Goal: Task Accomplishment & Management: Use online tool/utility

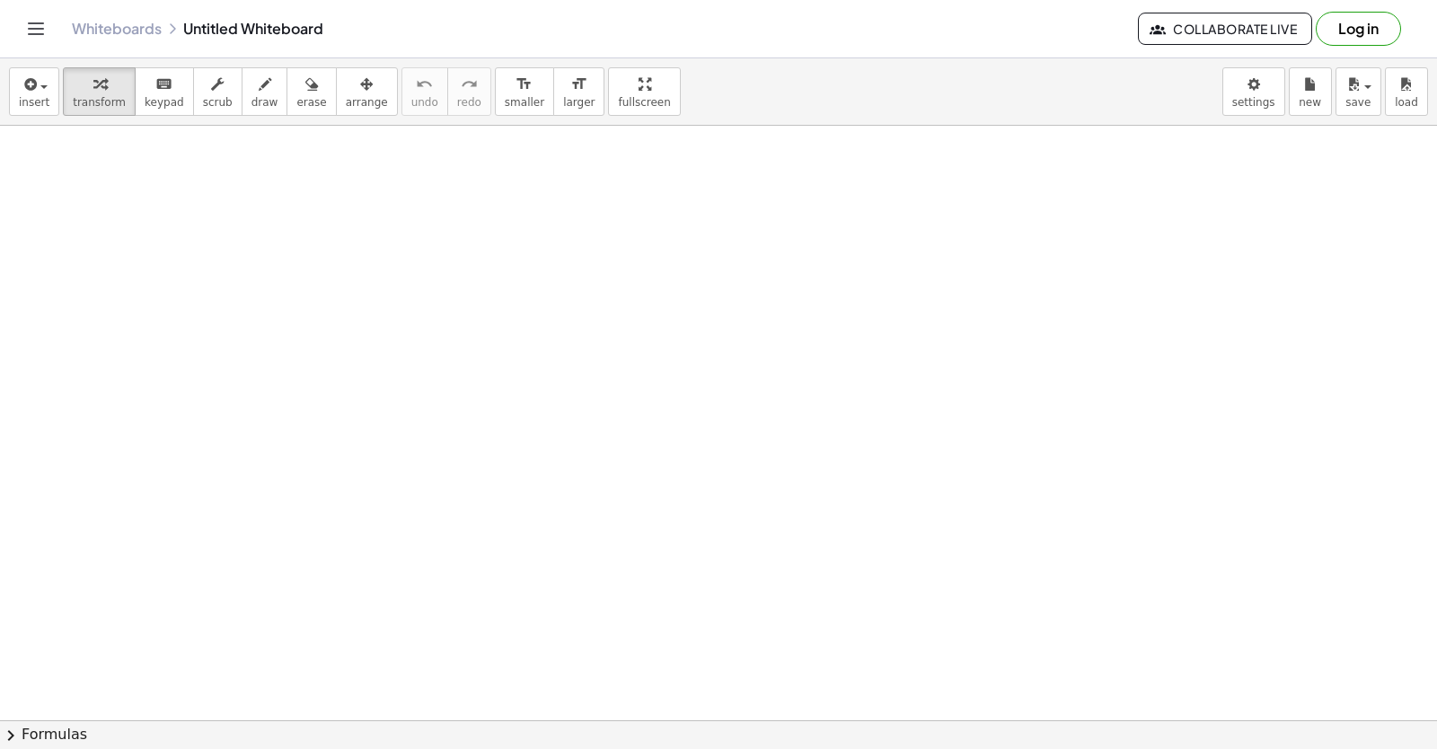
scroll to position [595, 0]
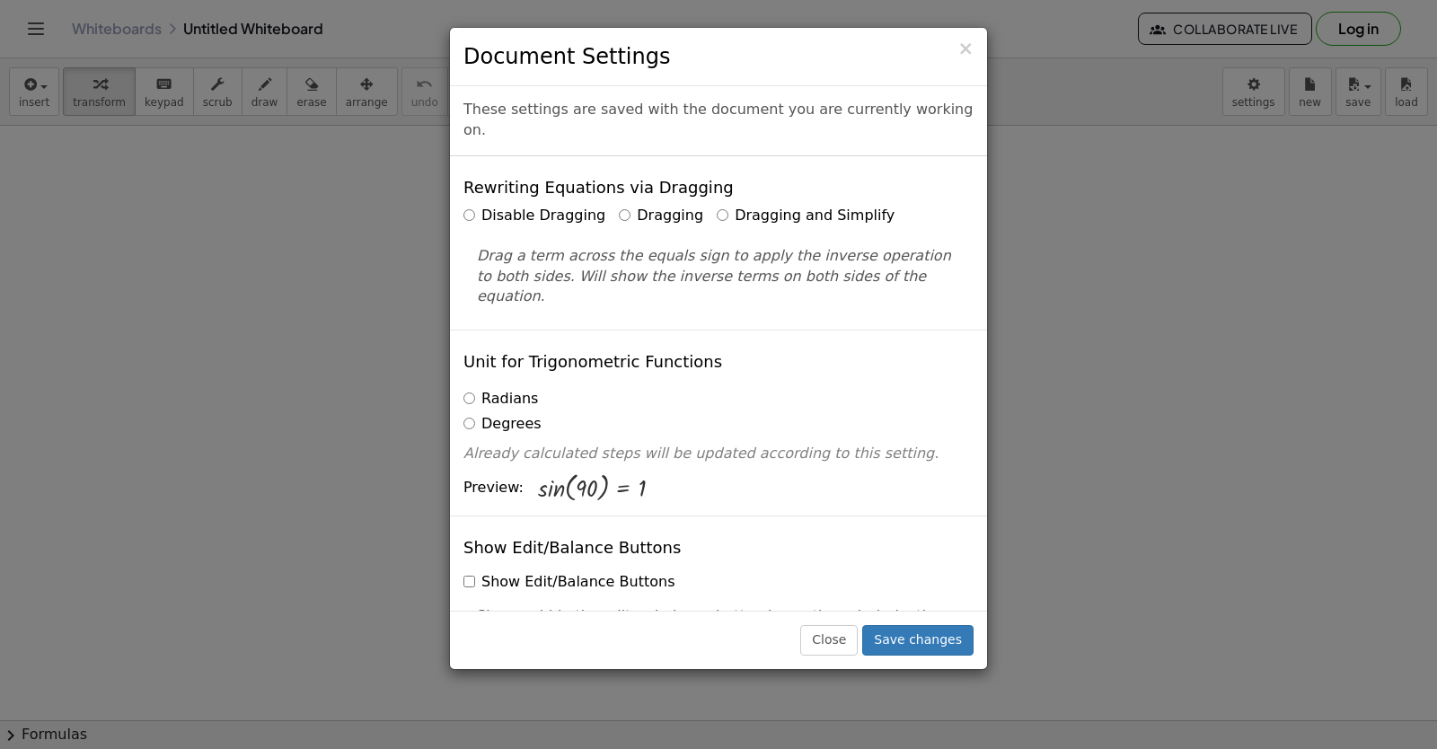
drag, startPoint x: 1261, startPoint y: 93, endPoint x: 1410, endPoint y: 251, distance: 217.9
click at [1410, 251] on div "× Document Settings These settings are saved with the document you are currentl…" at bounding box center [718, 374] width 1437 height 749
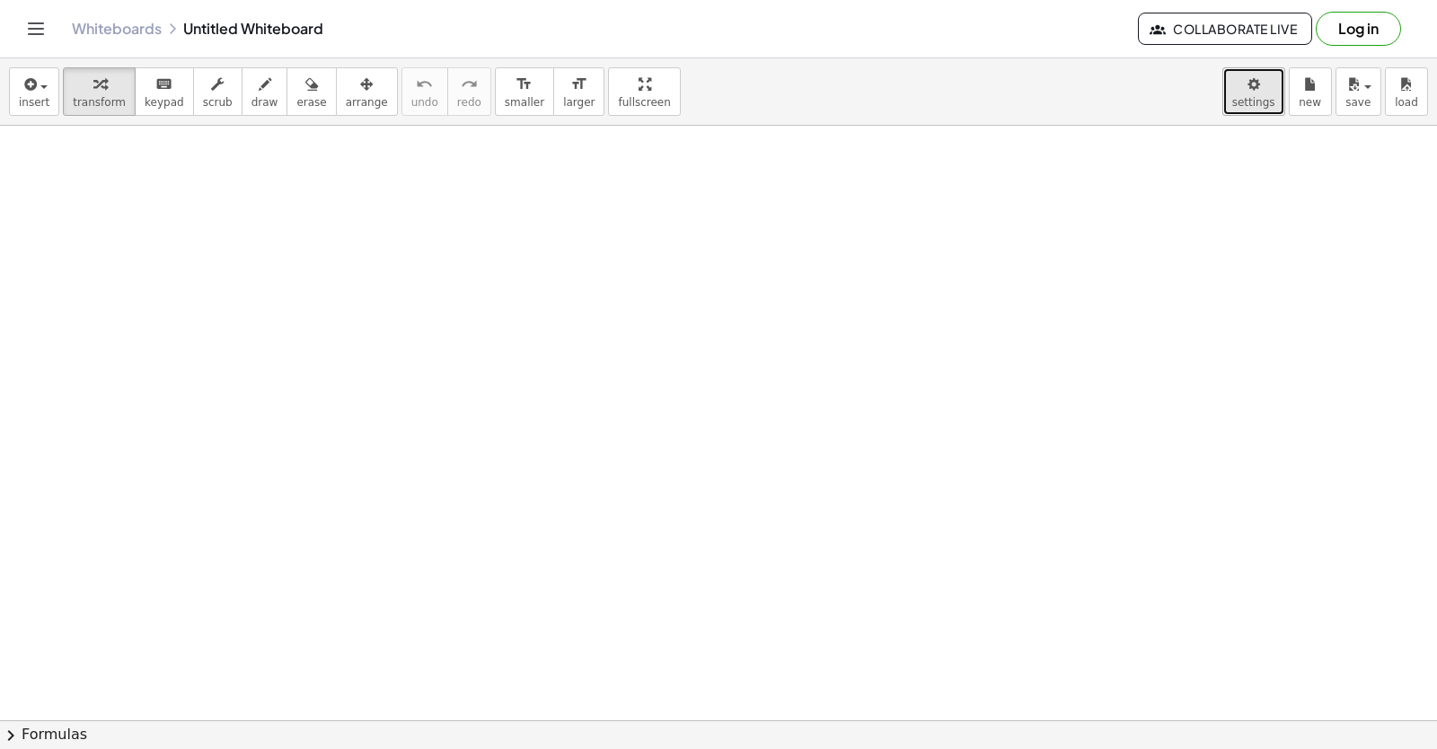
click at [1255, 105] on span "settings" at bounding box center [1253, 102] width 43 height 13
click at [1243, 82] on body "Graspable Math Activities Get Started Activity Bank Assigned Work Classes White…" at bounding box center [718, 374] width 1437 height 749
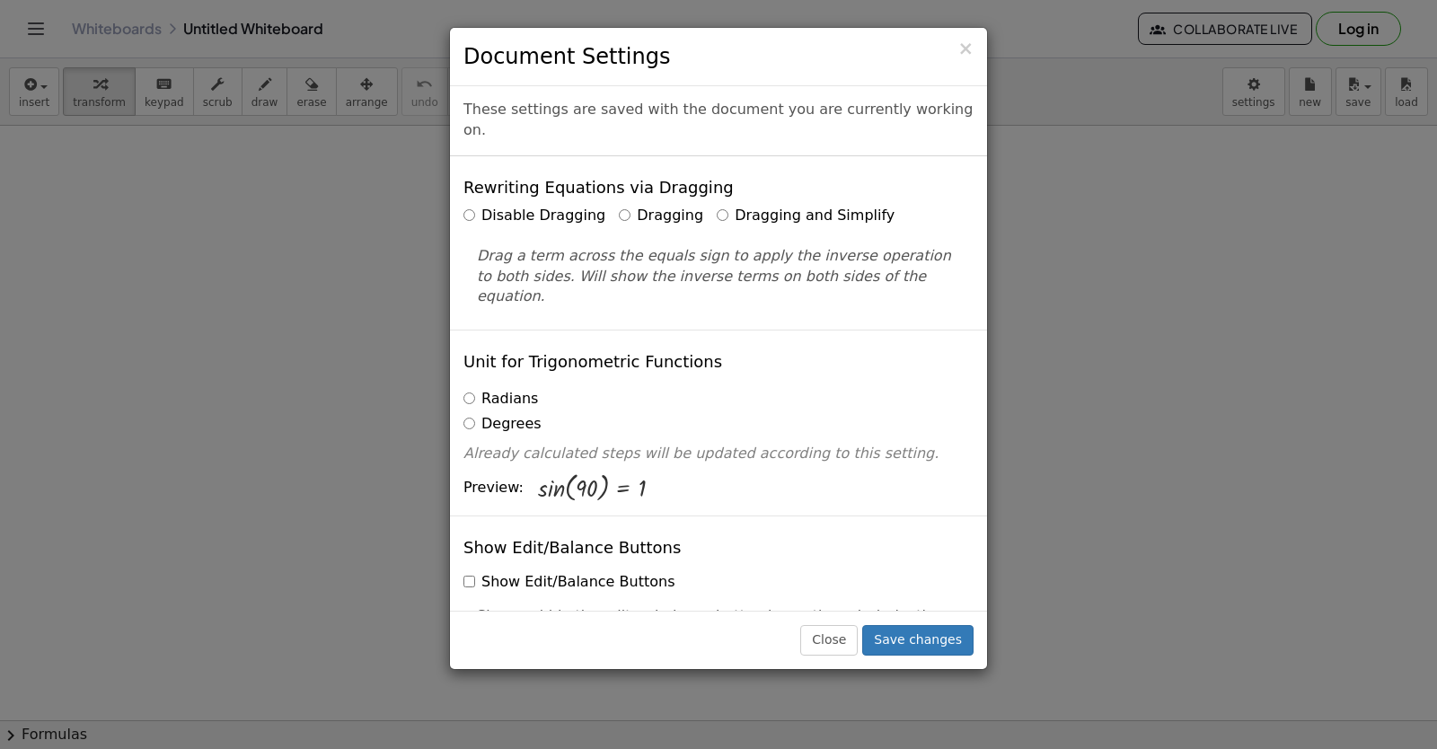
drag, startPoint x: 1255, startPoint y: 105, endPoint x: 689, endPoint y: 188, distance: 571.8
click at [689, 206] on div "Disable Dragging Dragging Dragging and Simplify" at bounding box center [718, 216] width 510 height 21
drag, startPoint x: 691, startPoint y: 189, endPoint x: 717, endPoint y: 177, distance: 28.9
click at [718, 175] on div "Rewriting Equations via Dragging Disable Dragging Dragging Dragging and Simplif…" at bounding box center [718, 242] width 537 height 173
click at [717, 206] on label "Dragging and Simplify" at bounding box center [806, 216] width 178 height 21
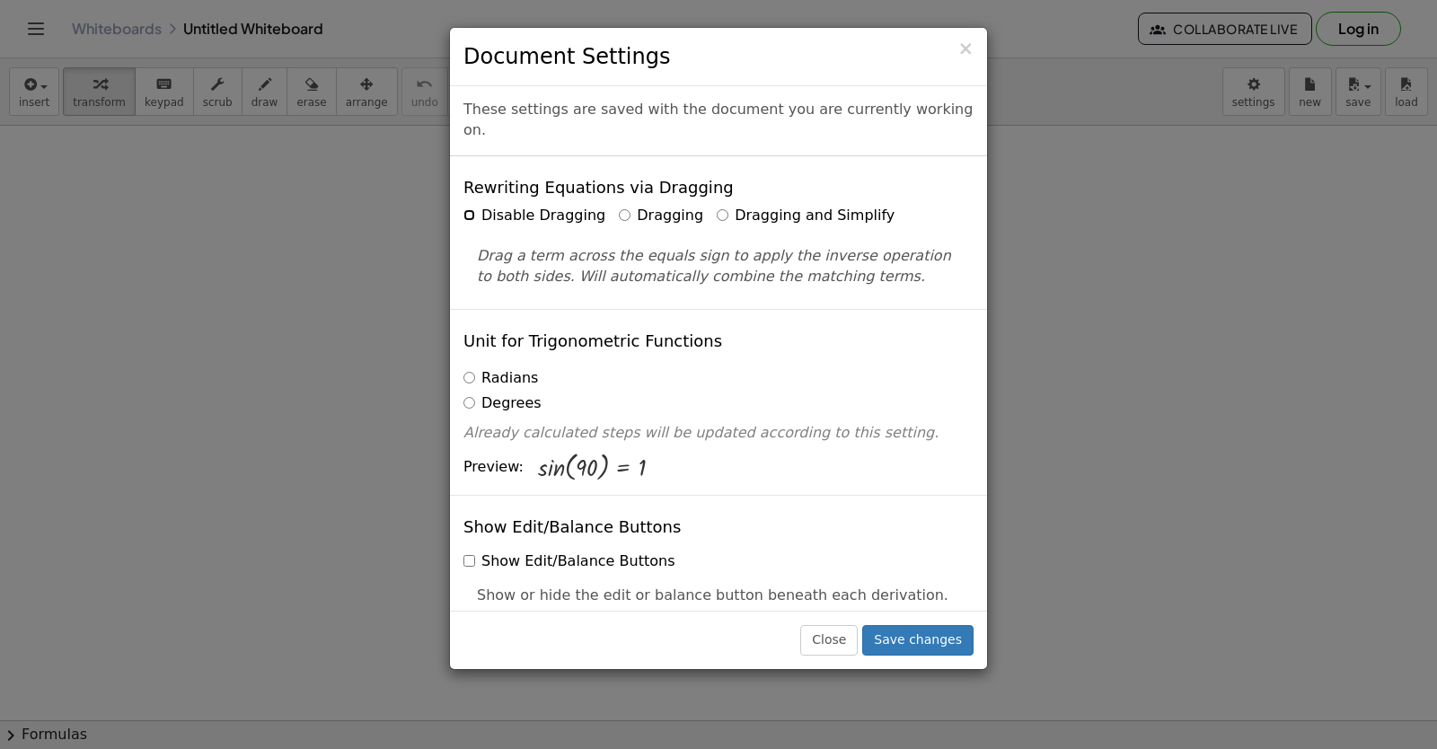
click at [479, 206] on label "Disable Dragging" at bounding box center [534, 216] width 142 height 21
drag, startPoint x: 684, startPoint y: 196, endPoint x: 903, endPoint y: 633, distance: 489.2
click at [903, 633] on button "Save changes" at bounding box center [917, 640] width 111 height 31
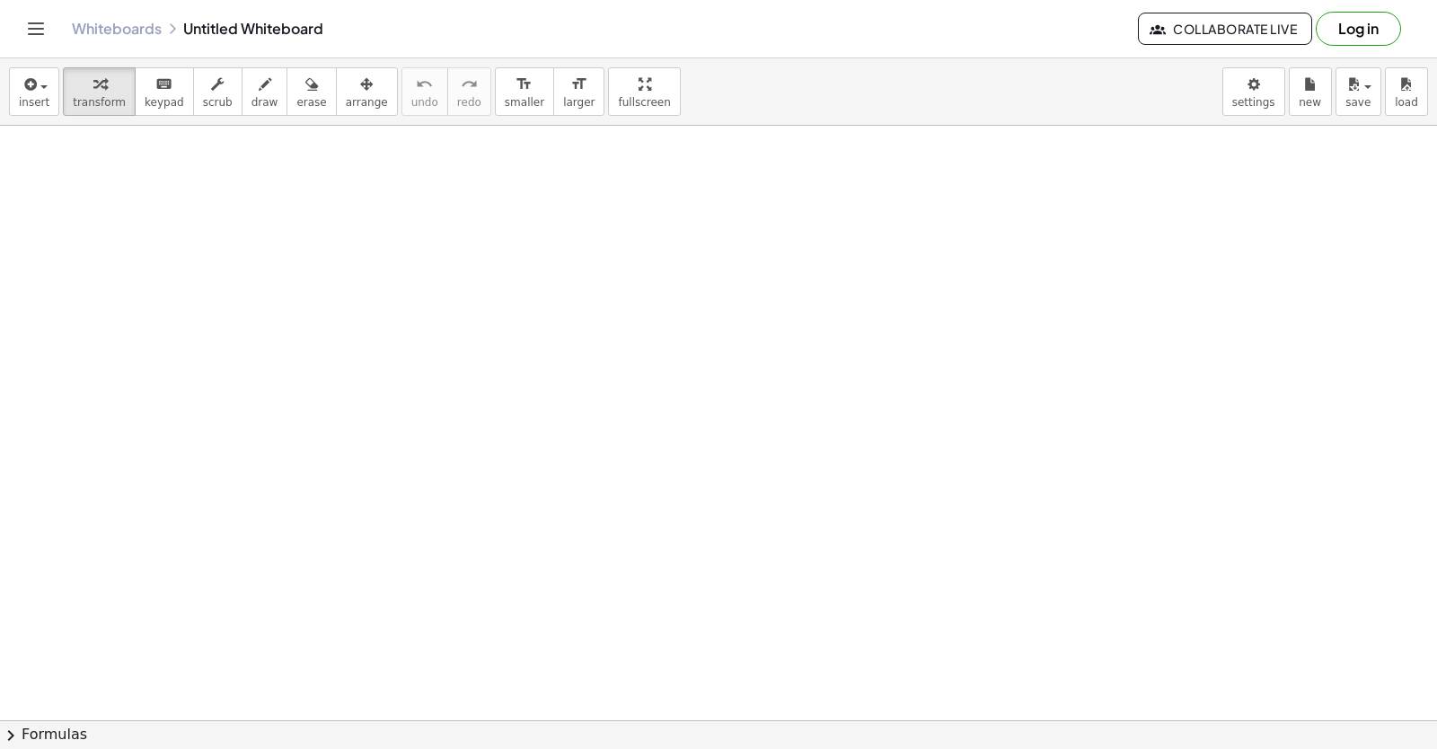
click at [505, 659] on div at bounding box center [718, 423] width 1437 height 1784
click at [518, 683] on div at bounding box center [718, 395] width 1437 height 1189
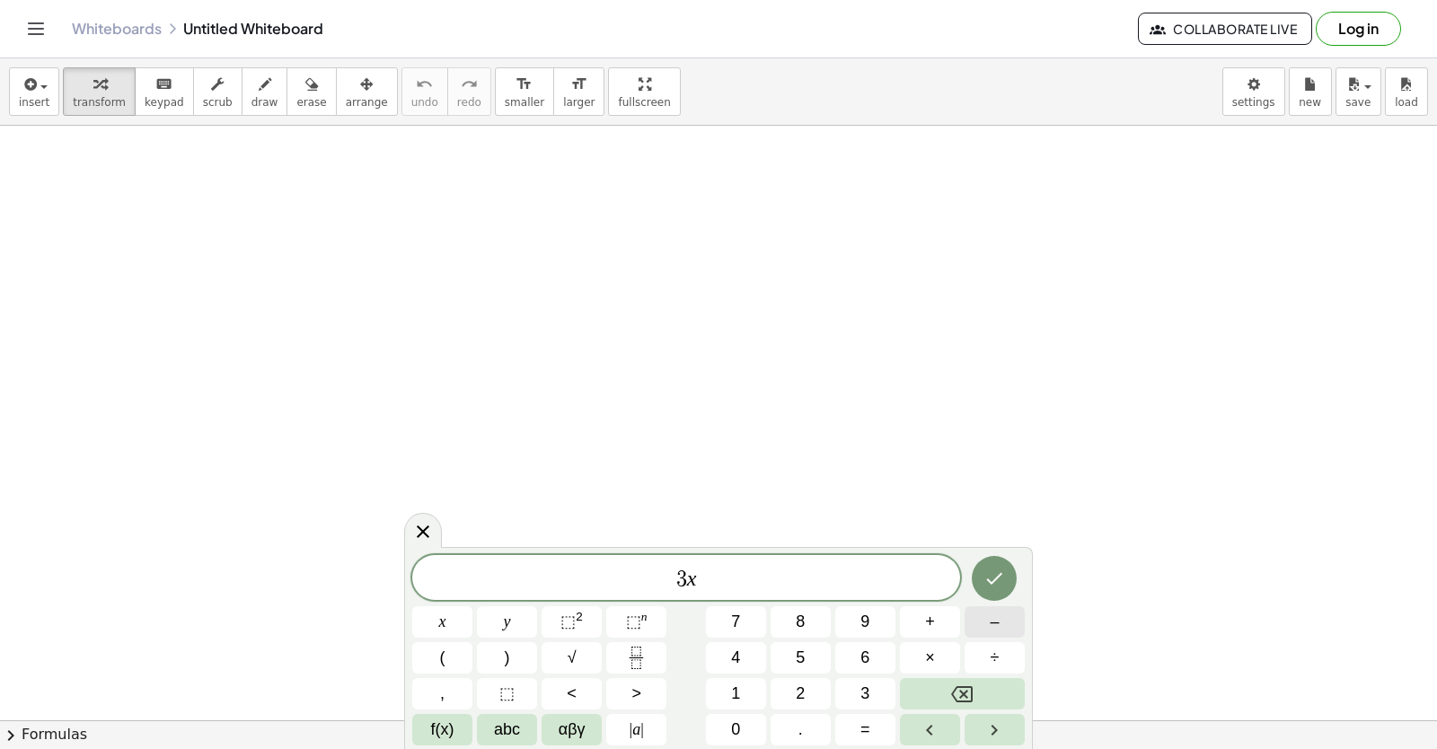
click at [1000, 628] on button "–" at bounding box center [995, 621] width 60 height 31
click at [794, 699] on button "2" at bounding box center [801, 693] width 60 height 31
click at [867, 732] on span "=" at bounding box center [865, 730] width 10 height 24
click at [738, 700] on span "1" at bounding box center [735, 694] width 9 height 24
click at [736, 720] on span "0" at bounding box center [735, 730] width 9 height 24
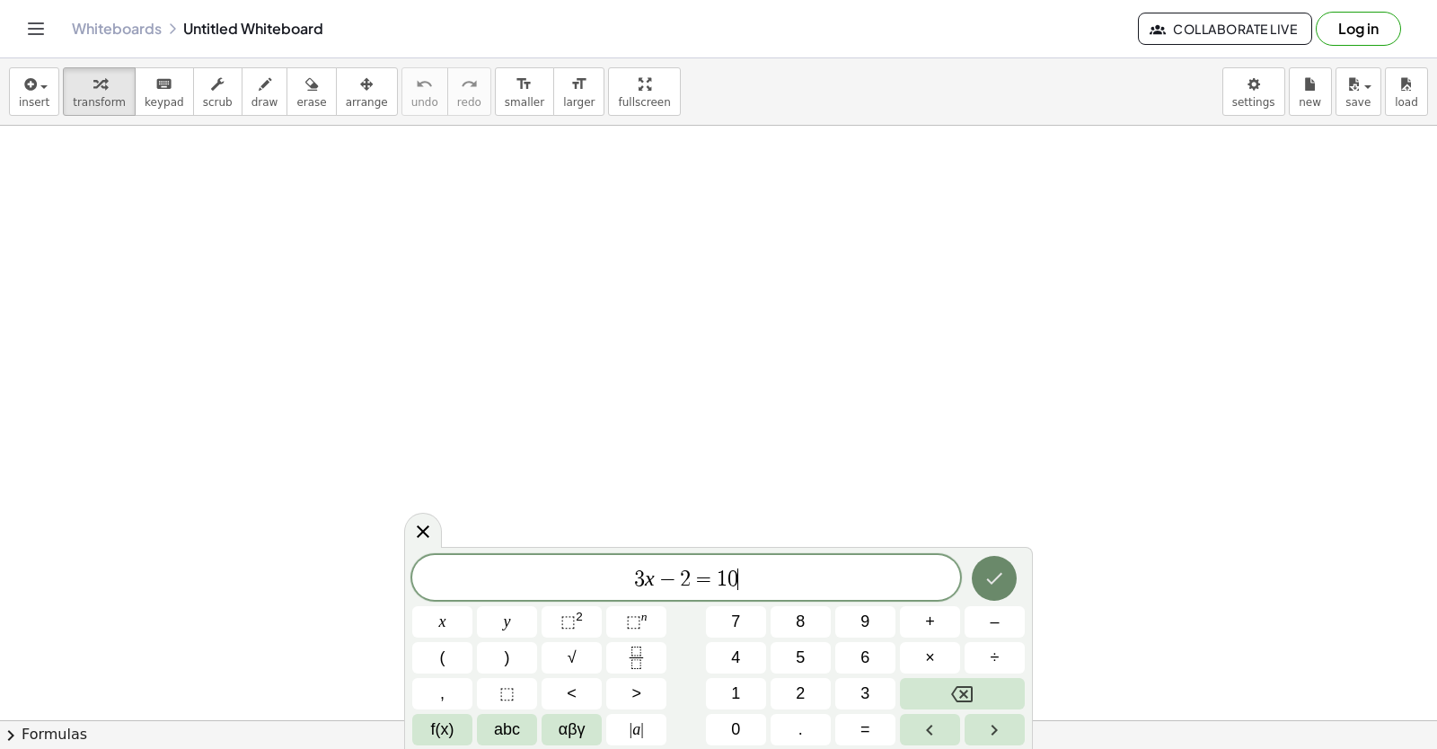
click at [994, 592] on button "Done" at bounding box center [994, 578] width 45 height 45
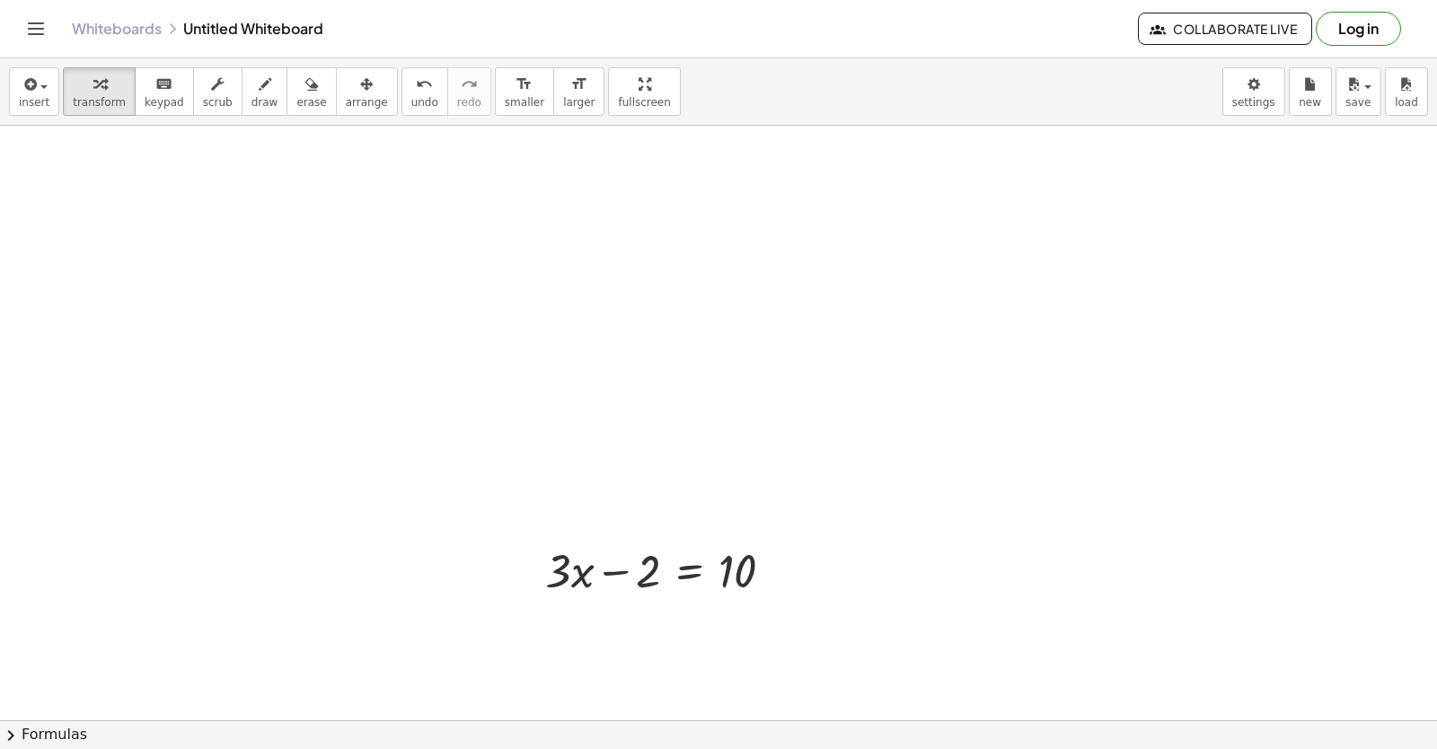
scroll to position [595, 0]
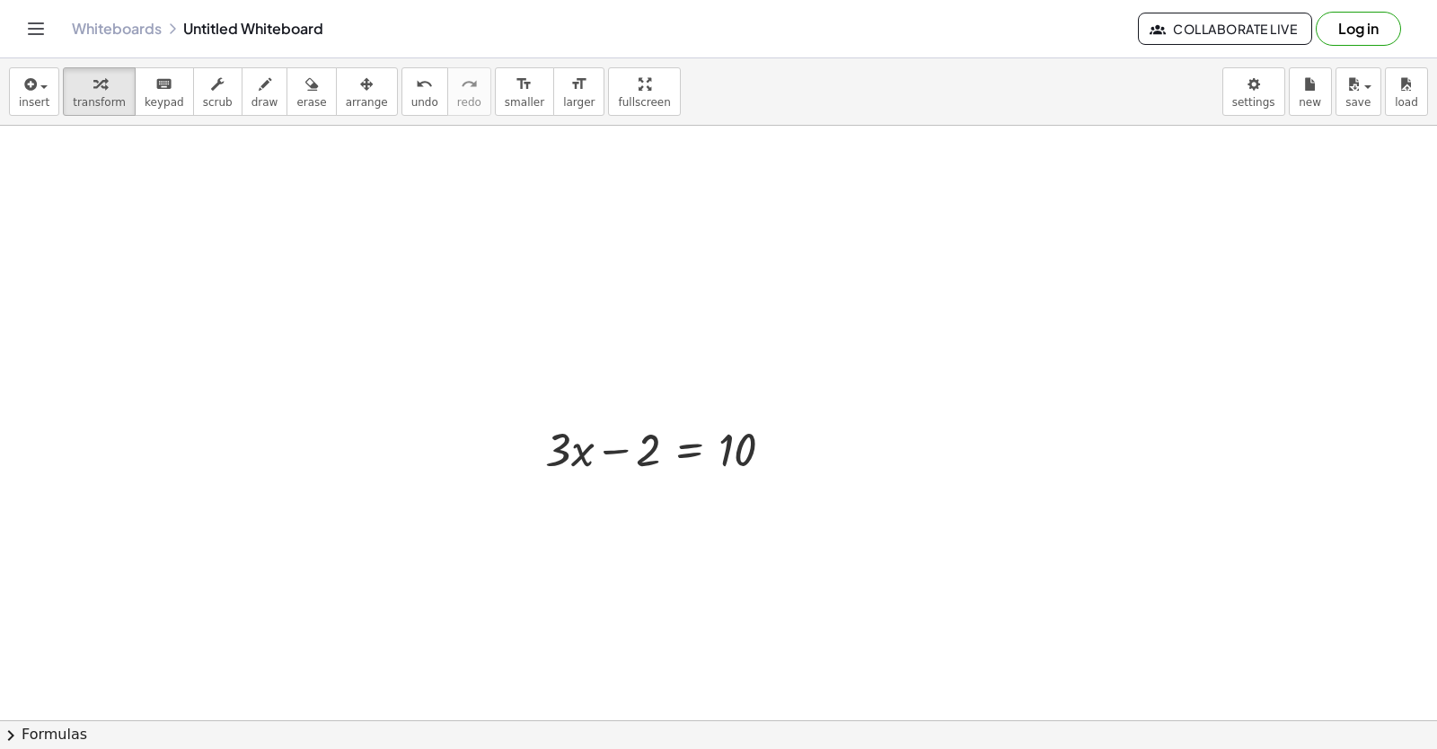
click at [785, 674] on div at bounding box center [718, 423] width 1437 height 1784
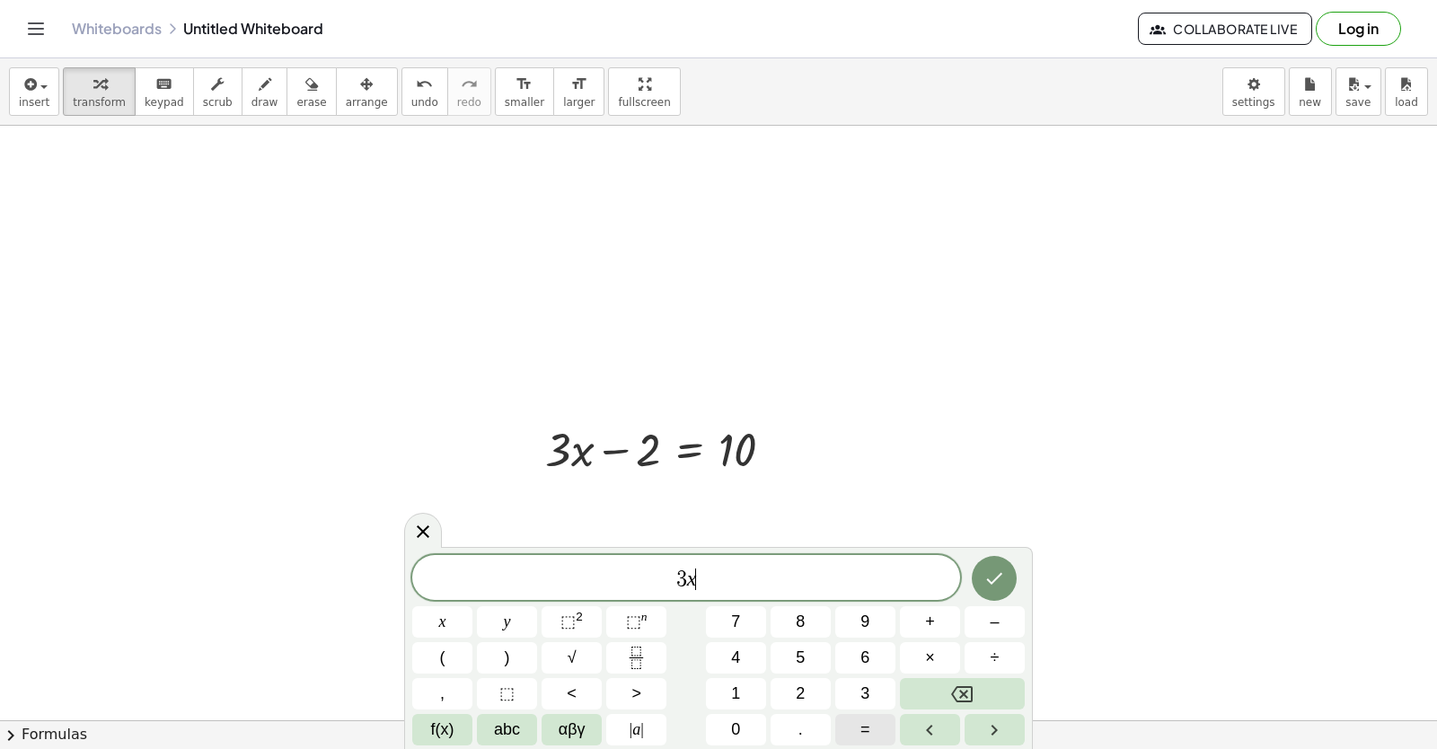
click at [860, 722] on button "=" at bounding box center [865, 729] width 60 height 31
click at [868, 736] on span "=" at bounding box center [865, 730] width 10 height 24
click at [929, 626] on span "+" at bounding box center [930, 622] width 10 height 24
click at [941, 695] on button "Backspace" at bounding box center [962, 693] width 125 height 31
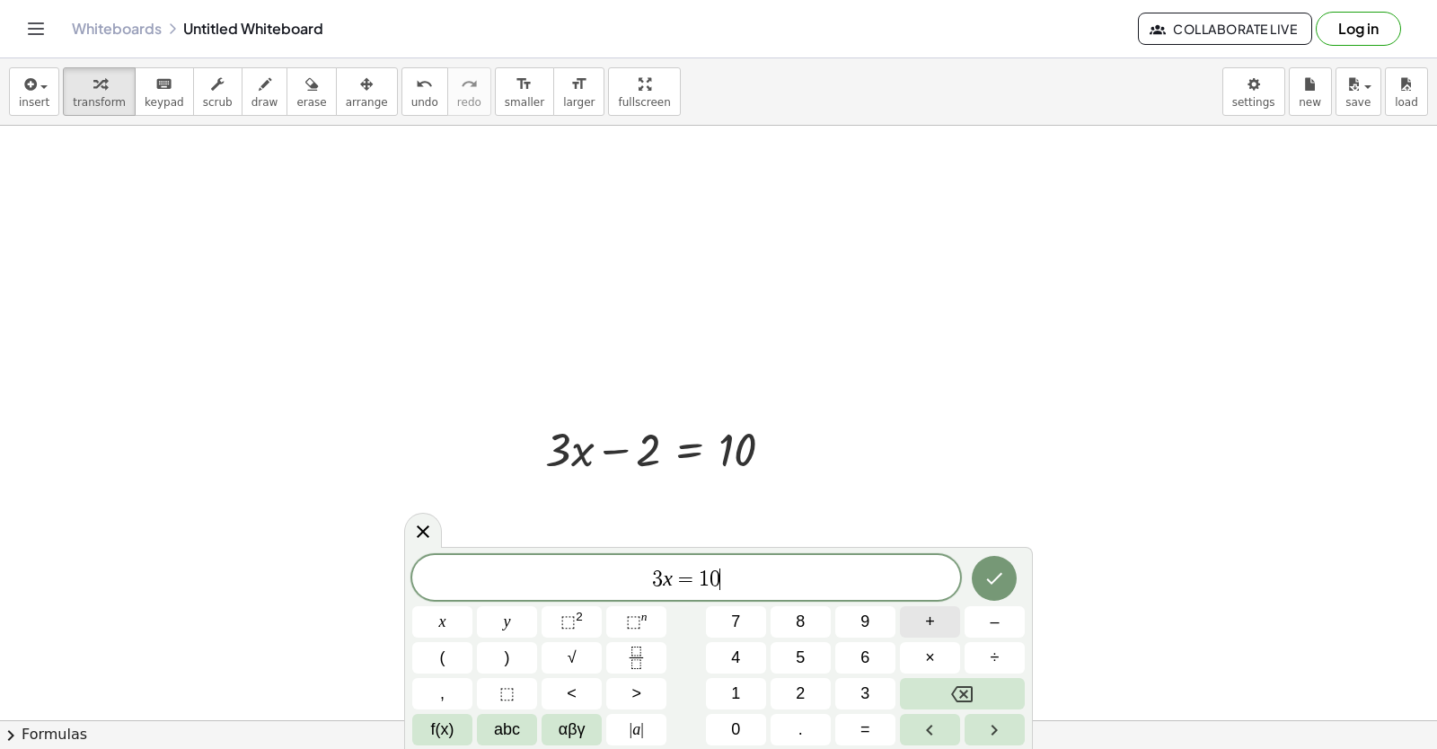
click at [918, 619] on button "+" at bounding box center [930, 621] width 60 height 31
click at [802, 692] on span "2" at bounding box center [800, 694] width 9 height 24
click at [1006, 579] on button "Done" at bounding box center [994, 578] width 45 height 45
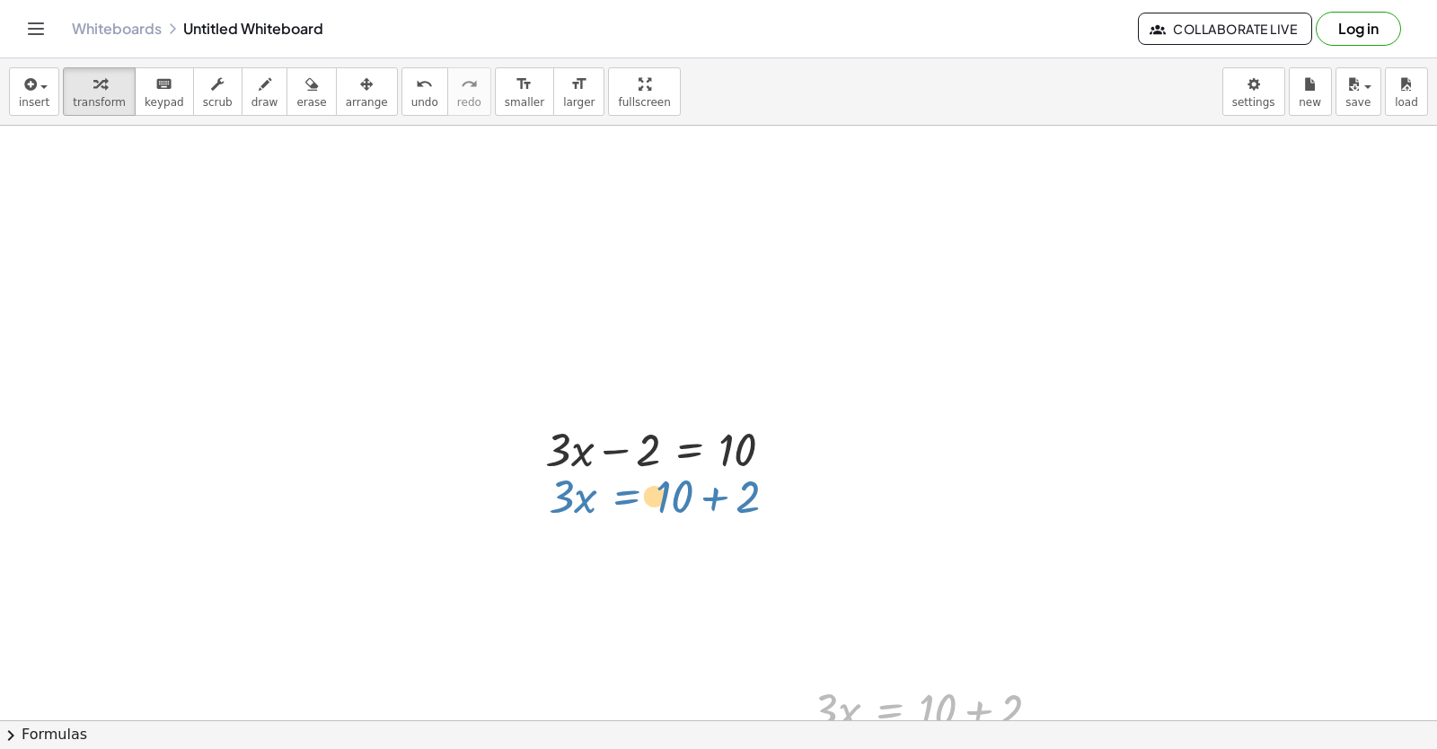
drag, startPoint x: 886, startPoint y: 711, endPoint x: 623, endPoint y: 498, distance: 339.0
click at [623, 498] on div "+ · 3 · x − 2 = 10 · 3 · x = + 10 + 2 · 3 · x = + 10 + 2" at bounding box center [718, 423] width 1437 height 1784
click at [974, 718] on div "insert select one: Math Expression Function Text Youtube Video Graphing Geometr…" at bounding box center [718, 403] width 1437 height 691
drag, startPoint x: 974, startPoint y: 718, endPoint x: 985, endPoint y: 731, distance: 17.8
click at [982, 731] on div "insert select one: Math Expression Function Text Youtube Video Graphing Geometr…" at bounding box center [718, 403] width 1437 height 691
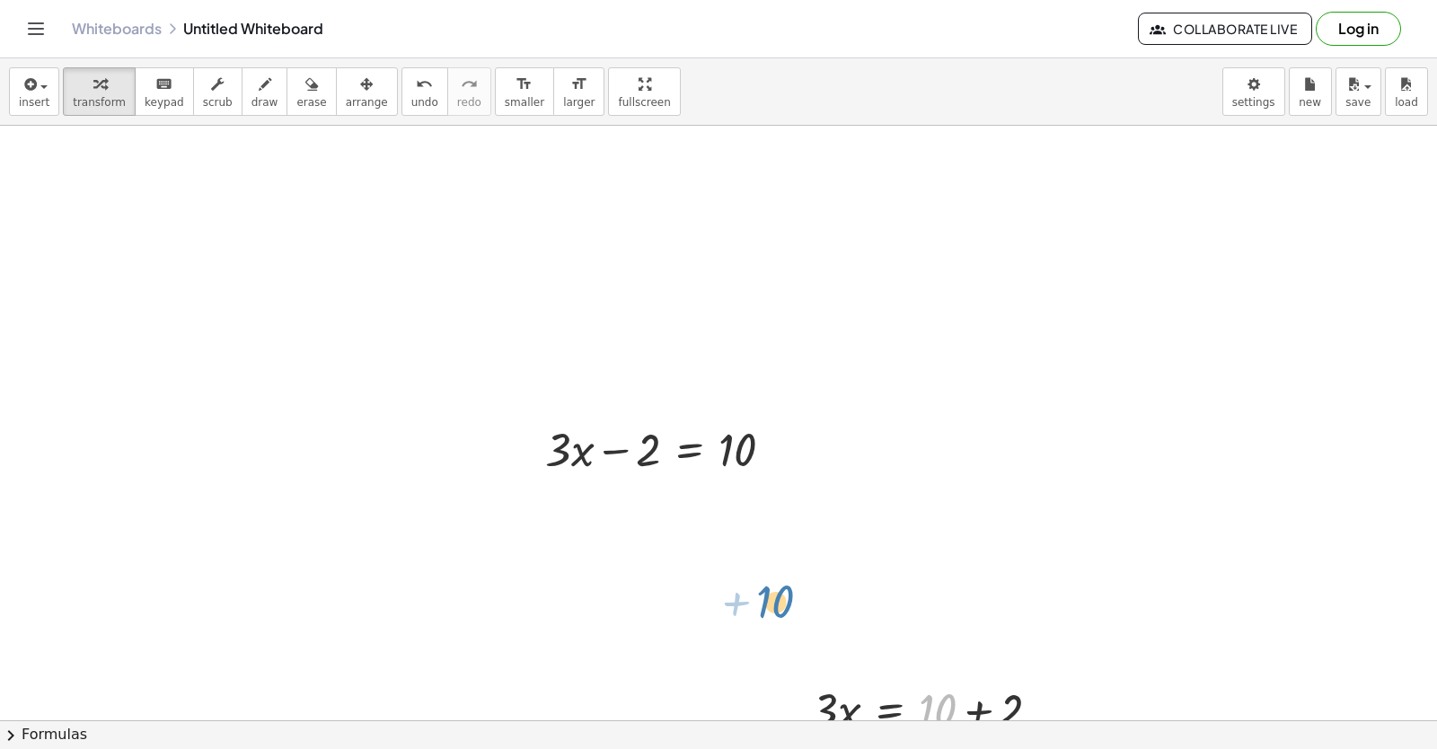
drag, startPoint x: 945, startPoint y: 718, endPoint x: 846, endPoint y: 614, distance: 142.9
click at [810, 603] on div "+ · 3 · x − 2 = 10 + 10 · 3 · x = + 10 + 2" at bounding box center [718, 423] width 1437 height 1784
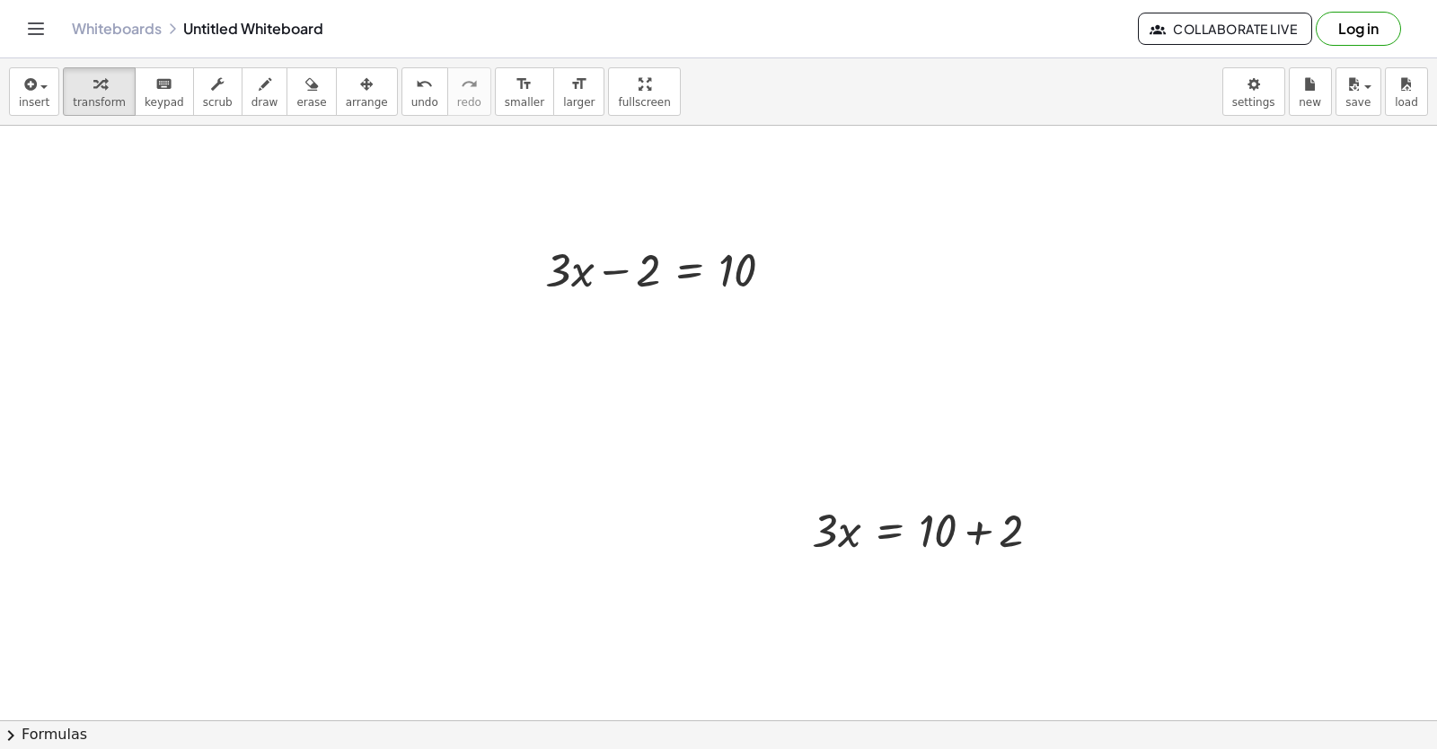
scroll to position [1044, 0]
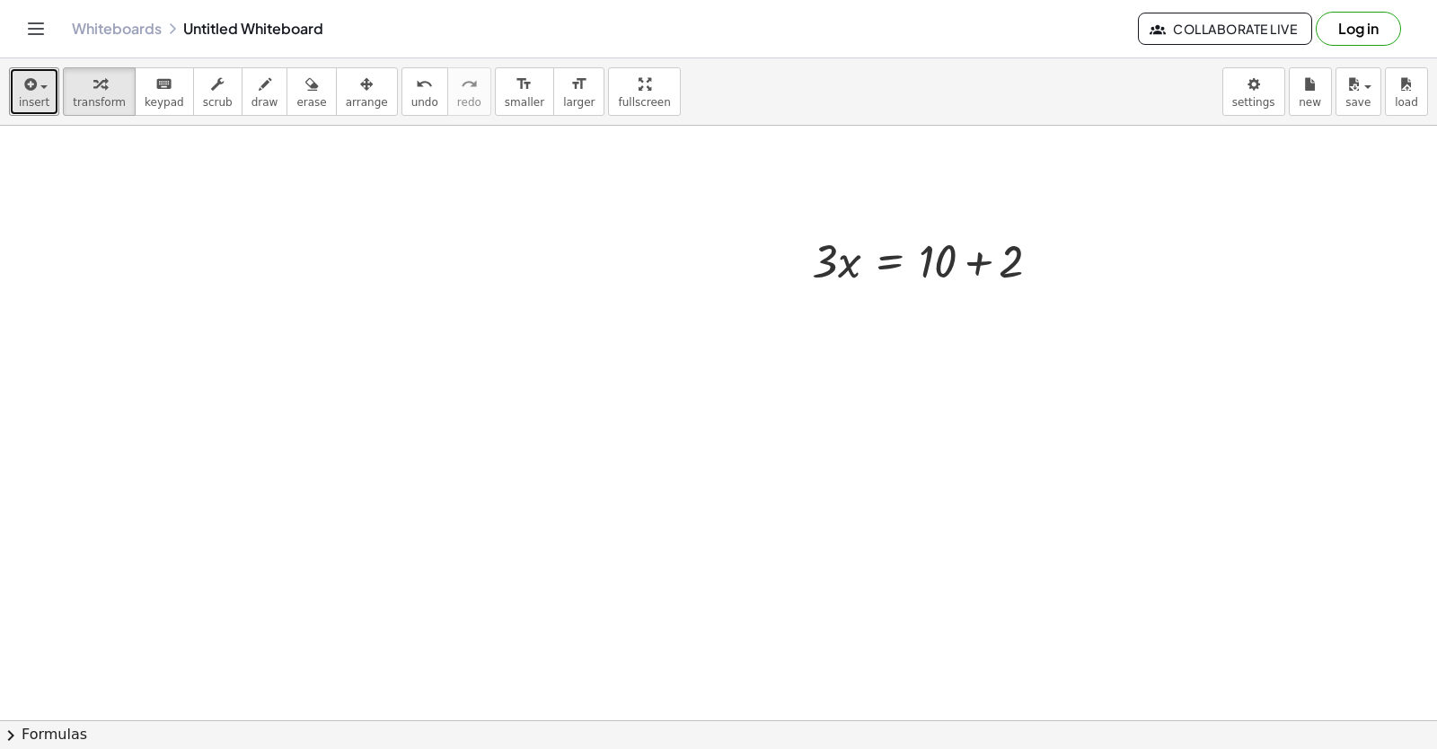
drag, startPoint x: 21, startPoint y: 106, endPoint x: 29, endPoint y: 119, distance: 15.7
click at [26, 119] on div "insert select one: Math Expression Function Text Youtube Video Graphing Geometr…" at bounding box center [718, 91] width 1437 height 67
drag, startPoint x: 672, startPoint y: 357, endPoint x: 697, endPoint y: 335, distance: 33.1
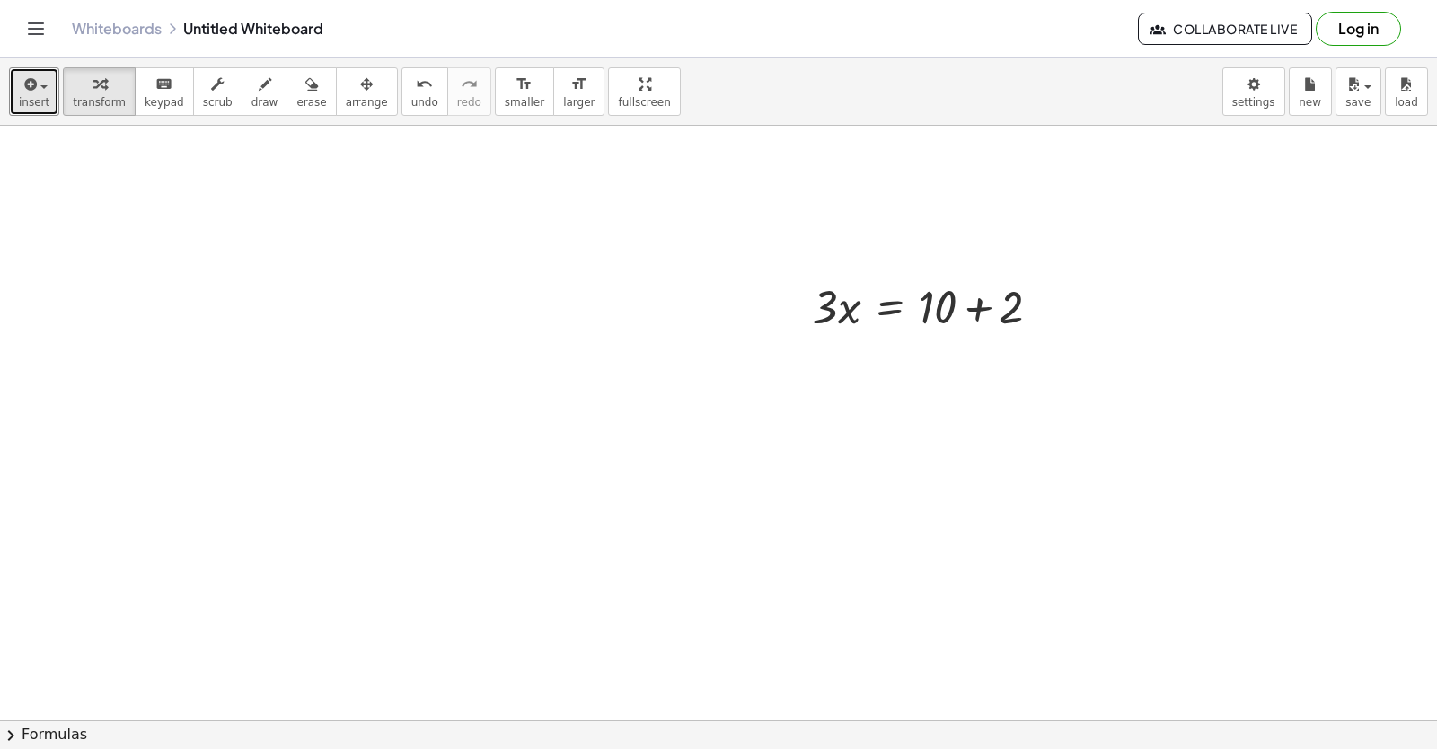
scroll to position [954, 0]
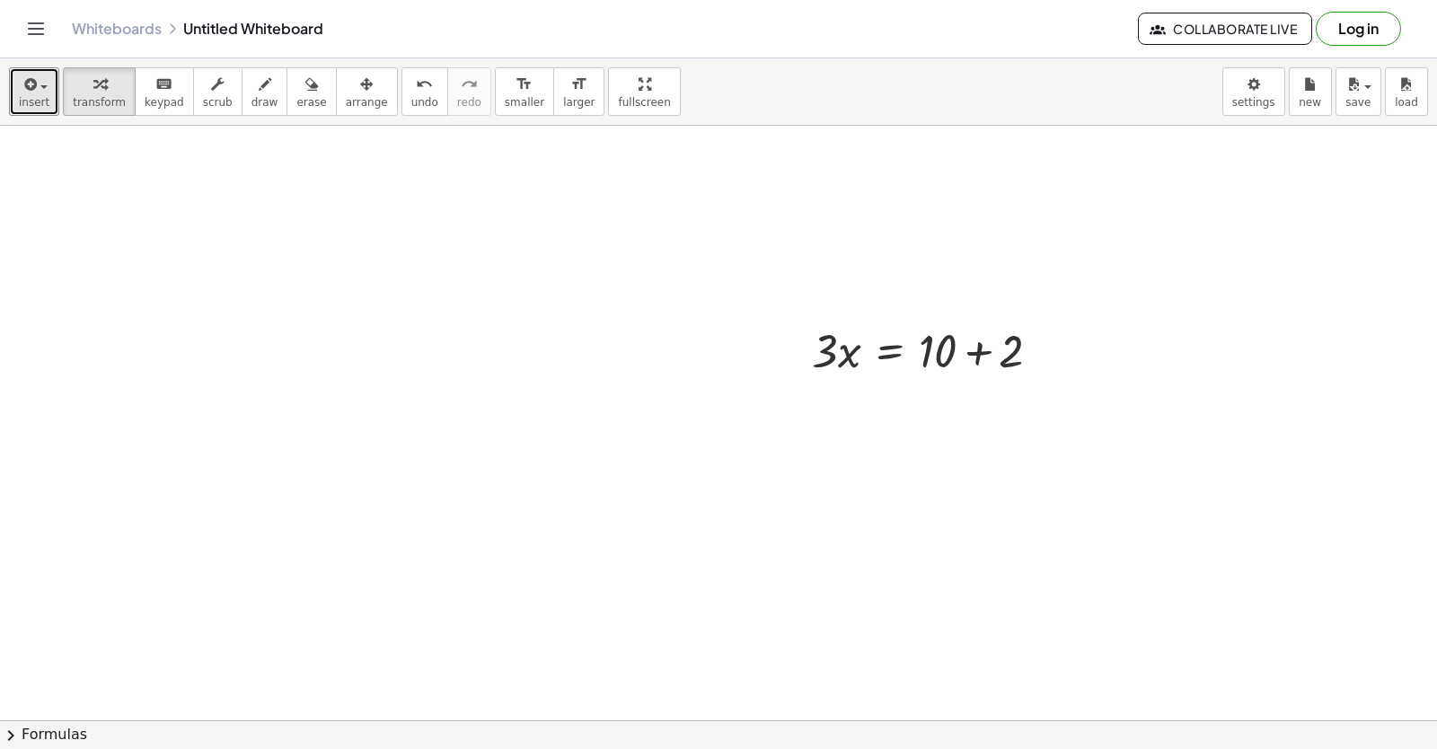
drag, startPoint x: 685, startPoint y: 633, endPoint x: 696, endPoint y: 648, distance: 18.0
click at [686, 634] on div at bounding box center [718, 64] width 1437 height 1784
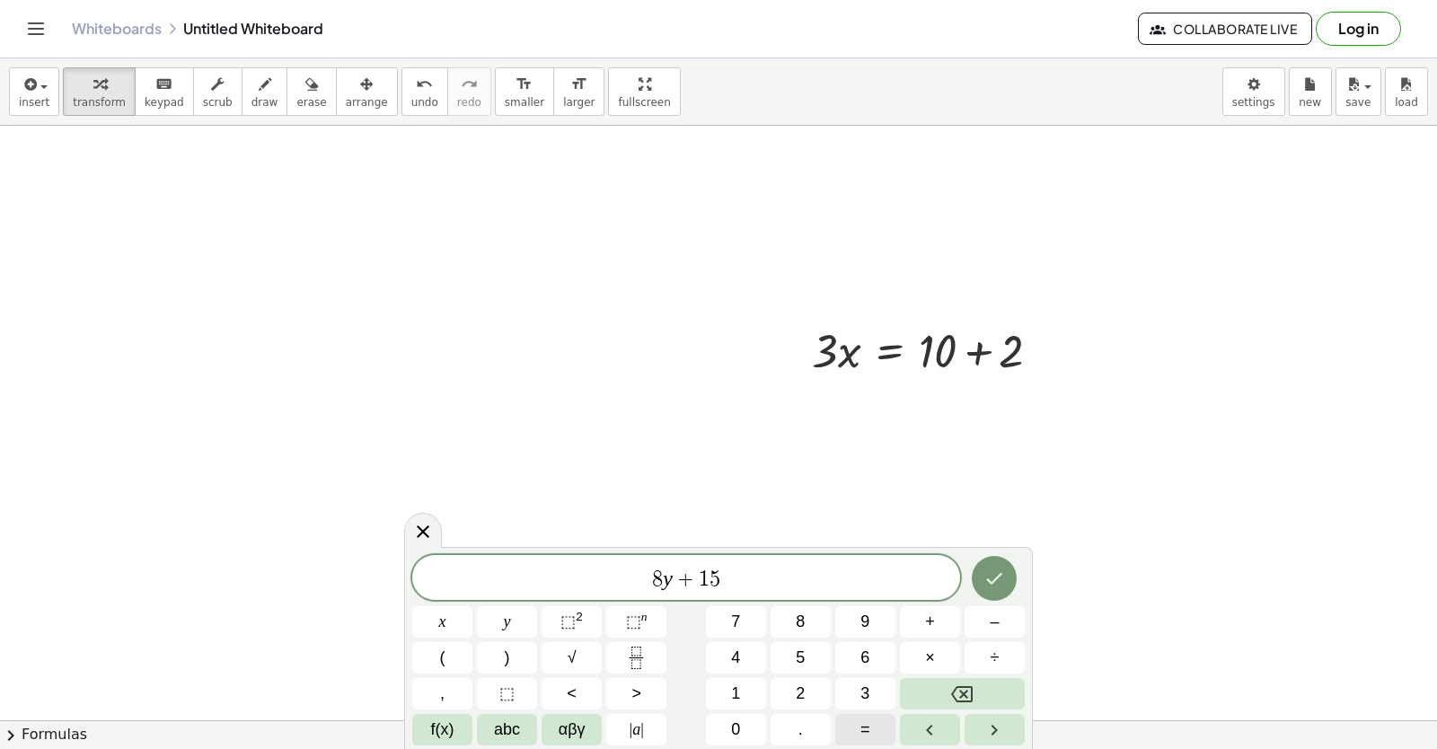
drag, startPoint x: 869, startPoint y: 713, endPoint x: 871, endPoint y: 742, distance: 28.8
click at [870, 721] on div "8 y + 1 5 x y ⬚ 2 ⬚ n 7 8 9 + – ( ) √ 4 5 6 × ÷ , ⬚ < > 1 2 3 f(x) abc αβγ | a …" at bounding box center [718, 650] width 612 height 190
click at [885, 727] on button "=" at bounding box center [865, 729] width 60 height 31
click at [991, 578] on icon "Done" at bounding box center [994, 579] width 22 height 22
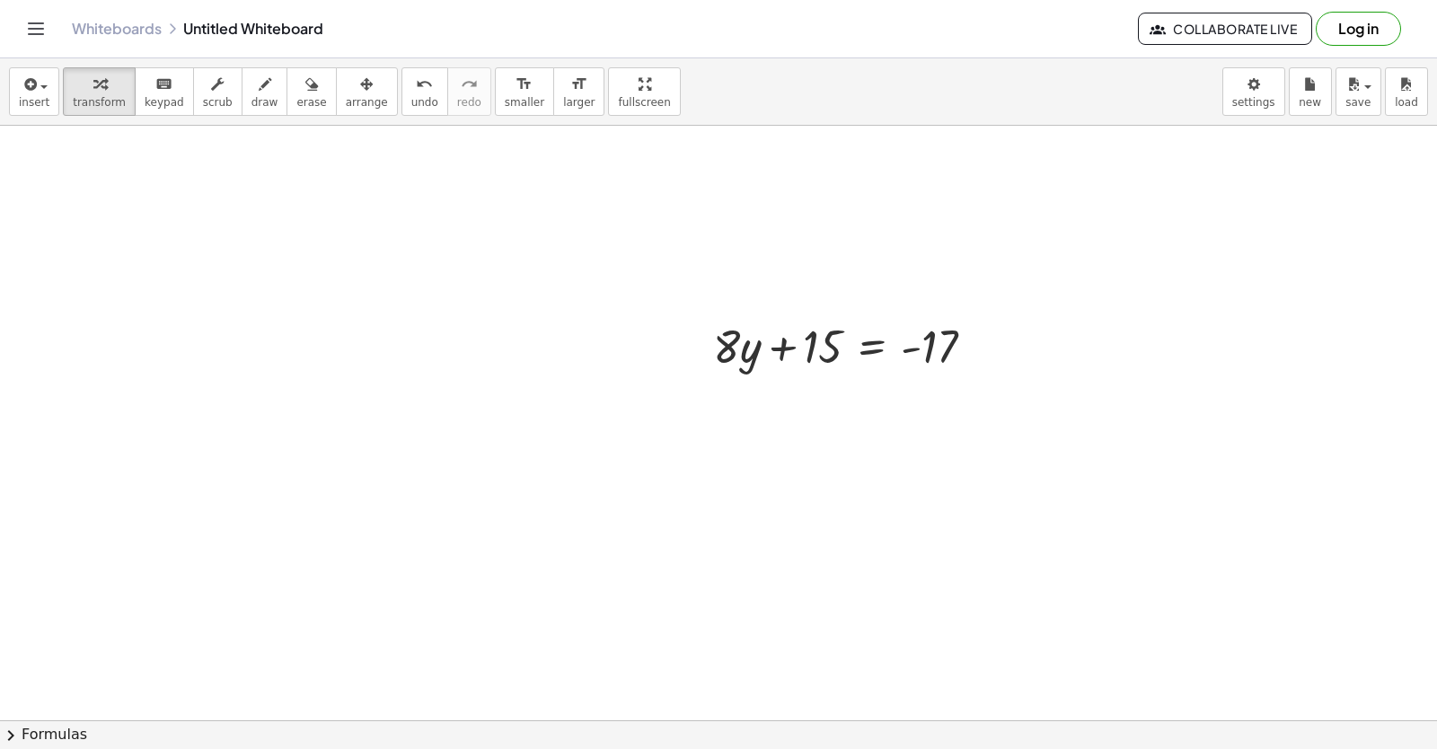
scroll to position [1335, 0]
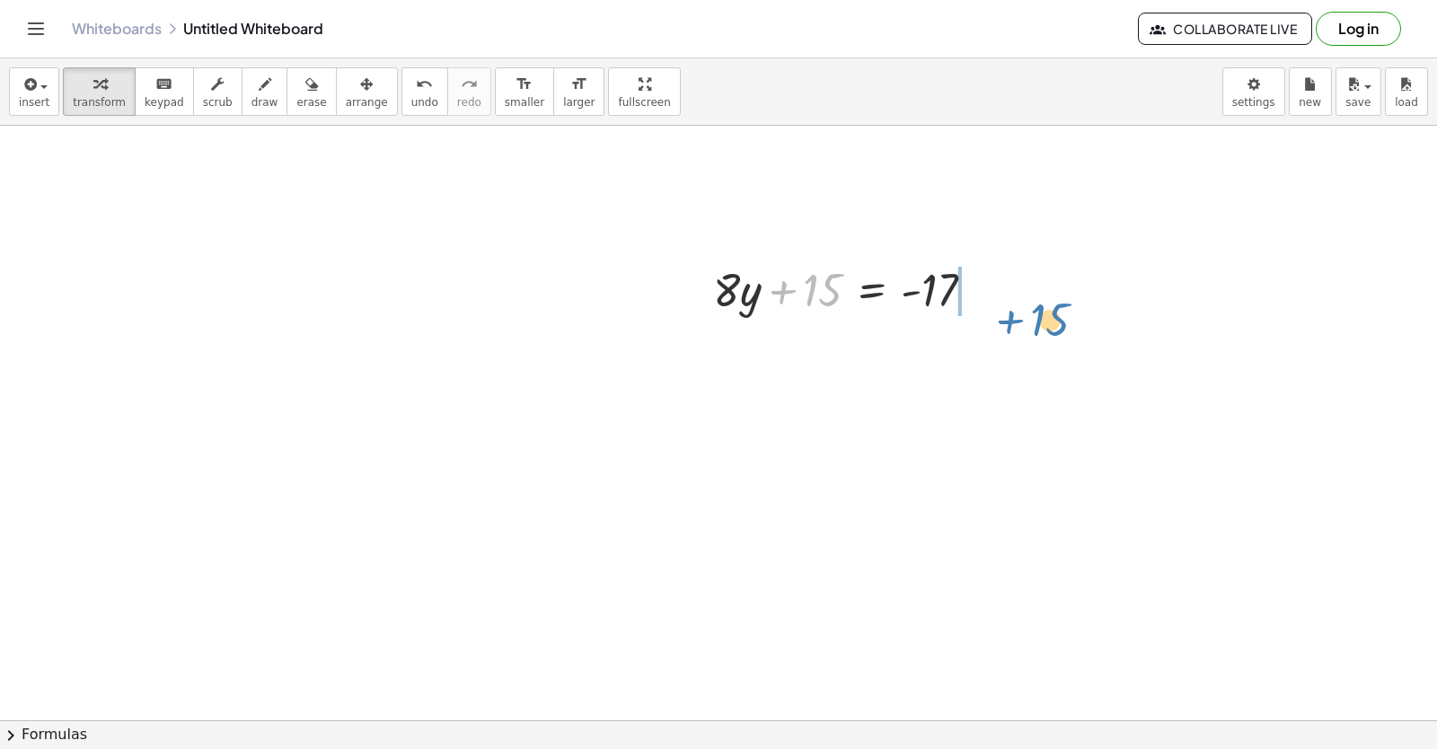
drag, startPoint x: 827, startPoint y: 285, endPoint x: 1018, endPoint y: 277, distance: 191.5
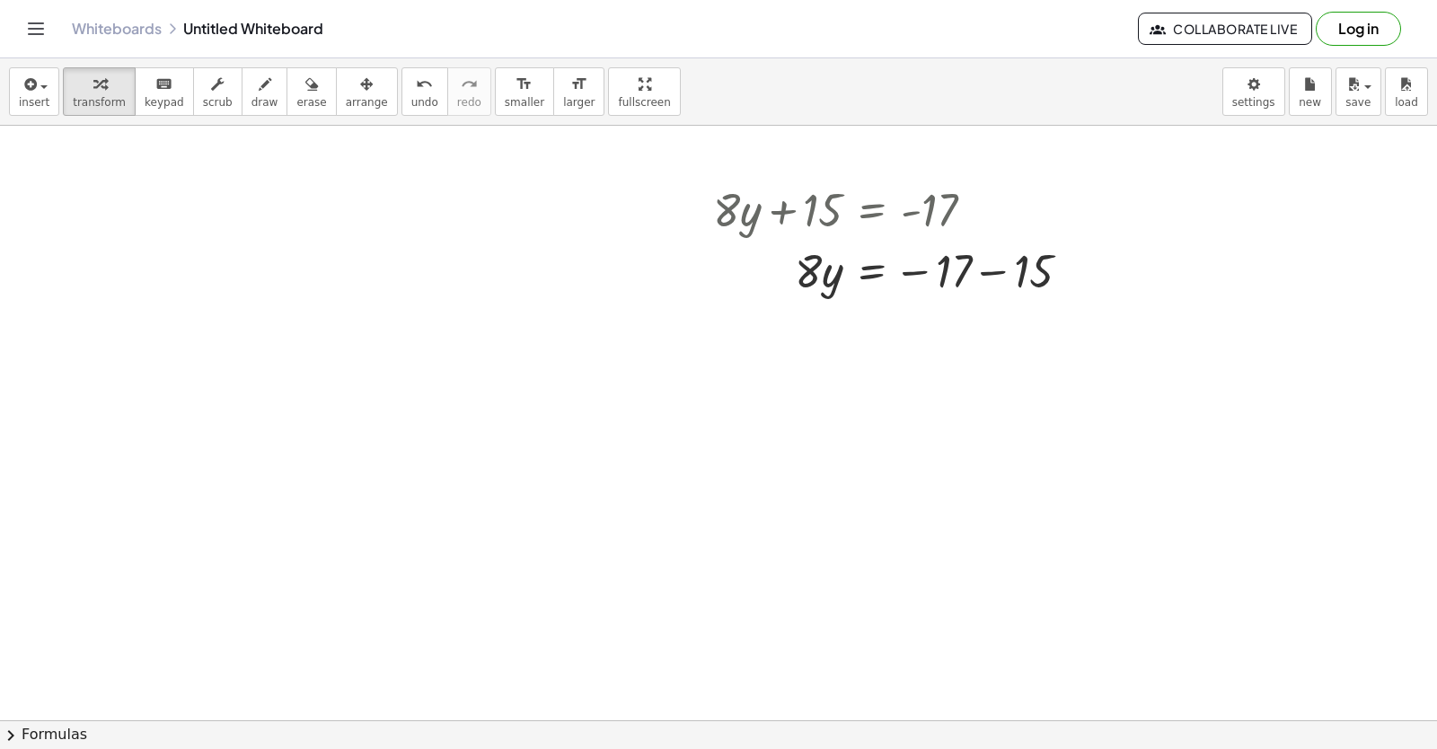
scroll to position [1784, 0]
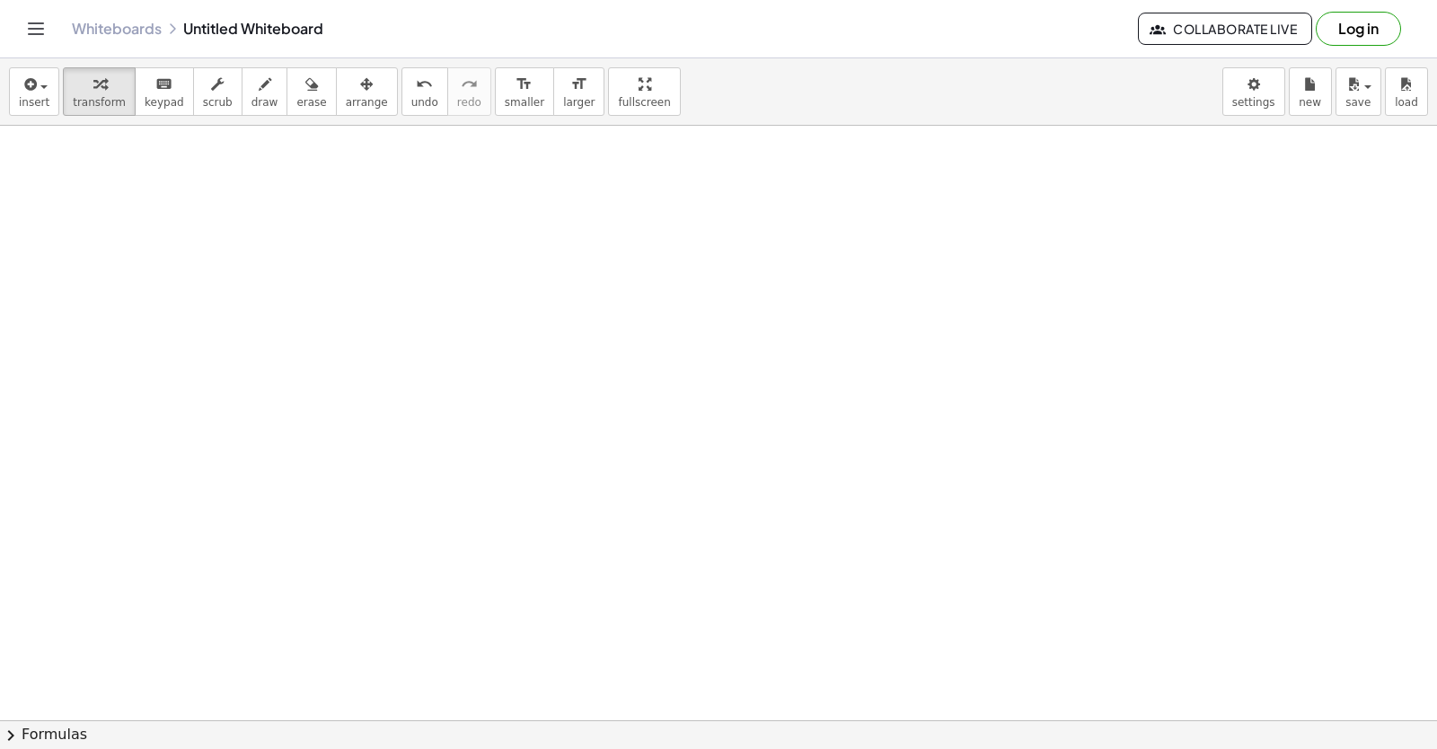
drag, startPoint x: 1175, startPoint y: 440, endPoint x: 1202, endPoint y: 463, distance: 35.1
drag, startPoint x: 1202, startPoint y: 463, endPoint x: 654, endPoint y: 583, distance: 560.9
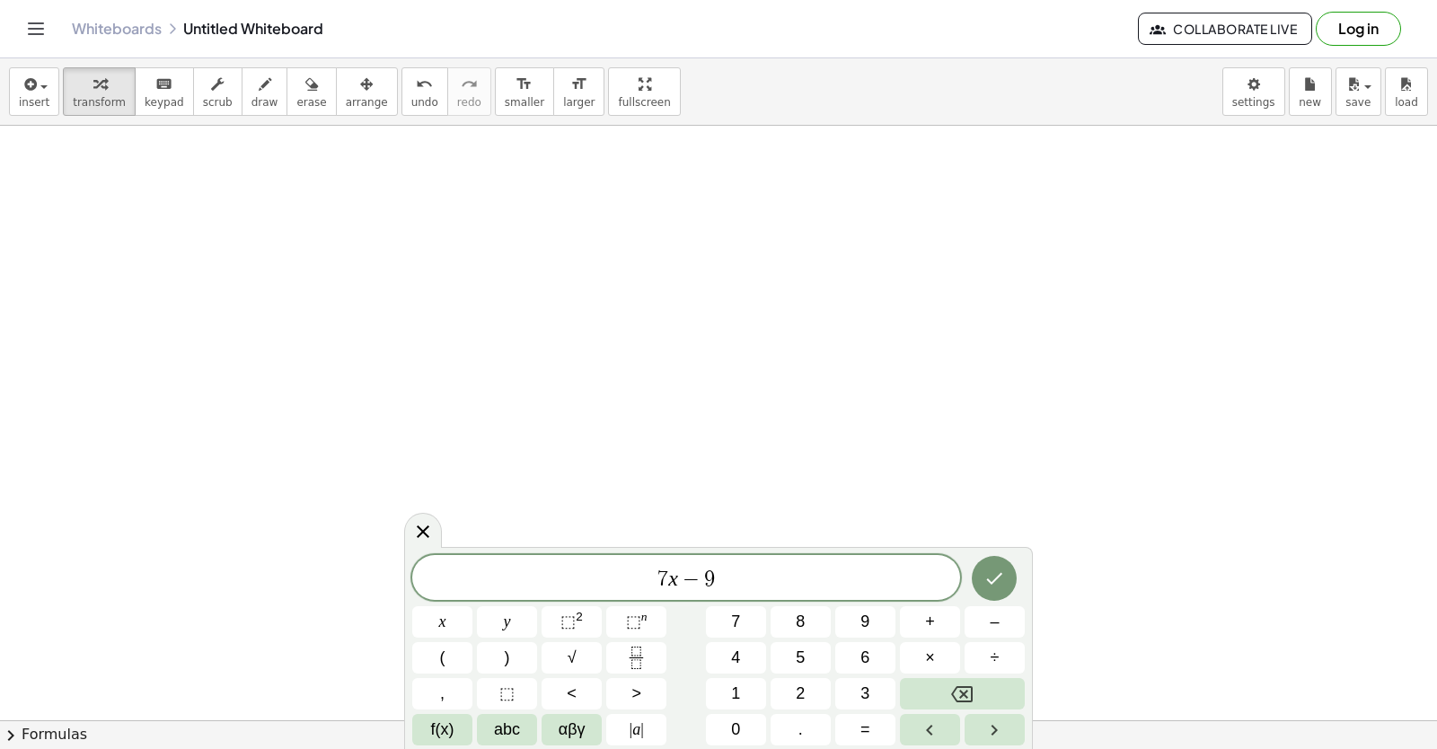
scroll to position [1694, 0]
click at [852, 727] on button "=" at bounding box center [865, 729] width 60 height 31
click at [758, 683] on button "1" at bounding box center [736, 693] width 60 height 31
click at [781, 684] on button "2" at bounding box center [801, 693] width 60 height 31
click at [472, 606] on div at bounding box center [442, 621] width 60 height 31
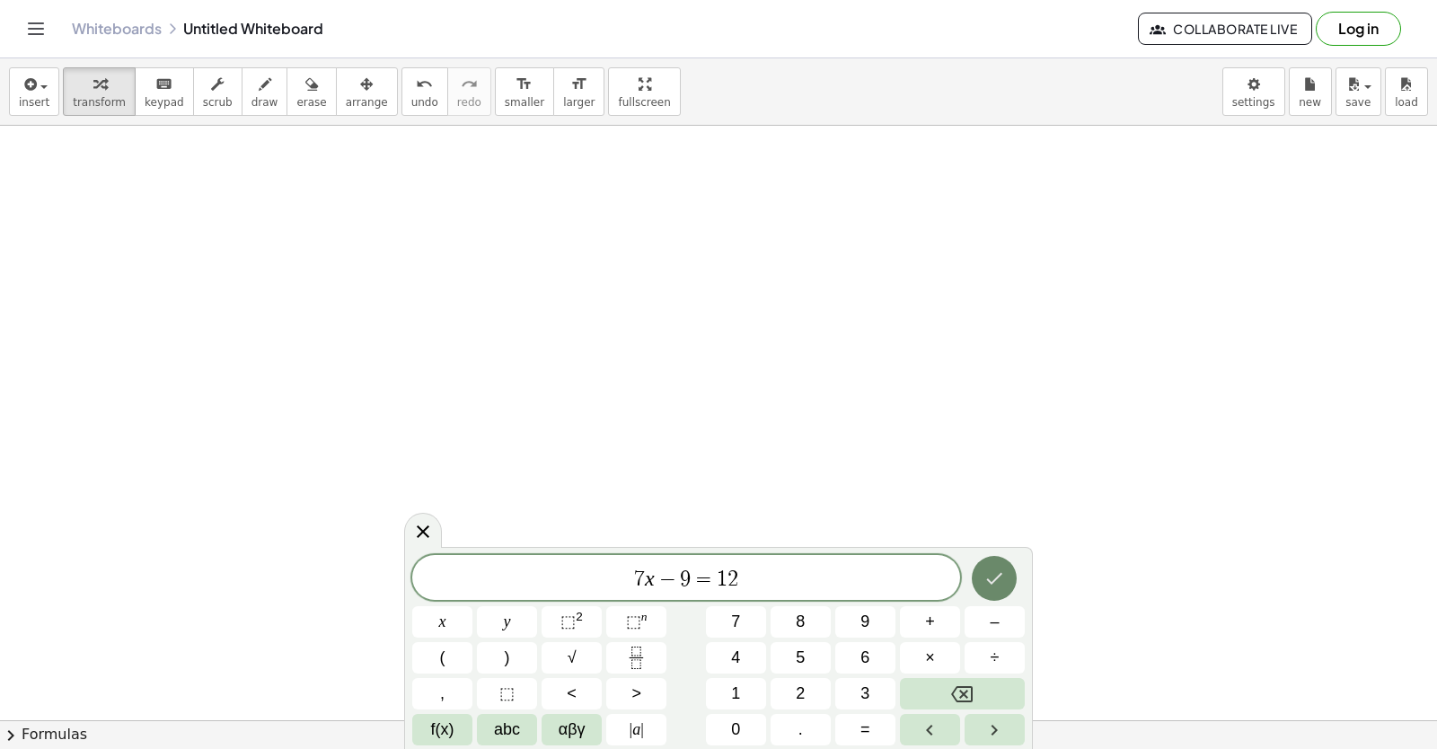
click at [1000, 586] on icon "Done" at bounding box center [994, 579] width 22 height 22
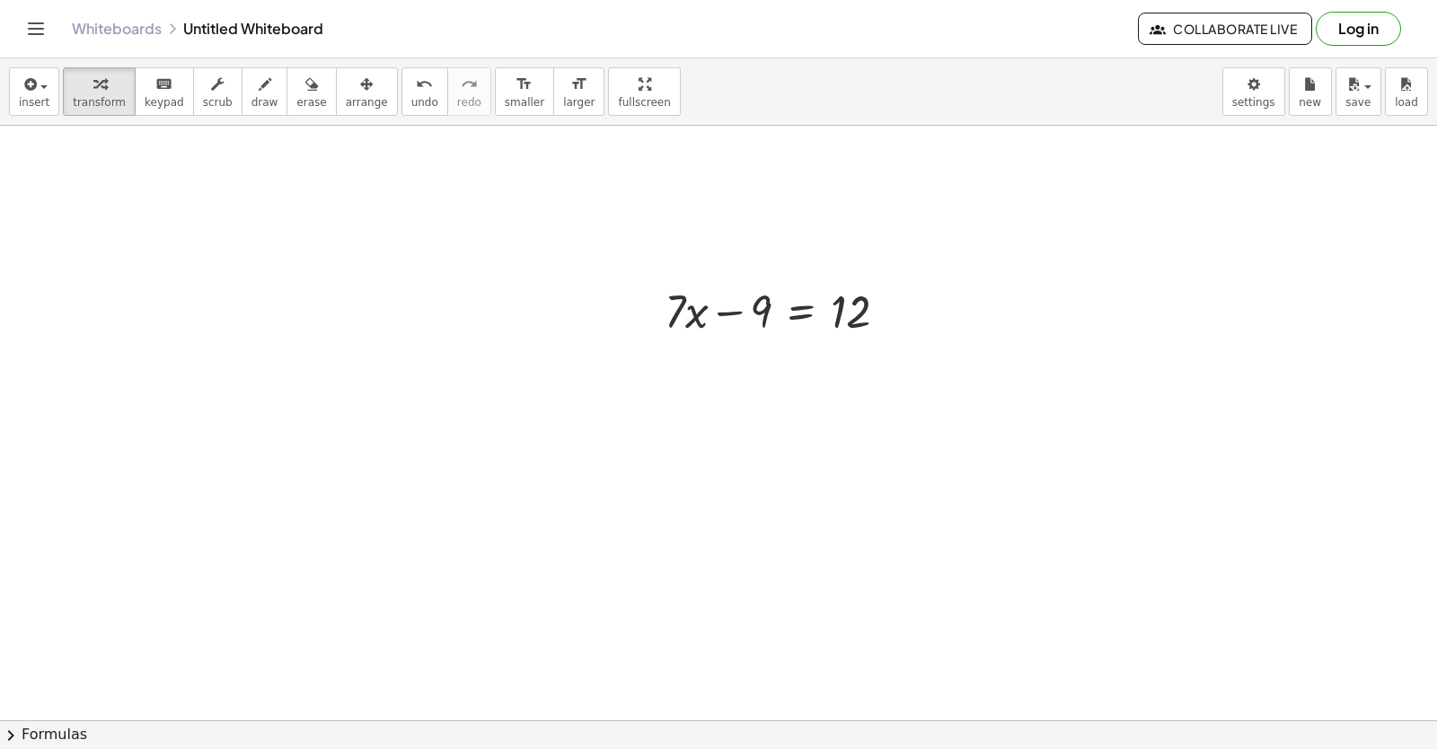
scroll to position [2168, 0]
drag, startPoint x: 751, startPoint y: 308, endPoint x: 926, endPoint y: 307, distance: 175.1
drag, startPoint x: 918, startPoint y: 380, endPoint x: 846, endPoint y: 376, distance: 71.9
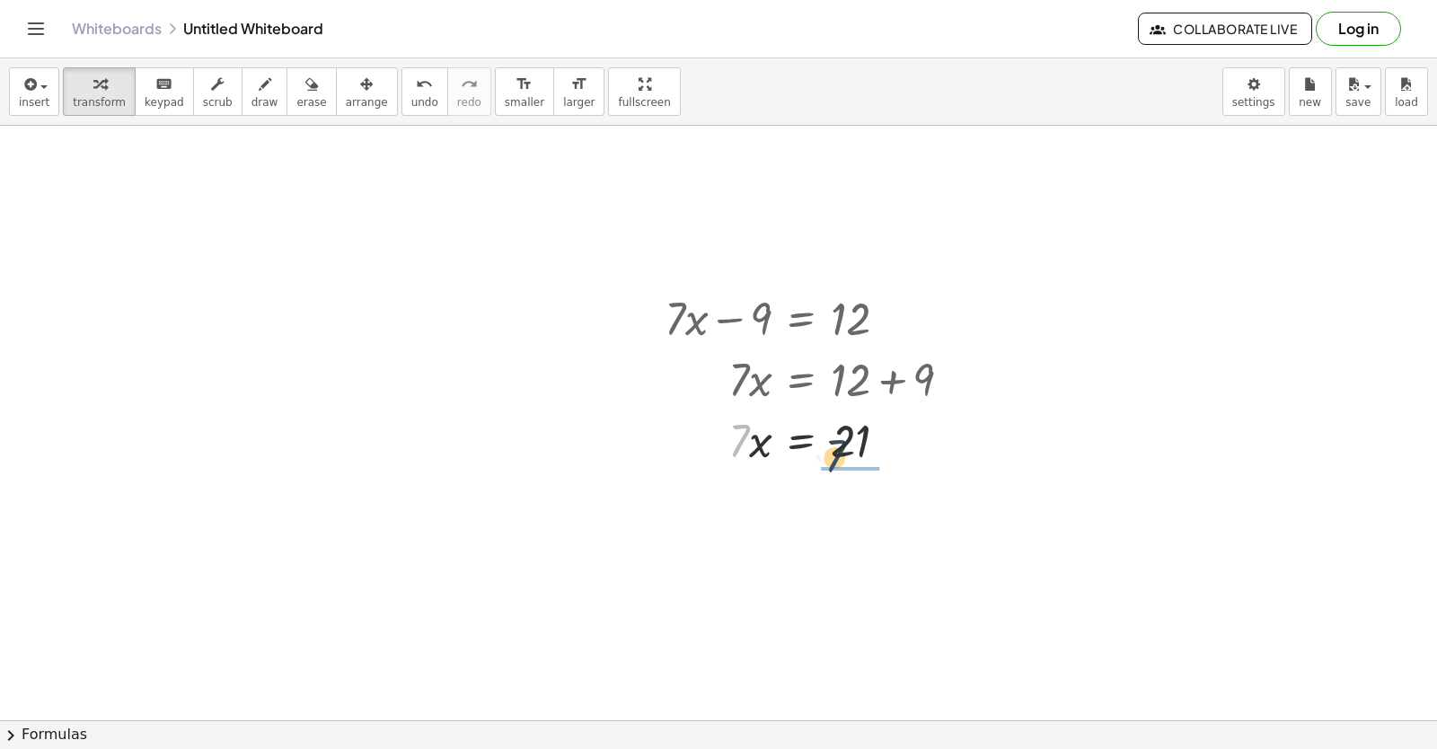
drag, startPoint x: 738, startPoint y: 437, endPoint x: 854, endPoint y: 459, distance: 117.8
click at [854, 459] on div at bounding box center [816, 439] width 320 height 61
drag, startPoint x: 781, startPoint y: 524, endPoint x: 773, endPoint y: 528, distance: 9.2
click at [773, 528] on div at bounding box center [816, 515] width 320 height 90
drag, startPoint x: 789, startPoint y: 515, endPoint x: 754, endPoint y: 512, distance: 34.2
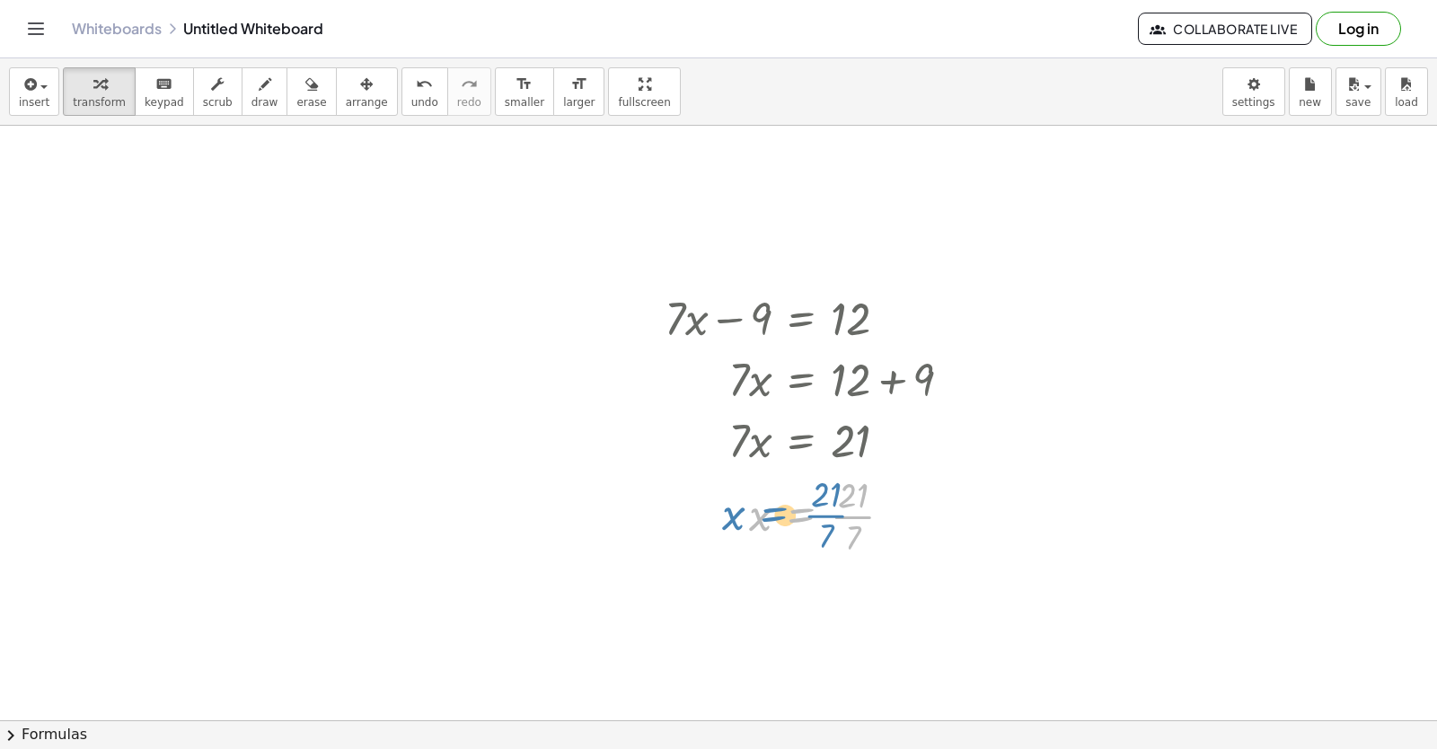
click at [754, 512] on div at bounding box center [816, 515] width 320 height 90
click at [800, 571] on icon at bounding box center [801, 575] width 16 height 15
click at [801, 516] on div "· 7 x = 21 · + − × ÷" at bounding box center [801, 516] width 0 height 0
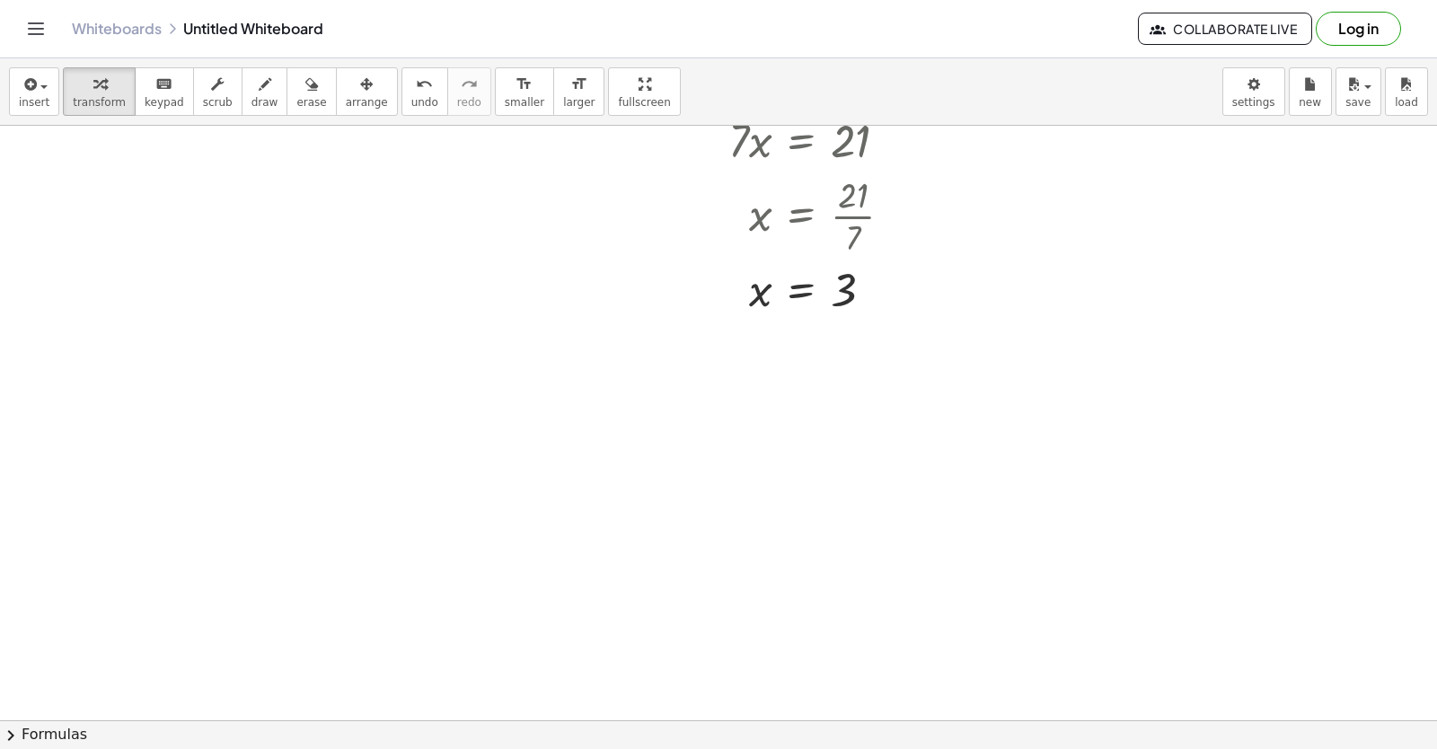
scroll to position [2474, 0]
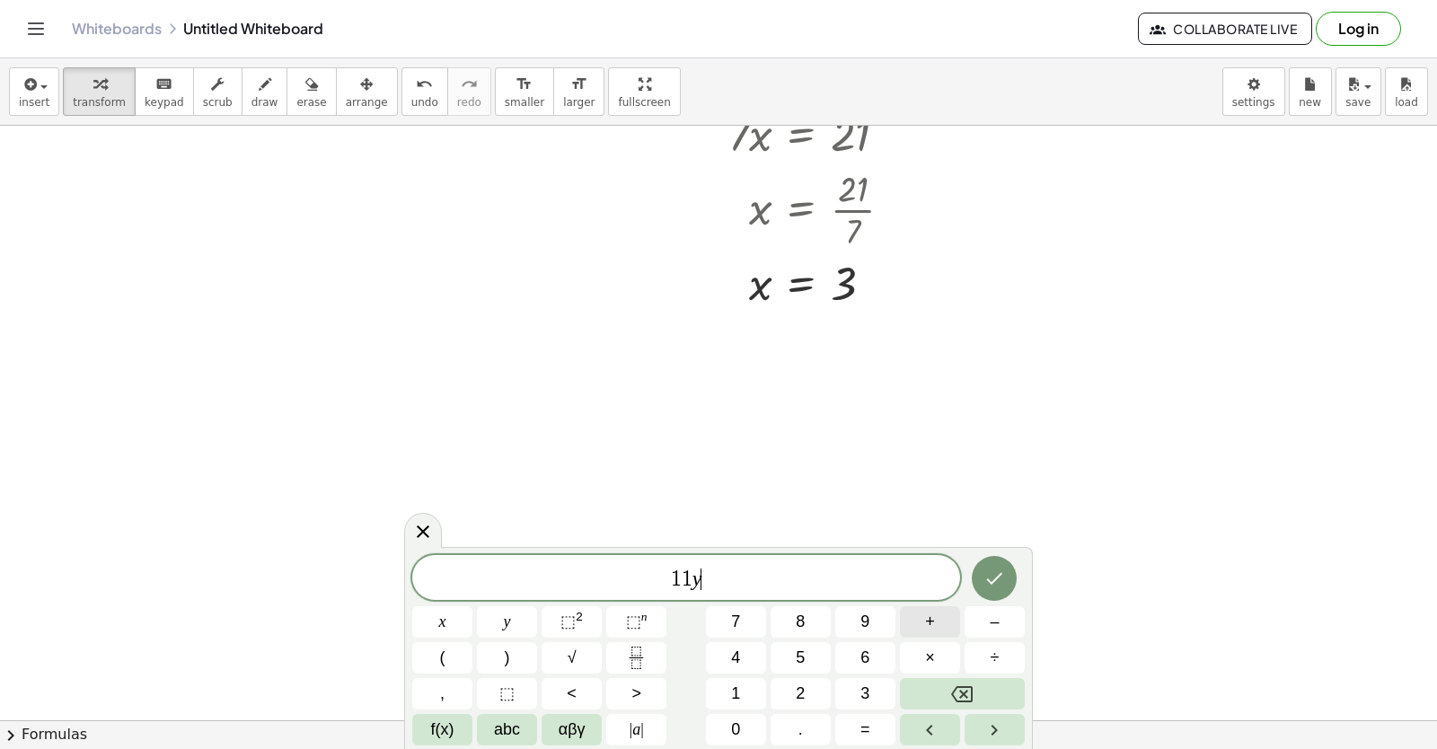
click at [922, 613] on button "+" at bounding box center [930, 621] width 60 height 31
click at [744, 696] on button "1" at bounding box center [736, 693] width 60 height 31
click at [804, 657] on span "5" at bounding box center [800, 658] width 9 height 24
click at [875, 724] on button "=" at bounding box center [865, 729] width 60 height 31
click at [741, 658] on button "4" at bounding box center [736, 657] width 60 height 31
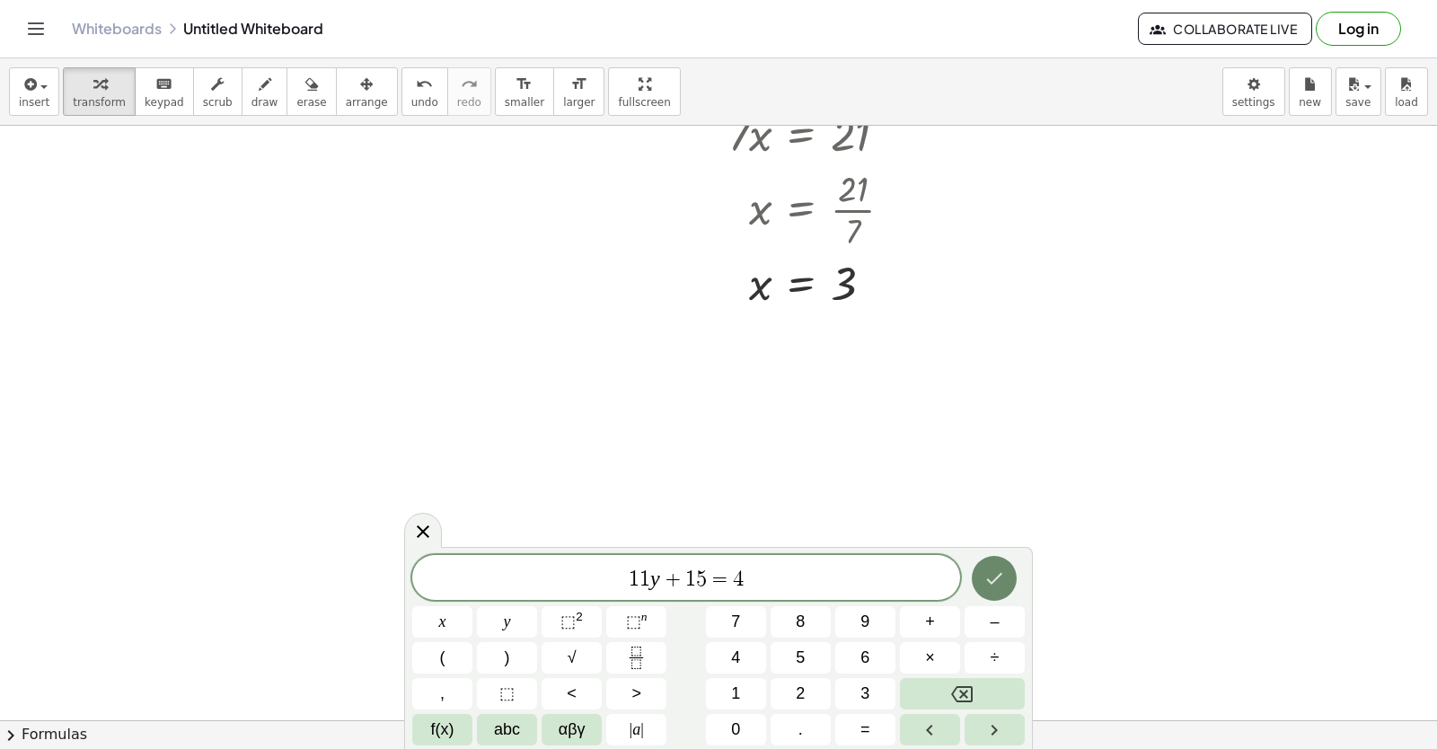
click at [1005, 573] on icon "Done" at bounding box center [994, 579] width 22 height 22
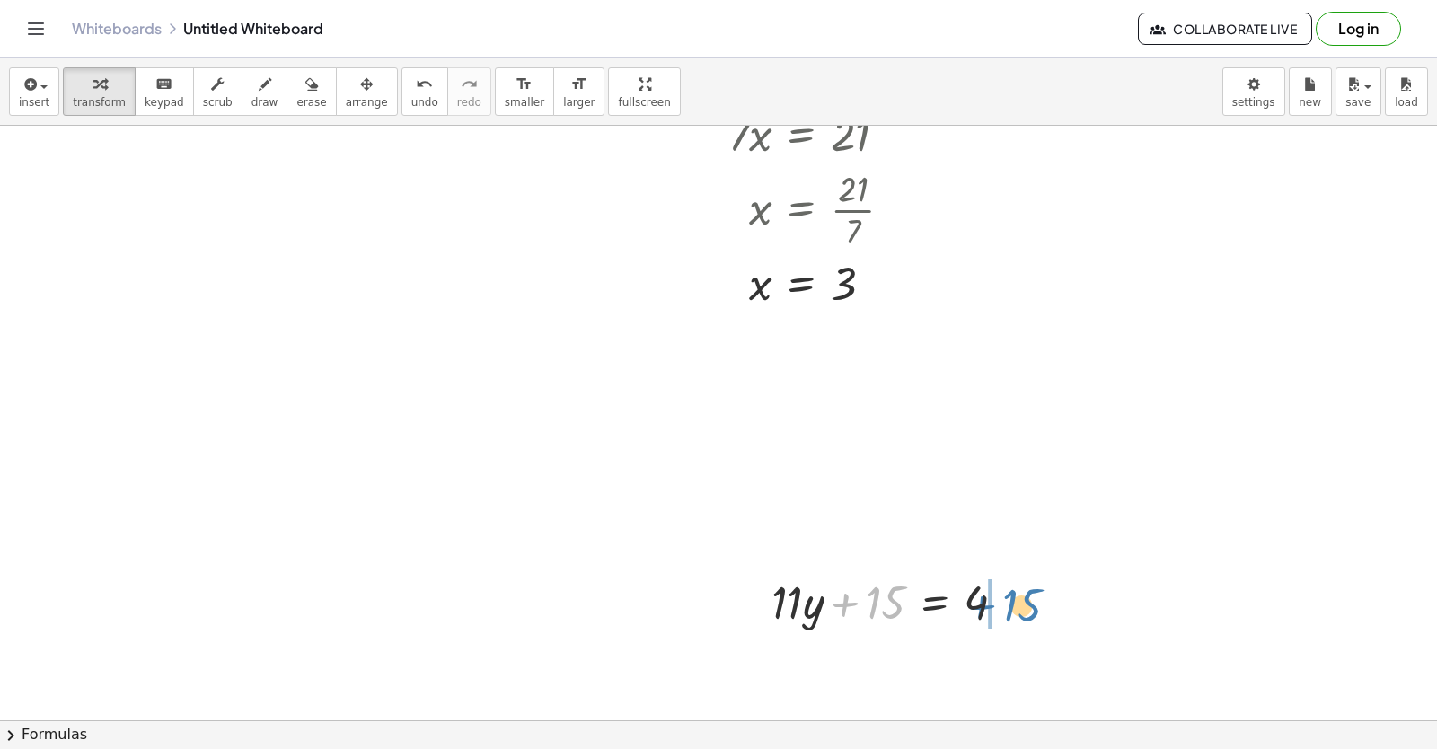
drag, startPoint x: 898, startPoint y: 592, endPoint x: 1011, endPoint y: 606, distance: 114.1
click at [1030, 588] on div "+ 15 + · 11 · y + 15 = 4" at bounding box center [888, 601] width 288 height 70
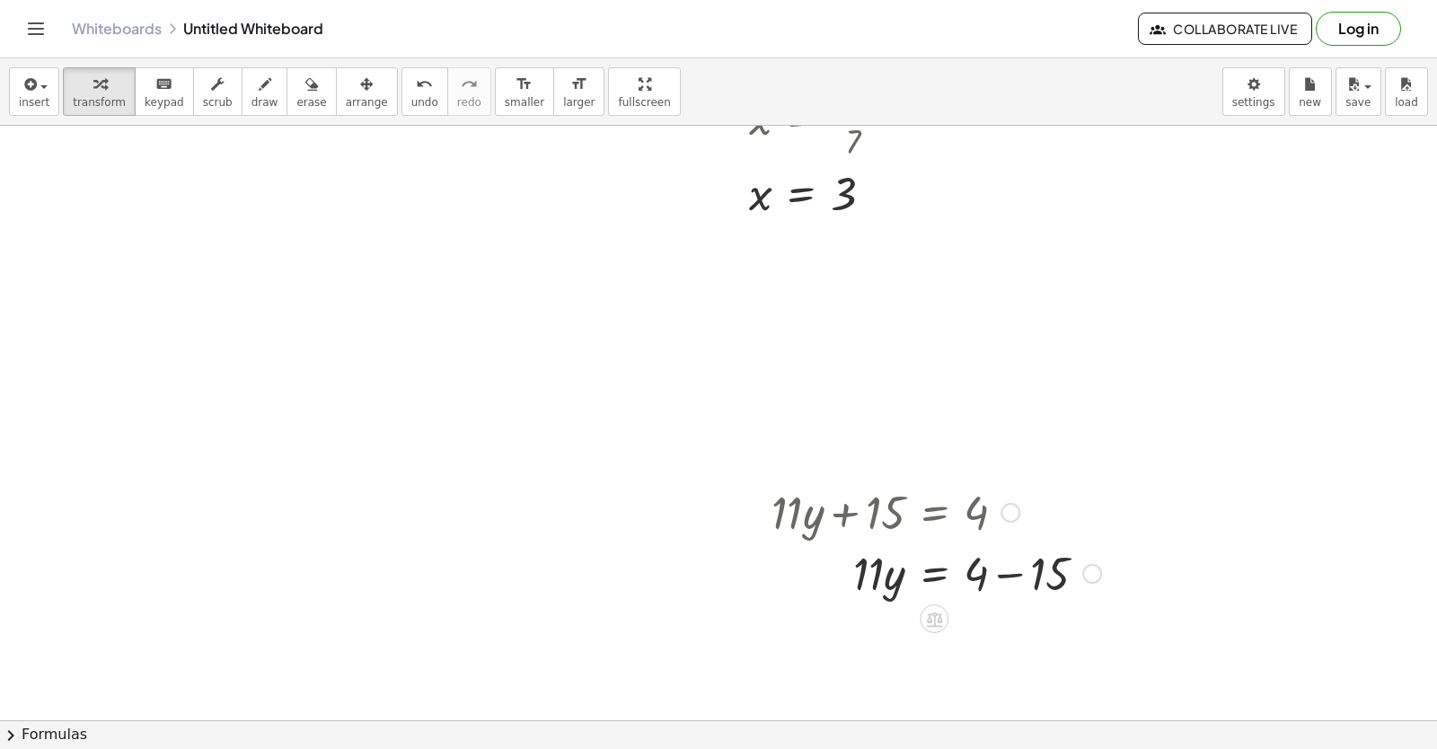
click at [977, 576] on div at bounding box center [936, 572] width 348 height 61
drag, startPoint x: 977, startPoint y: 576, endPoint x: 1077, endPoint y: 577, distance: 99.7
click at [1077, 577] on div at bounding box center [936, 572] width 348 height 61
drag, startPoint x: 1068, startPoint y: 635, endPoint x: 1017, endPoint y: 621, distance: 52.9
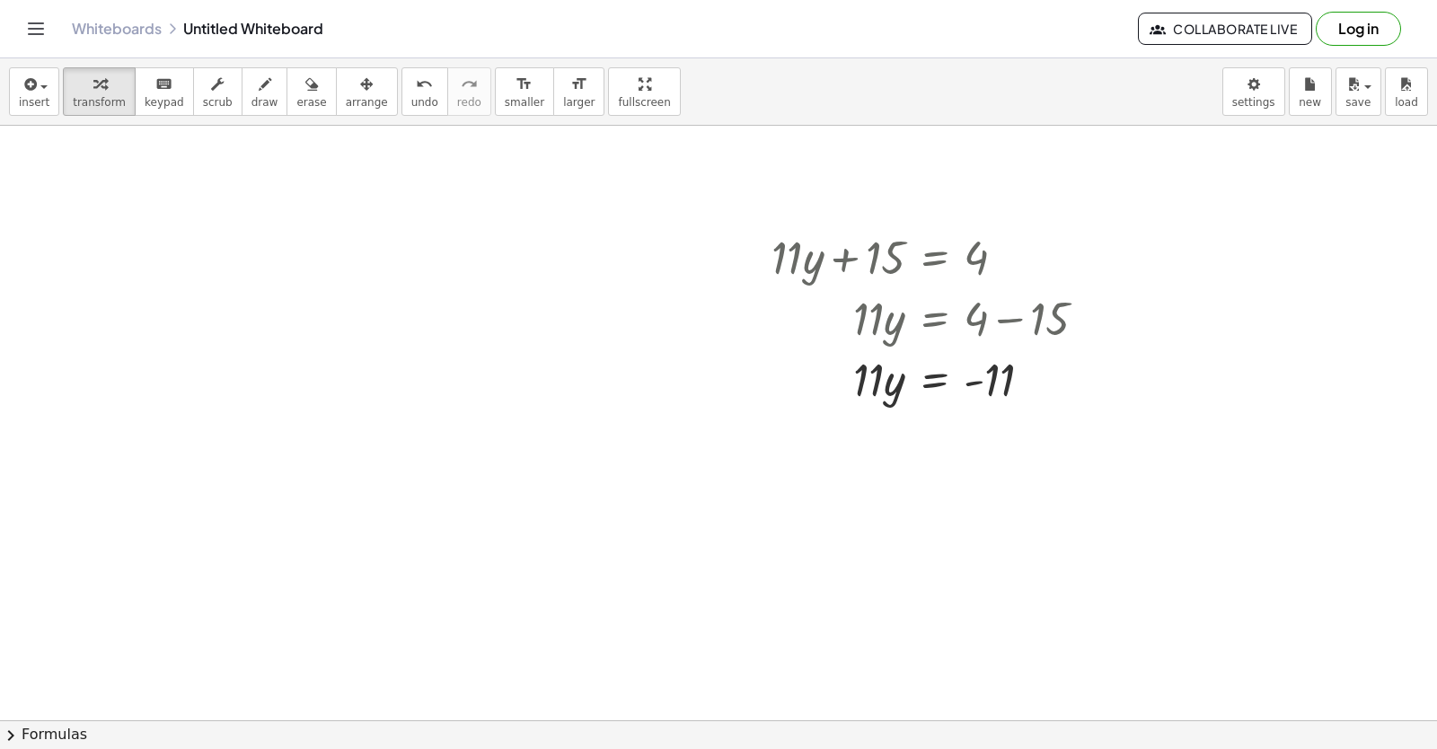
scroll to position [2833, 0]
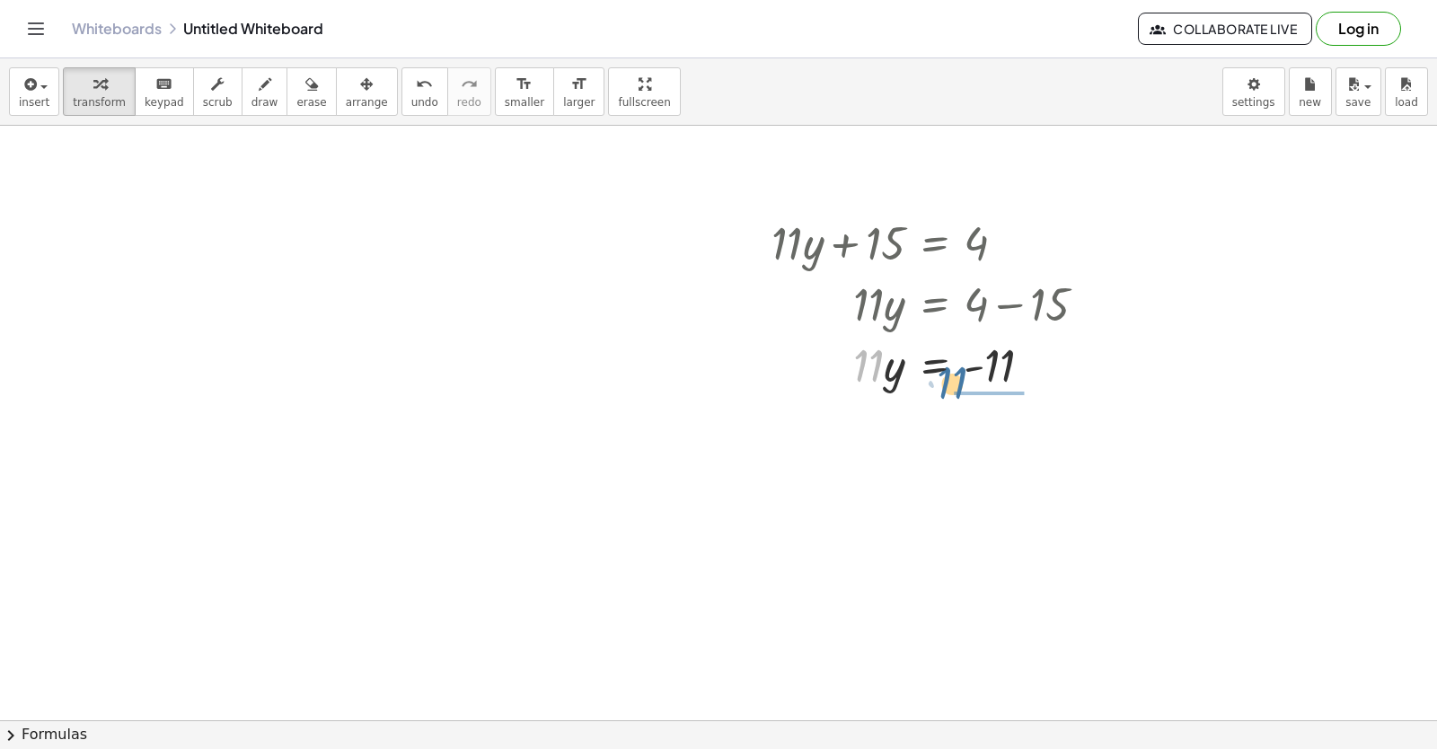
drag, startPoint x: 883, startPoint y: 369, endPoint x: 994, endPoint y: 385, distance: 112.5
click at [986, 385] on div at bounding box center [936, 363] width 348 height 61
drag, startPoint x: 996, startPoint y: 460, endPoint x: 994, endPoint y: 411, distance: 48.5
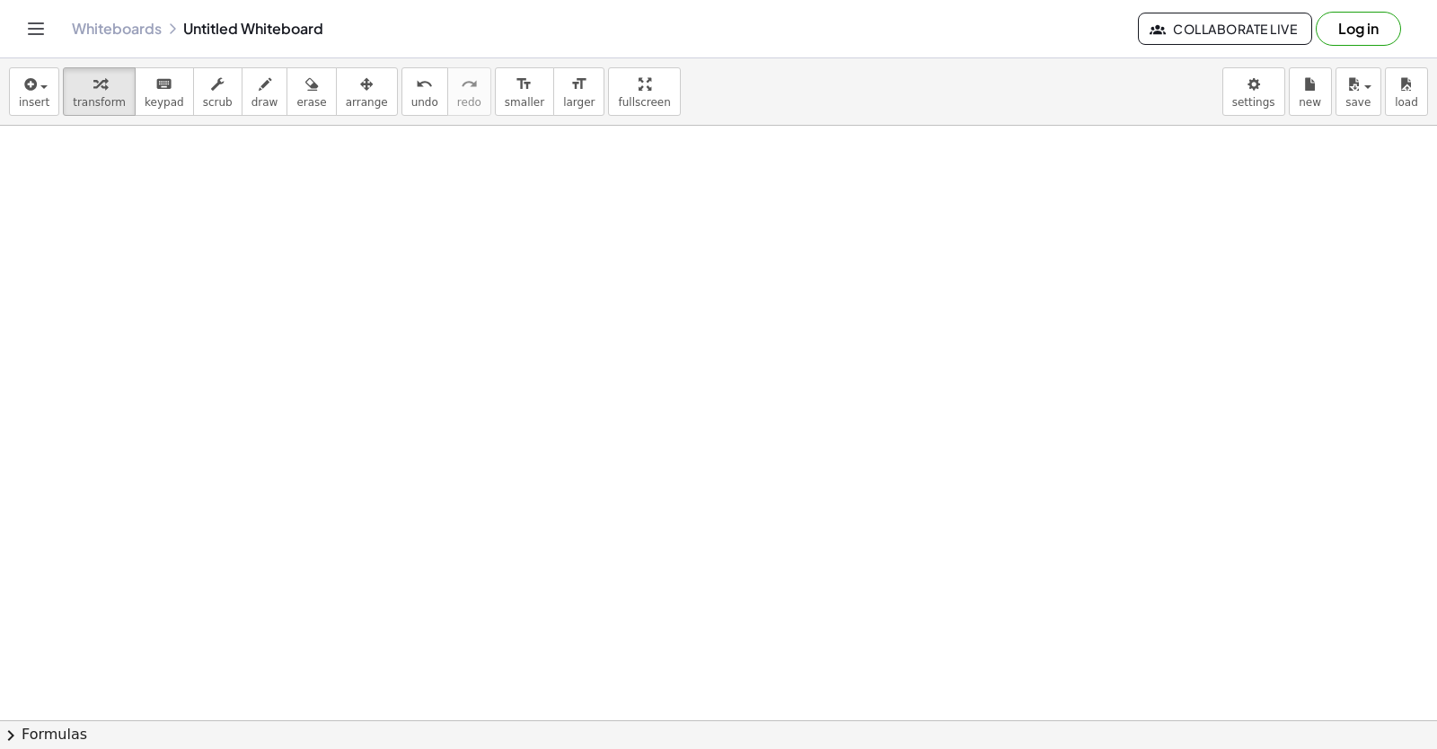
scroll to position [3511, 0]
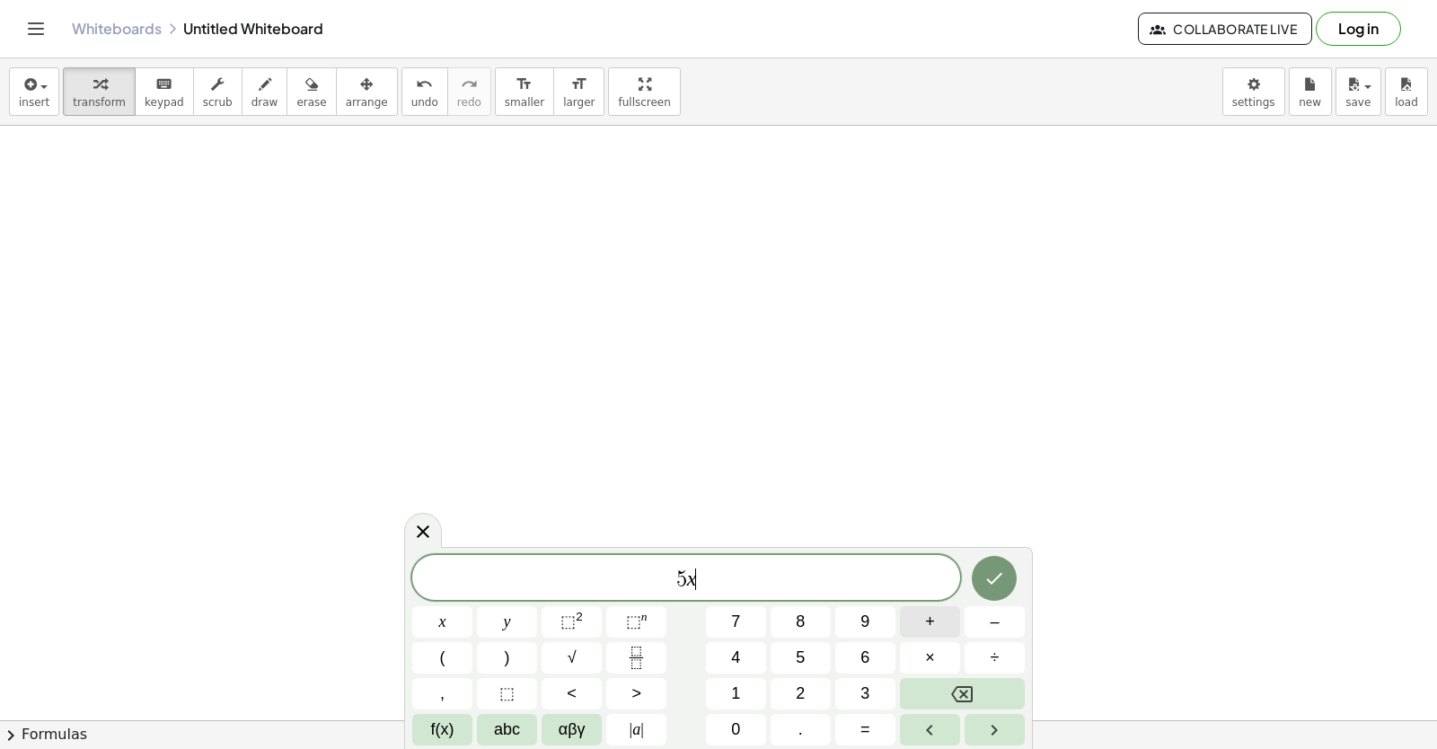
click at [929, 628] on span "+" at bounding box center [930, 622] width 10 height 24
click at [729, 665] on button "4" at bounding box center [736, 657] width 60 height 31
click at [936, 685] on button "Backspace" at bounding box center [962, 693] width 125 height 31
click at [739, 699] on span "1" at bounding box center [735, 694] width 9 height 24
click at [721, 663] on button "4" at bounding box center [736, 657] width 60 height 31
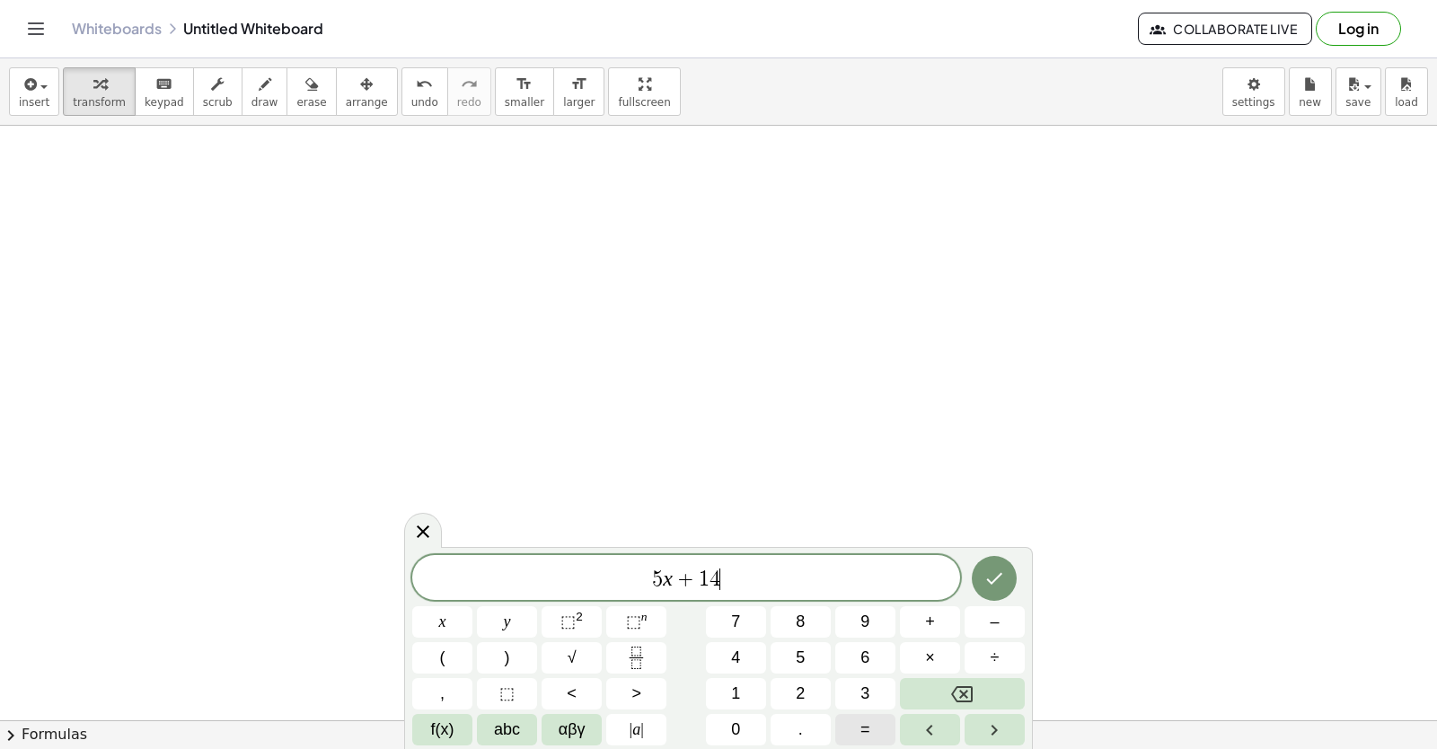
click at [867, 733] on span "=" at bounding box center [865, 730] width 10 height 24
click at [980, 624] on button "–" at bounding box center [995, 621] width 60 height 31
click at [748, 678] on button "1" at bounding box center [736, 693] width 60 height 31
click at [846, 647] on button "6" at bounding box center [865, 657] width 60 height 31
click at [998, 580] on icon "Done" at bounding box center [994, 579] width 22 height 22
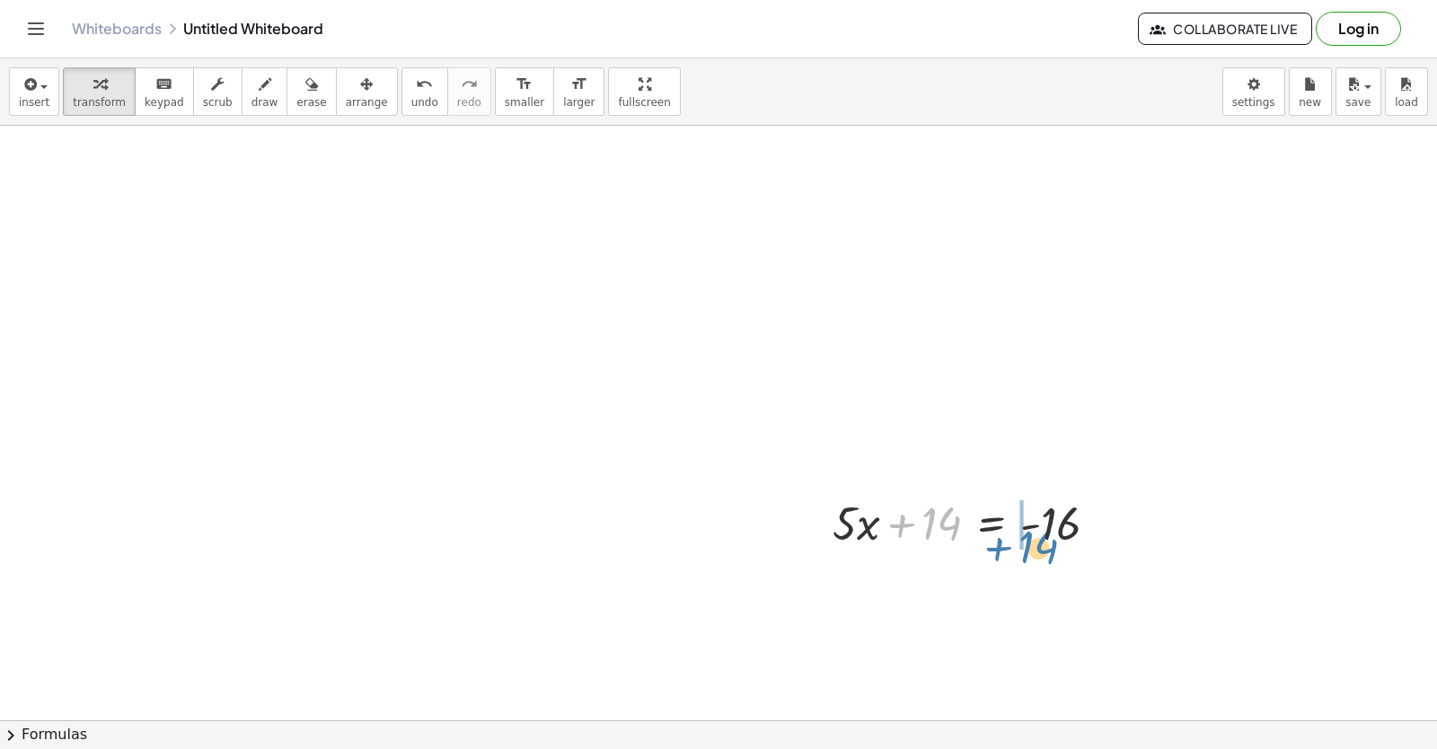
drag, startPoint x: 921, startPoint y: 546, endPoint x: 1023, endPoint y: 570, distance: 104.3
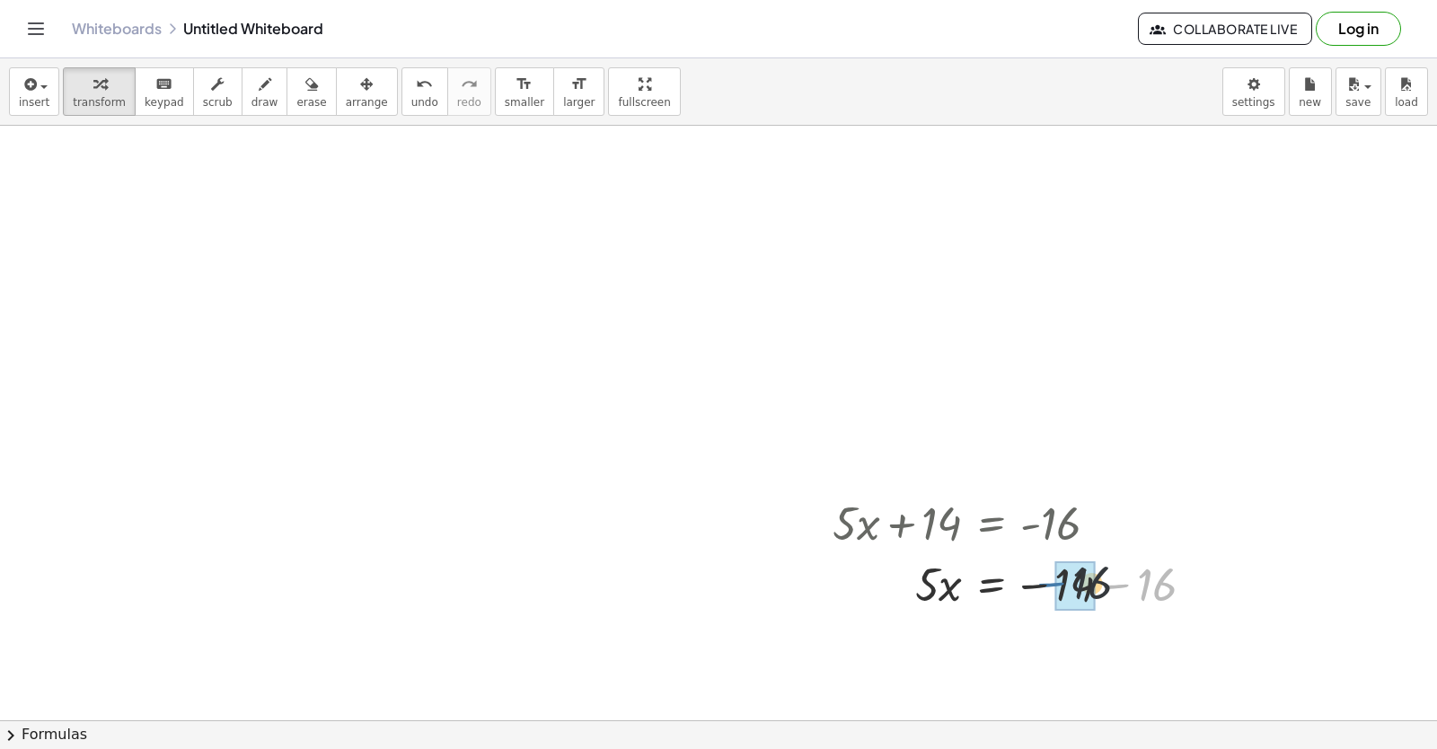
drag, startPoint x: 1132, startPoint y: 581, endPoint x: 1053, endPoint y: 585, distance: 80.0
click at [1053, 585] on div at bounding box center [1021, 582] width 394 height 61
drag, startPoint x: 1073, startPoint y: 650, endPoint x: 944, endPoint y: 624, distance: 131.9
click at [944, 624] on div at bounding box center [1021, 643] width 394 height 61
drag, startPoint x: 859, startPoint y: 630, endPoint x: 945, endPoint y: 632, distance: 86.2
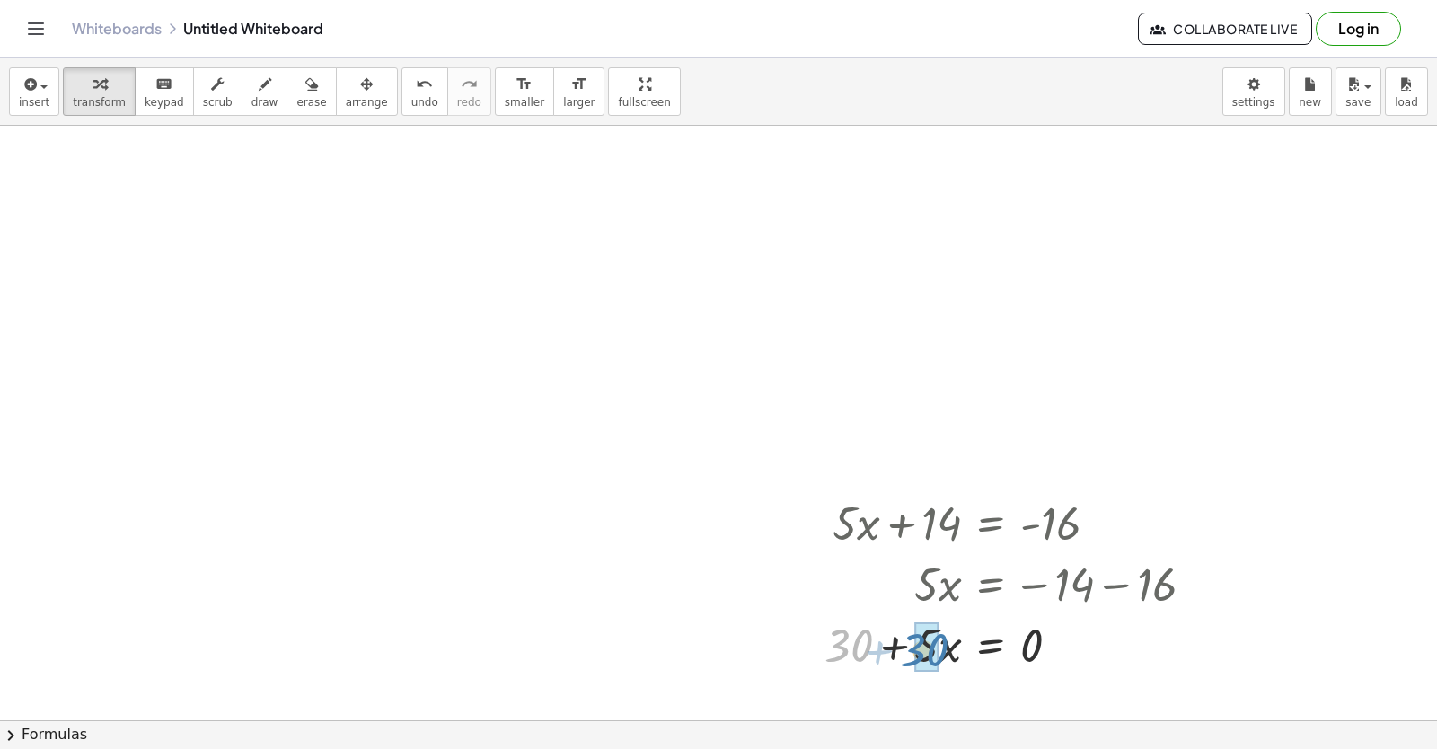
click at [943, 633] on div at bounding box center [1016, 643] width 402 height 61
drag, startPoint x: 906, startPoint y: 647, endPoint x: 839, endPoint y: 630, distance: 69.5
click at [839, 630] on div at bounding box center [1006, 644] width 423 height 68
drag, startPoint x: 871, startPoint y: 641, endPoint x: 938, endPoint y: 644, distance: 67.4
click at [938, 644] on div at bounding box center [1006, 644] width 423 height 68
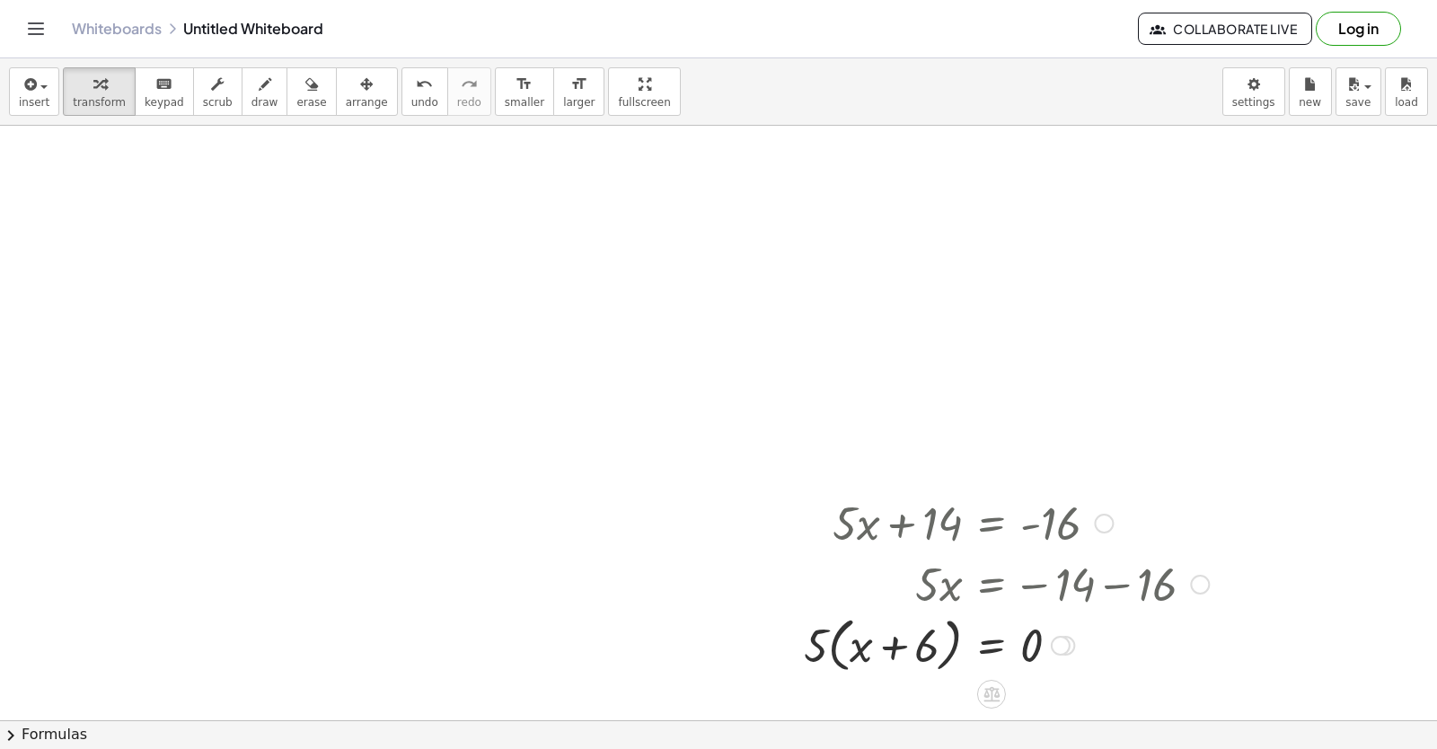
click at [913, 649] on div at bounding box center [1006, 644] width 423 height 68
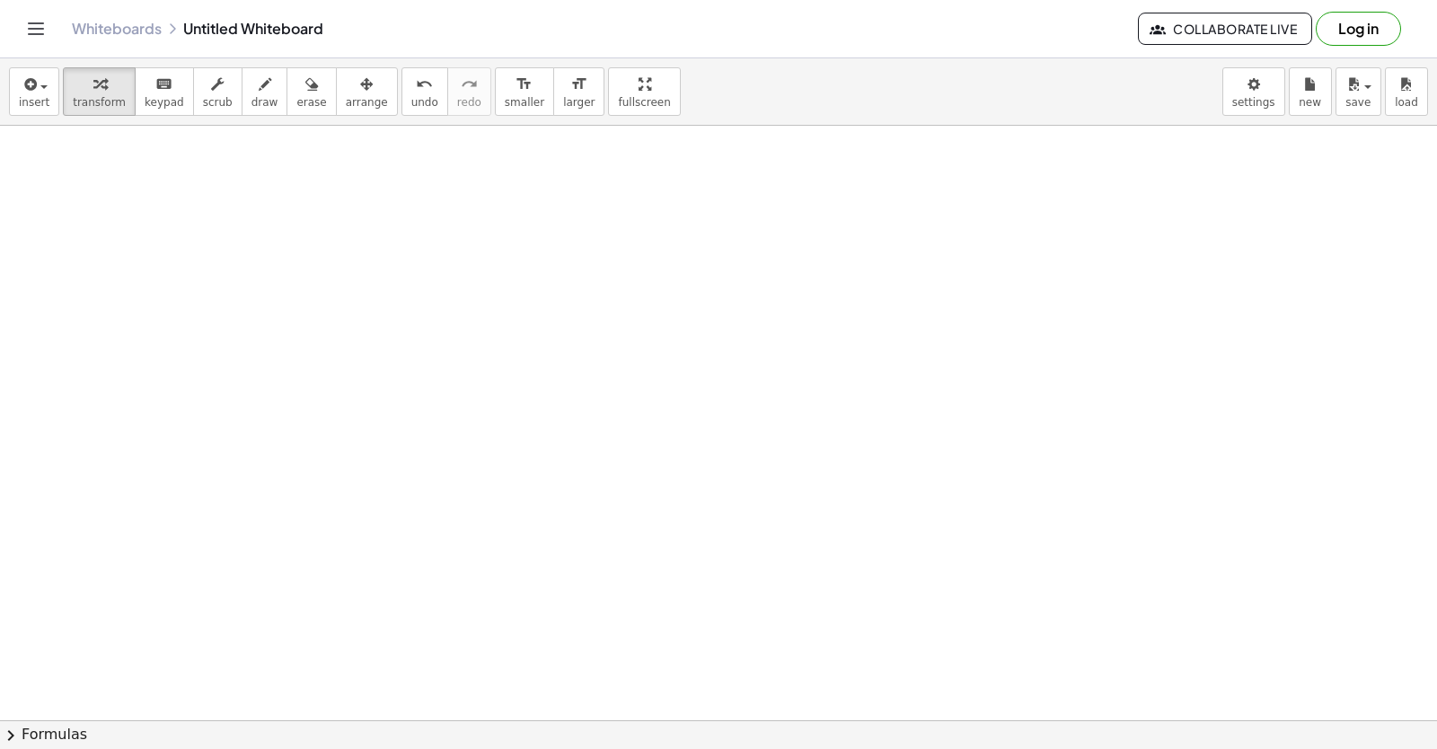
scroll to position [4072, 0]
drag, startPoint x: 877, startPoint y: 685, endPoint x: 741, endPoint y: 722, distance: 140.5
drag, startPoint x: 741, startPoint y: 722, endPoint x: 283, endPoint y: 163, distance: 723.1
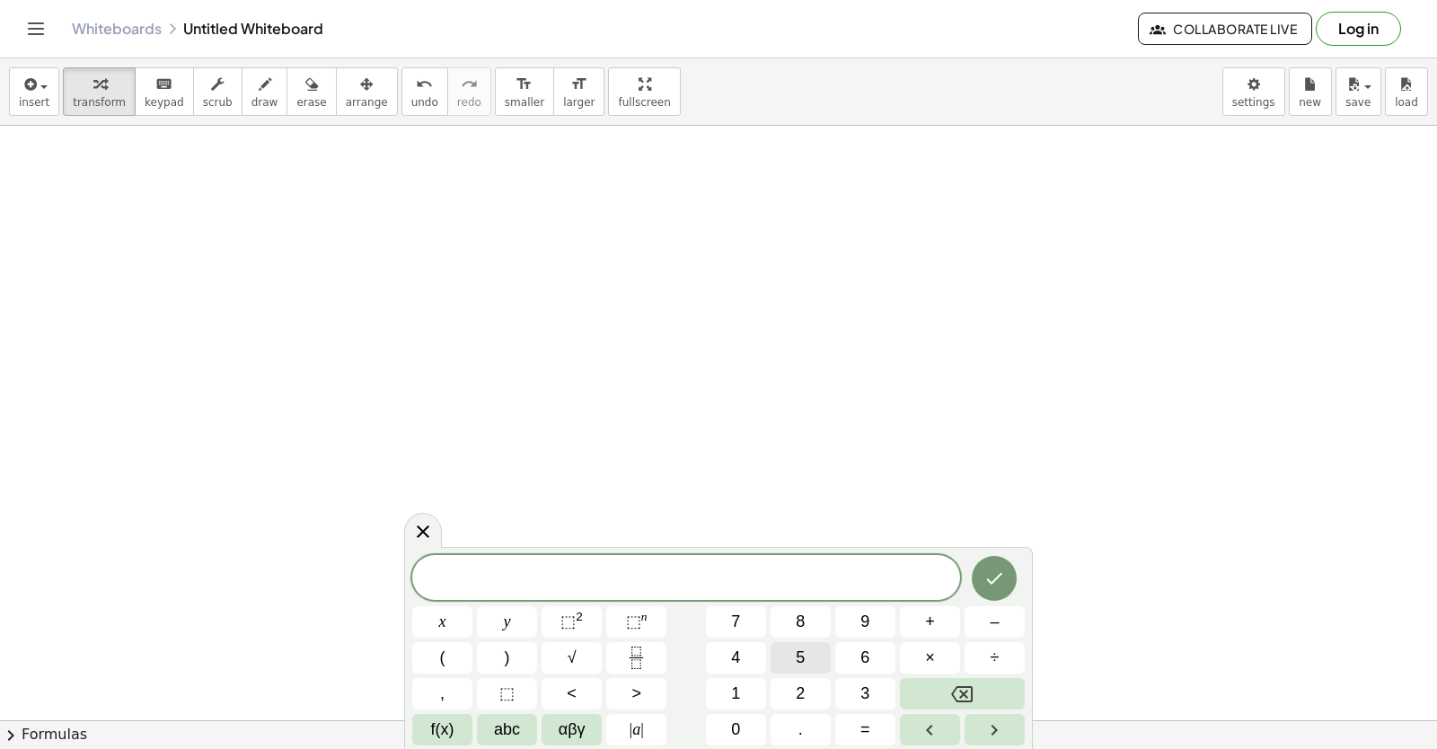
click at [789, 658] on button "5" at bounding box center [801, 657] width 60 height 31
click at [910, 652] on button "×" at bounding box center [930, 657] width 60 height 31
click at [921, 626] on button "+" at bounding box center [930, 621] width 60 height 31
click at [869, 734] on span "=" at bounding box center [865, 730] width 10 height 24
click at [745, 692] on button "1" at bounding box center [736, 693] width 60 height 31
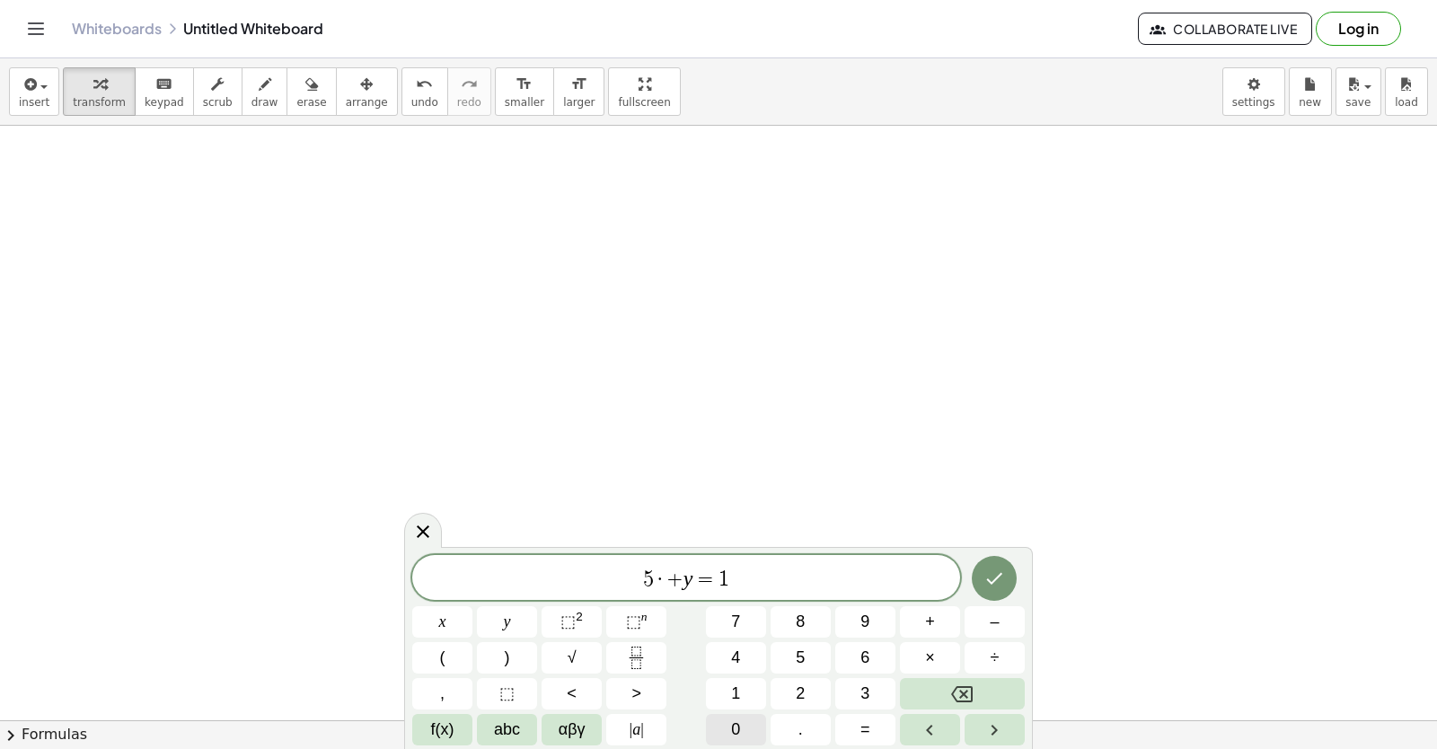
click at [745, 721] on button "0" at bounding box center [736, 729] width 60 height 31
click at [1001, 570] on icon "Done" at bounding box center [994, 579] width 22 height 22
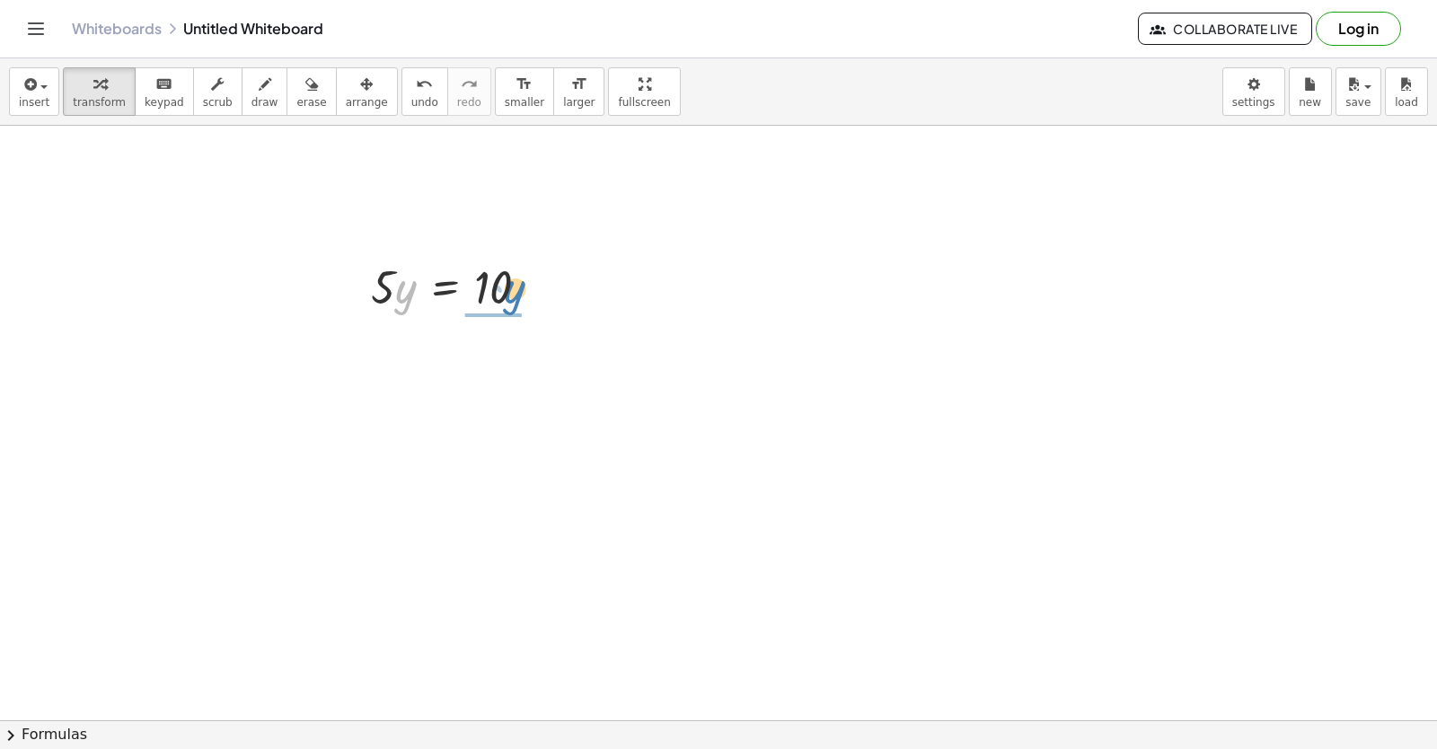
drag, startPoint x: 410, startPoint y: 284, endPoint x: 503, endPoint y: 273, distance: 94.0
click at [503, 273] on div at bounding box center [457, 285] width 190 height 61
drag, startPoint x: 377, startPoint y: 407, endPoint x: 657, endPoint y: 477, distance: 288.8
drag, startPoint x: 657, startPoint y: 477, endPoint x: 498, endPoint y: 387, distance: 182.6
click at [505, 397] on div at bounding box center [460, 361] width 196 height 90
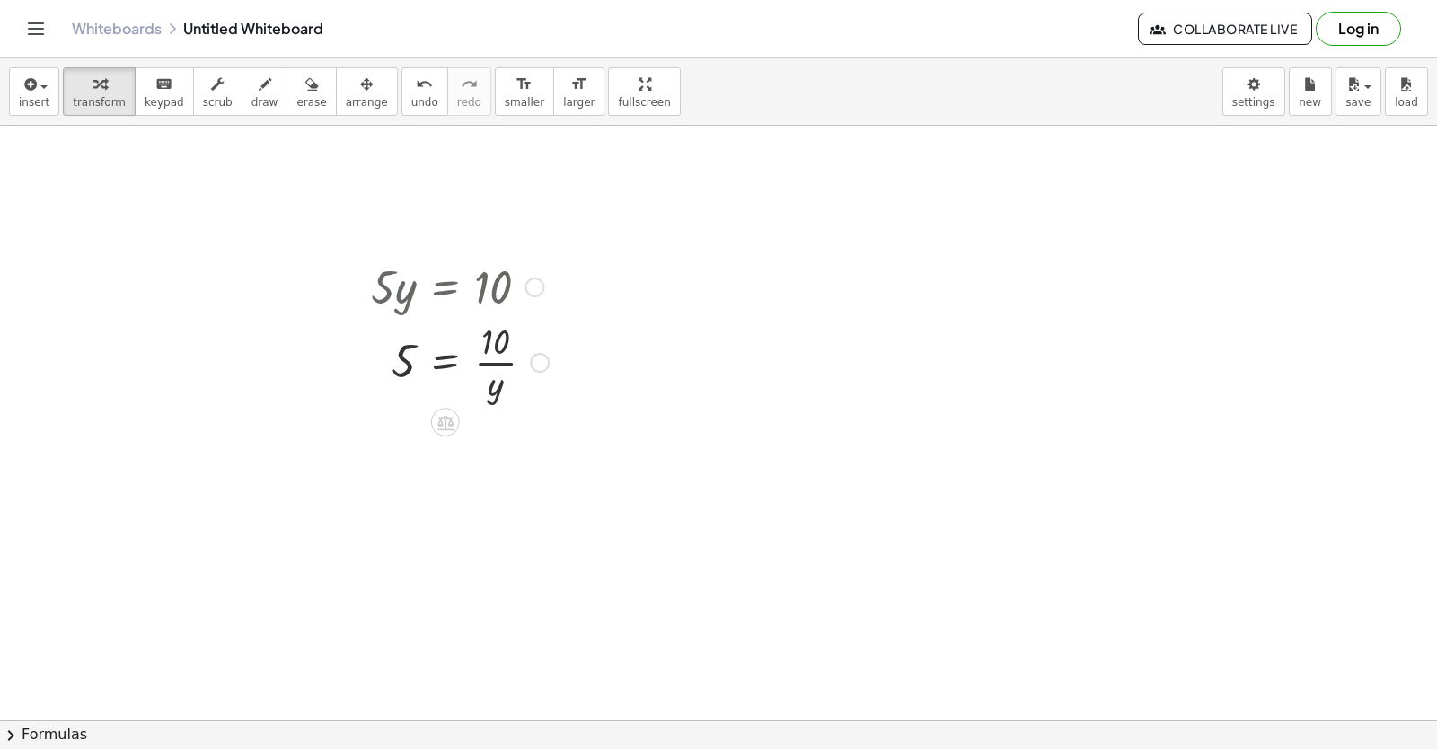
click at [498, 387] on div at bounding box center [460, 361] width 196 height 90
drag, startPoint x: 494, startPoint y: 386, endPoint x: 451, endPoint y: 451, distance: 77.7
drag, startPoint x: 492, startPoint y: 397, endPoint x: 464, endPoint y: 479, distance: 86.3
click at [528, 367] on div at bounding box center [460, 361] width 196 height 90
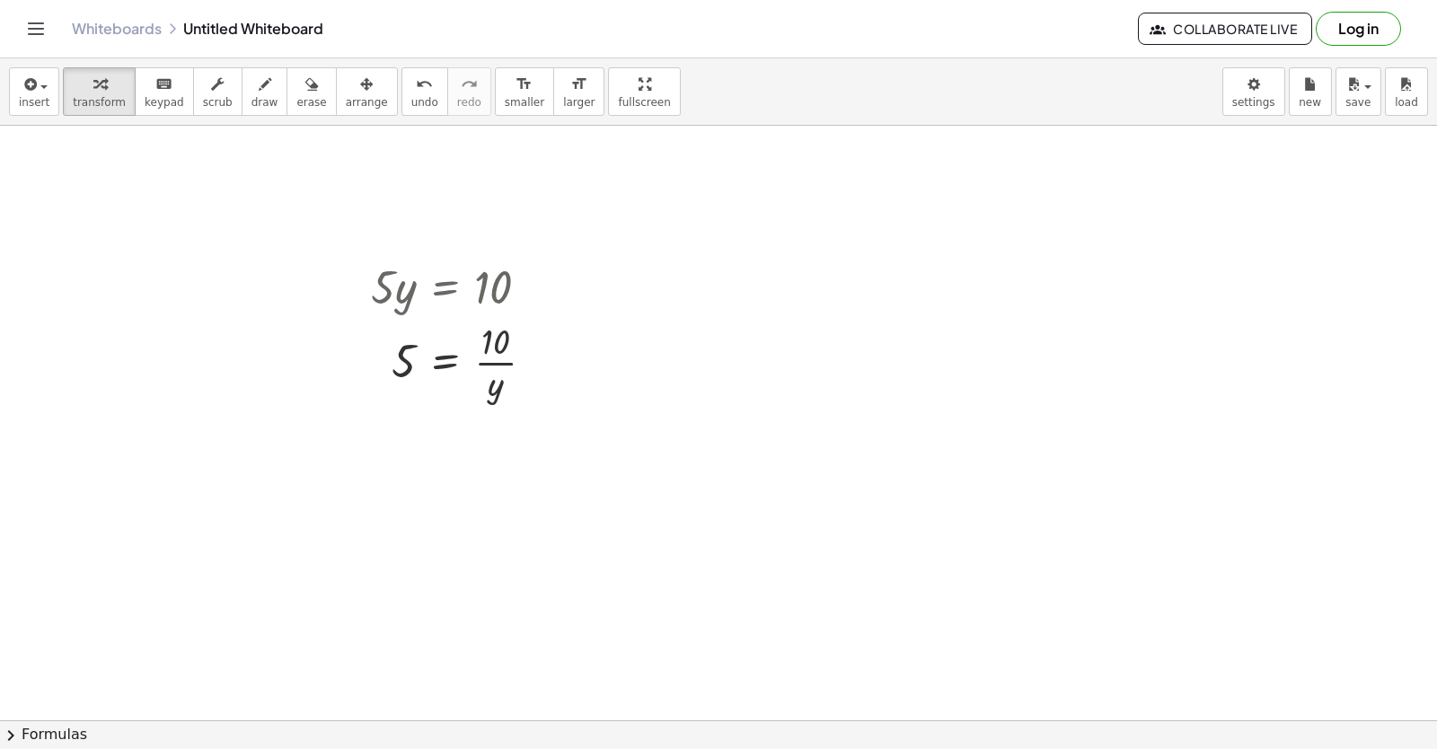
drag, startPoint x: 590, startPoint y: 515, endPoint x: 1281, endPoint y: 784, distance: 741.0
drag, startPoint x: 1281, startPoint y: 784, endPoint x: 1436, endPoint y: 465, distance: 354.7
drag, startPoint x: 1393, startPoint y: 383, endPoint x: 1284, endPoint y: 373, distance: 109.2
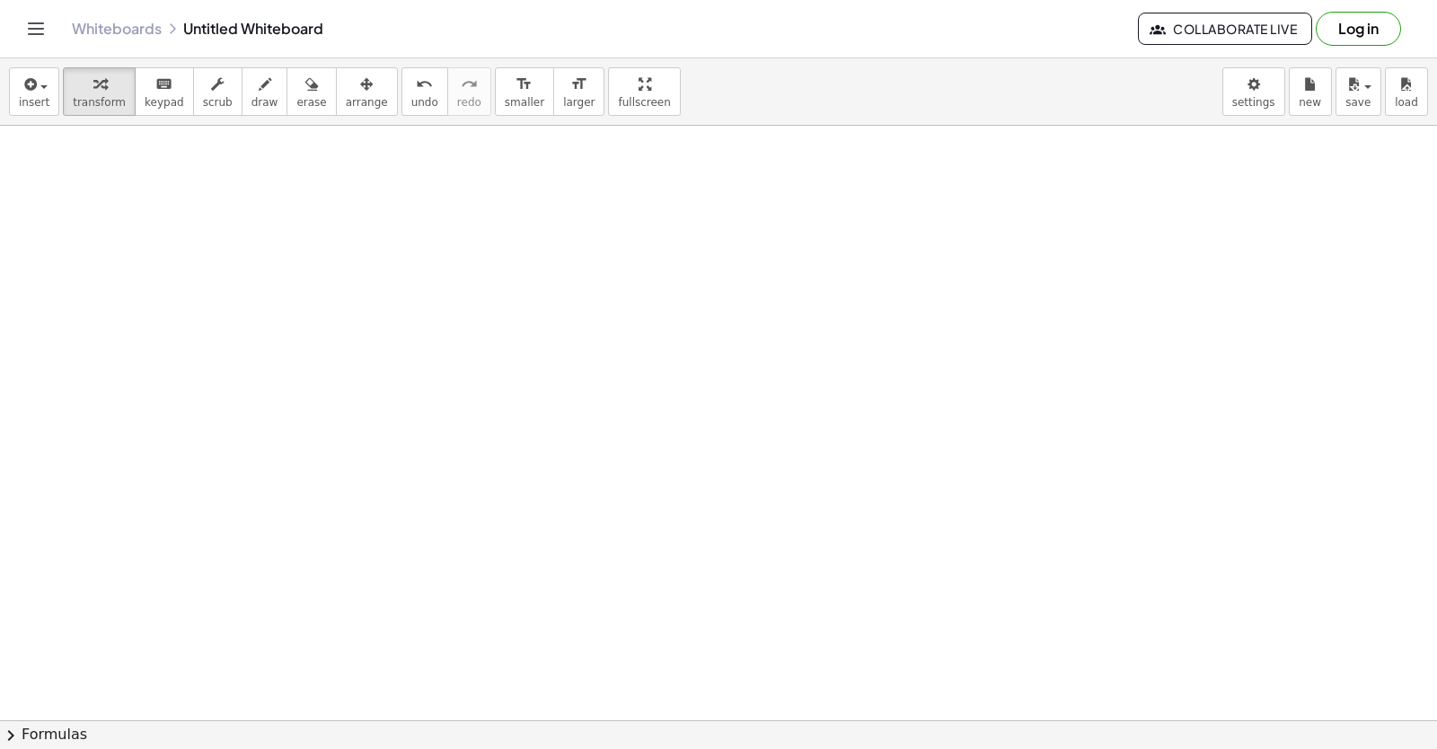
scroll to position [0, 0]
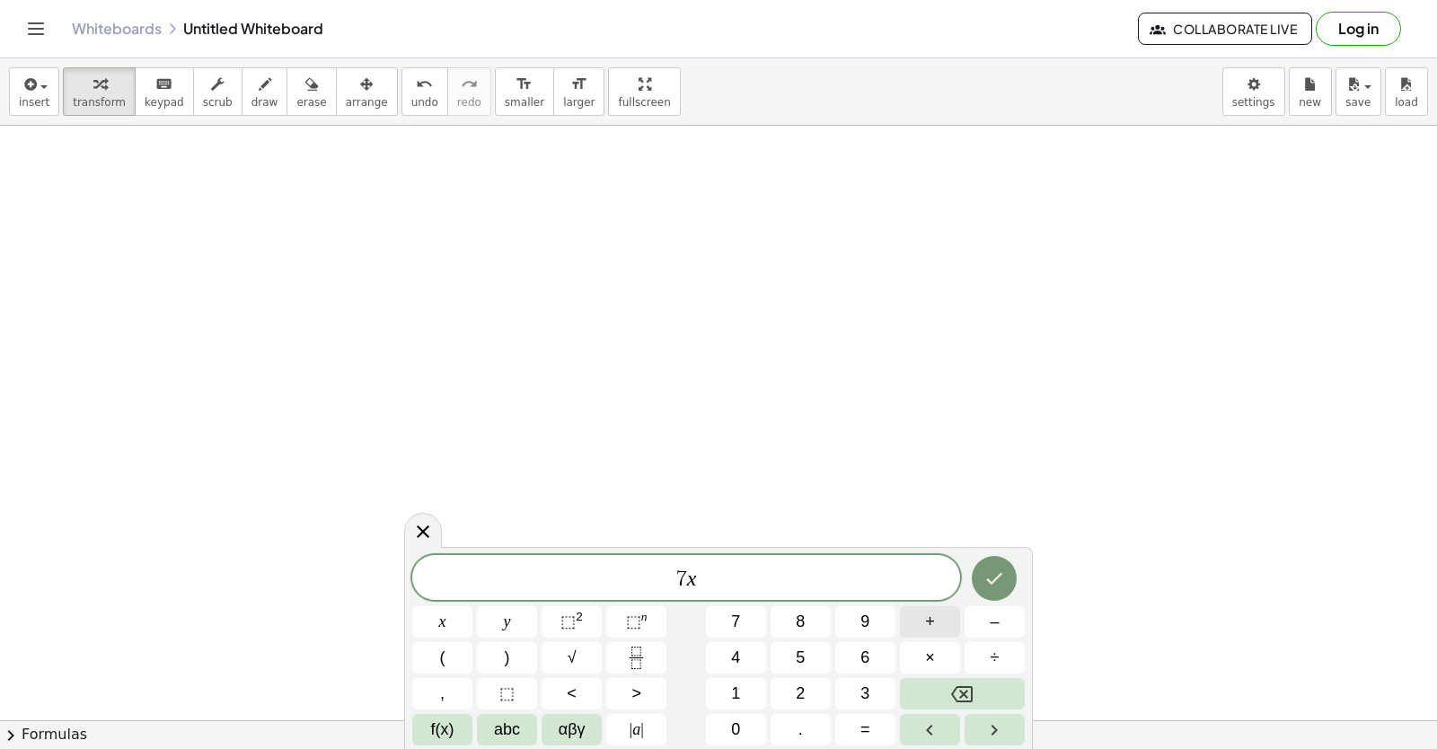
click at [931, 624] on span "+" at bounding box center [930, 622] width 10 height 24
click at [857, 727] on button "=" at bounding box center [865, 729] width 60 height 31
click at [848, 689] on button "3" at bounding box center [865, 693] width 60 height 31
click at [982, 585] on button "Done" at bounding box center [994, 578] width 45 height 45
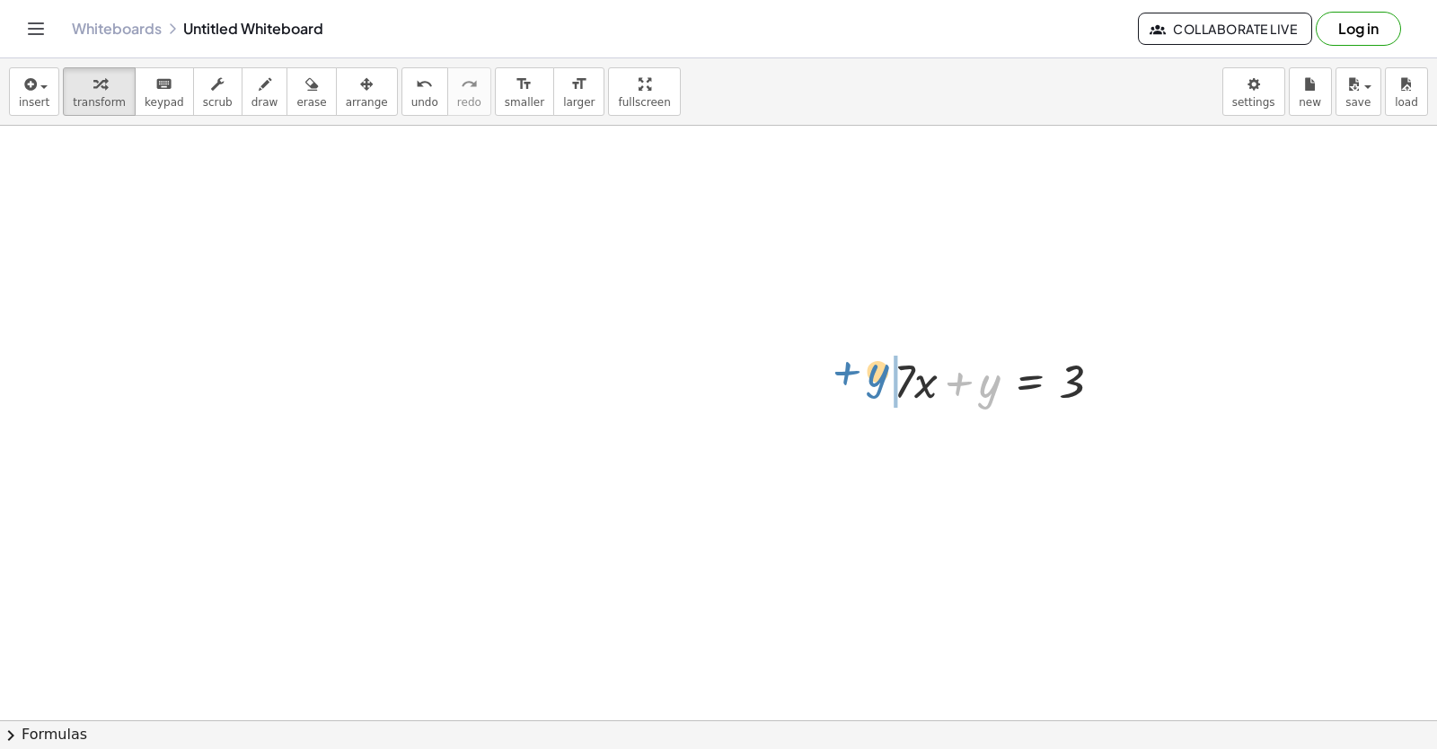
drag, startPoint x: 981, startPoint y: 391, endPoint x: 859, endPoint y: 367, distance: 124.3
drag, startPoint x: 1079, startPoint y: 451, endPoint x: 969, endPoint y: 461, distance: 110.0
click at [969, 461] on div at bounding box center [1005, 440] width 240 height 61
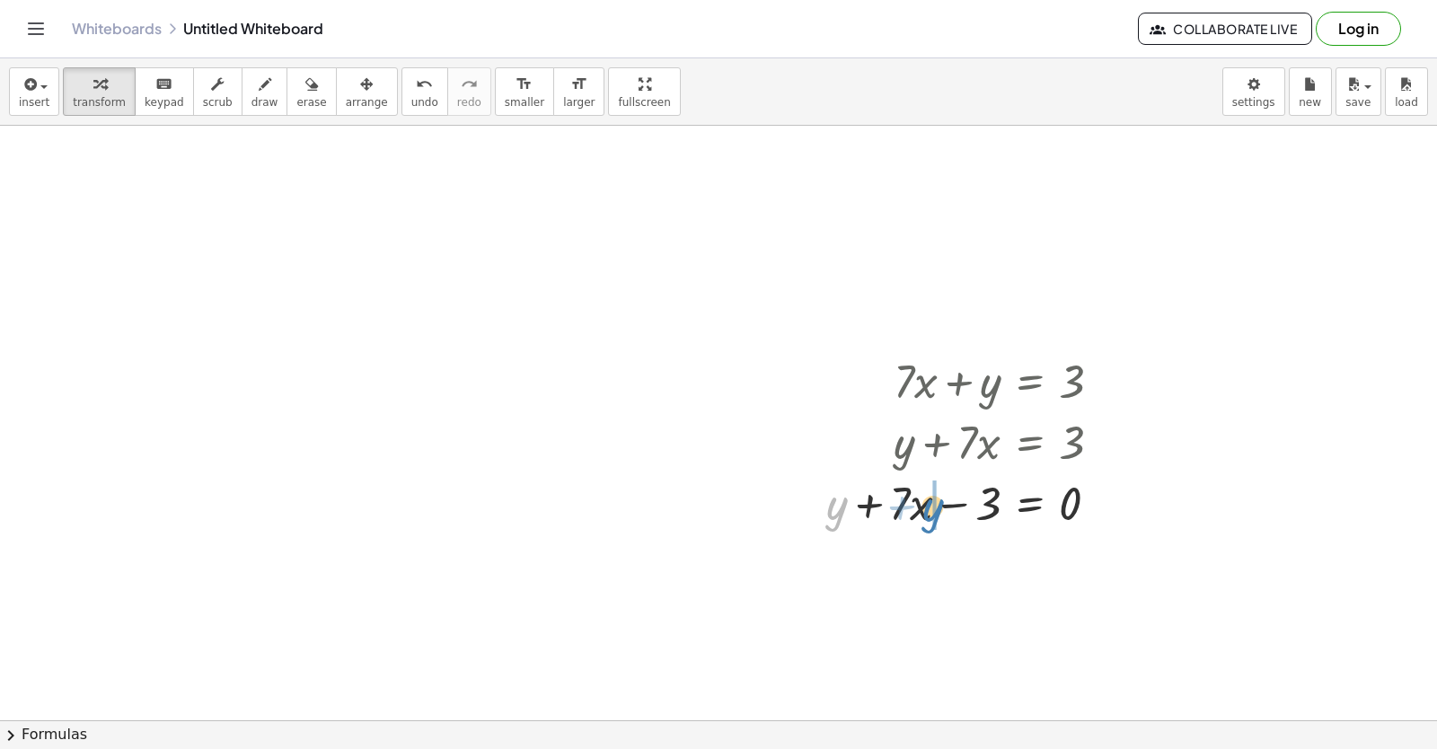
drag, startPoint x: 840, startPoint y: 498, endPoint x: 925, endPoint y: 547, distance: 98.1
click at [927, 515] on div at bounding box center [971, 501] width 308 height 61
drag, startPoint x: 1011, startPoint y: 550, endPoint x: 1079, endPoint y: 569, distance: 71.1
click at [1079, 569] on div at bounding box center [971, 563] width 308 height 61
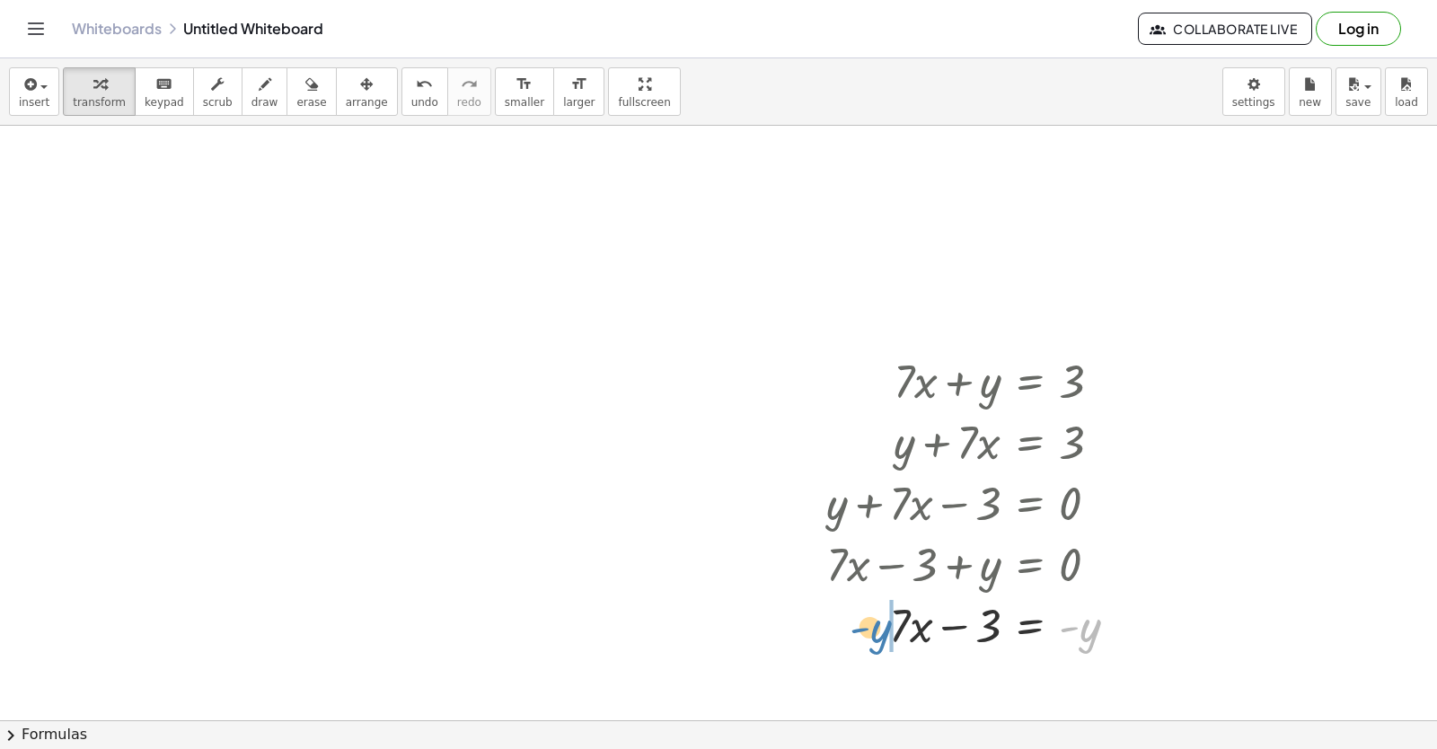
drag, startPoint x: 1090, startPoint y: 649, endPoint x: 877, endPoint y: 656, distance: 213.0
click at [877, 656] on div "+ · 7 · x + y = 3 + y + · 7 · x = 3 + y + · 7 · x − 3 = 0 + · 7 · x + y − 3 = 0…" at bounding box center [972, 502] width 346 height 314
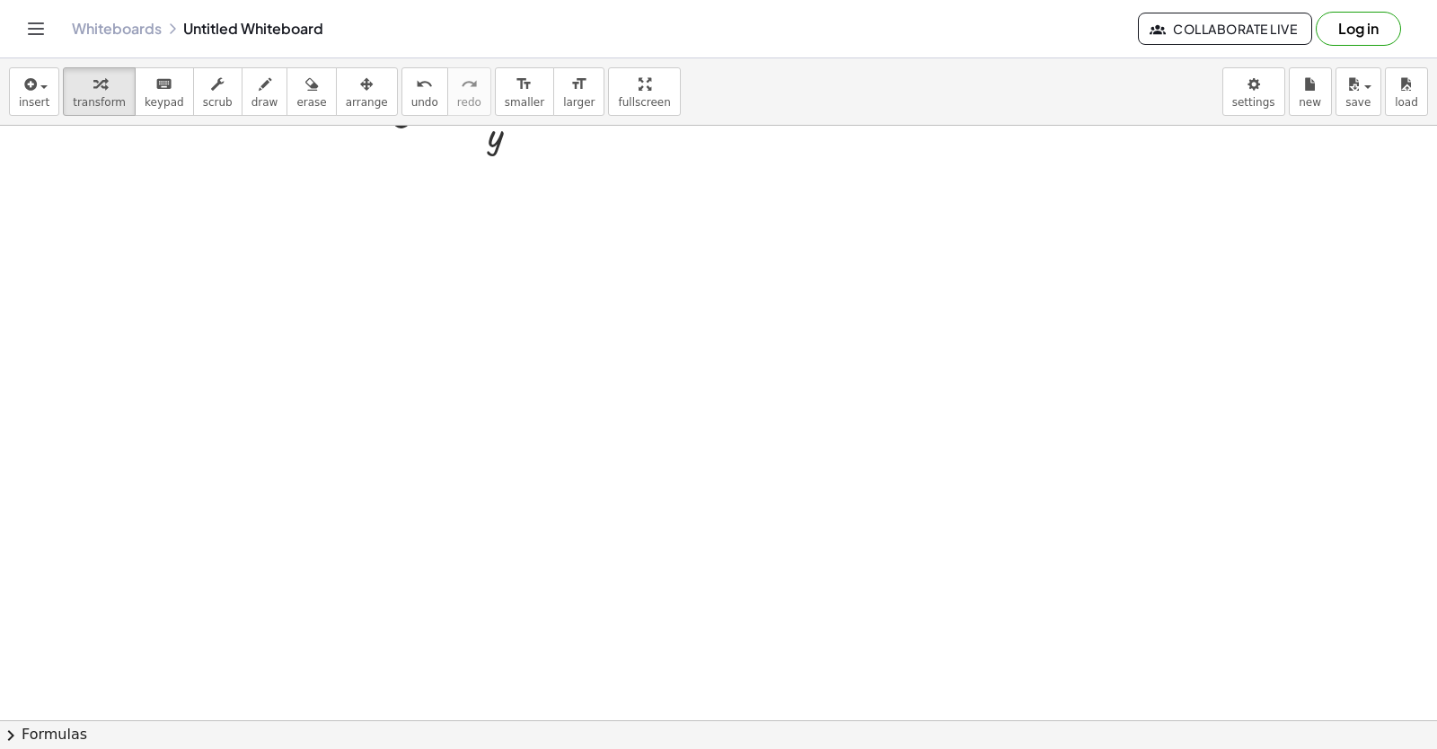
scroll to position [4428, 0]
drag, startPoint x: 530, startPoint y: 568, endPoint x: 568, endPoint y: 557, distance: 40.1
drag, startPoint x: 664, startPoint y: 512, endPoint x: 572, endPoint y: 525, distance: 92.6
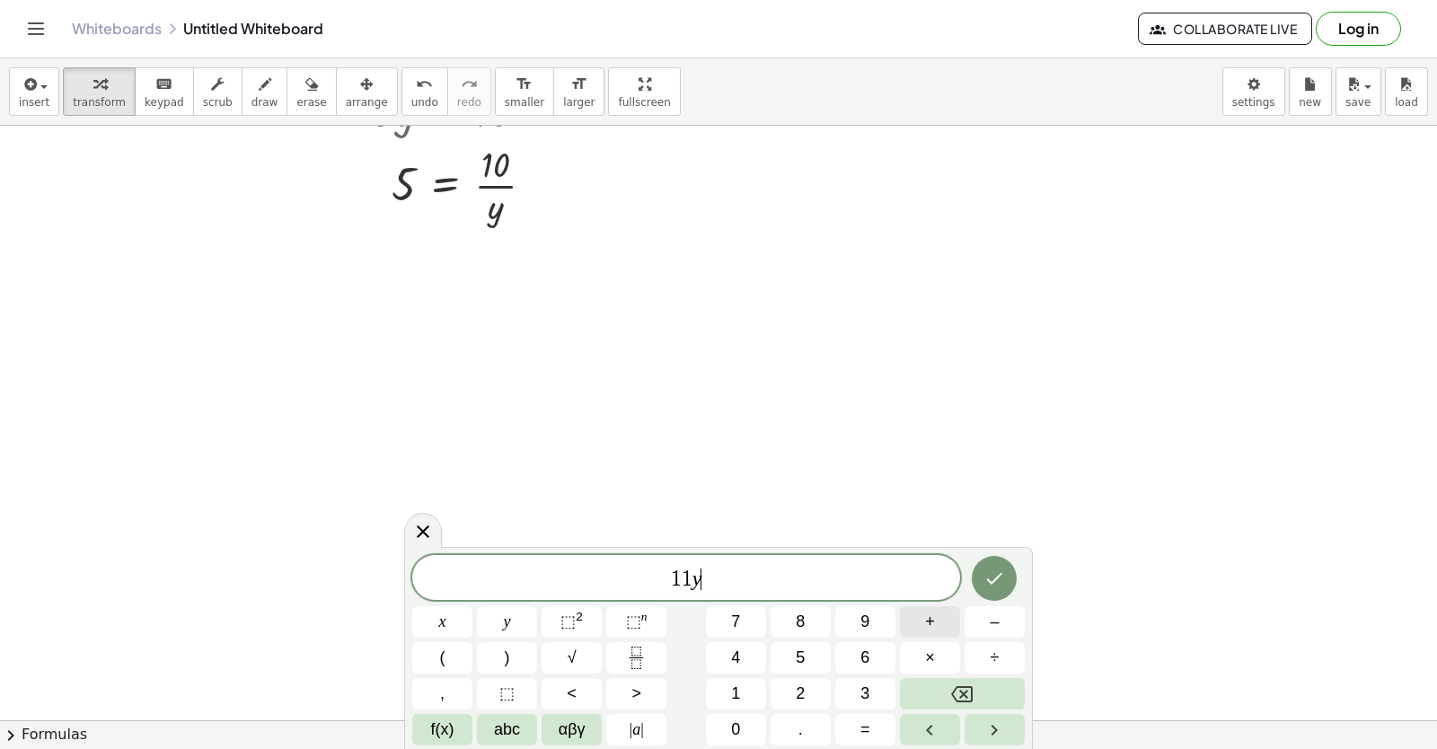
click at [951, 630] on button "+" at bounding box center [930, 621] width 60 height 31
click at [857, 730] on button "=" at bounding box center [865, 729] width 60 height 31
click at [982, 593] on button "Done" at bounding box center [994, 578] width 45 height 45
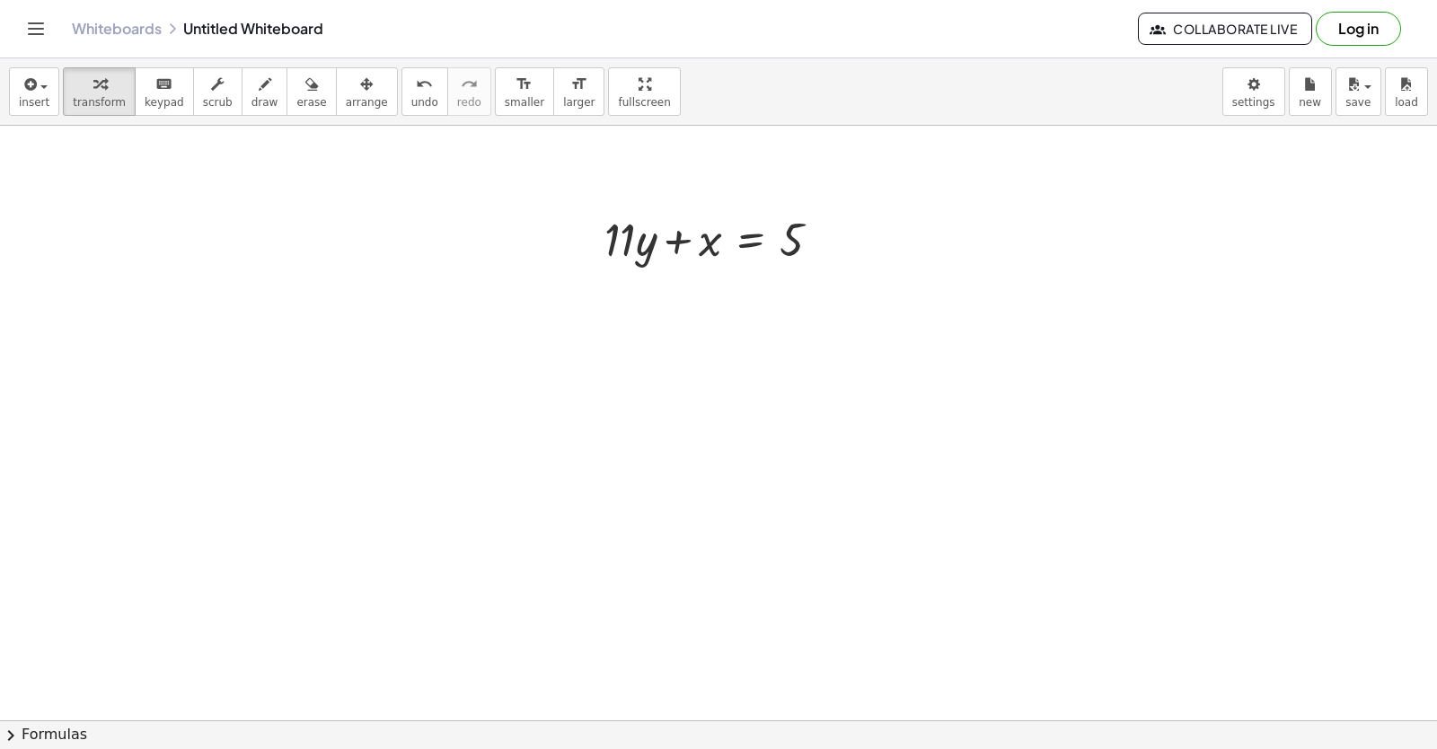
scroll to position [4756, 0]
drag, startPoint x: 642, startPoint y: 222, endPoint x: 830, endPoint y: 222, distance: 187.7
click at [830, 222] on div at bounding box center [719, 221] width 249 height 61
drag, startPoint x: 858, startPoint y: 410, endPoint x: 847, endPoint y: 401, distance: 14.6
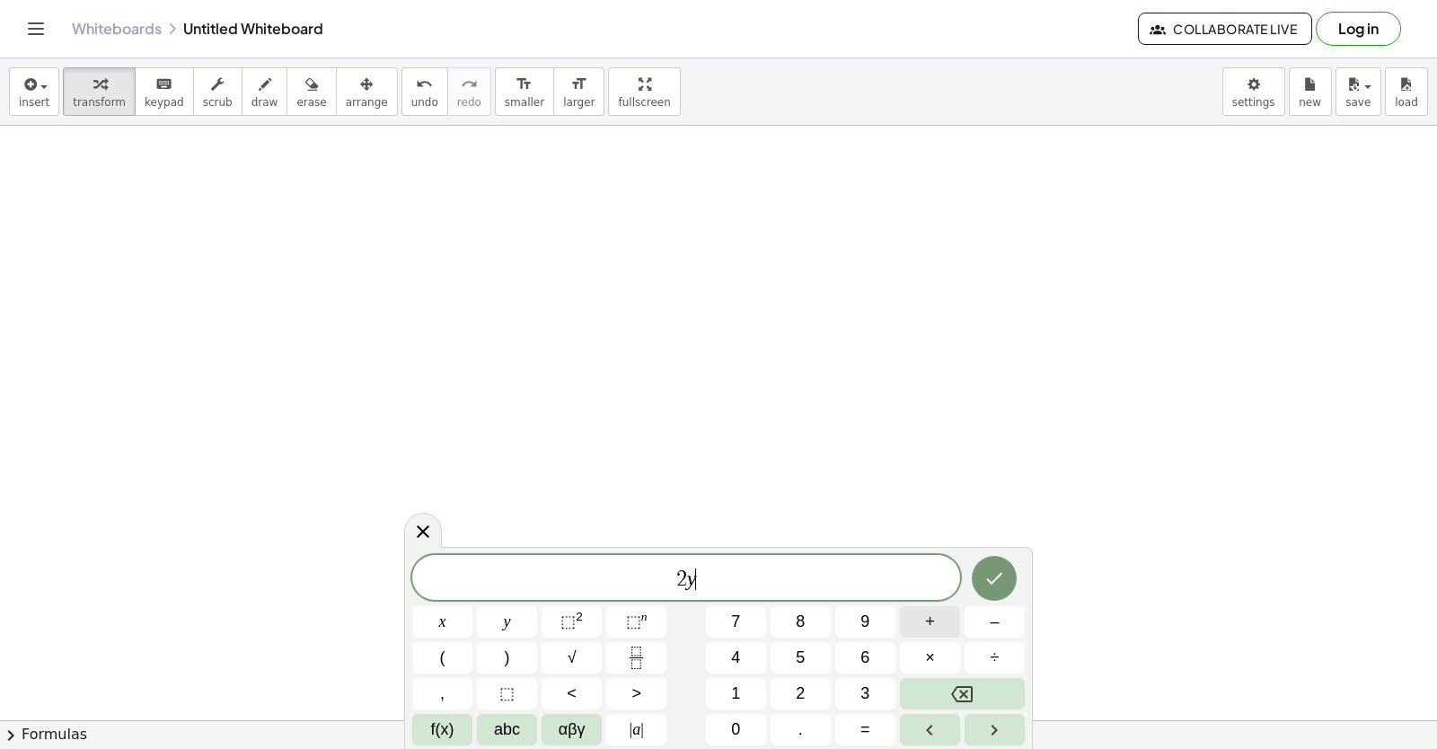
click at [941, 618] on button "+" at bounding box center [930, 621] width 60 height 31
click at [868, 748] on html "Graspable Math Activities Get Started Activity Bank Assigned Work Classes White…" at bounding box center [718, 374] width 1437 height 749
click at [877, 720] on button "=" at bounding box center [865, 729] width 60 height 31
click at [843, 646] on button "6" at bounding box center [865, 657] width 60 height 31
click at [982, 567] on button "Done" at bounding box center [994, 578] width 45 height 45
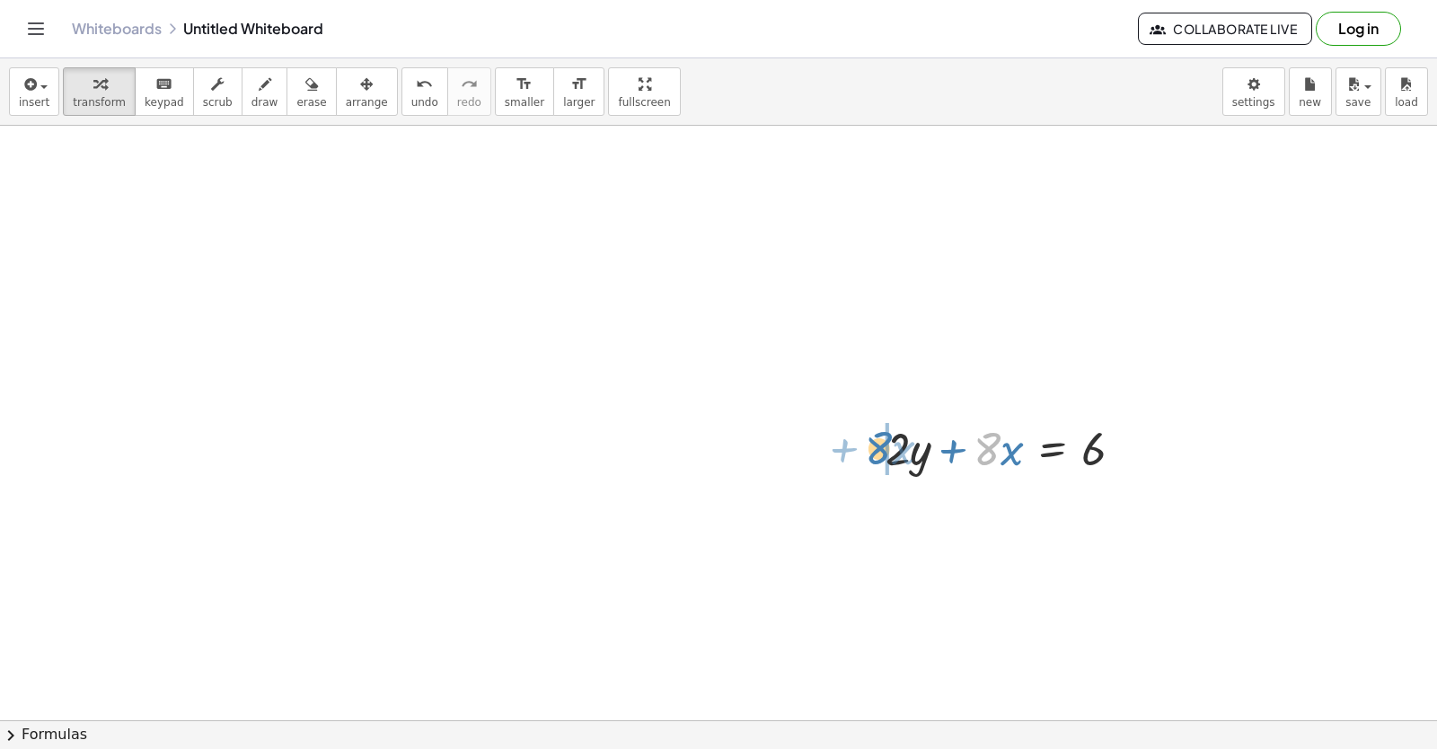
drag, startPoint x: 982, startPoint y: 451, endPoint x: 876, endPoint y: 452, distance: 106.0
click at [873, 452] on div "· 8 + · x + · 2 · y + · 8 · x = 6" at bounding box center [1005, 447] width 293 height 70
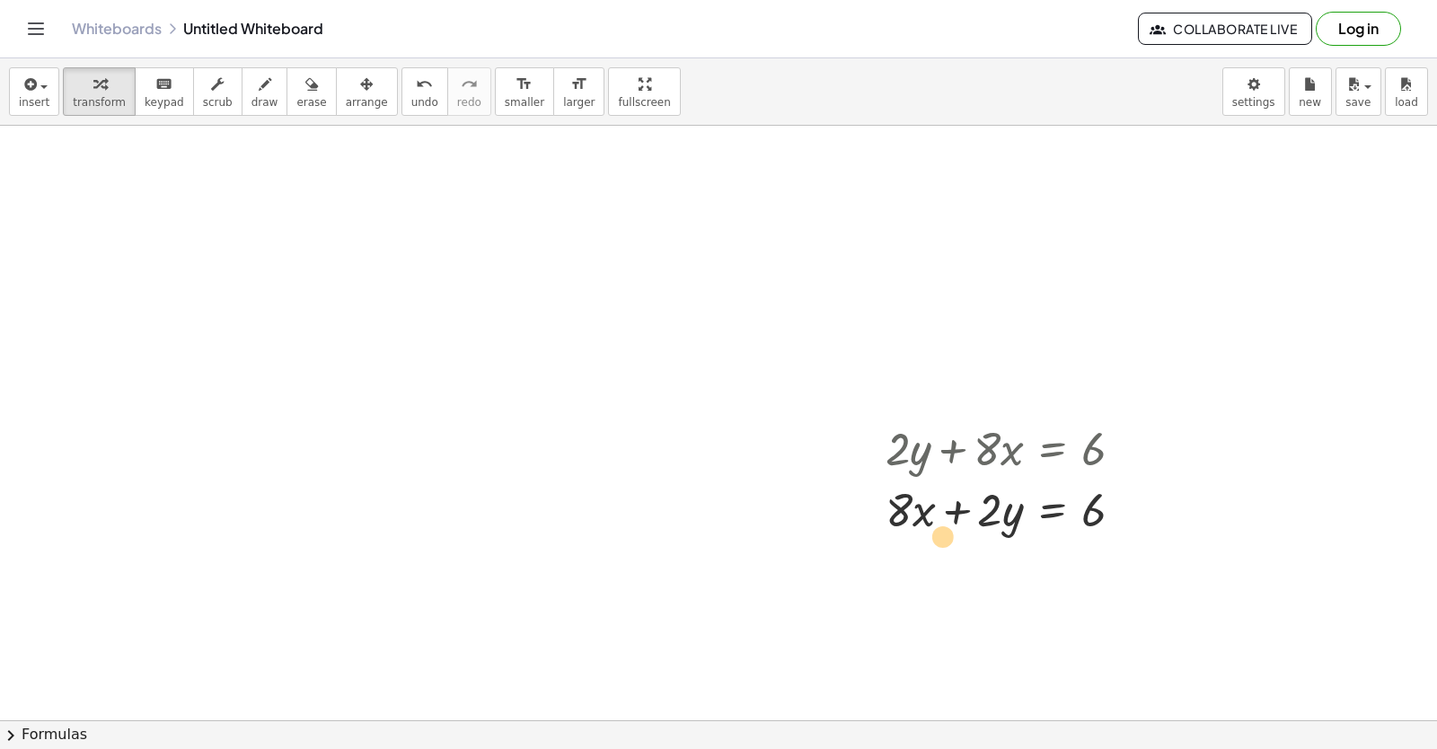
drag, startPoint x: 918, startPoint y: 515, endPoint x: 935, endPoint y: 536, distance: 27.5
click at [935, 536] on div at bounding box center [1012, 508] width 270 height 61
drag, startPoint x: 894, startPoint y: 501, endPoint x: 924, endPoint y: 524, distance: 37.9
click at [943, 515] on div at bounding box center [1012, 508] width 270 height 61
drag, startPoint x: 912, startPoint y: 524, endPoint x: 881, endPoint y: 518, distance: 32.1
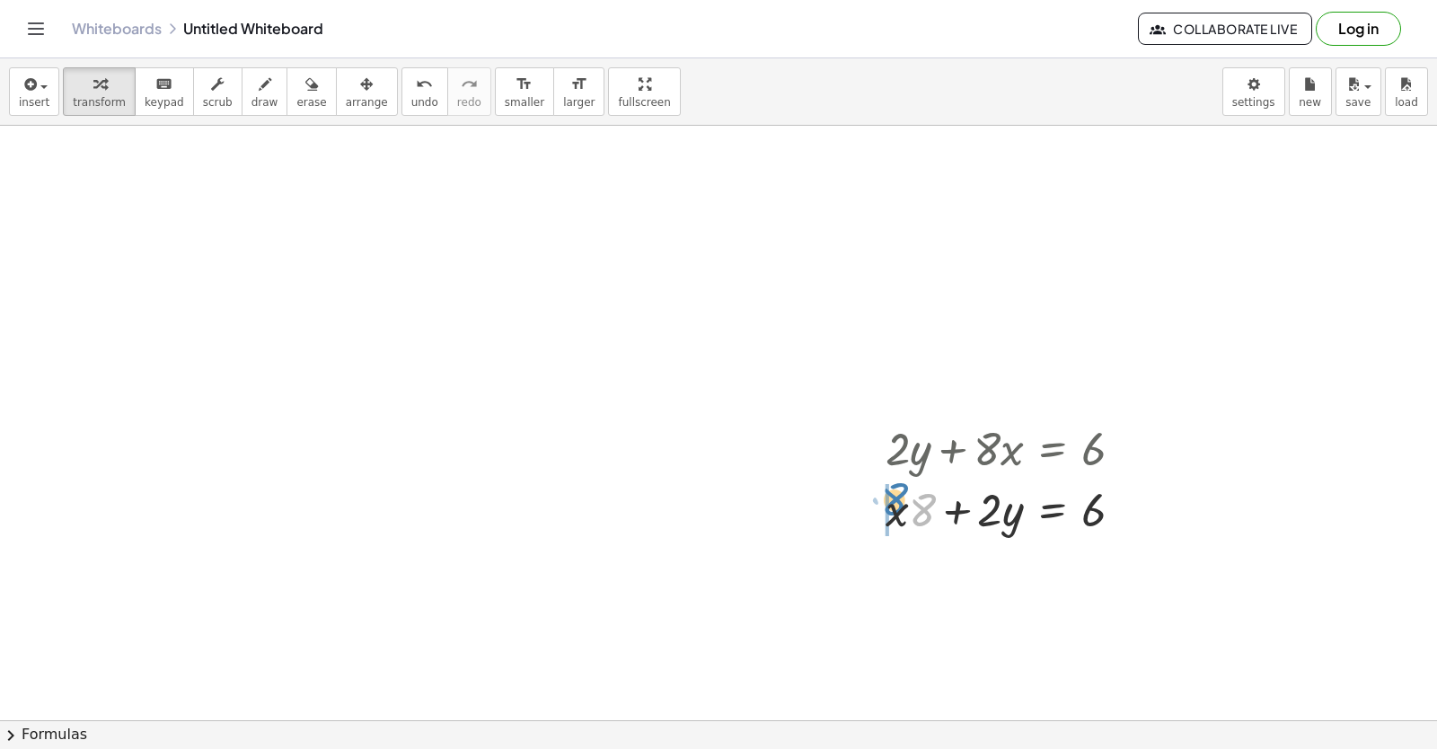
click at [881, 518] on div "+ · 2 · y + · 8 · x = 6 + · 8 · x + · 2 · y = 6 · 8 + · 2 · y + · 8 · x = 6" at bounding box center [1005, 477] width 293 height 131
drag, startPoint x: 898, startPoint y: 509, endPoint x: 910, endPoint y: 515, distance: 13.3
click at [911, 510] on div at bounding box center [1012, 508] width 270 height 61
drag, startPoint x: 914, startPoint y: 525, endPoint x: 882, endPoint y: 525, distance: 32.3
click at [882, 525] on div "+ · 2 · y + · 8 · x = 6 + · 8 · x + · 2 · y = 6 + · x · 8 + · 2 · y = 6 · x + ·…" at bounding box center [1005, 477] width 293 height 131
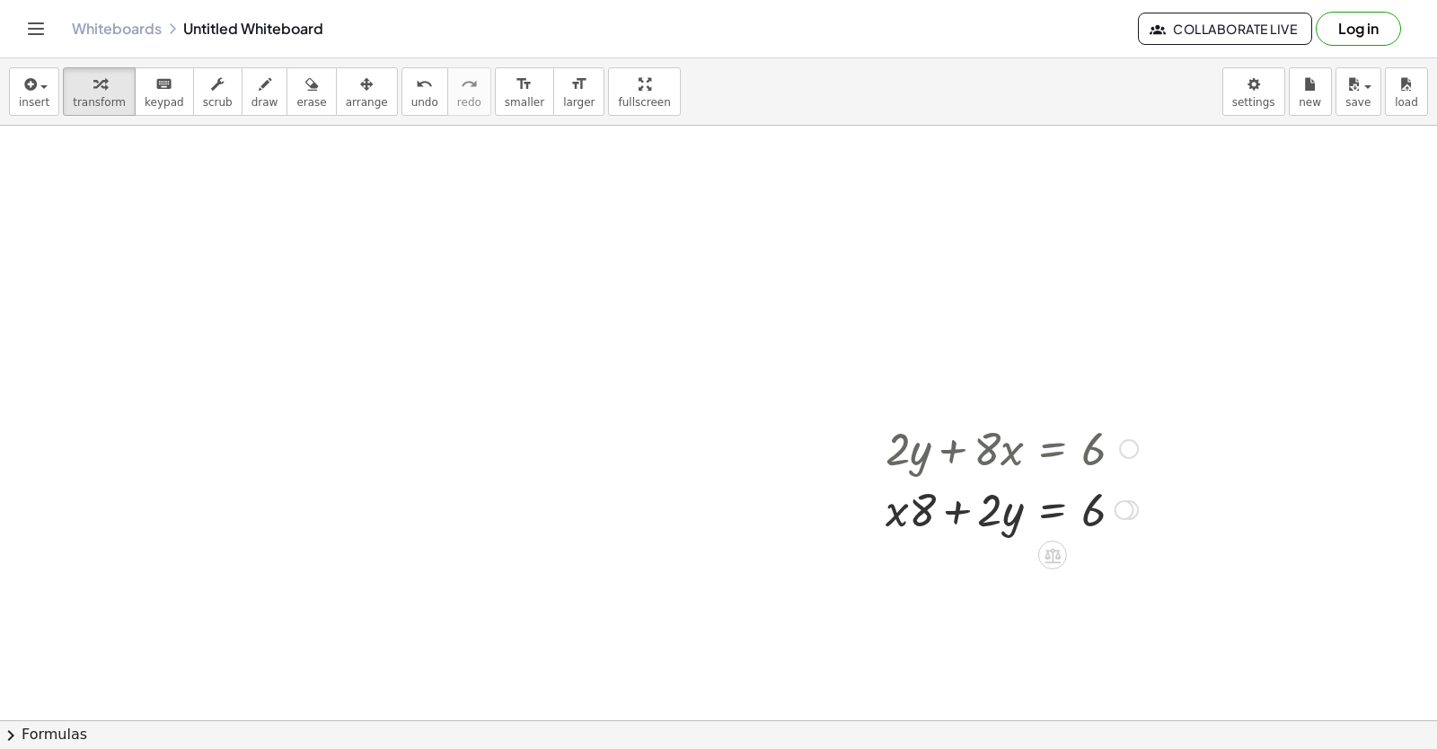
drag, startPoint x: 998, startPoint y: 451, endPoint x: 1114, endPoint y: 440, distance: 116.4
click at [1114, 440] on div at bounding box center [1012, 447] width 270 height 61
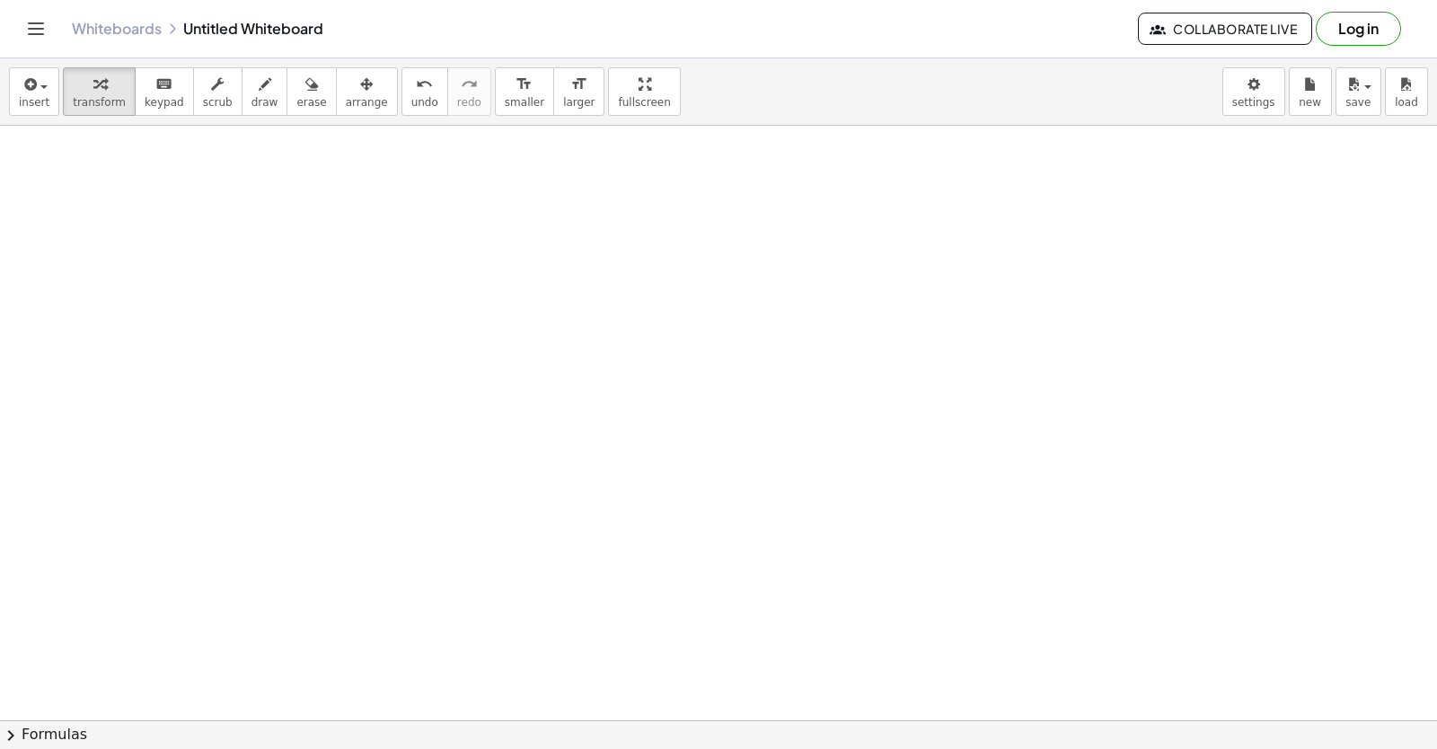
scroll to position [5945, 0]
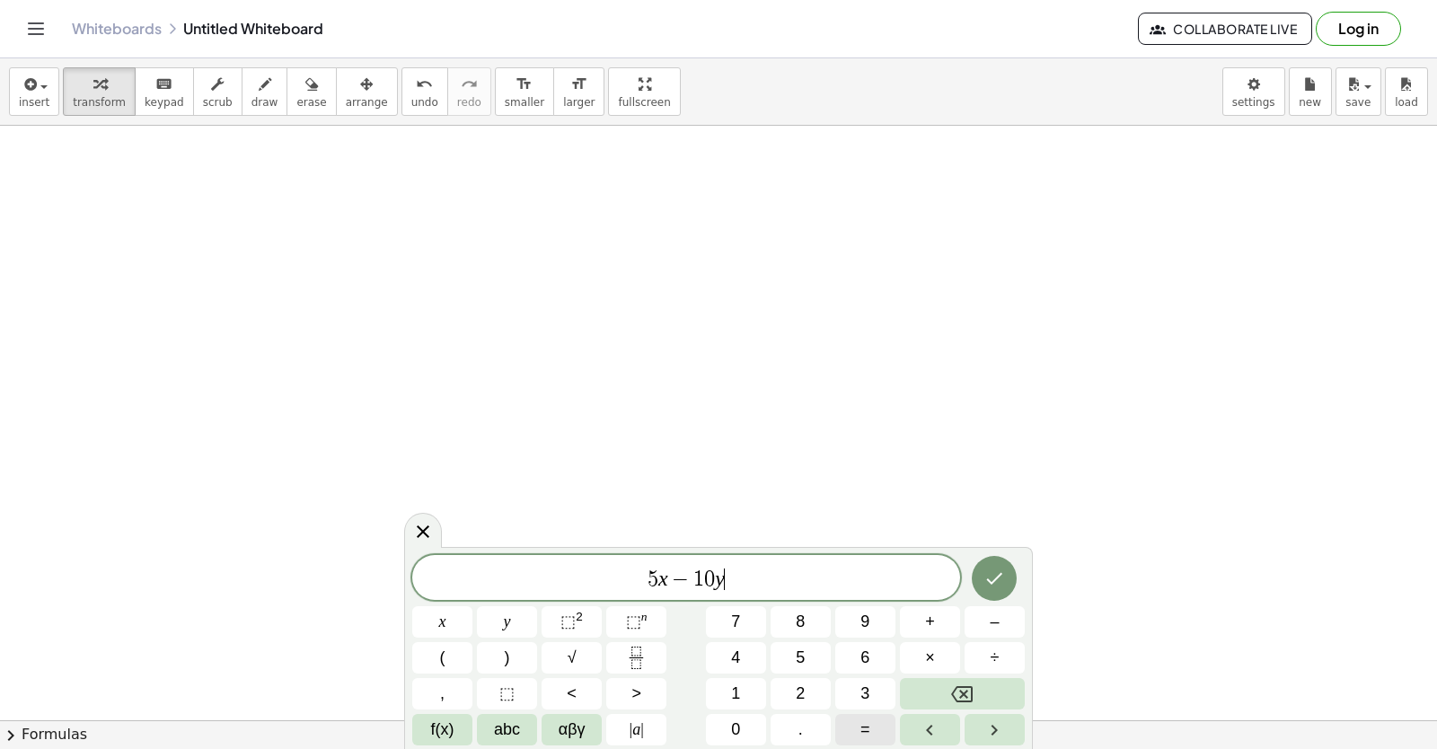
click at [885, 726] on button "=" at bounding box center [865, 729] width 60 height 31
click at [871, 720] on div "5 x − 1 0 y = ​ x y ⬚ 2 ⬚ n 7 8 9 + – ( ) √ 4 5 6 × ÷ , ⬚ < > 1 2 3 f(x) abc αβ…" at bounding box center [718, 650] width 612 height 190
click at [869, 697] on span "3" at bounding box center [864, 694] width 9 height 24
click at [764, 727] on button "0" at bounding box center [736, 729] width 60 height 31
click at [991, 584] on icon "Done" at bounding box center [995, 579] width 16 height 12
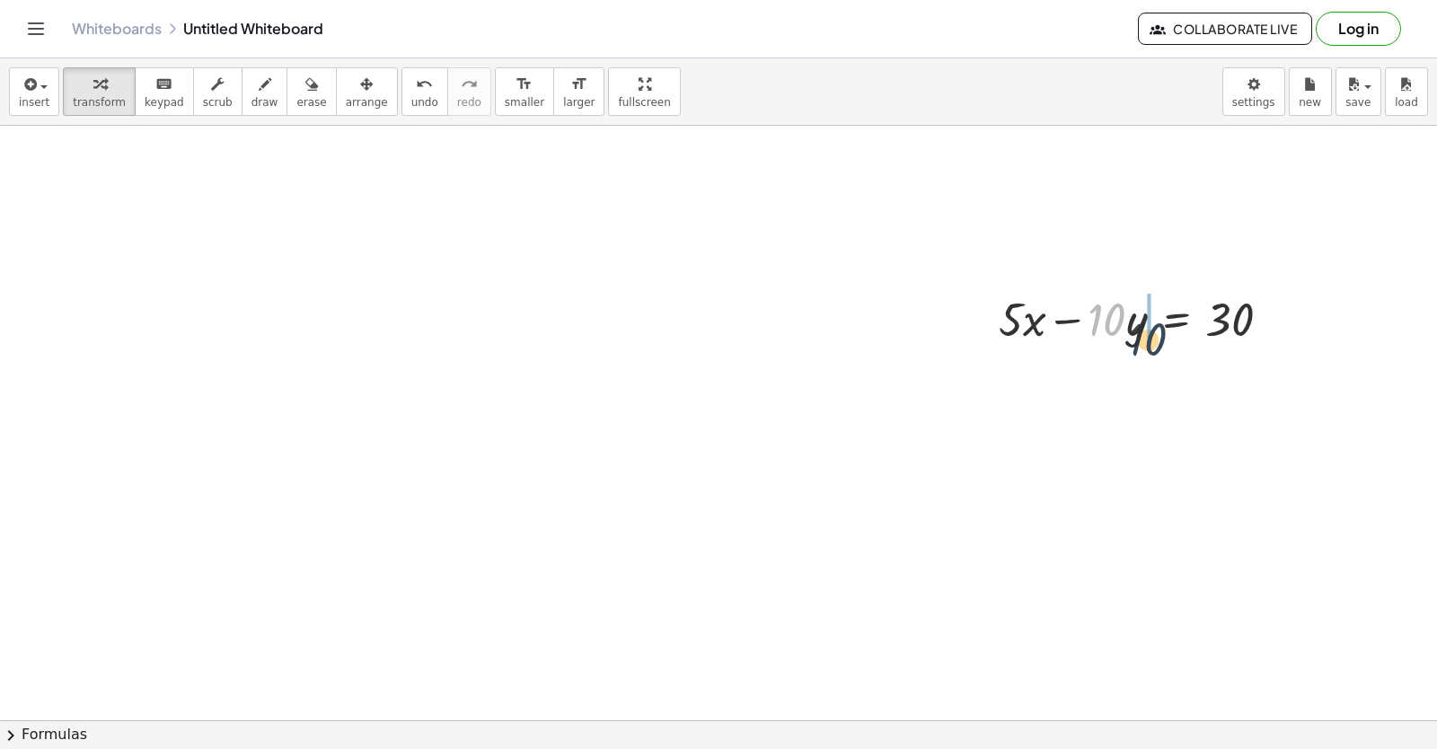
drag, startPoint x: 1120, startPoint y: 325, endPoint x: 1136, endPoint y: 367, distance: 45.2
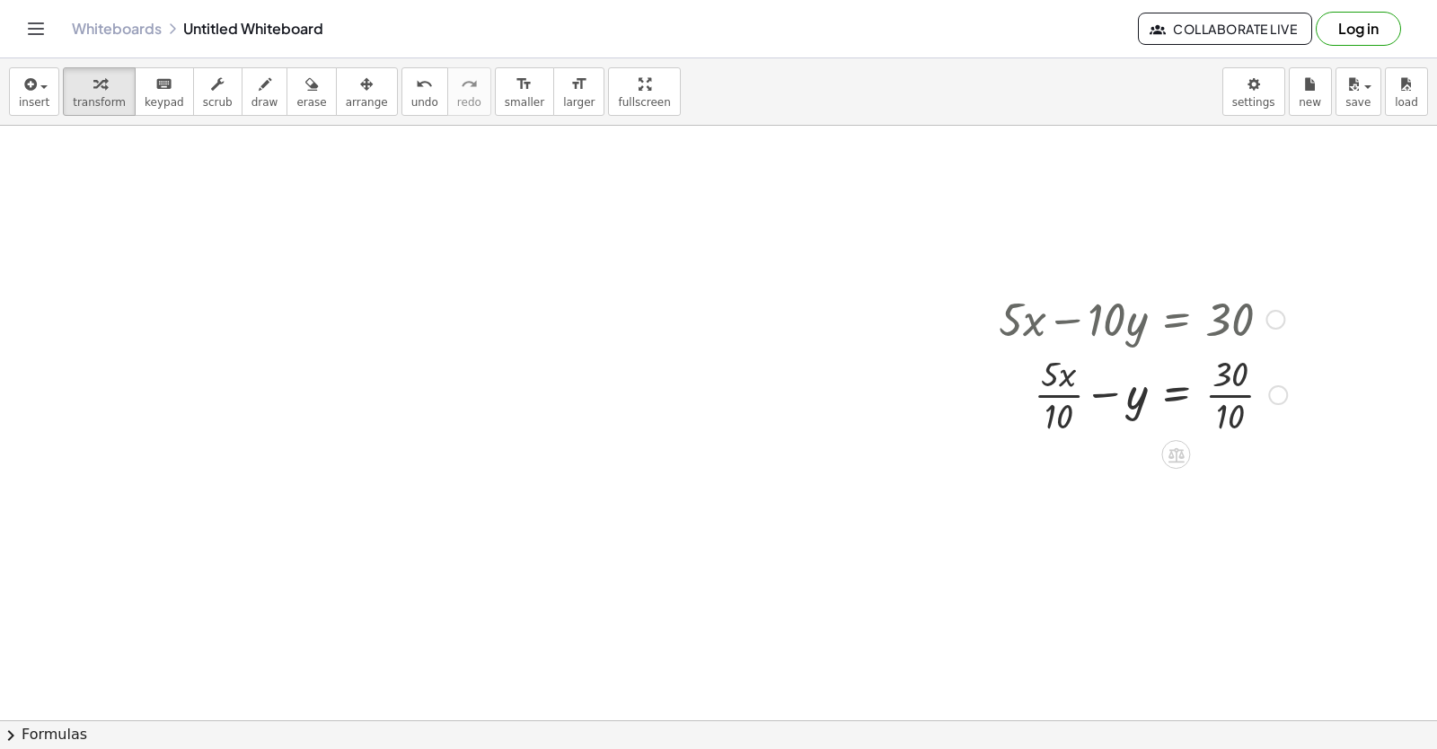
drag, startPoint x: 1132, startPoint y: 330, endPoint x: 1110, endPoint y: 395, distance: 68.4
click at [1176, 320] on div "+ · 5 · x − · 10 · y = 30 + · 5 · x − y = 30 · 10 · · 10" at bounding box center [1176, 320] width 0 height 0
drag, startPoint x: 1129, startPoint y: 412, endPoint x: 1070, endPoint y: 440, distance: 65.5
click at [1070, 440] on div "+ · 5 · x − · 10 · y = 30 − y + · 5 · x − y = 30 · 10 · · 10" at bounding box center [1136, 363] width 329 height 160
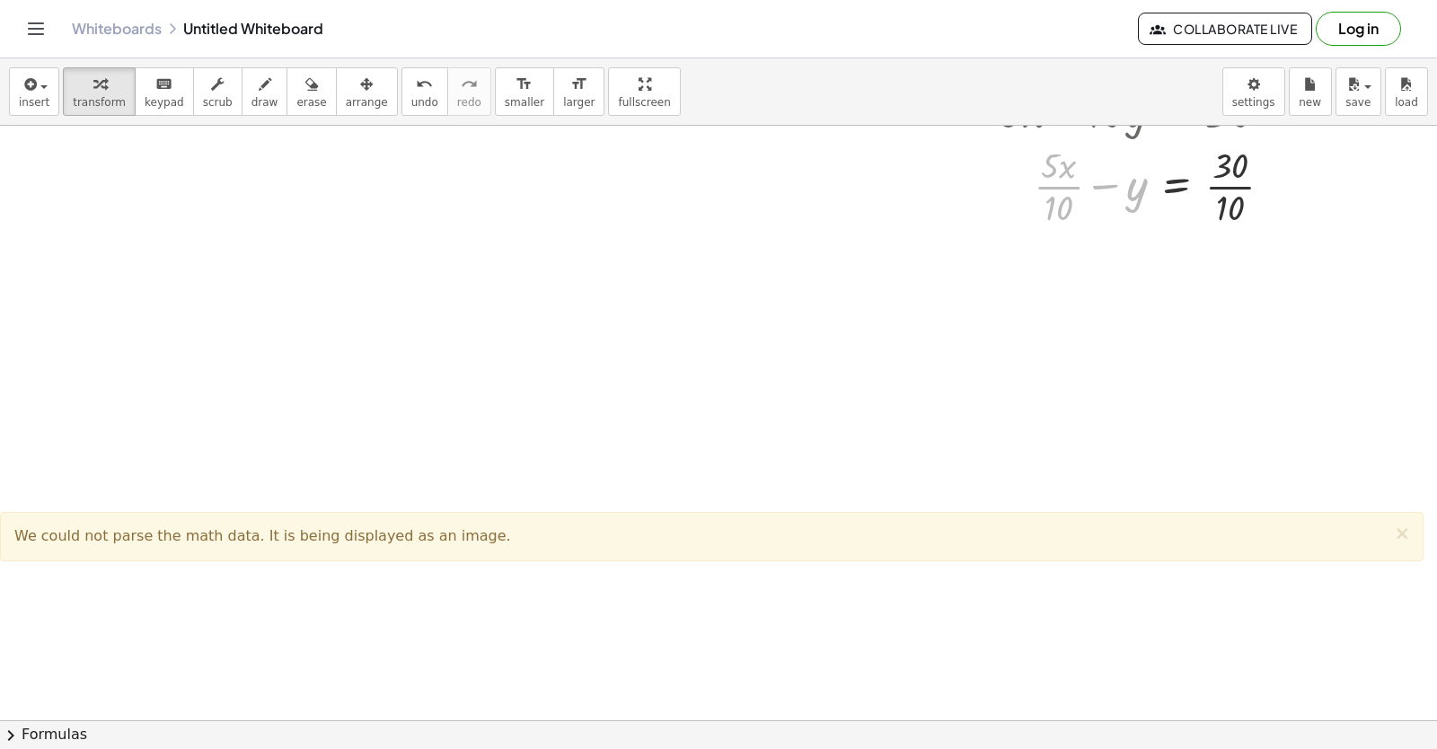
scroll to position [6540, 0]
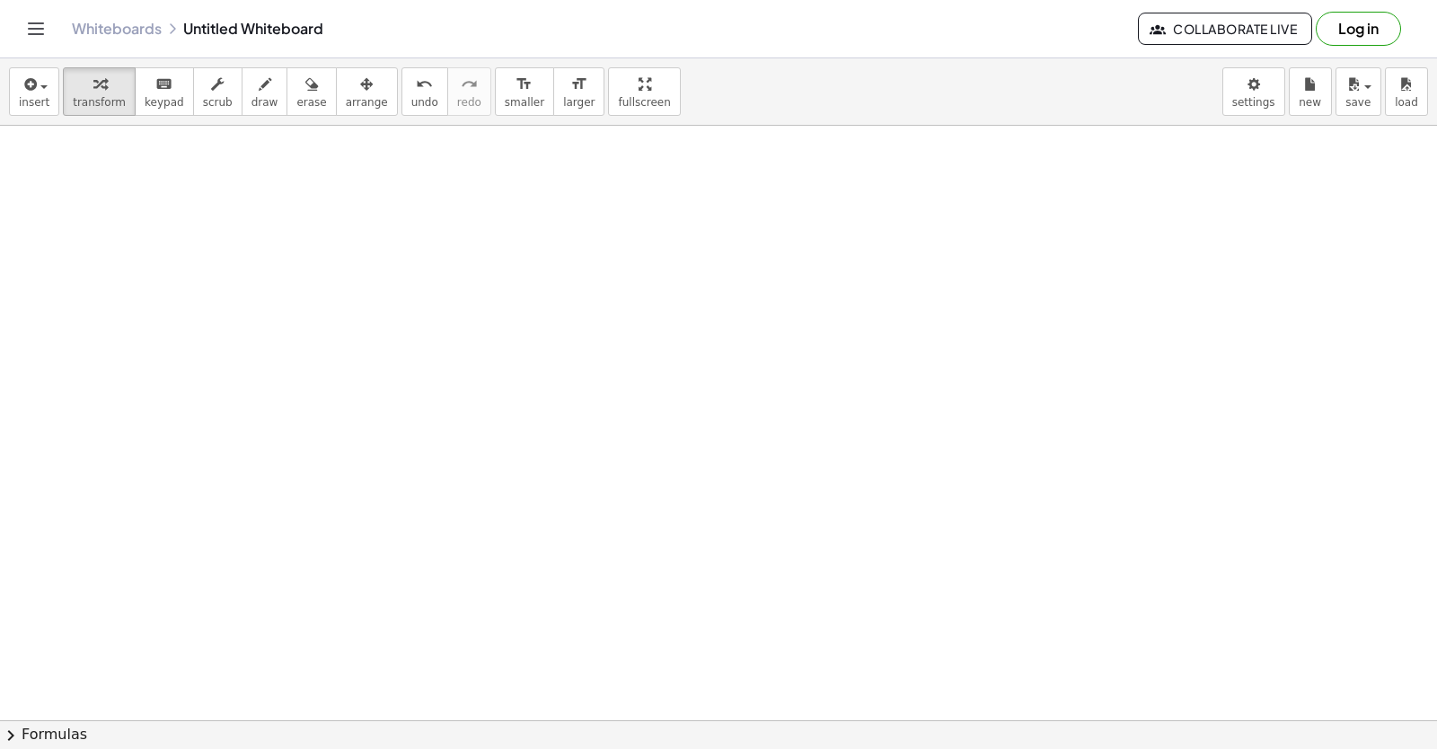
drag, startPoint x: 833, startPoint y: 282, endPoint x: 1072, endPoint y: -23, distance: 388.2
click at [1072, 0] on html "Graspable Math Activities Get Started Activity Bank Assigned Work Classes White…" at bounding box center [718, 374] width 1437 height 749
drag, startPoint x: 721, startPoint y: 340, endPoint x: 652, endPoint y: 658, distance: 325.3
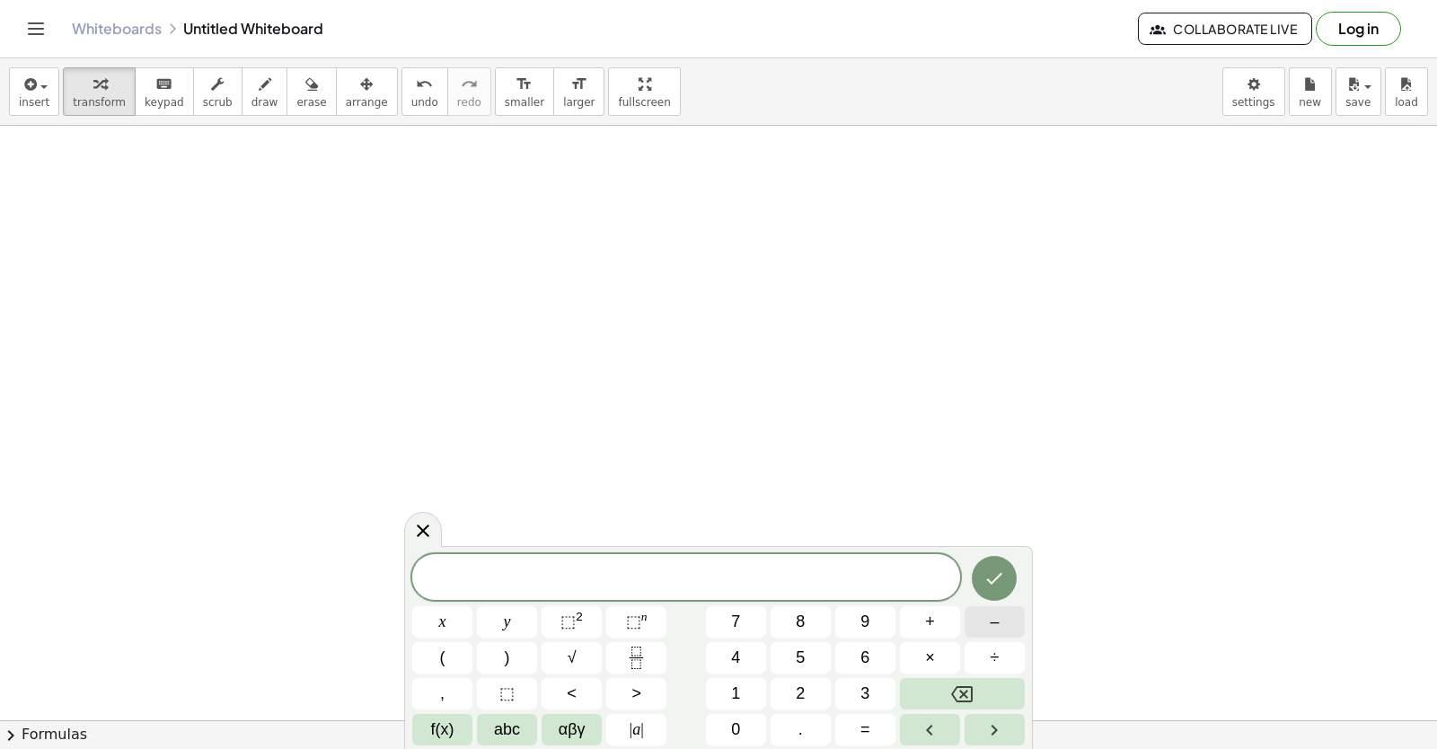
click at [1013, 618] on button "–" at bounding box center [995, 621] width 60 height 31
click at [886, 691] on button "3" at bounding box center [865, 693] width 60 height 31
click at [942, 651] on button "×" at bounding box center [930, 657] width 60 height 31
click at [824, 654] on button "5" at bounding box center [801, 657] width 60 height 31
click at [942, 691] on button "Backspace" at bounding box center [962, 693] width 125 height 31
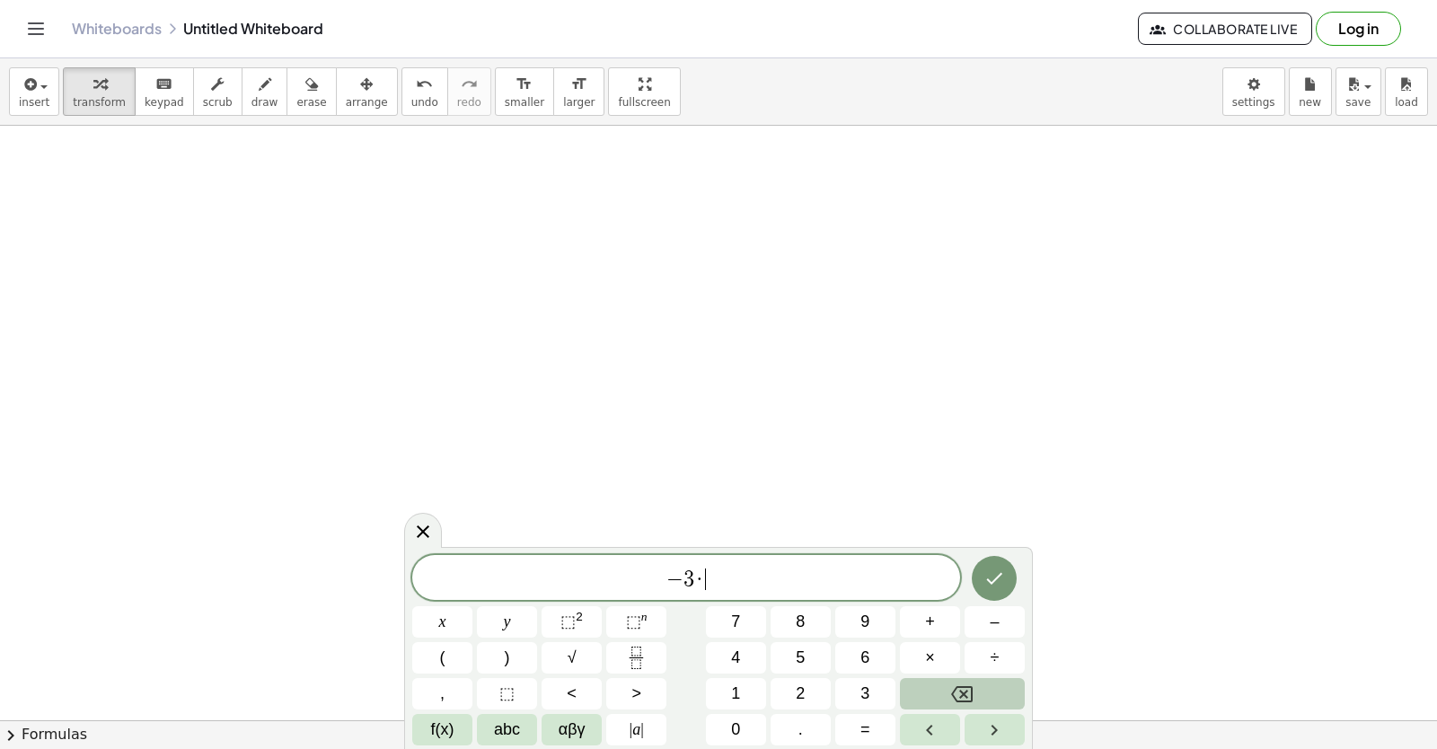
click at [942, 692] on button "Backspace" at bounding box center [962, 693] width 125 height 31
click at [938, 665] on button "×" at bounding box center [930, 657] width 60 height 31
click at [947, 689] on button "Backspace" at bounding box center [962, 693] width 125 height 31
click at [753, 586] on span "− 3 ​" at bounding box center [686, 579] width 548 height 25
drag, startPoint x: 753, startPoint y: 586, endPoint x: 713, endPoint y: 586, distance: 40.4
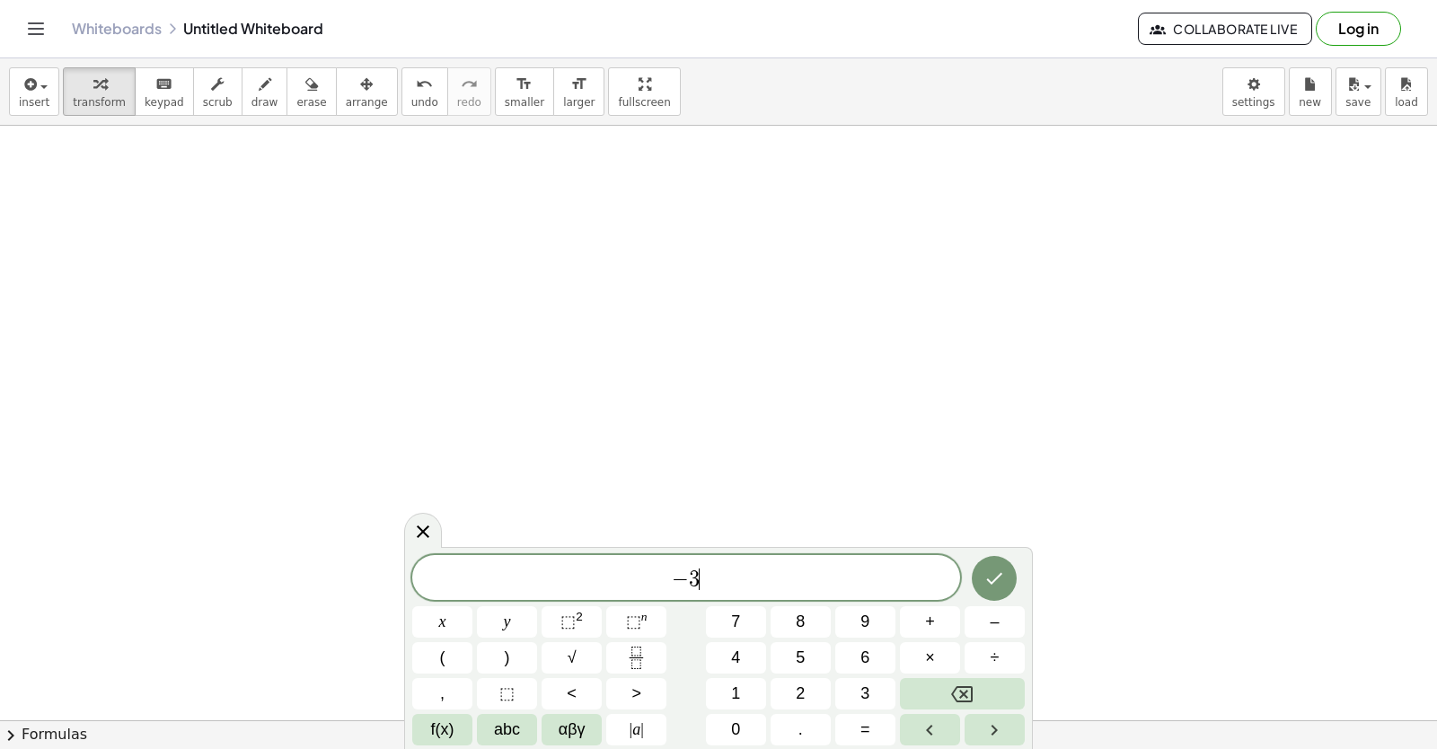
click at [713, 586] on span "− 3 ​" at bounding box center [686, 579] width 548 height 25
click at [1002, 569] on icon "Done" at bounding box center [994, 579] width 22 height 22
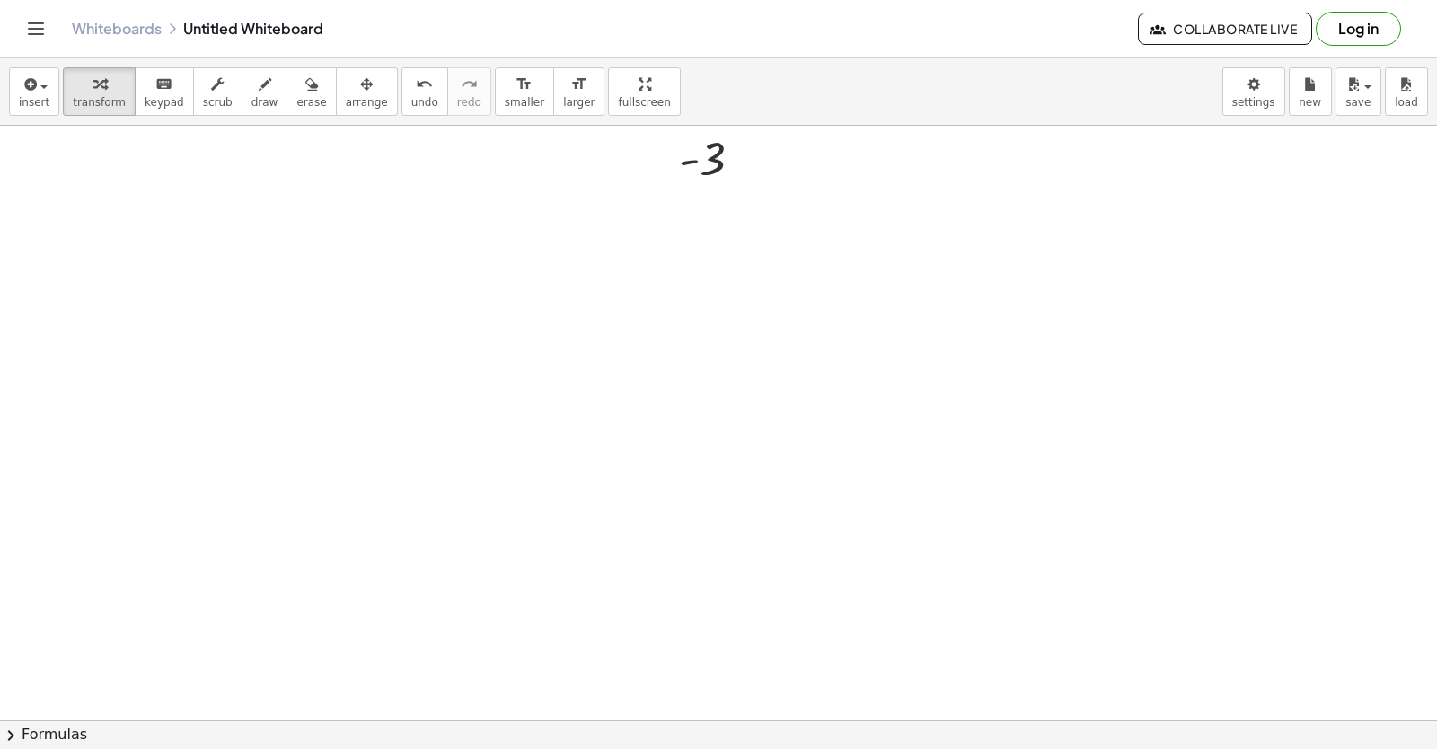
scroll to position [7134, 0]
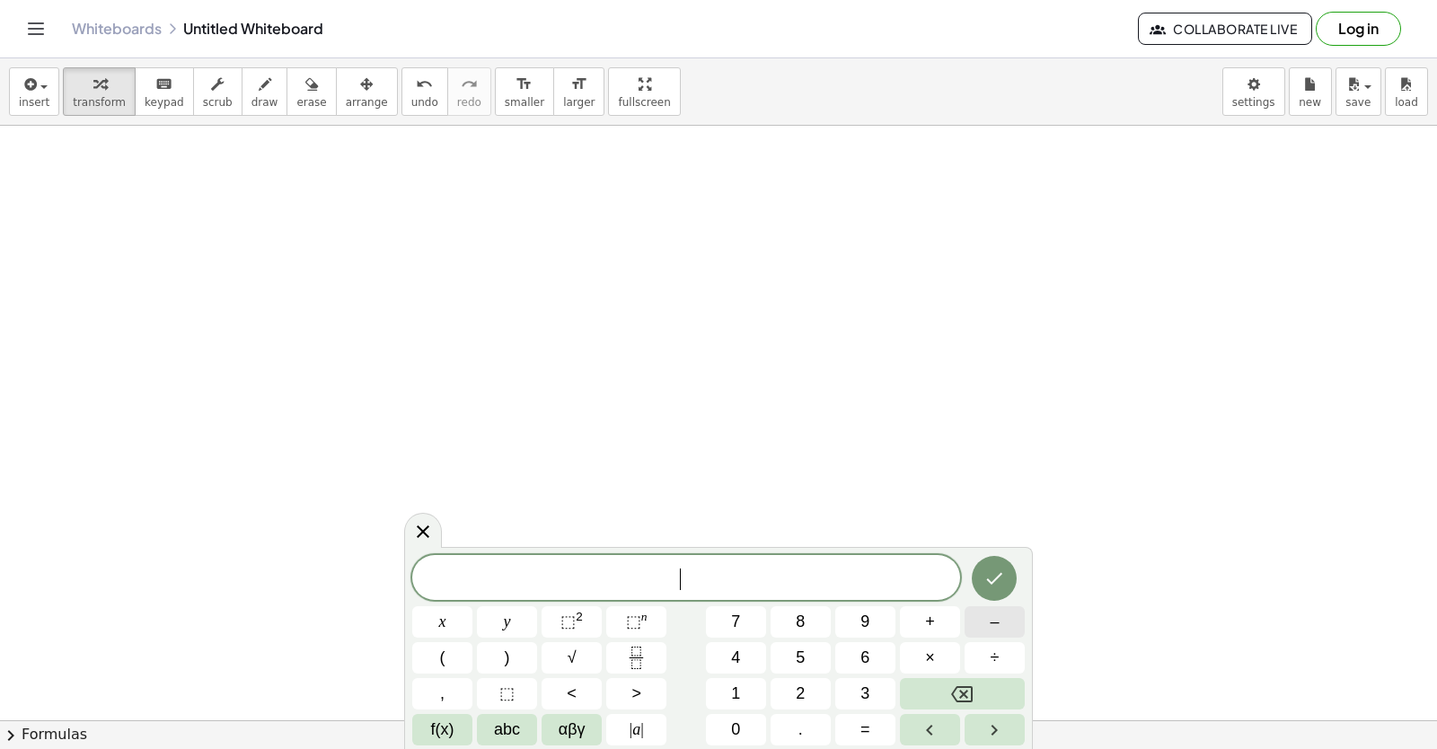
click at [1002, 629] on button "–" at bounding box center [995, 621] width 60 height 31
click at [878, 692] on button "3" at bounding box center [865, 693] width 60 height 31
click at [923, 659] on button "×" at bounding box center [930, 657] width 60 height 31
drag, startPoint x: 918, startPoint y: 660, endPoint x: 687, endPoint y: 634, distance: 232.3
click at [687, 634] on div "− 3 · ​ x y ⬚ 2 ⬚ n 7 8 9 + – ( ) √ 4 5 6 × ÷ , ⬚ < > 1 2 3 f(x) abc αβγ | a | …" at bounding box center [718, 650] width 612 height 190
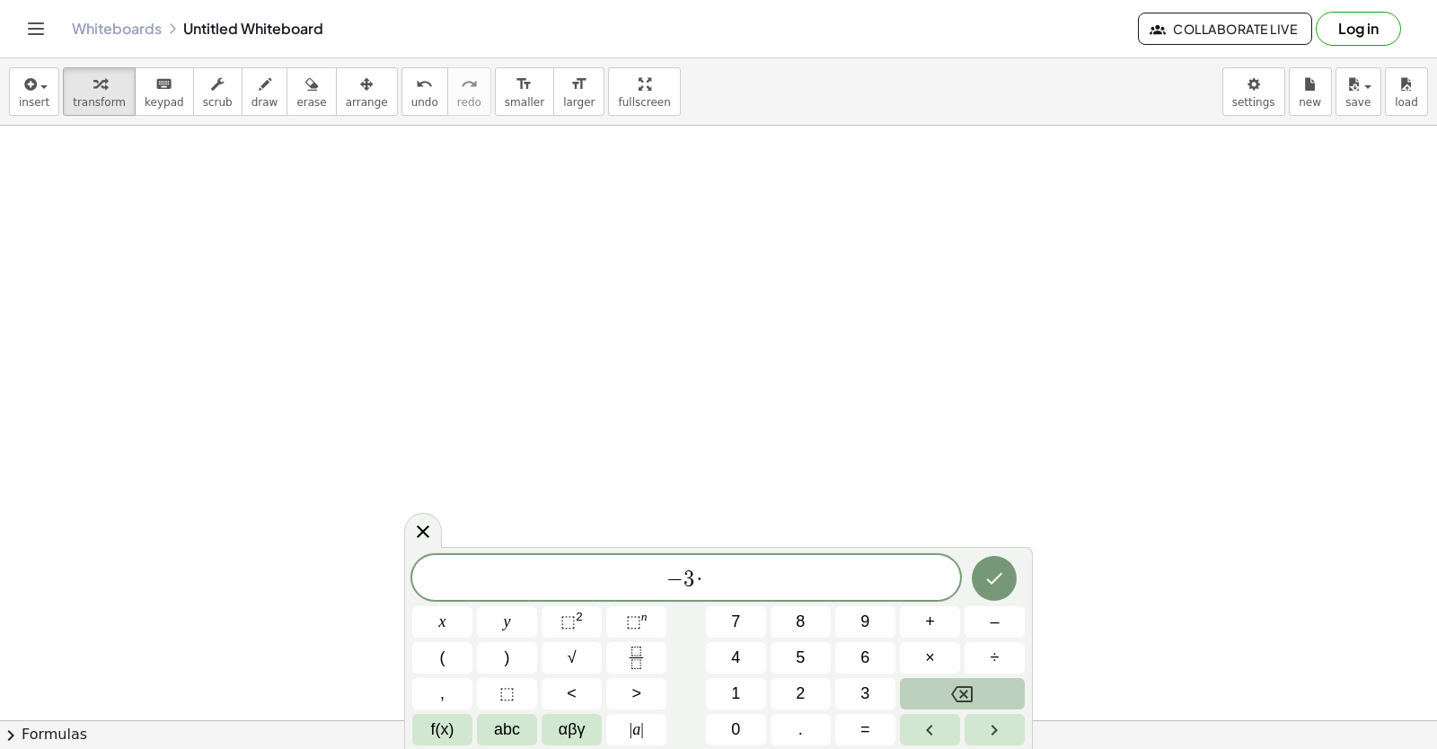
click at [957, 681] on button "Backspace" at bounding box center [962, 693] width 125 height 31
click at [927, 669] on span "×" at bounding box center [930, 658] width 10 height 24
click at [938, 627] on button "+" at bounding box center [930, 621] width 60 height 31
click at [798, 656] on span "5" at bounding box center [800, 658] width 9 height 24
click at [502, 739] on span "abc" at bounding box center [507, 730] width 26 height 24
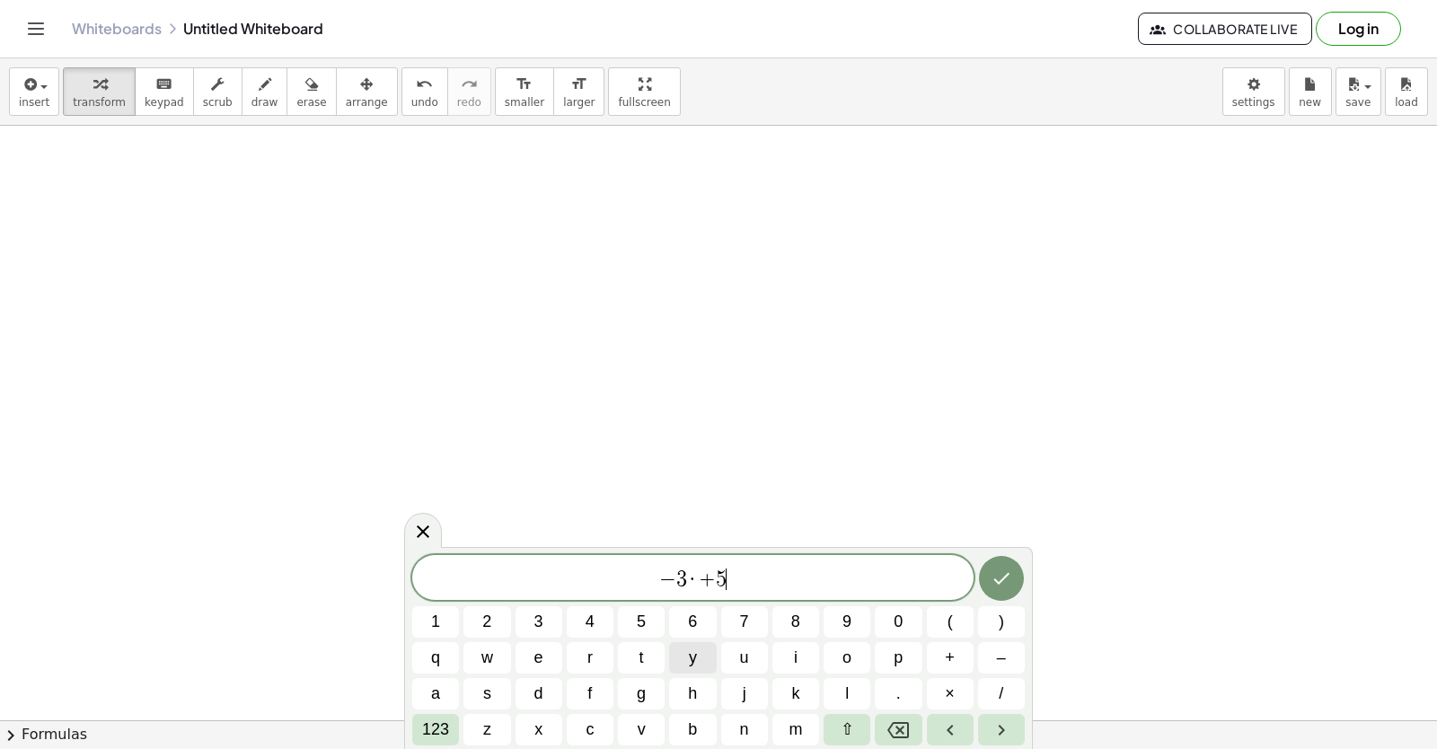
click at [698, 650] on button "y" at bounding box center [692, 657] width 47 height 31
click at [432, 723] on span "123" at bounding box center [435, 730] width 27 height 24
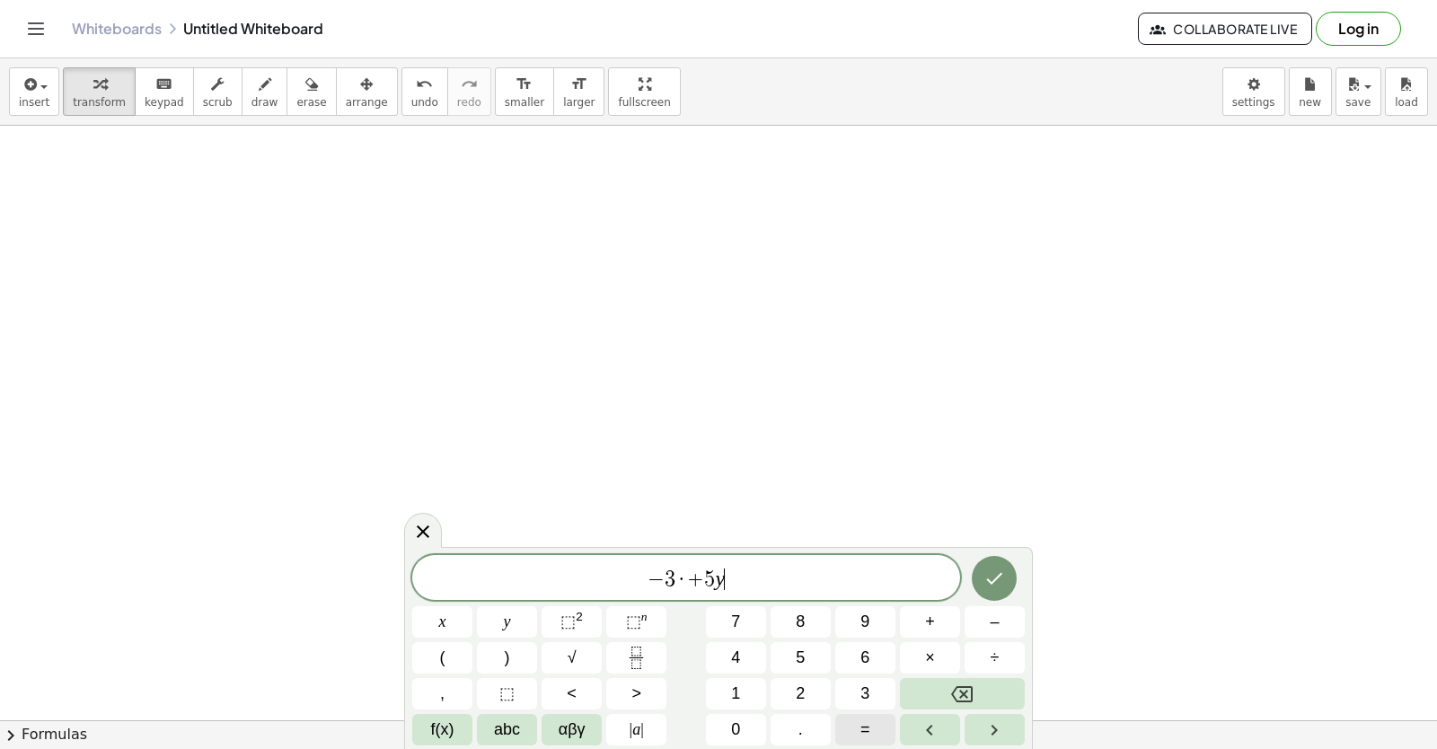
click at [840, 730] on button "=" at bounding box center [865, 729] width 60 height 31
click at [802, 698] on span "2" at bounding box center [800, 694] width 9 height 24
click at [802, 697] on span "2" at bounding box center [800, 694] width 9 height 24
click at [803, 692] on span "2" at bounding box center [800, 694] width 9 height 24
click at [947, 685] on button "Backspace" at bounding box center [962, 693] width 125 height 31
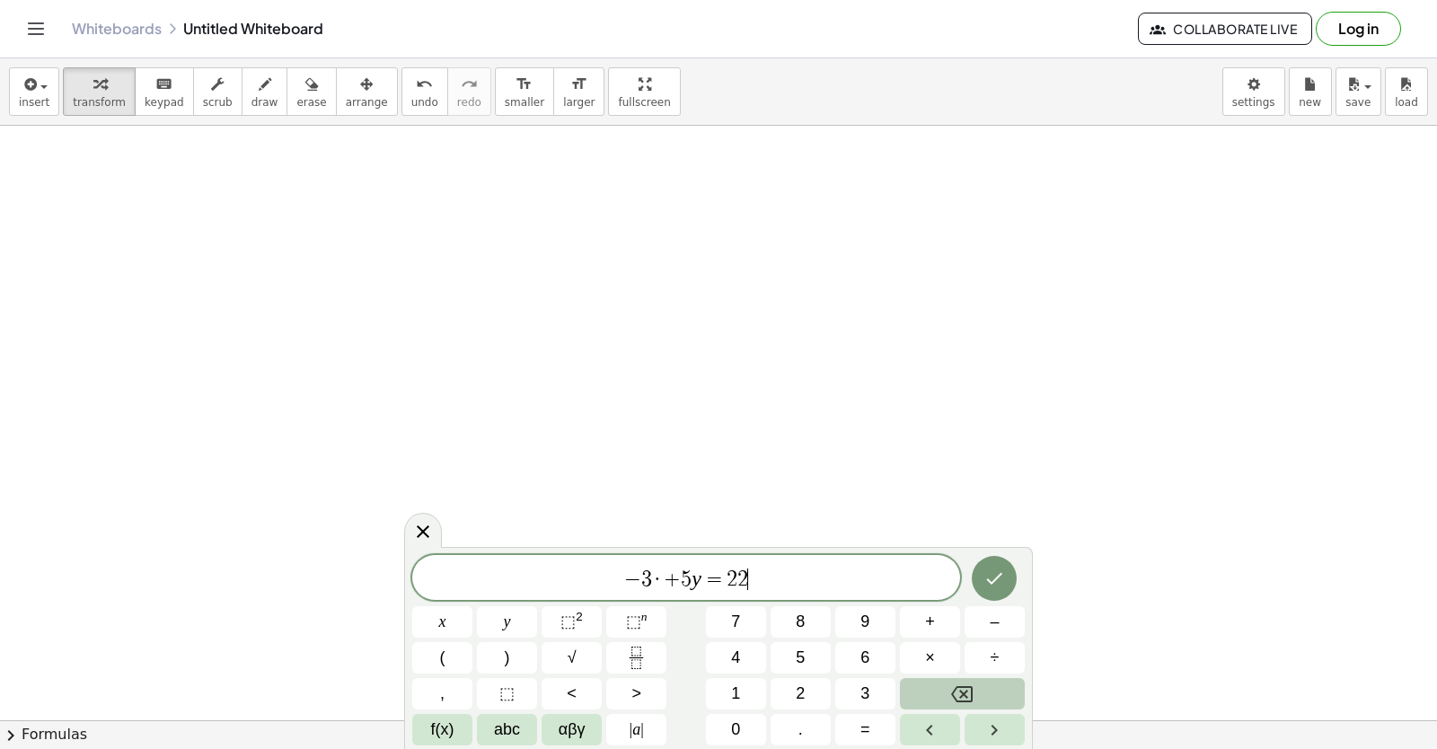
click at [947, 685] on button "Backspace" at bounding box center [962, 693] width 125 height 31
click at [1000, 582] on icon "Done" at bounding box center [994, 579] width 22 height 22
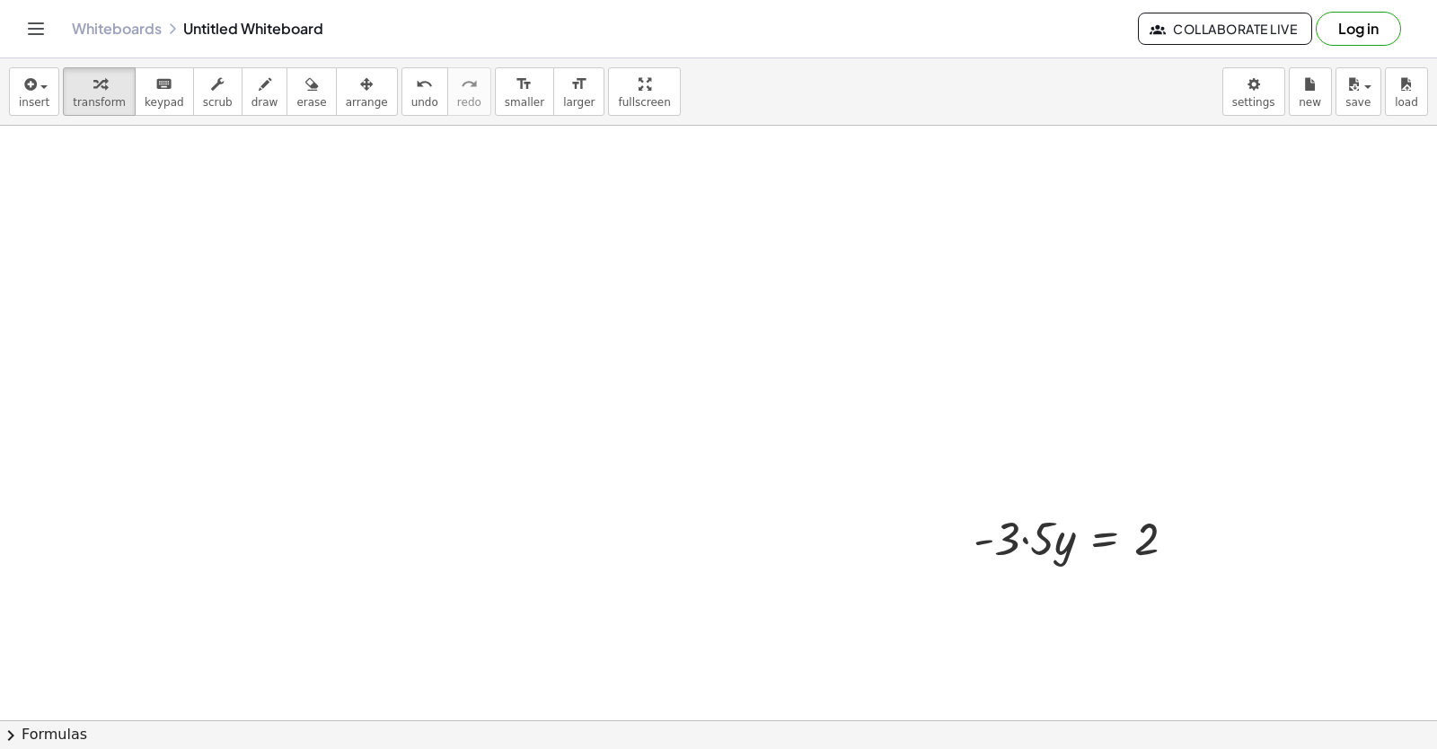
scroll to position [7224, 0]
drag, startPoint x: 428, startPoint y: -23, endPoint x: 868, endPoint y: 393, distance: 605.4
click at [1194, 26] on span "Collaborate Live" at bounding box center [1225, 29] width 144 height 16
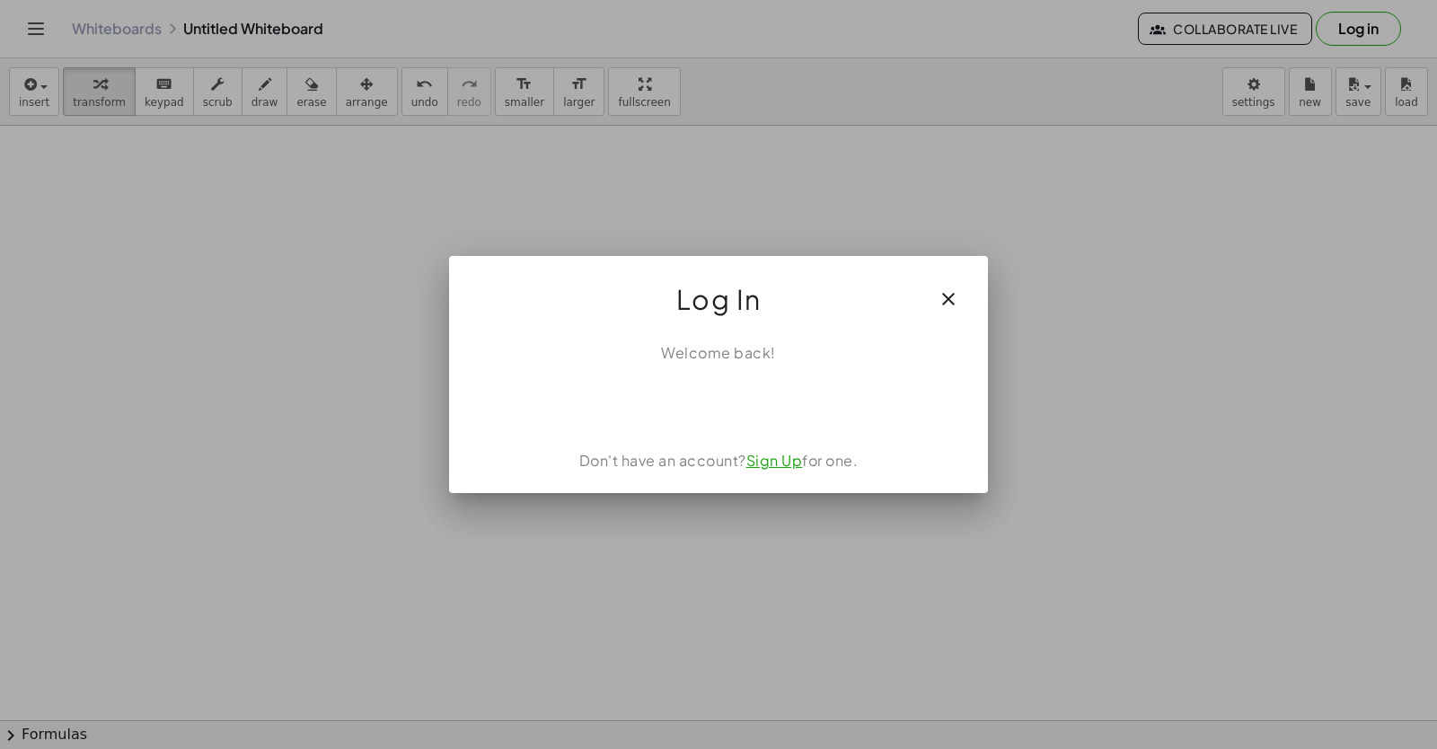
drag, startPoint x: 1329, startPoint y: -23, endPoint x: 1436, endPoint y: 336, distance: 374.8
click at [405, 61] on div at bounding box center [718, 374] width 1437 height 749
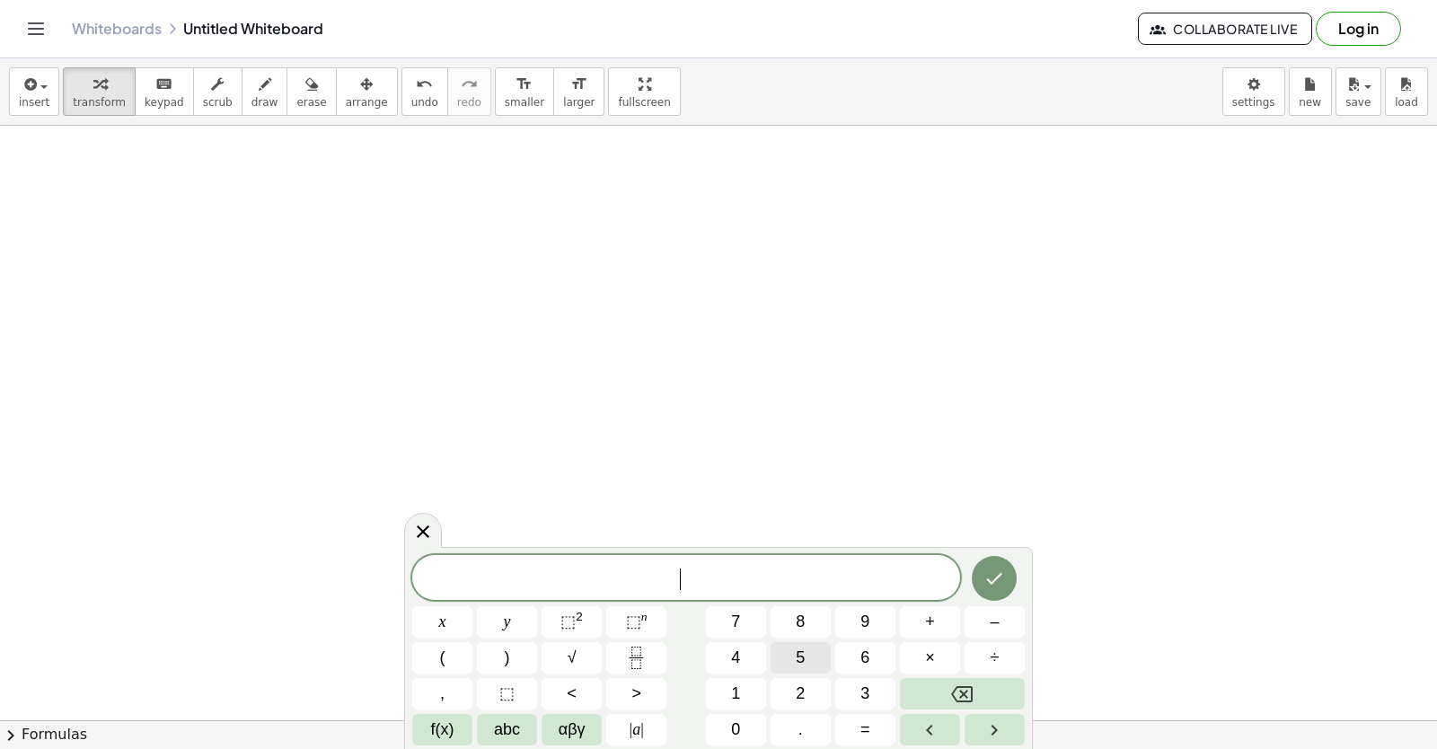
click at [797, 645] on button "5" at bounding box center [801, 657] width 60 height 31
click at [495, 721] on button "abc" at bounding box center [507, 729] width 60 height 31
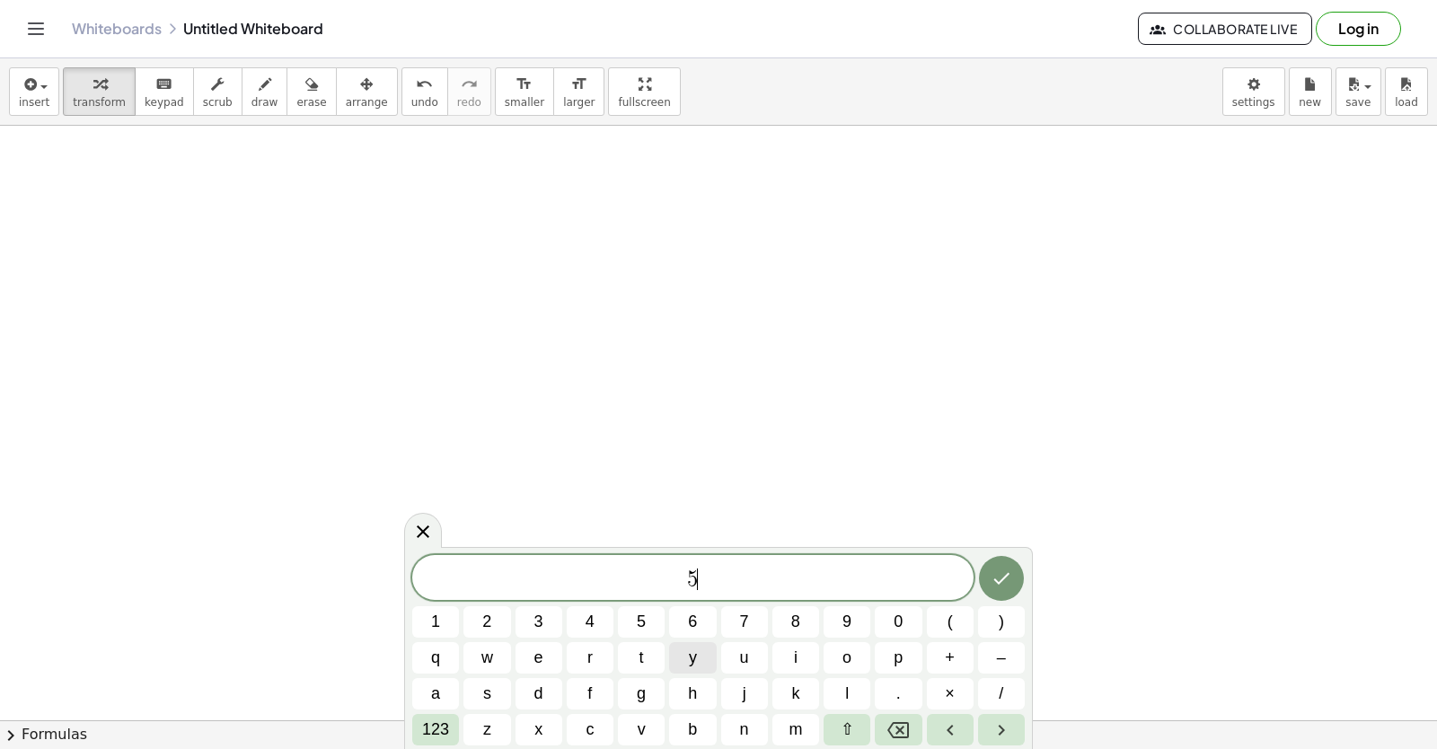
click at [700, 666] on button "y" at bounding box center [692, 657] width 47 height 31
click at [457, 720] on button "123" at bounding box center [435, 729] width 47 height 31
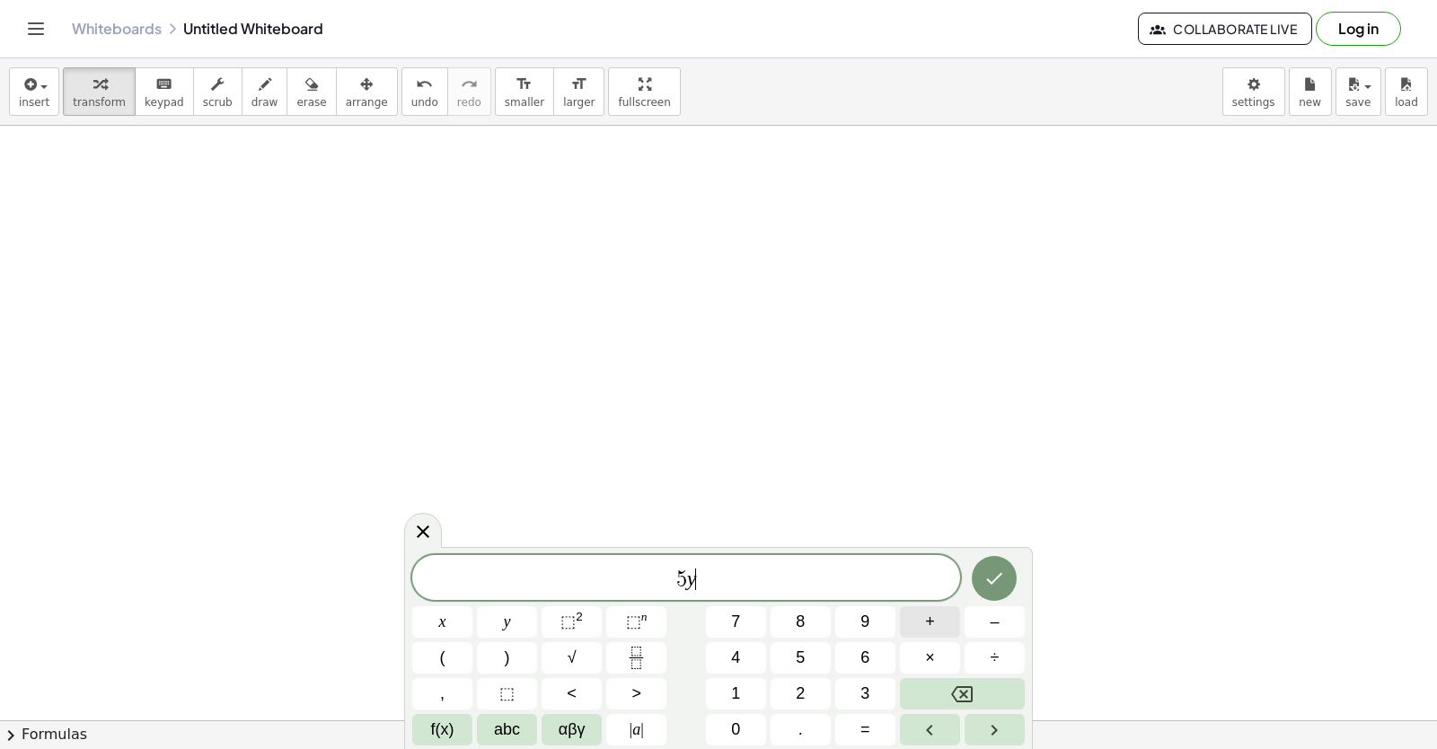
click at [934, 616] on span "+" at bounding box center [930, 622] width 10 height 24
click at [804, 694] on span "2" at bounding box center [800, 694] width 9 height 24
click at [937, 658] on button "×" at bounding box center [930, 657] width 60 height 31
click at [852, 717] on button "=" at bounding box center [865, 729] width 60 height 31
click at [742, 684] on button "1" at bounding box center [736, 693] width 60 height 31
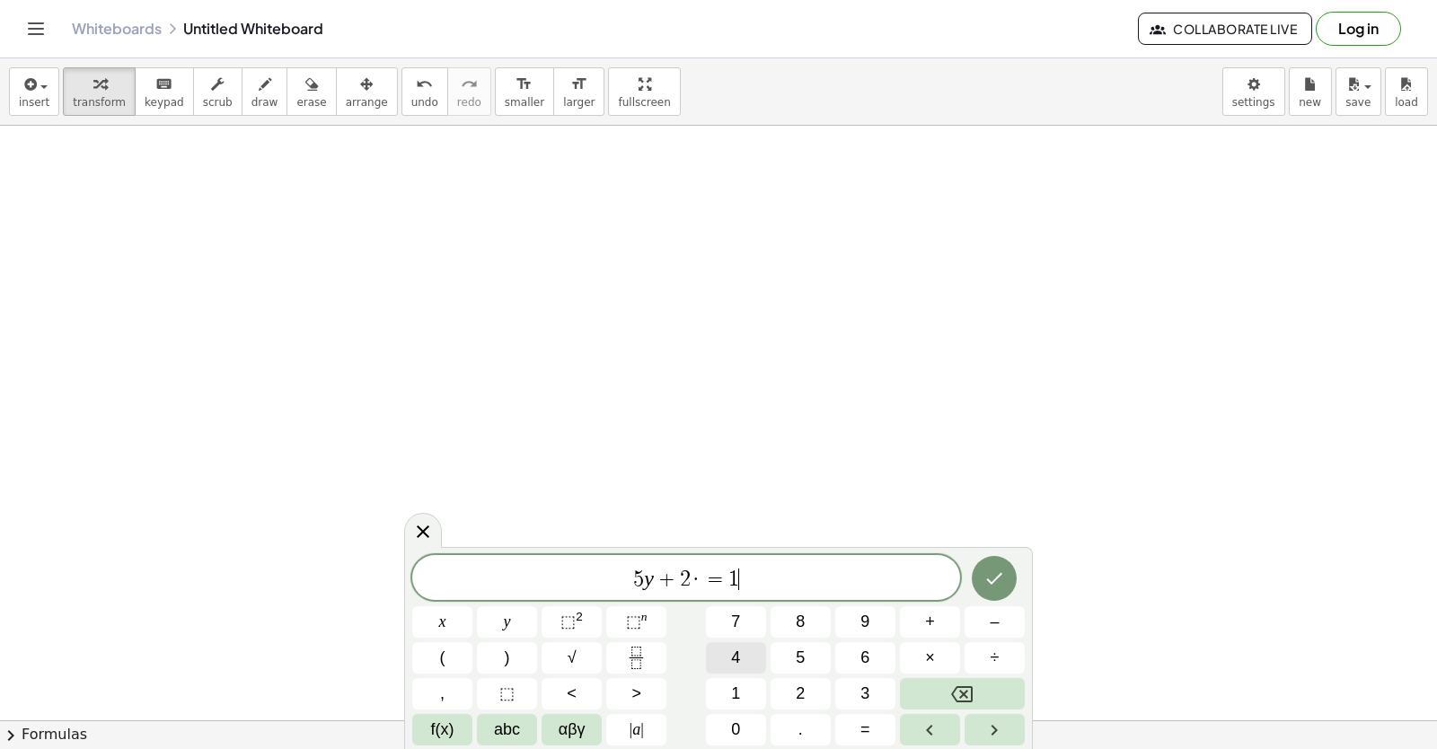
click at [748, 661] on button "4" at bounding box center [736, 657] width 60 height 31
click at [980, 571] on button "Done" at bounding box center [994, 578] width 45 height 45
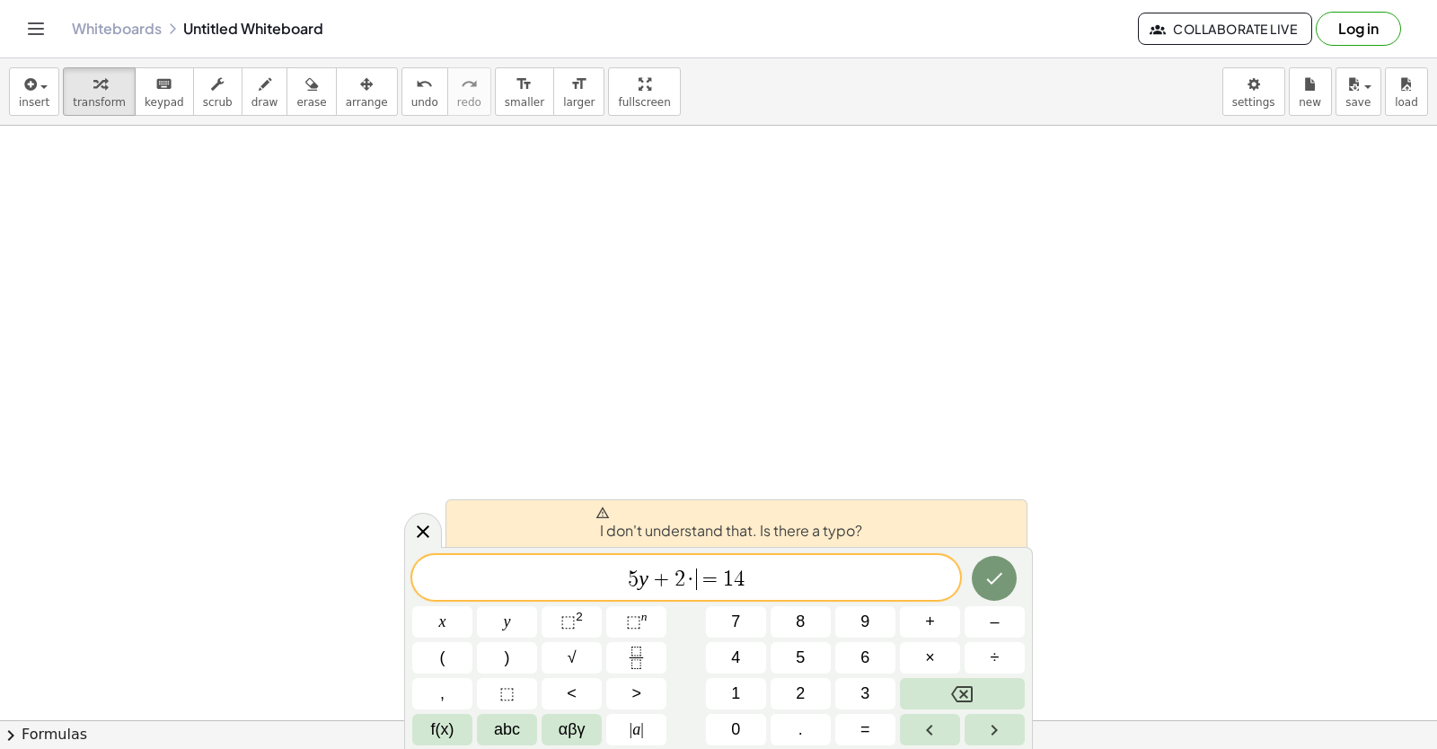
click at [697, 574] on span "=" at bounding box center [710, 579] width 26 height 22
click at [921, 680] on button "Backspace" at bounding box center [962, 693] width 125 height 31
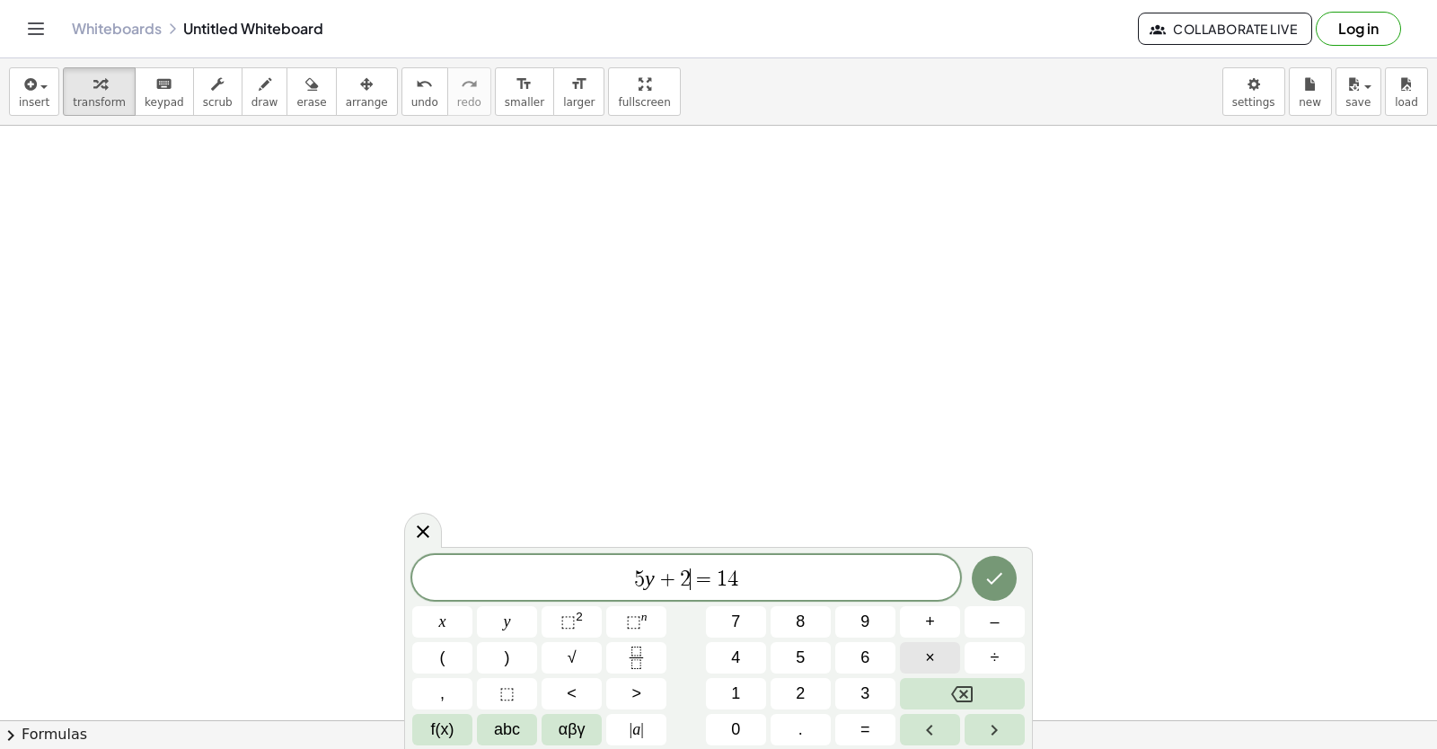
click at [908, 643] on button "×" at bounding box center [930, 657] width 60 height 31
click at [991, 586] on icon "Done" at bounding box center [994, 579] width 22 height 22
click at [864, 693] on span "3" at bounding box center [864, 694] width 9 height 24
click at [936, 663] on button "×" at bounding box center [930, 657] width 60 height 31
click at [1008, 592] on button "Done" at bounding box center [994, 578] width 45 height 45
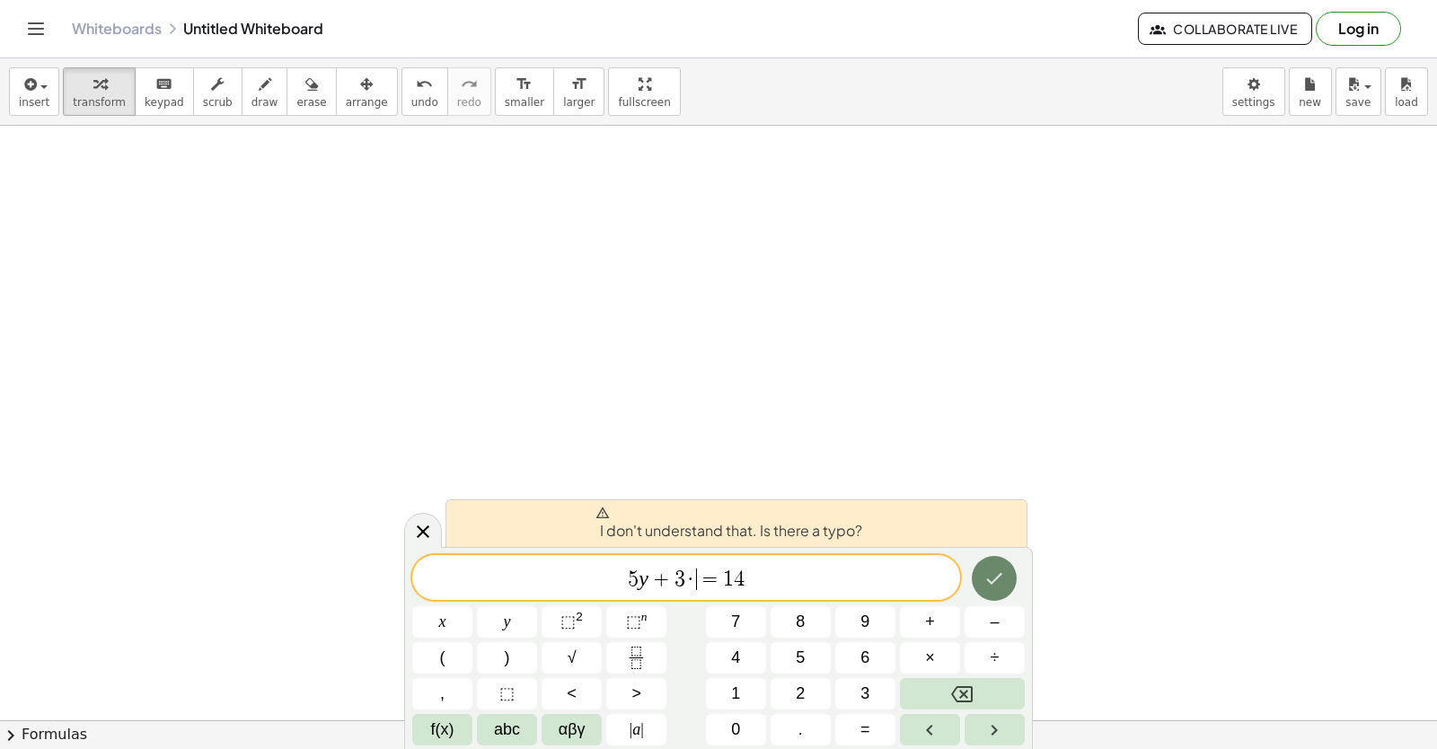
click at [1001, 591] on button "Done" at bounding box center [994, 578] width 45 height 45
click at [999, 599] on button "Done" at bounding box center [994, 578] width 45 height 45
click at [998, 599] on button "Done" at bounding box center [994, 578] width 45 height 45
click at [996, 599] on button "Done" at bounding box center [994, 578] width 45 height 45
click at [993, 605] on div "5 y + 3 · ​ = 1 4 x y ⬚ 2 ⬚ n 7 8 9 + – ( ) √ 4 5 6 × ÷ , ⬚ < > 1 2 3 f(x) abc …" at bounding box center [718, 650] width 612 height 190
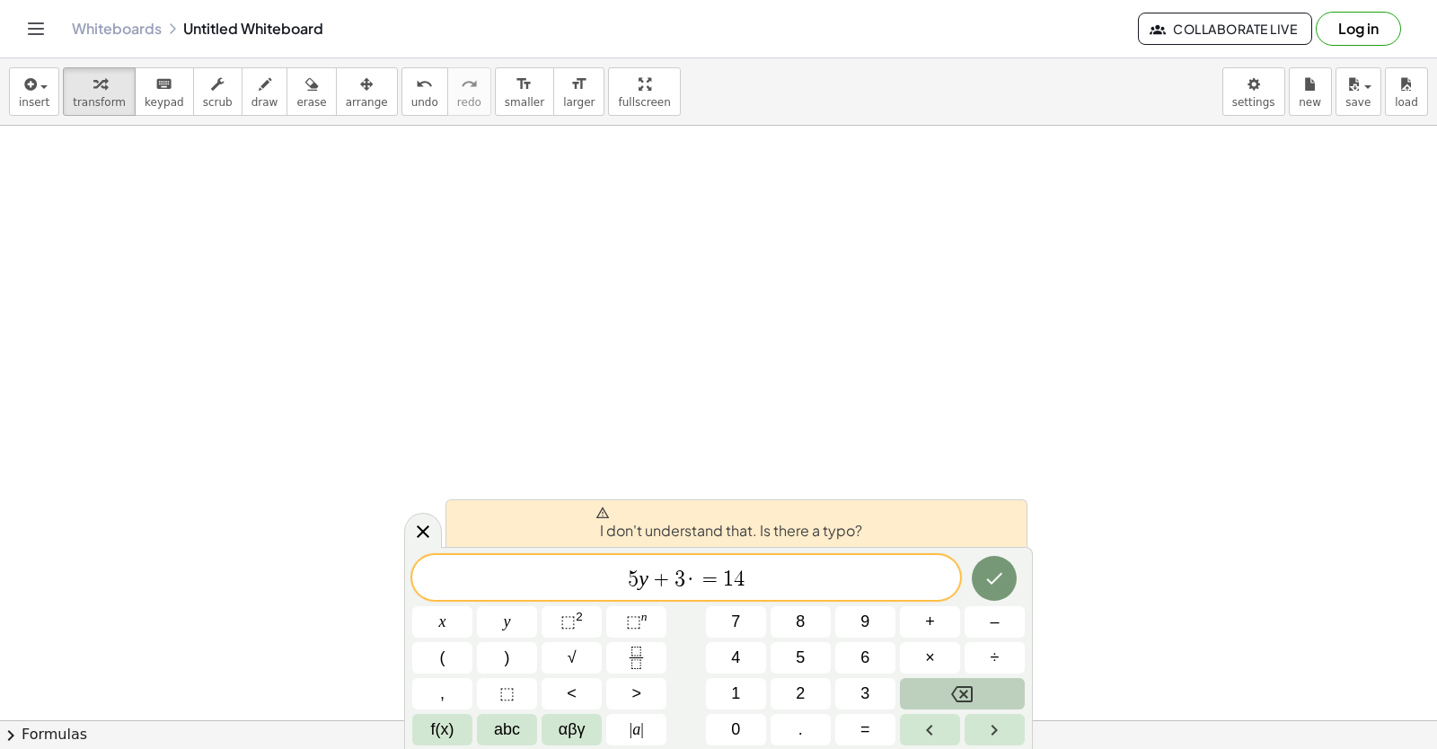
click at [762, 662] on div "5 y + 3 · = 1 4 x y ⬚ 2 ⬚ n 7 8 9 + – ( ) √ 4 5 6 × ÷ , ⬚ < > 1 2 3 f(x) abc αβ…" at bounding box center [718, 650] width 612 height 190
click at [699, 584] on span "=" at bounding box center [710, 579] width 26 height 22
click at [955, 698] on icon "Backspace" at bounding box center [962, 694] width 22 height 16
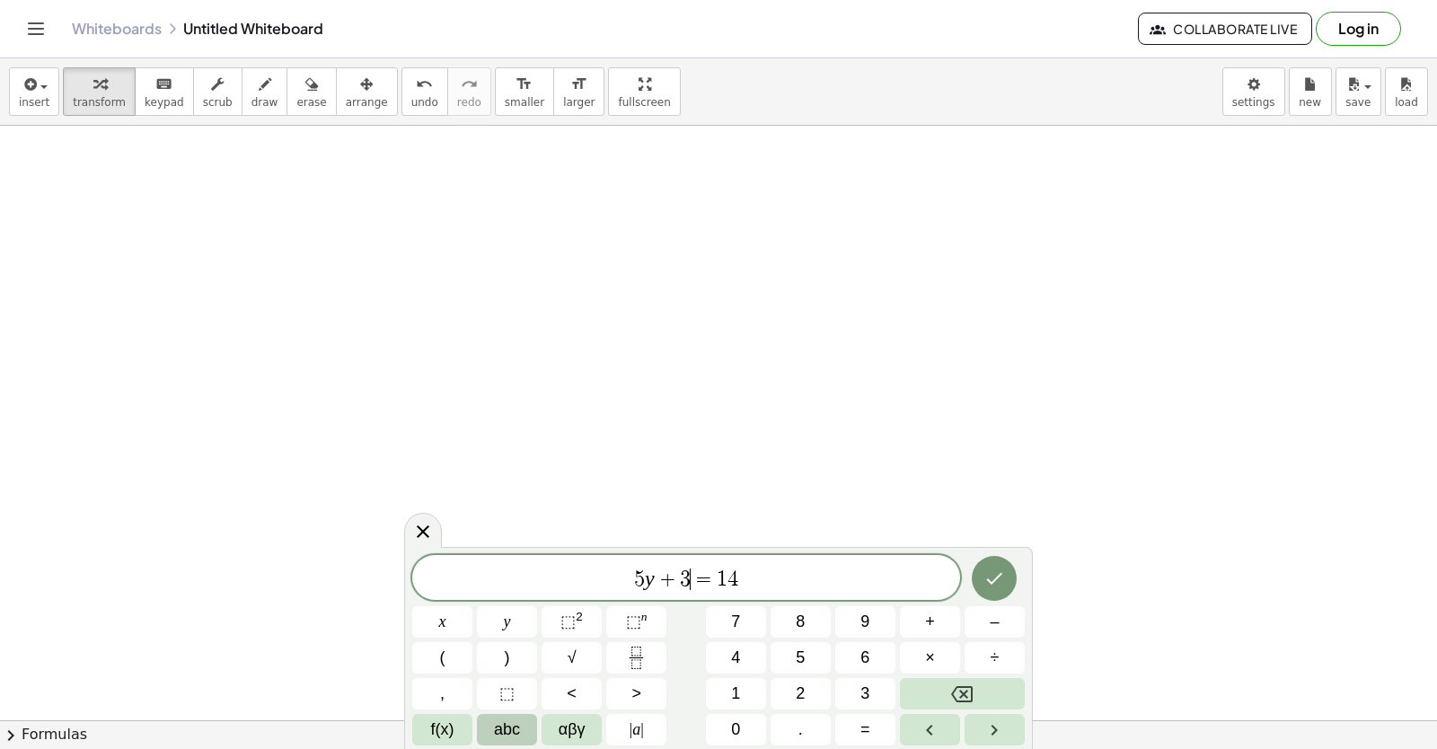
click at [515, 723] on span "abc" at bounding box center [507, 730] width 26 height 24
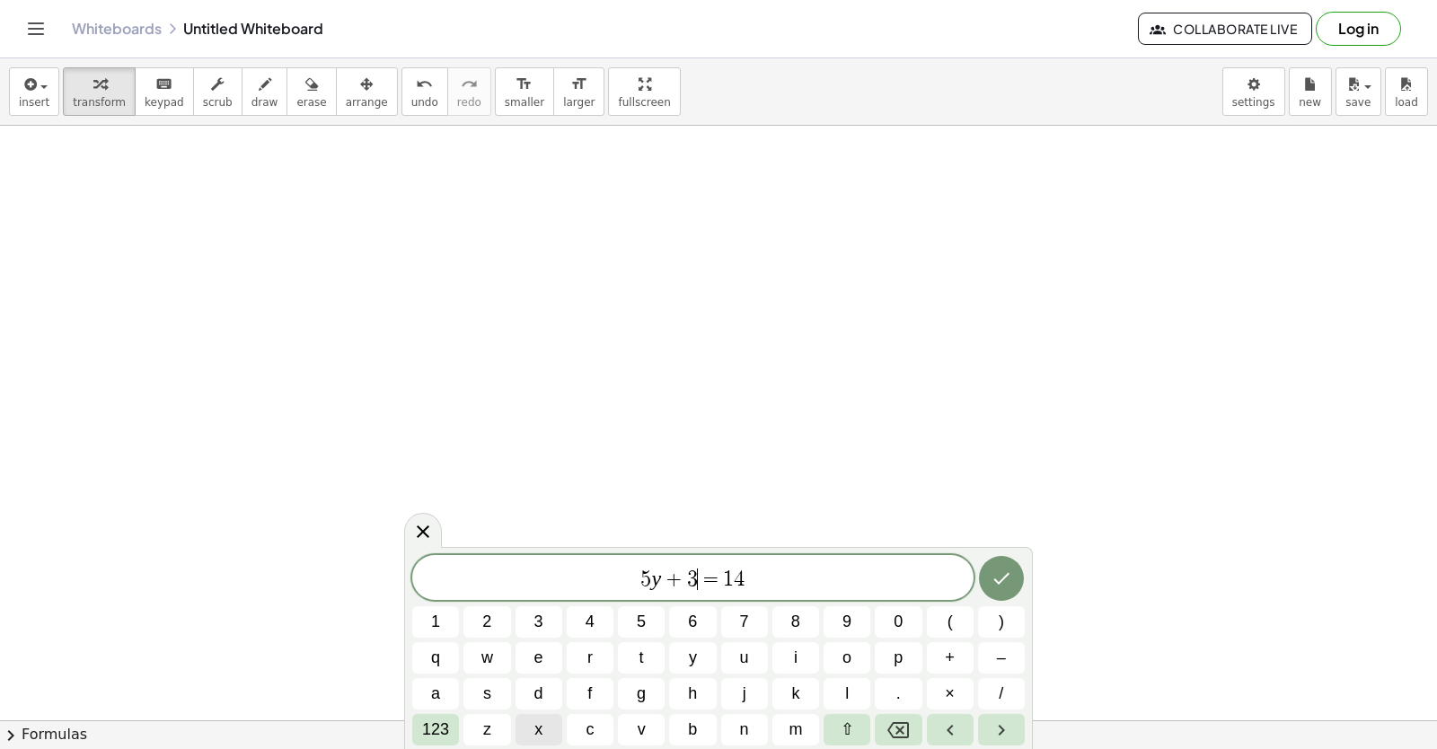
click at [539, 721] on button "x" at bounding box center [538, 729] width 47 height 31
click at [996, 583] on icon "Done" at bounding box center [1002, 579] width 22 height 22
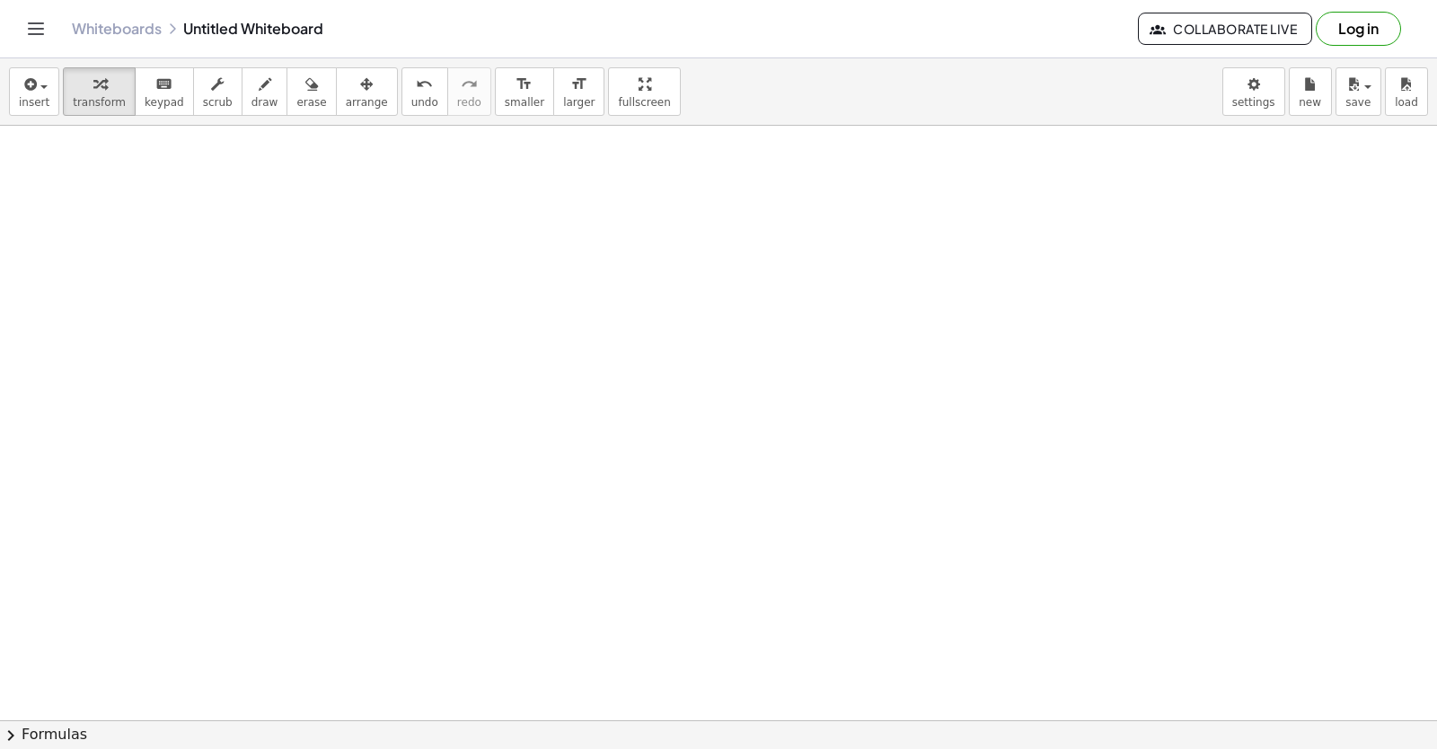
scroll to position [8323, 0]
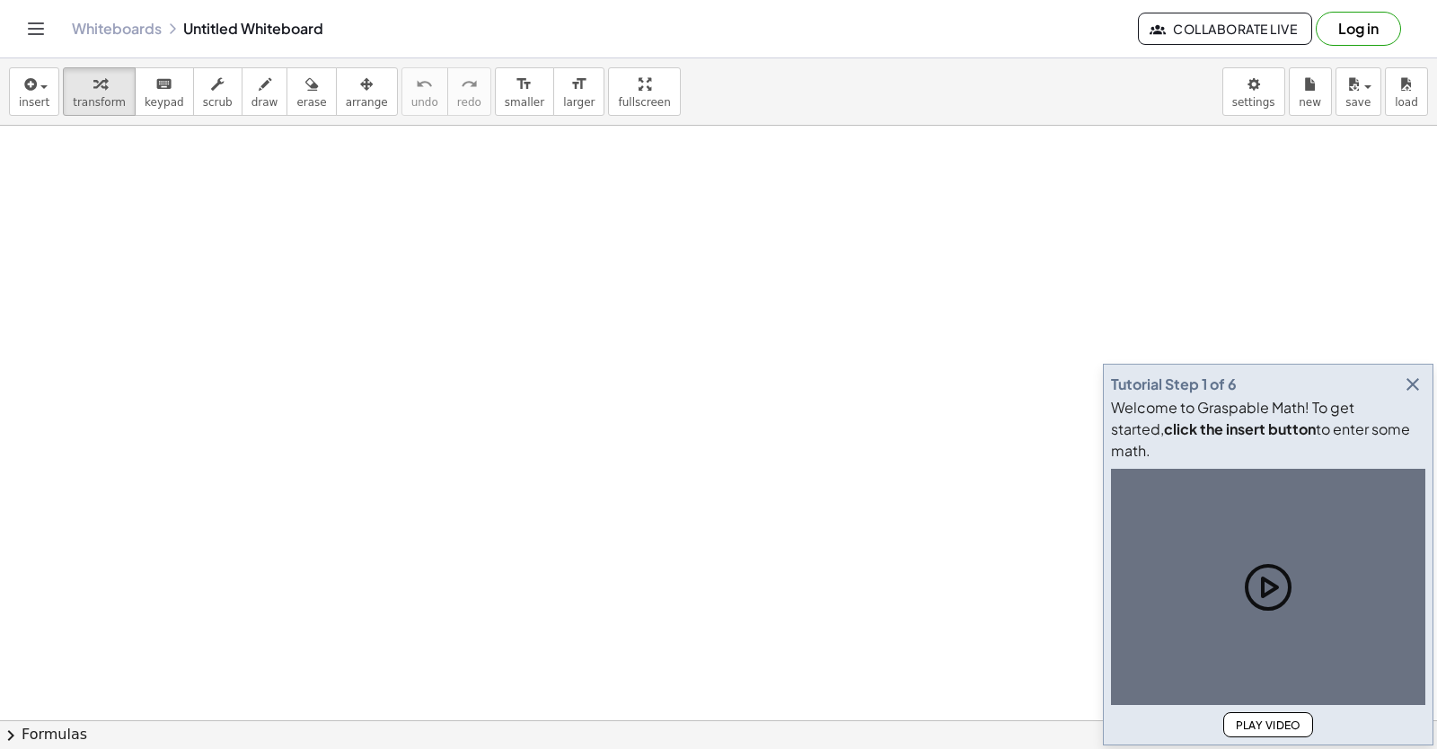
click at [1412, 395] on icon "button" at bounding box center [1413, 385] width 22 height 22
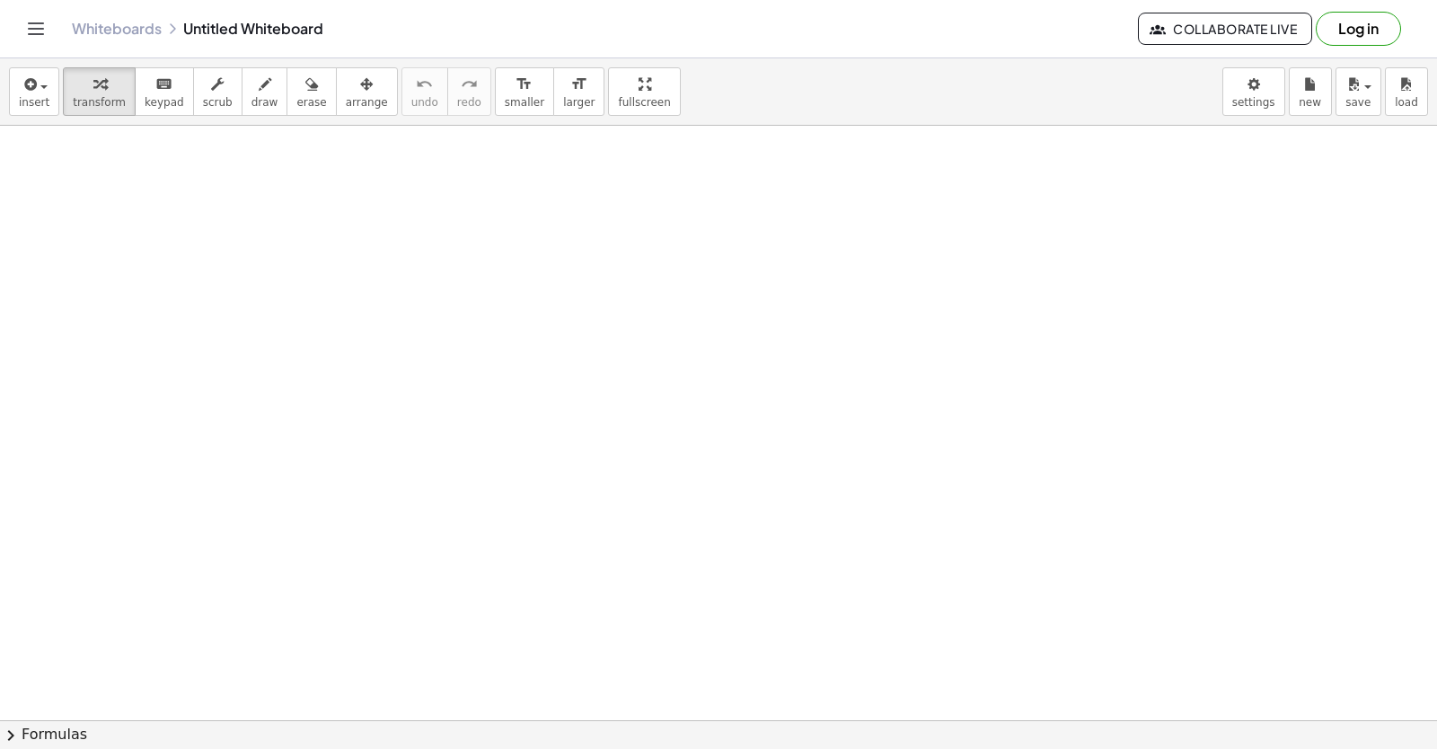
drag, startPoint x: 232, startPoint y: 224, endPoint x: 362, endPoint y: 240, distance: 131.2
drag, startPoint x: 361, startPoint y: 240, endPoint x: 263, endPoint y: 243, distance: 98.0
click at [251, 99] on span "draw" at bounding box center [264, 102] width 27 height 13
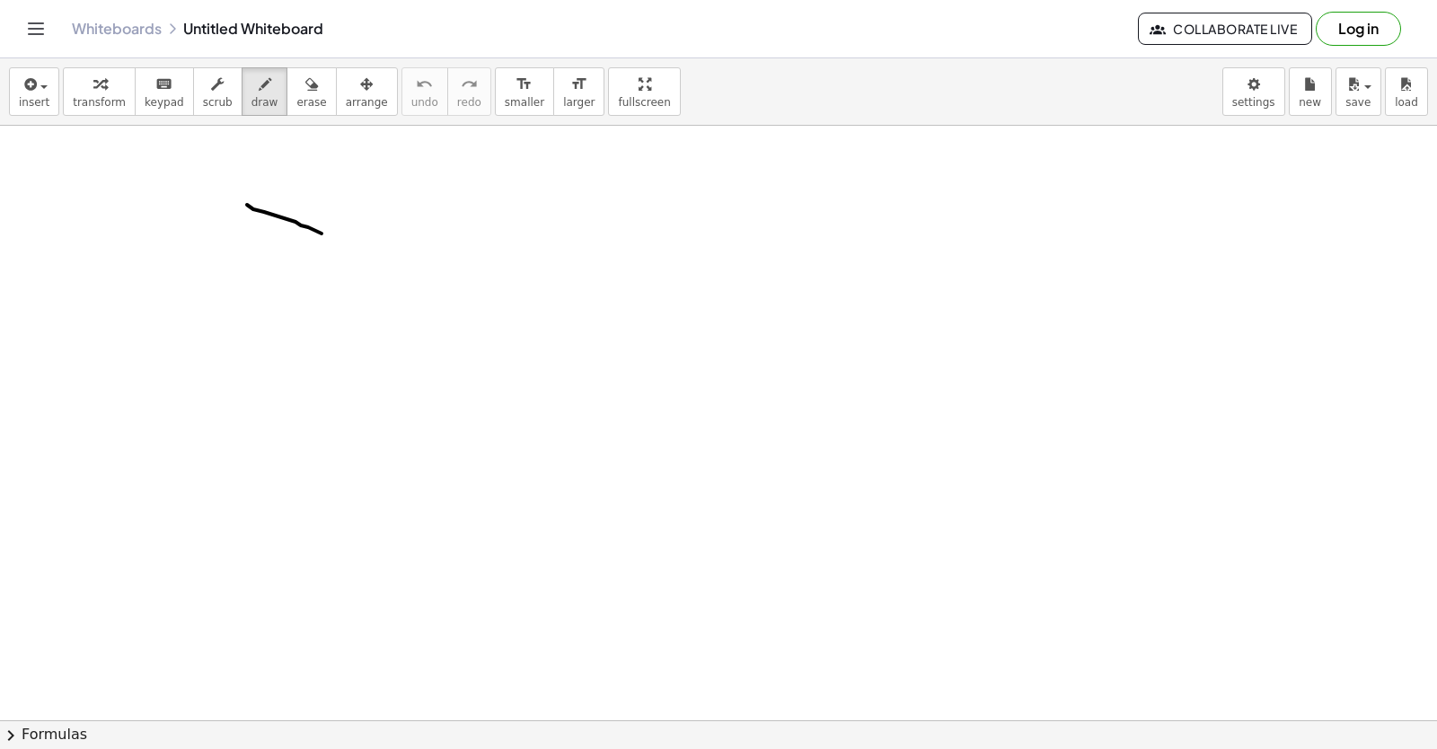
drag, startPoint x: 247, startPoint y: 205, endPoint x: 327, endPoint y: 236, distance: 85.9
drag, startPoint x: 505, startPoint y: 315, endPoint x: 625, endPoint y: 442, distance: 174.7
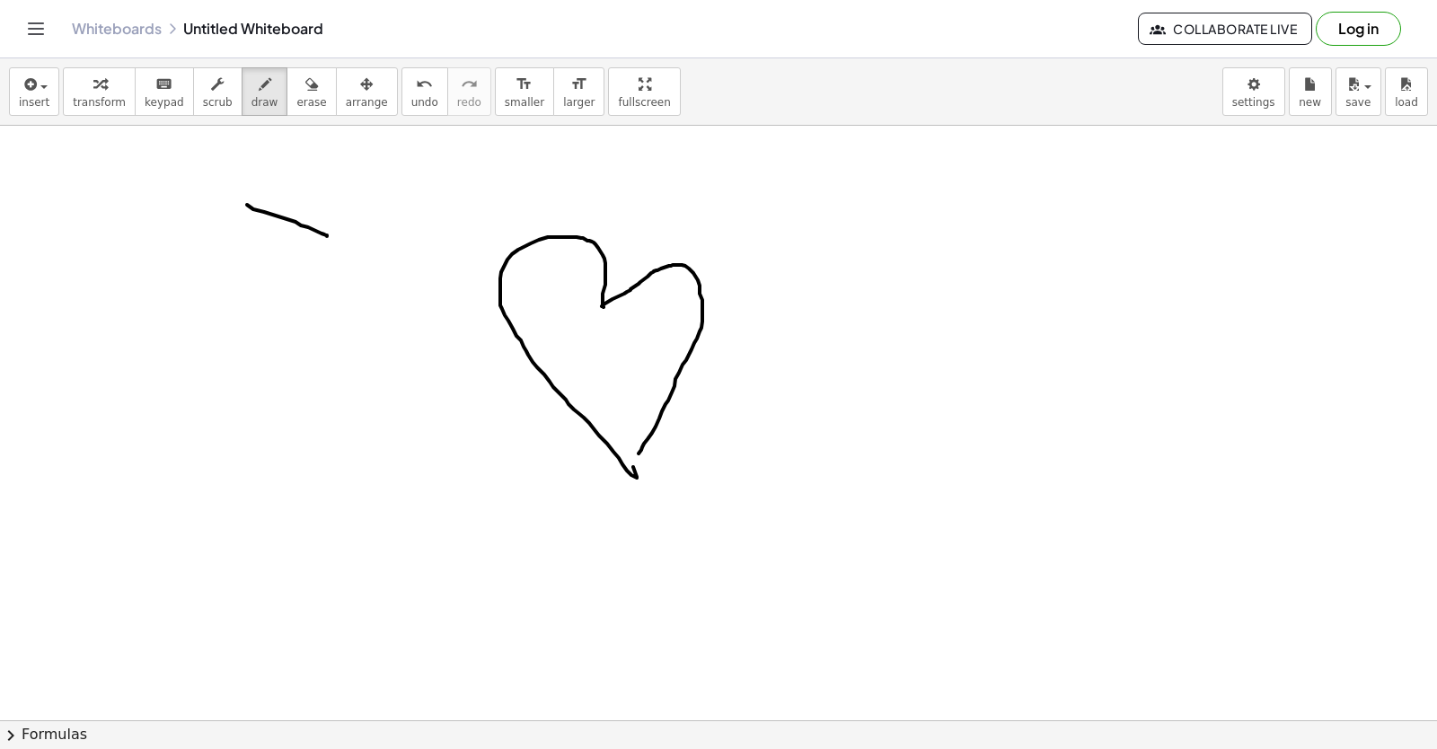
drag, startPoint x: 697, startPoint y: 339, endPoint x: 615, endPoint y: 436, distance: 126.8
drag, startPoint x: 575, startPoint y: 343, endPoint x: 653, endPoint y: 347, distance: 78.2
drag, startPoint x: 653, startPoint y: 347, endPoint x: 285, endPoint y: 96, distance: 445.4
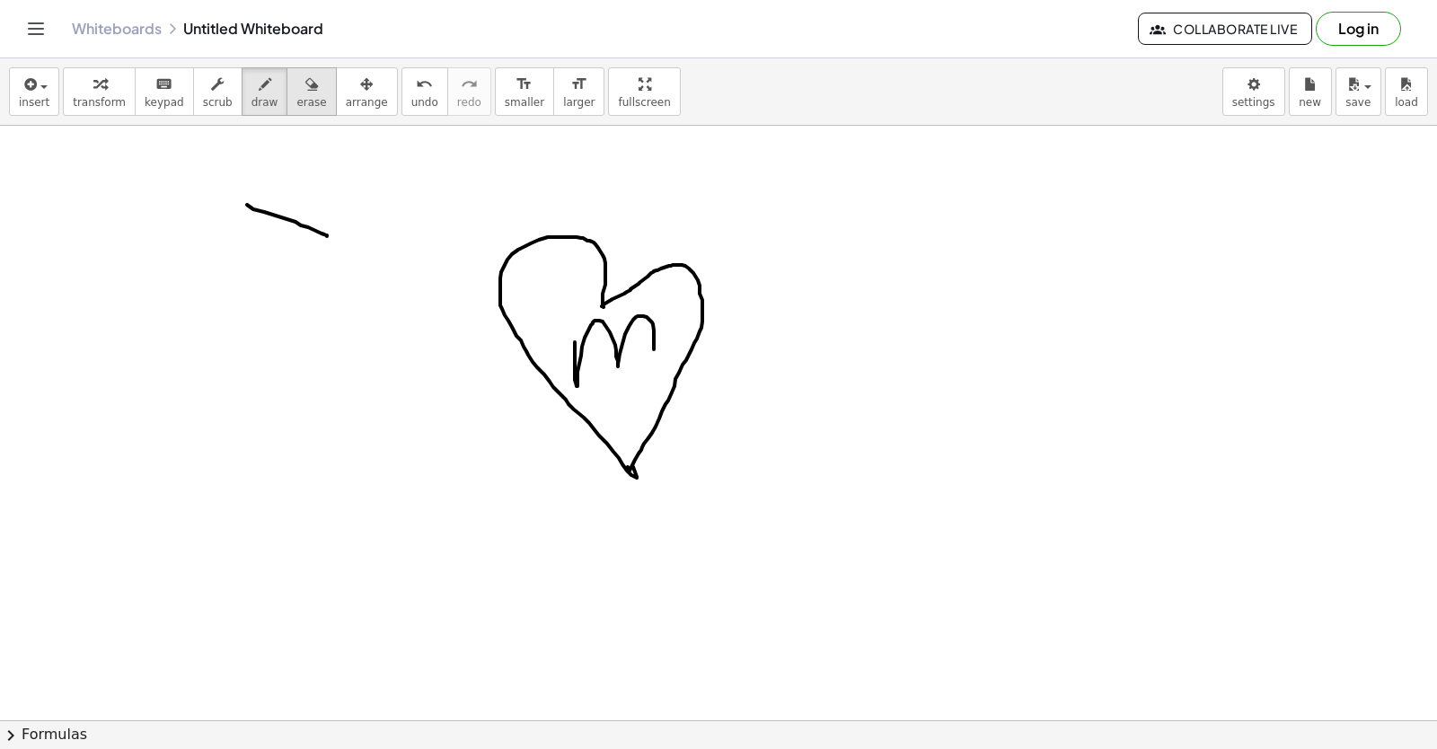
click at [296, 96] on span "erase" at bounding box center [311, 102] width 30 height 13
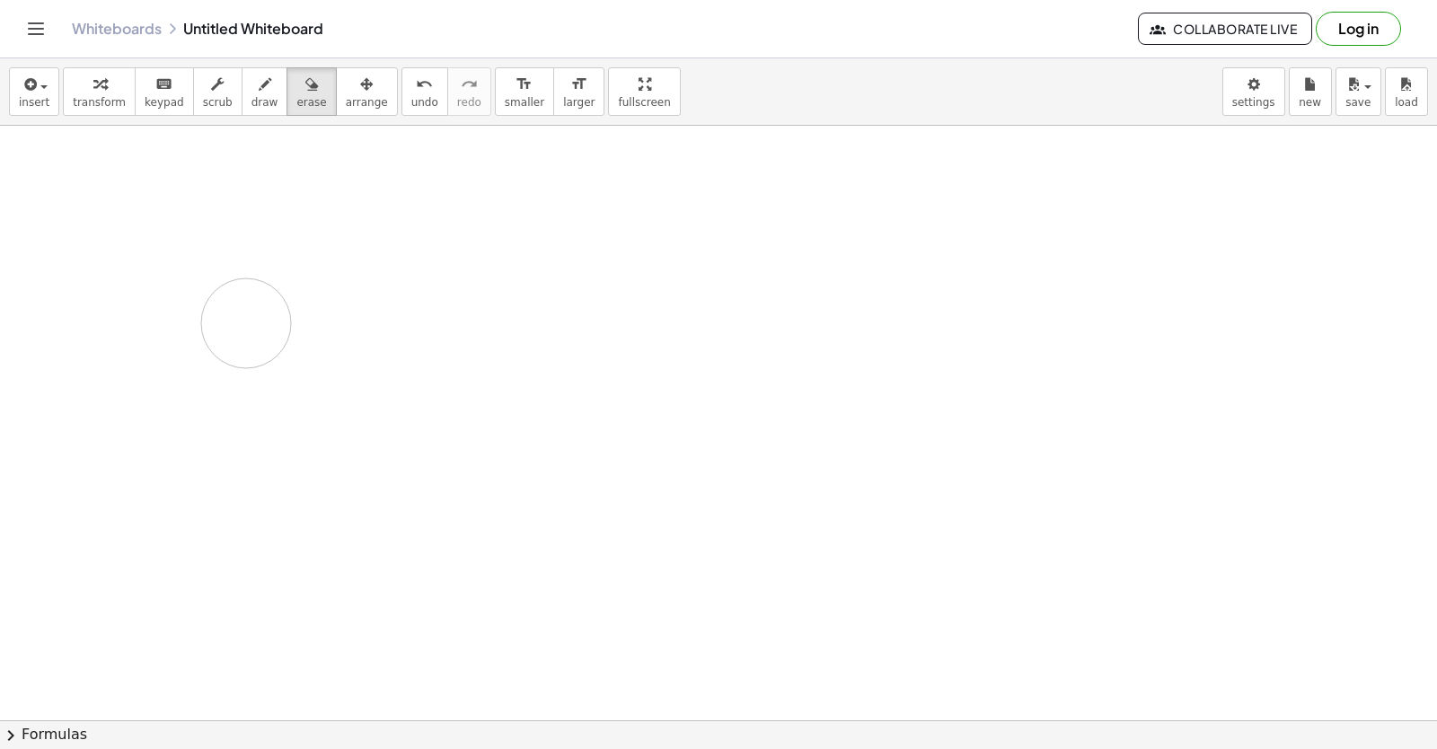
drag, startPoint x: 507, startPoint y: 322, endPoint x: 84, endPoint y: 311, distance: 423.1
click at [251, 102] on span "draw" at bounding box center [264, 102] width 27 height 13
click at [1321, 102] on button "new" at bounding box center [1310, 91] width 43 height 48
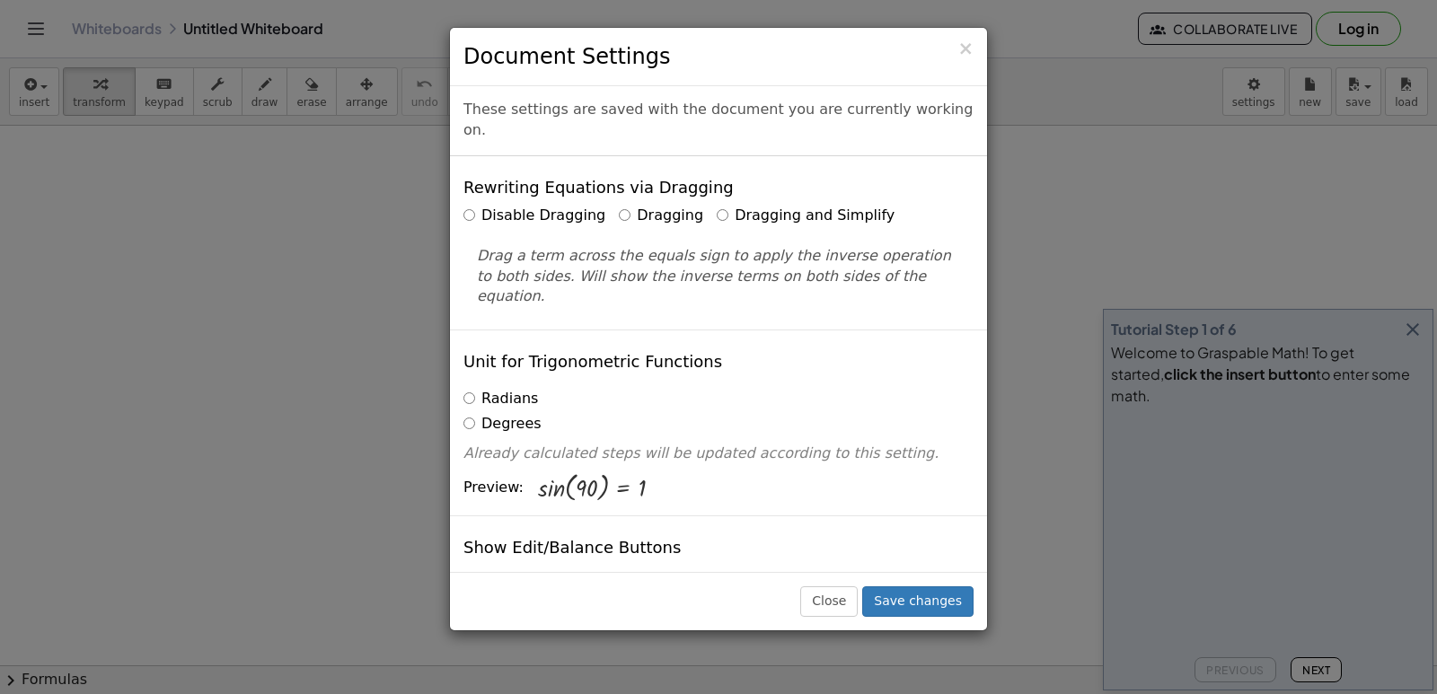
drag, startPoint x: 1220, startPoint y: 158, endPoint x: 1088, endPoint y: 538, distance: 402.2
click at [1088, 538] on div "× Document Settings These settings are saved with the document you are currentl…" at bounding box center [718, 347] width 1437 height 694
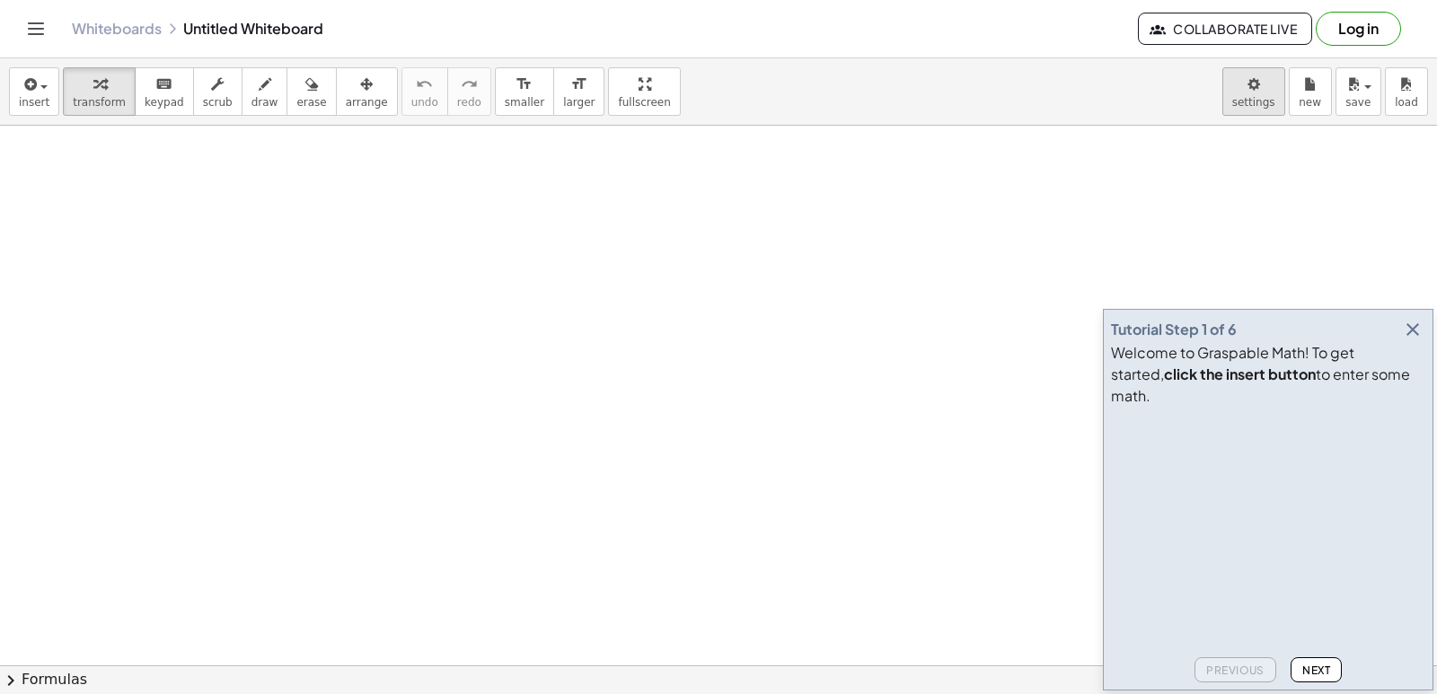
click at [1251, 84] on body "Graspable Math Activities Get Started Activity Bank Assigned Work Classes White…" at bounding box center [718, 347] width 1437 height 694
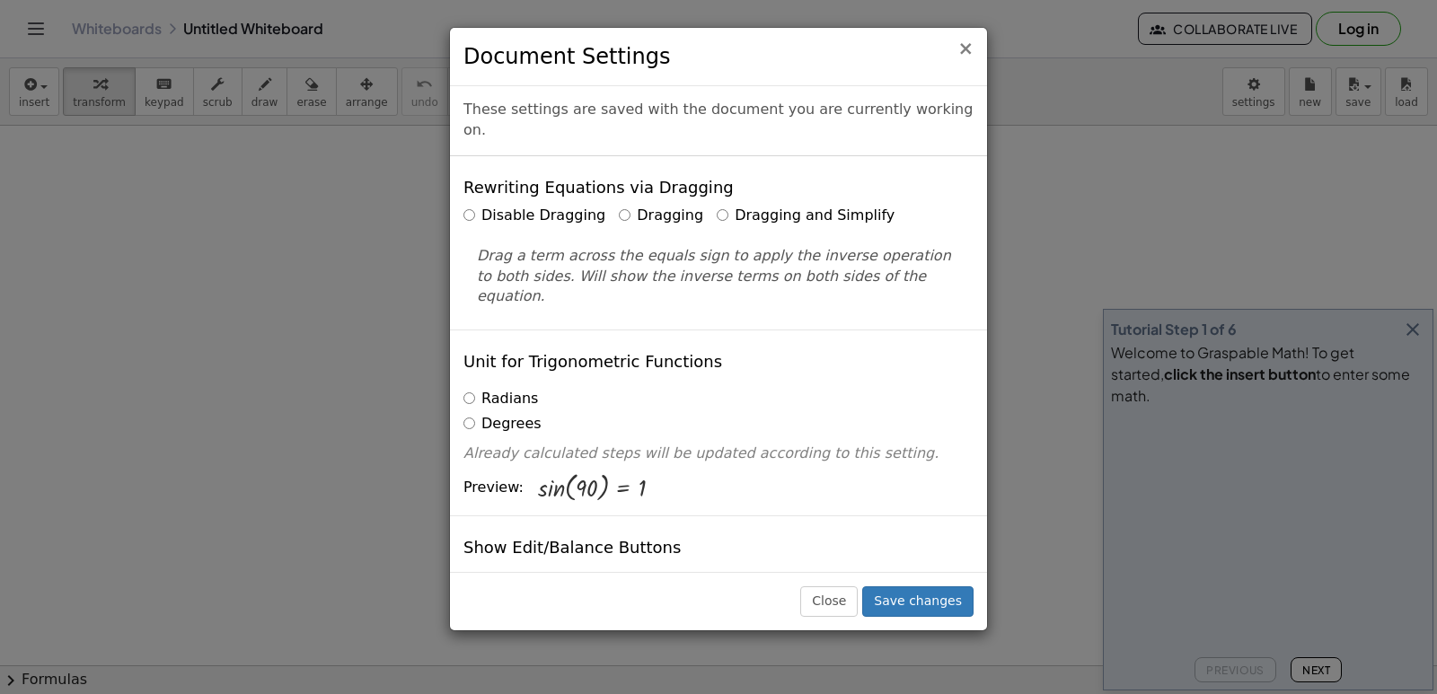
click at [965, 45] on span "×" at bounding box center [965, 49] width 16 height 22
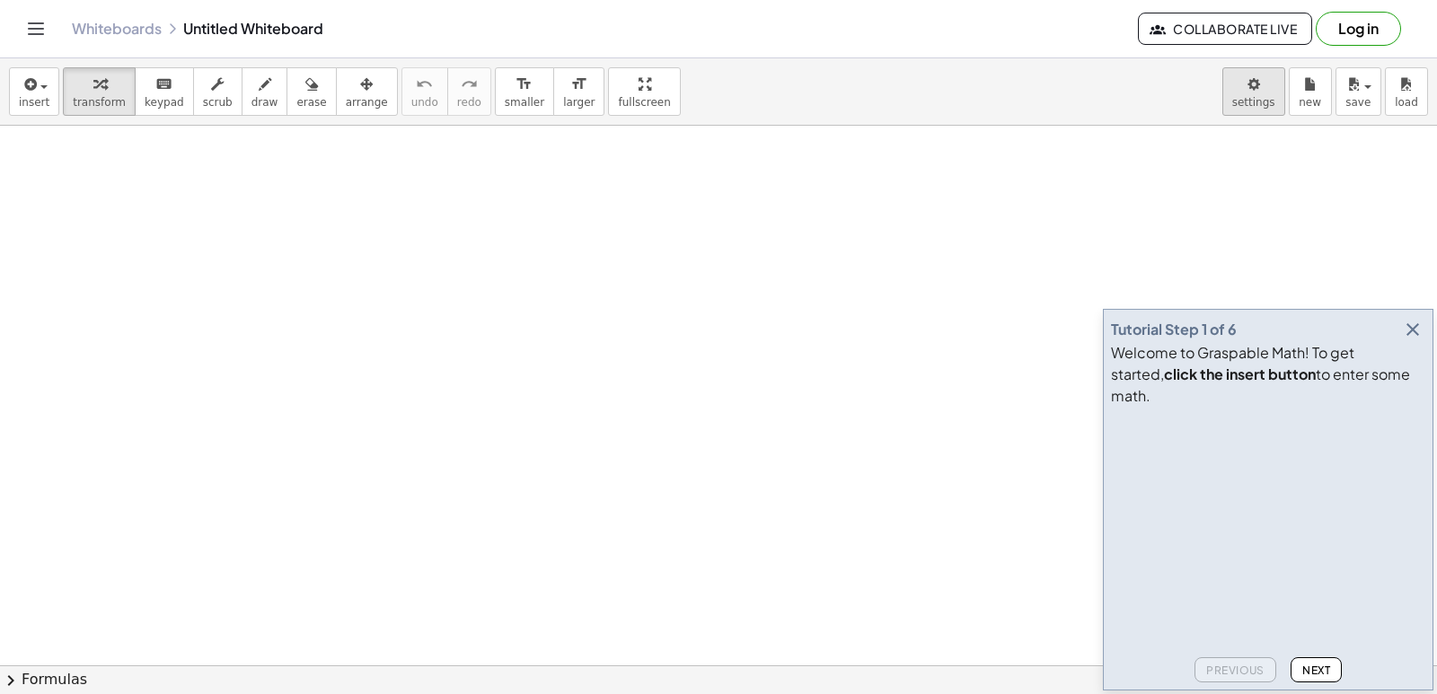
click at [1251, 100] on body "Graspable Math Activities Get Started Activity Bank Assigned Work Classes White…" at bounding box center [718, 347] width 1437 height 694
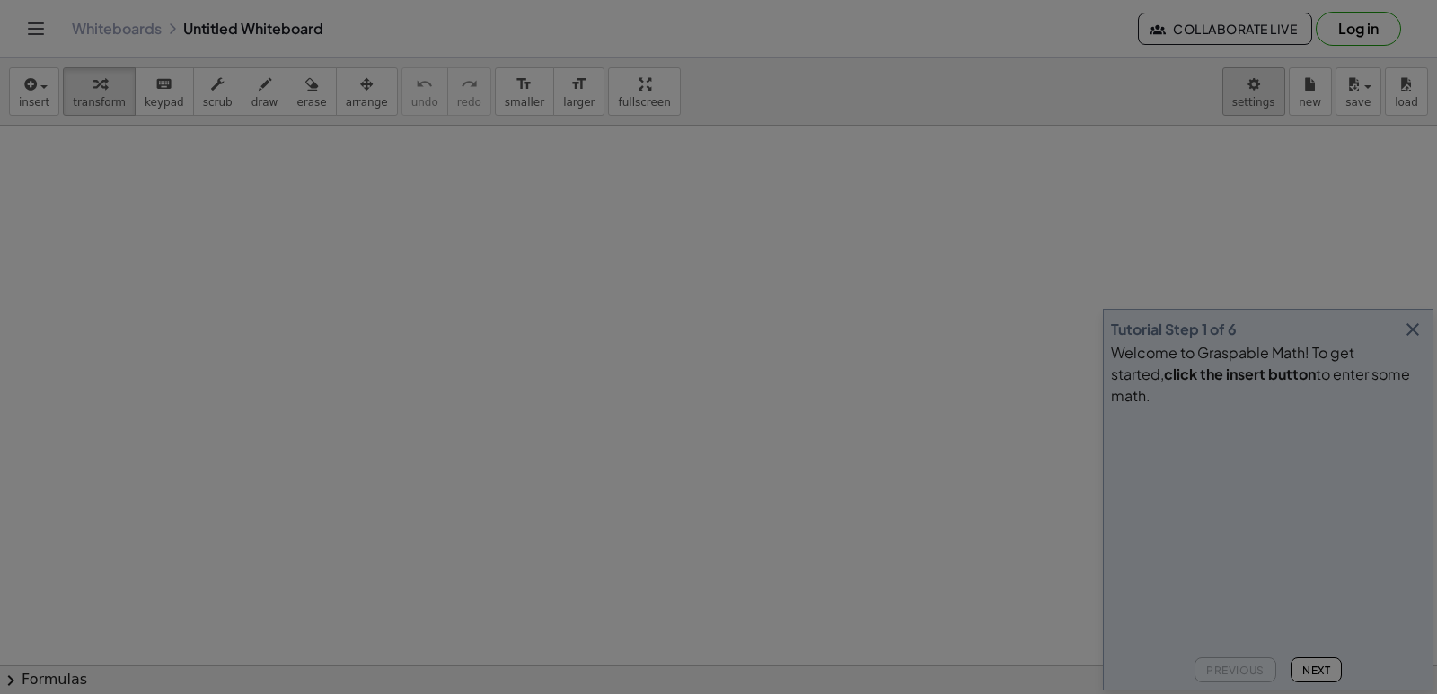
click at [1261, 97] on div at bounding box center [718, 347] width 1437 height 694
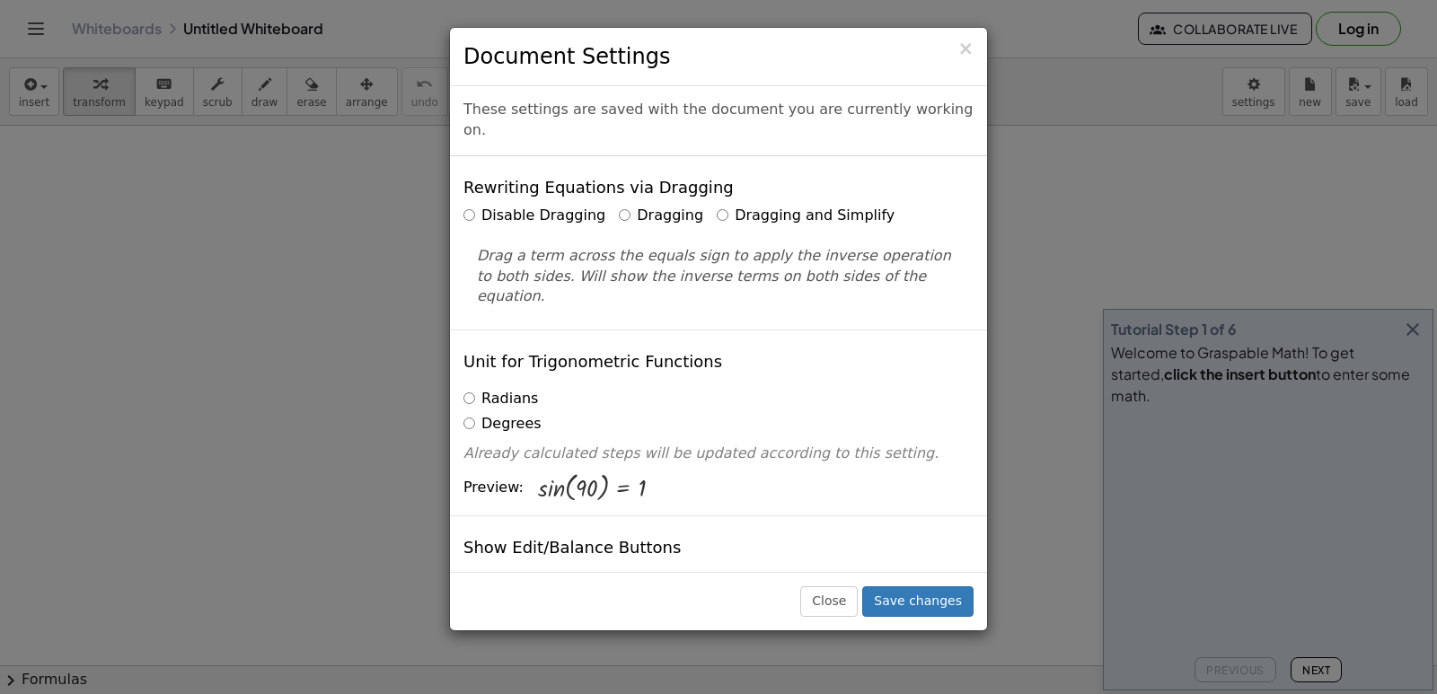
click at [810, 206] on label "Dragging and Simplify" at bounding box center [806, 216] width 178 height 21
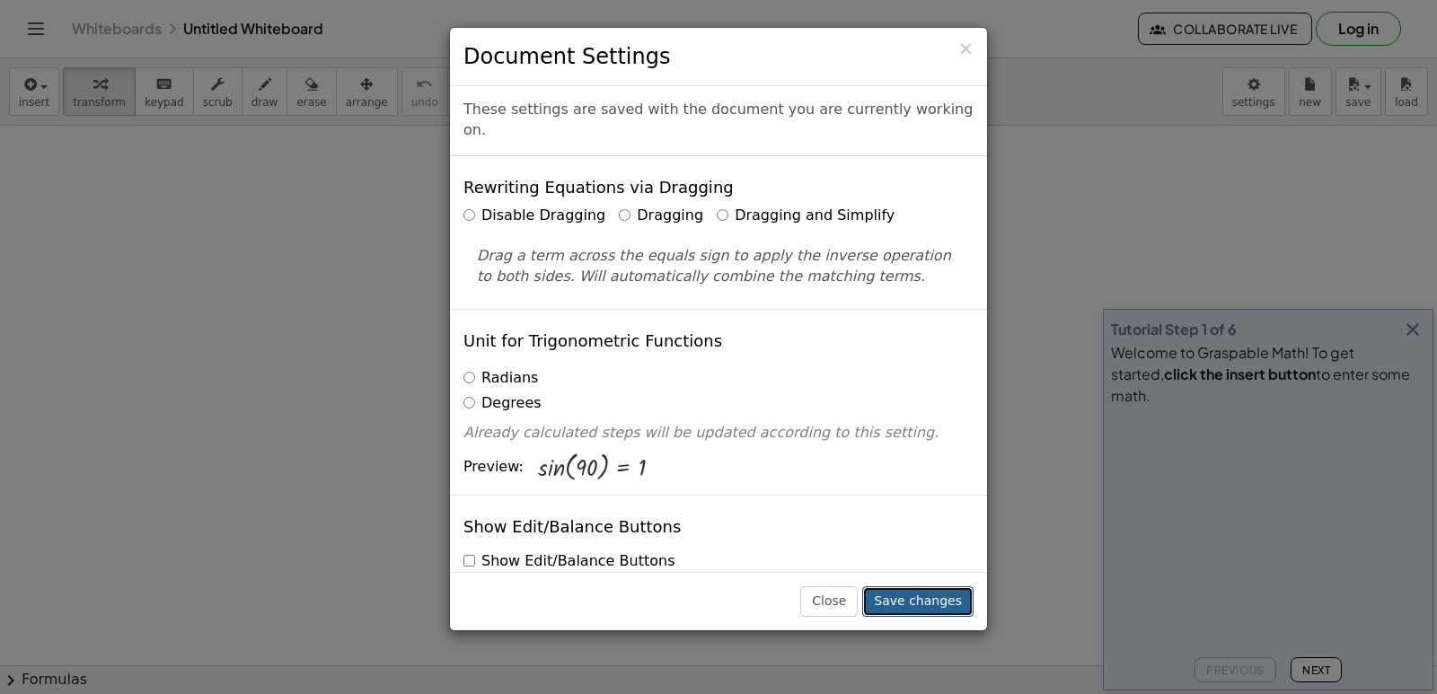
click at [934, 595] on button "Save changes" at bounding box center [917, 601] width 111 height 31
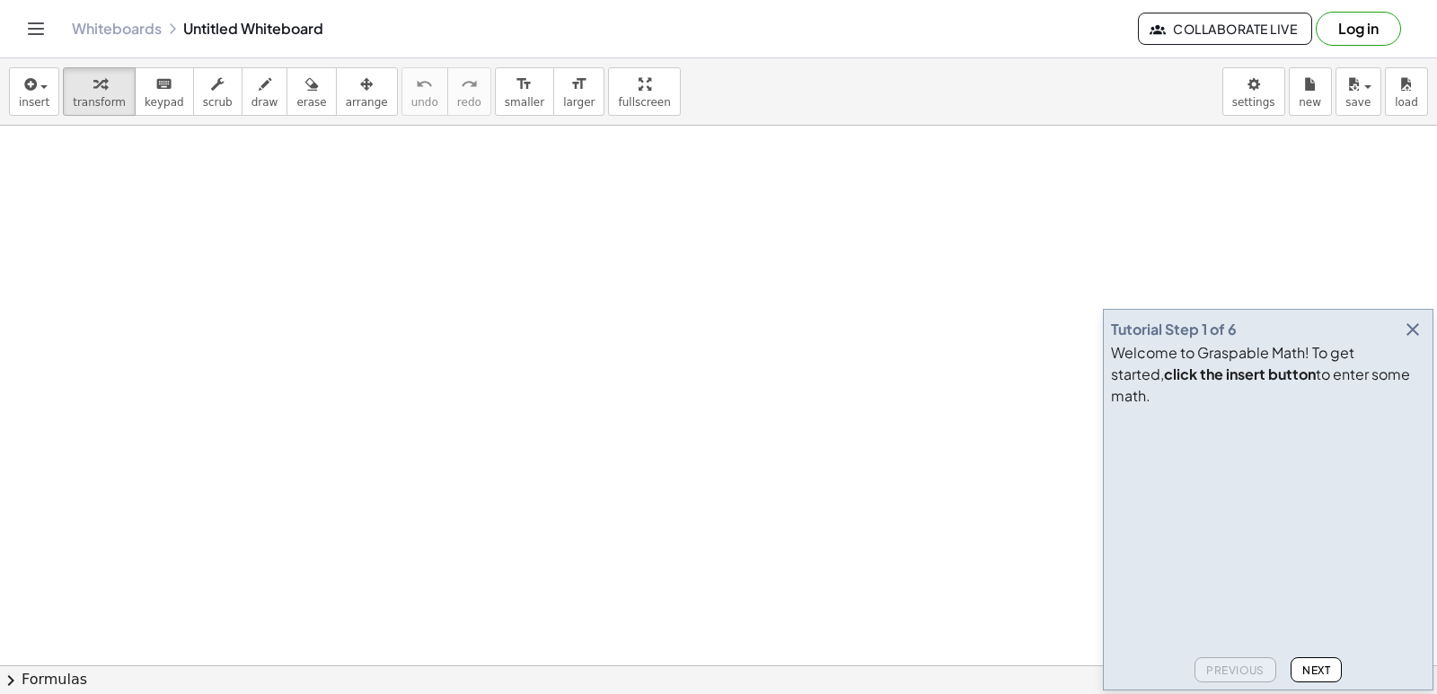
click at [1411, 340] on icon "button" at bounding box center [1413, 330] width 22 height 22
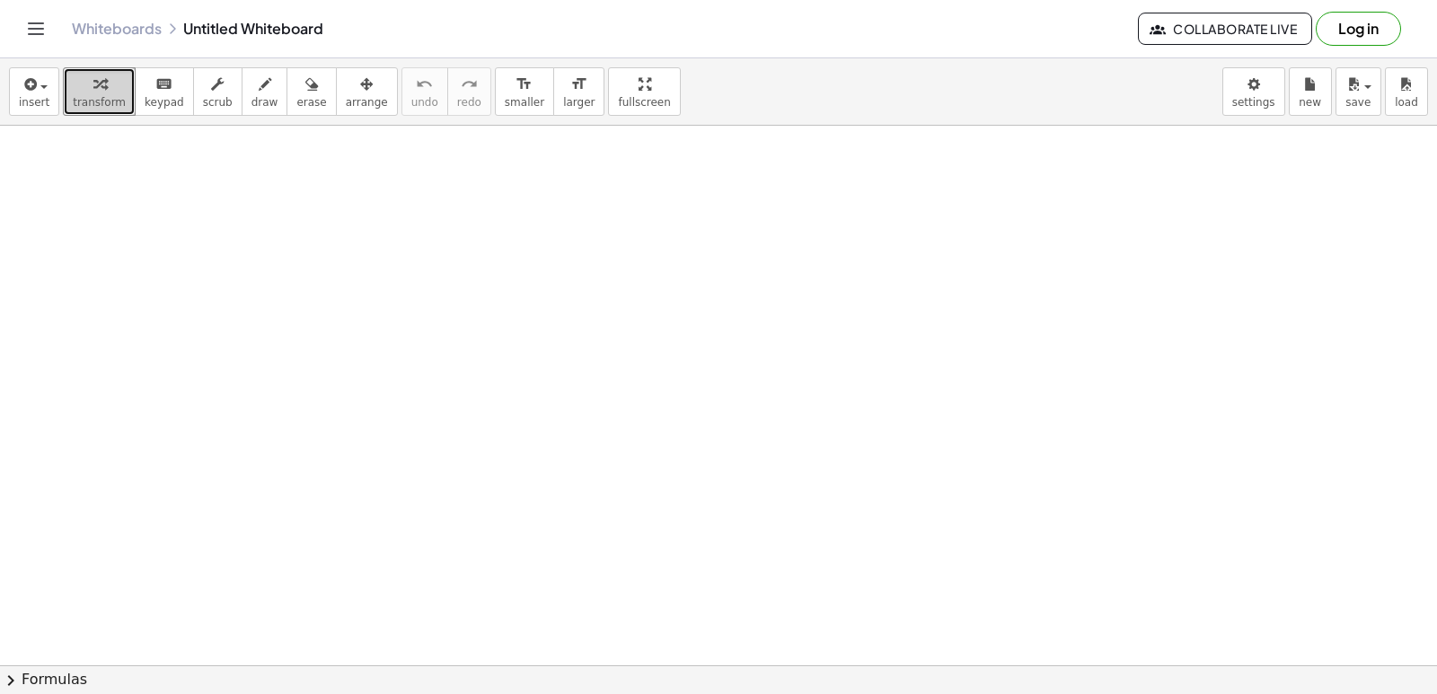
click at [99, 89] on div "button" at bounding box center [99, 84] width 53 height 22
click at [93, 86] on icon "button" at bounding box center [99, 85] width 13 height 22
click at [105, 99] on span "transform" at bounding box center [99, 102] width 53 height 13
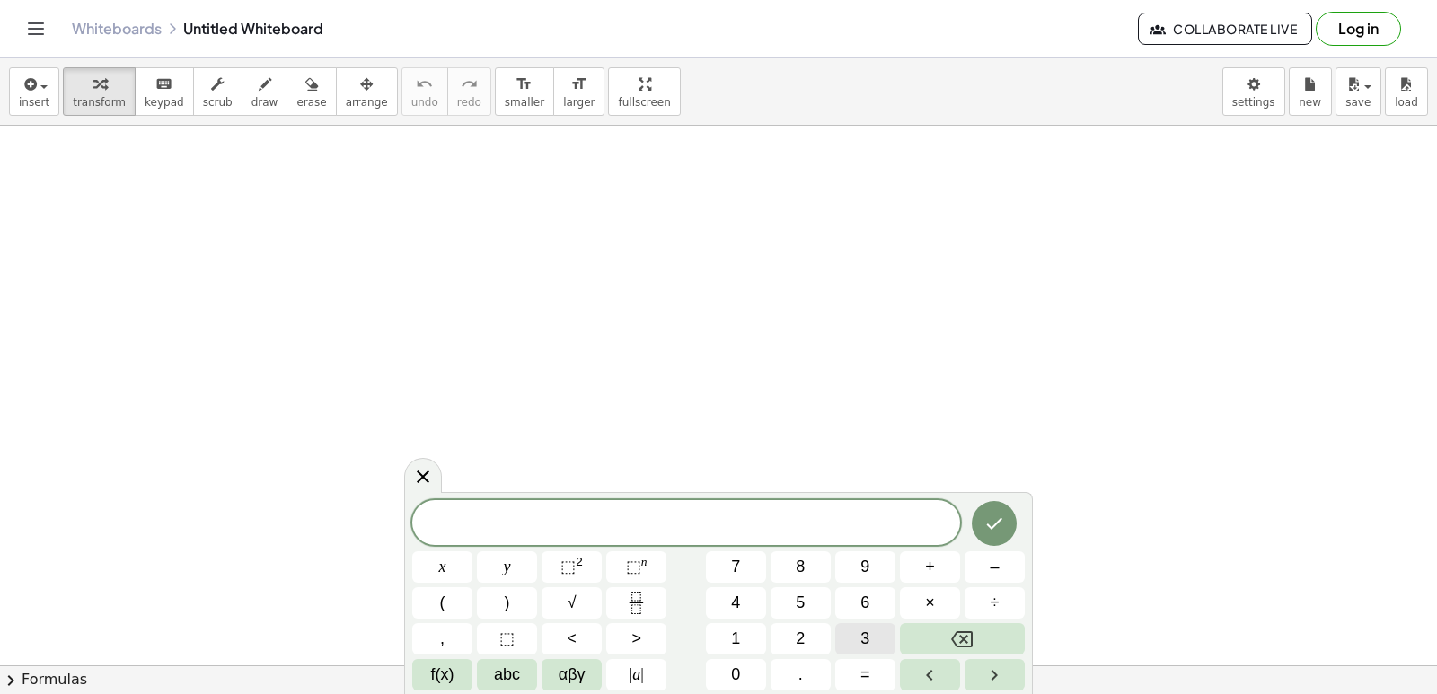
click at [866, 630] on span "3" at bounding box center [864, 639] width 9 height 24
click at [463, 559] on button "x" at bounding box center [442, 566] width 60 height 31
click at [936, 571] on button "+" at bounding box center [930, 566] width 60 height 31
click at [744, 562] on button "7" at bounding box center [736, 566] width 60 height 31
click at [863, 674] on span "=" at bounding box center [865, 675] width 10 height 24
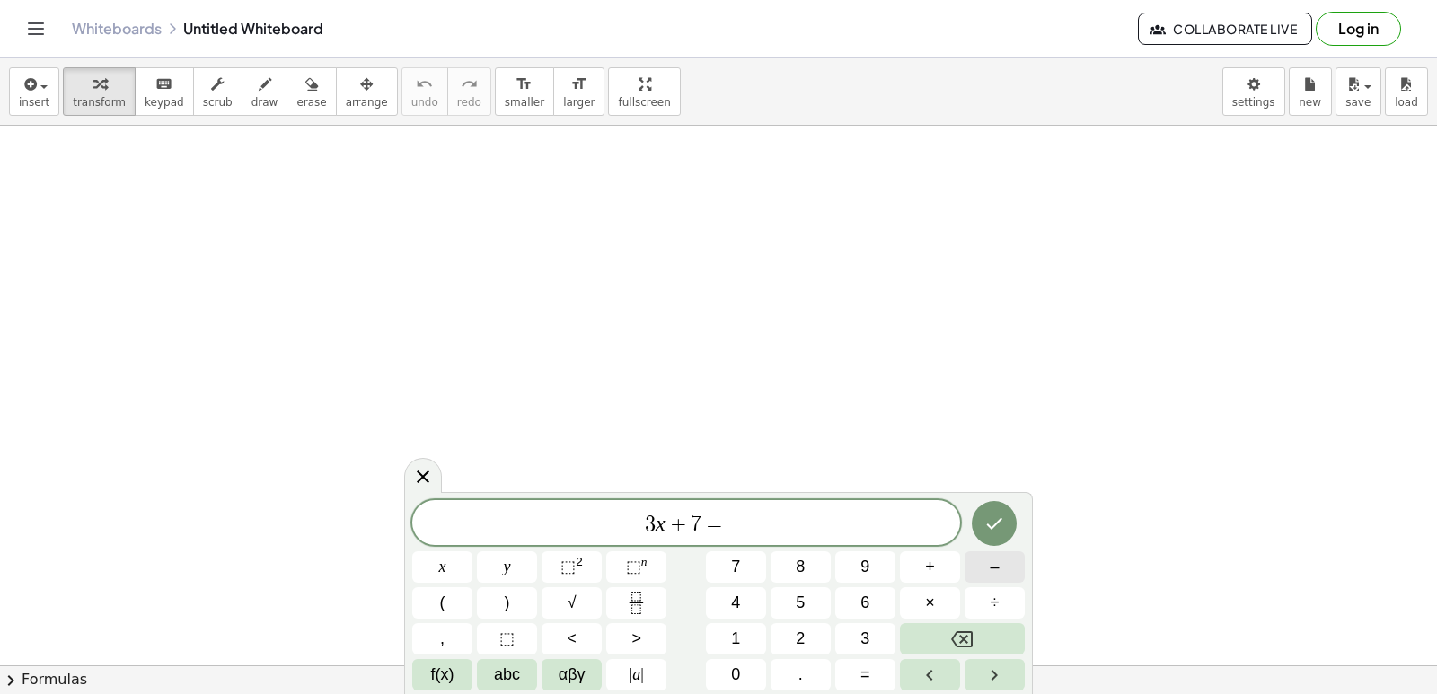
click at [996, 574] on span "–" at bounding box center [994, 567] width 9 height 24
click at [861, 630] on span "3" at bounding box center [864, 639] width 9 height 24
click at [1005, 525] on icon "Done" at bounding box center [994, 524] width 22 height 22
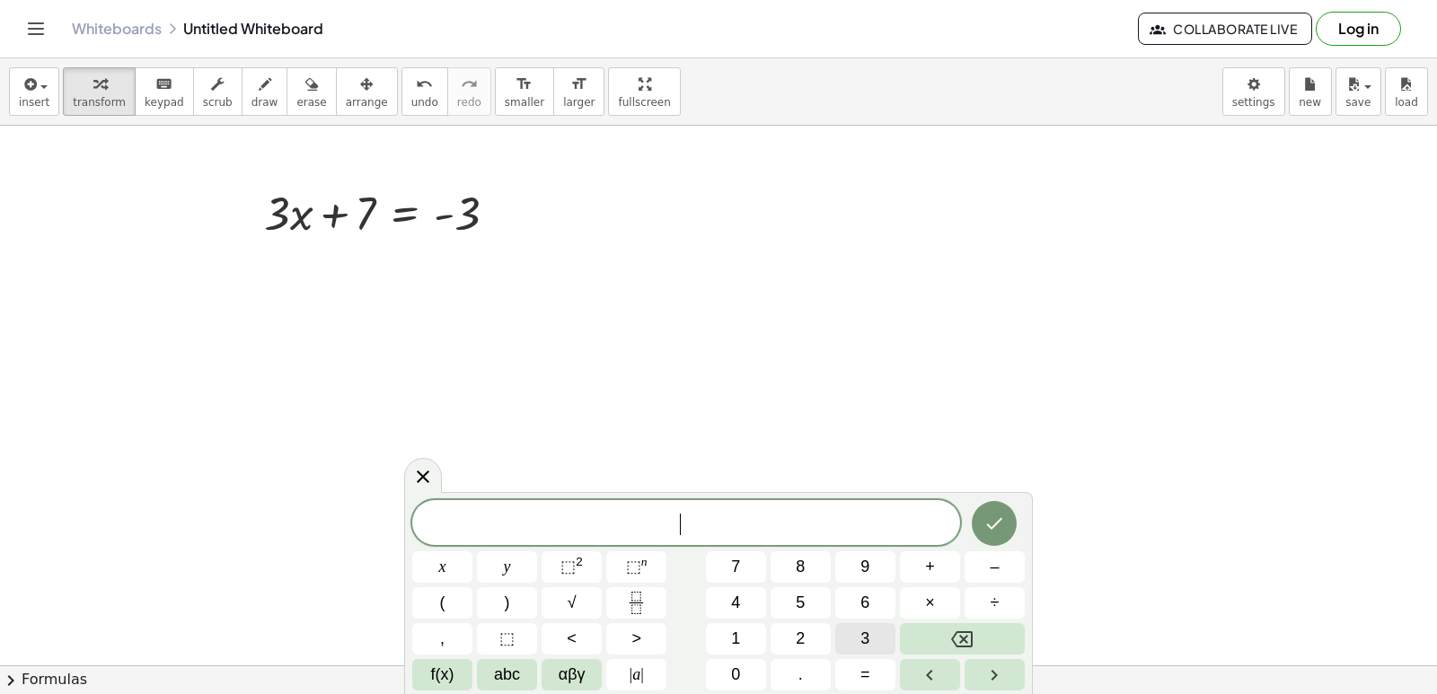
click at [853, 633] on button "3" at bounding box center [865, 638] width 60 height 31
click at [913, 605] on button "×" at bounding box center [930, 602] width 60 height 31
click at [964, 642] on icon "Backspace" at bounding box center [962, 640] width 22 height 22
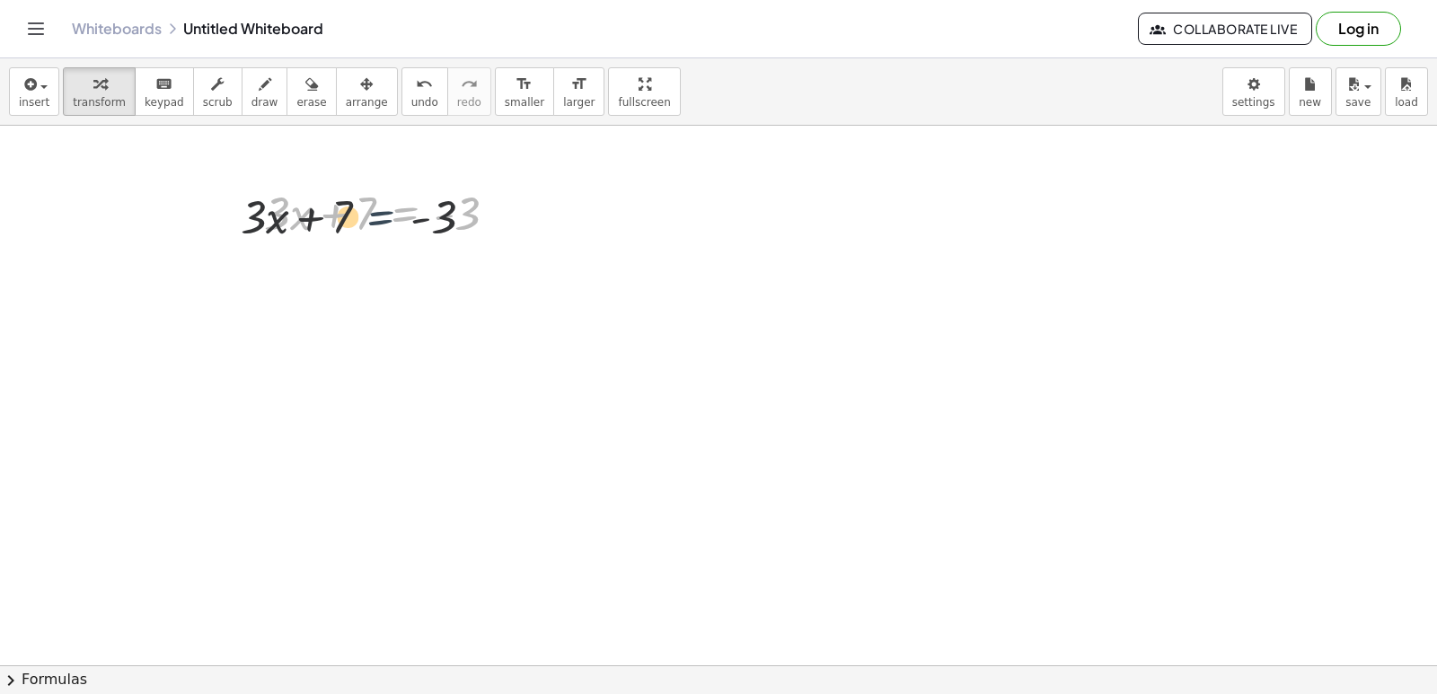
drag, startPoint x: 429, startPoint y: 232, endPoint x: 391, endPoint y: 237, distance: 39.0
click at [393, 237] on div at bounding box center [387, 211] width 265 height 61
drag, startPoint x: 400, startPoint y: 221, endPoint x: 279, endPoint y: 211, distance: 120.7
click at [330, 217] on div at bounding box center [387, 211] width 265 height 61
click at [322, 212] on div at bounding box center [387, 211] width 265 height 61
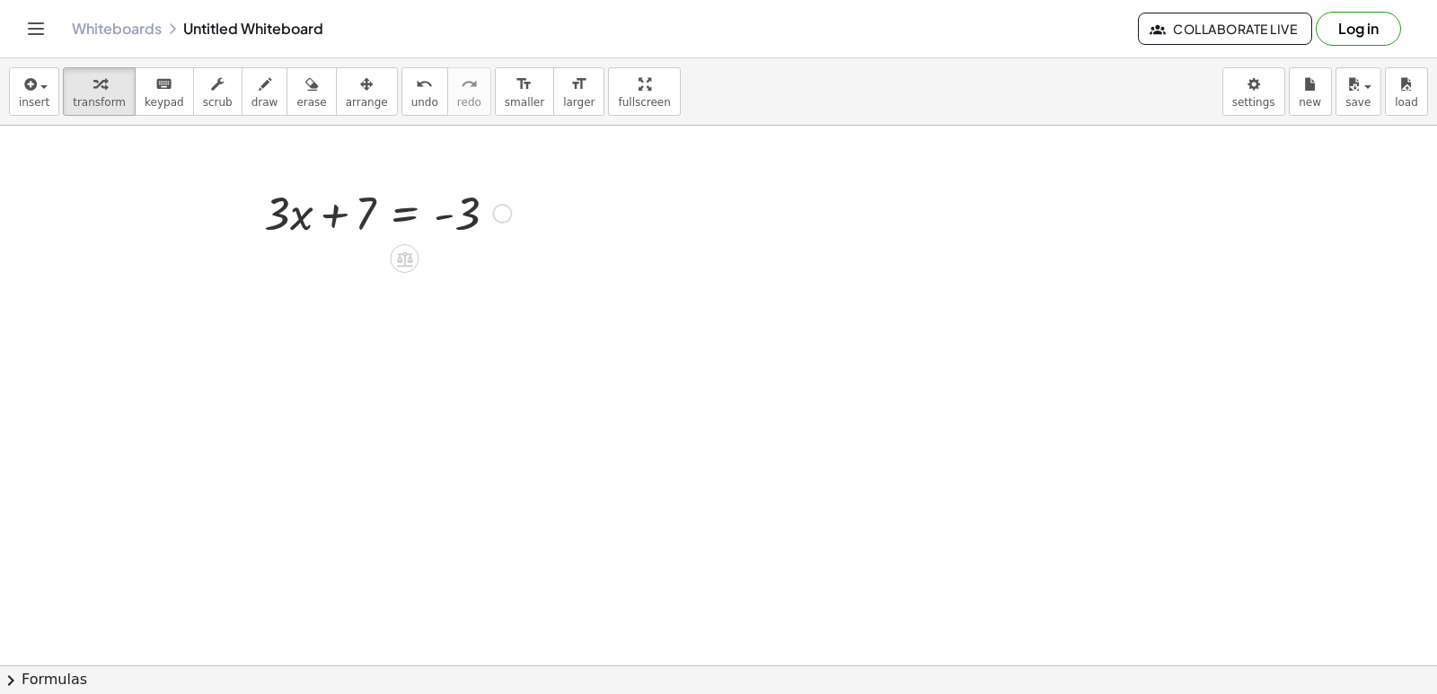
drag, startPoint x: 322, startPoint y: 212, endPoint x: 785, endPoint y: 262, distance: 465.2
drag, startPoint x: 109, startPoint y: 383, endPoint x: 122, endPoint y: 408, distance: 27.7
drag, startPoint x: 122, startPoint y: 408, endPoint x: 192, endPoint y: 463, distance: 88.9
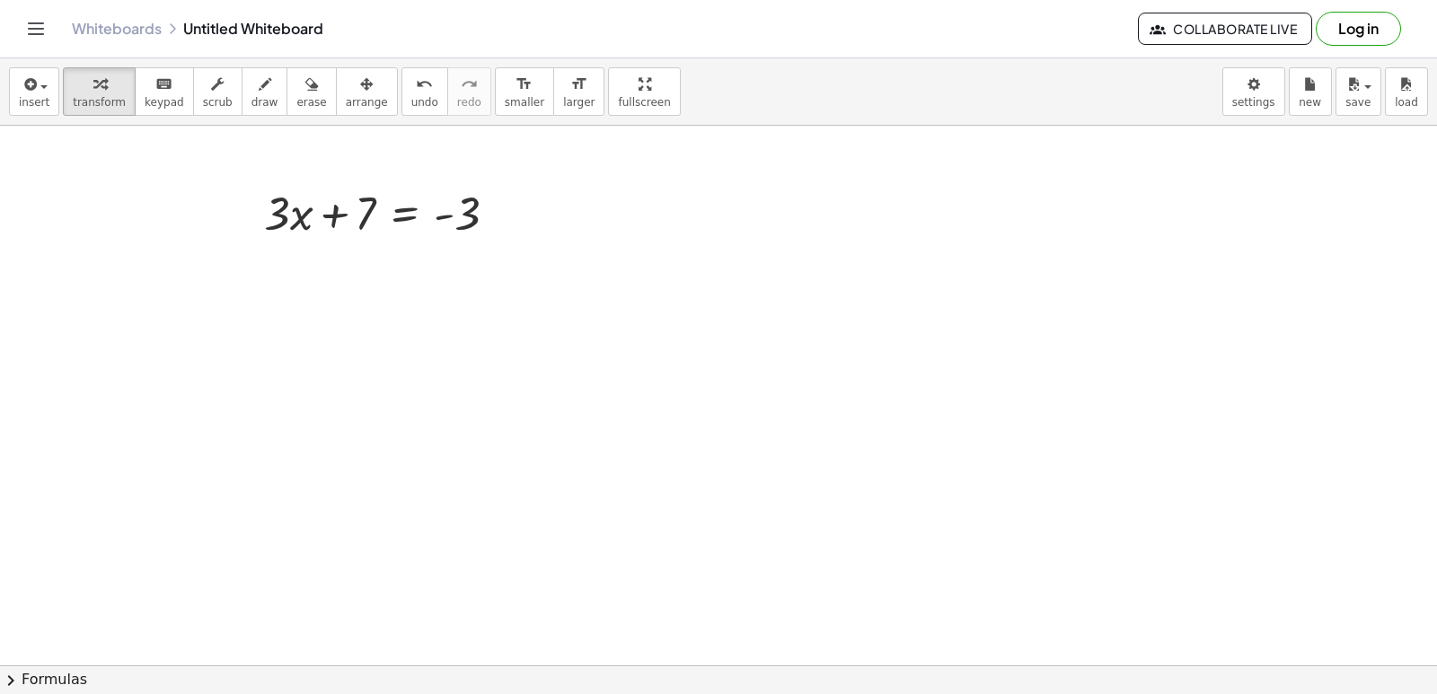
click at [251, 96] on span "draw" at bounding box center [264, 102] width 27 height 13
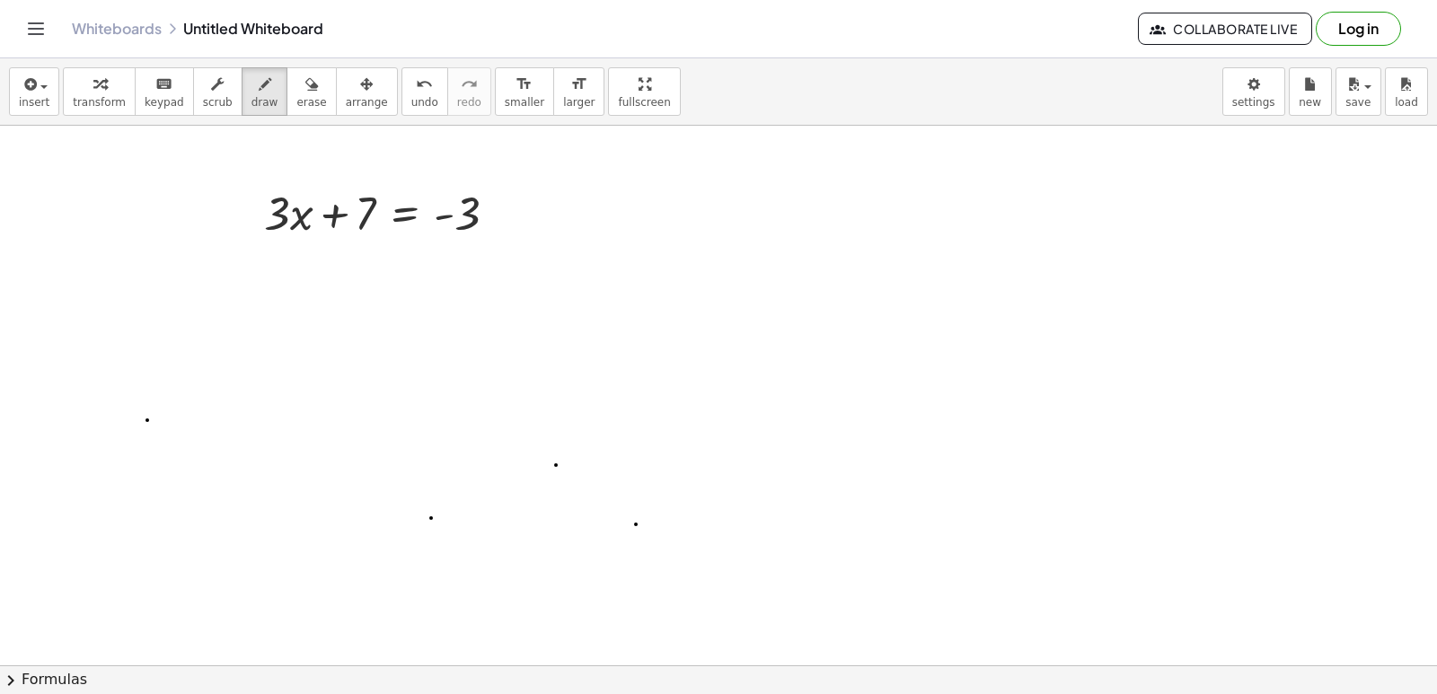
drag, startPoint x: 636, startPoint y: 524, endPoint x: 724, endPoint y: 522, distance: 88.1
drag, startPoint x: 769, startPoint y: 489, endPoint x: 731, endPoint y: 463, distance: 45.8
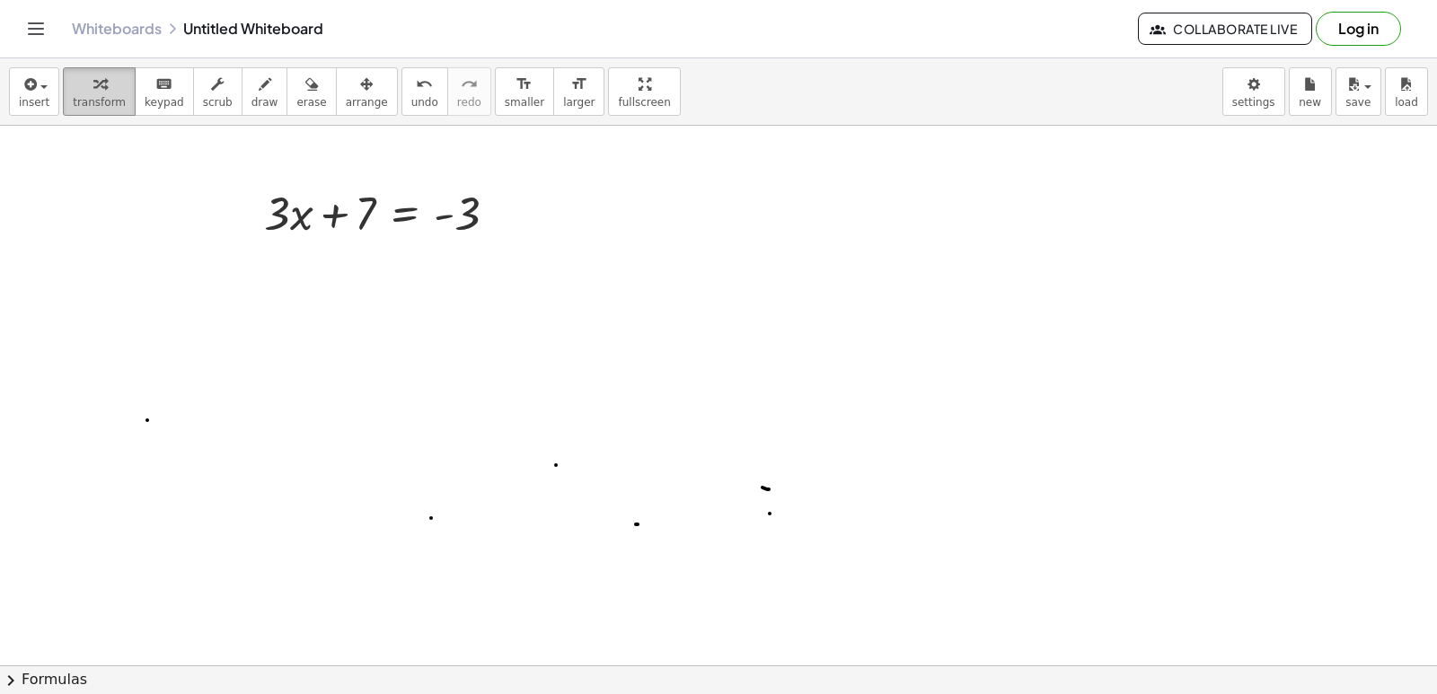
click at [108, 99] on span "transform" at bounding box center [99, 102] width 53 height 13
drag, startPoint x: 597, startPoint y: 388, endPoint x: 601, endPoint y: 418, distance: 29.9
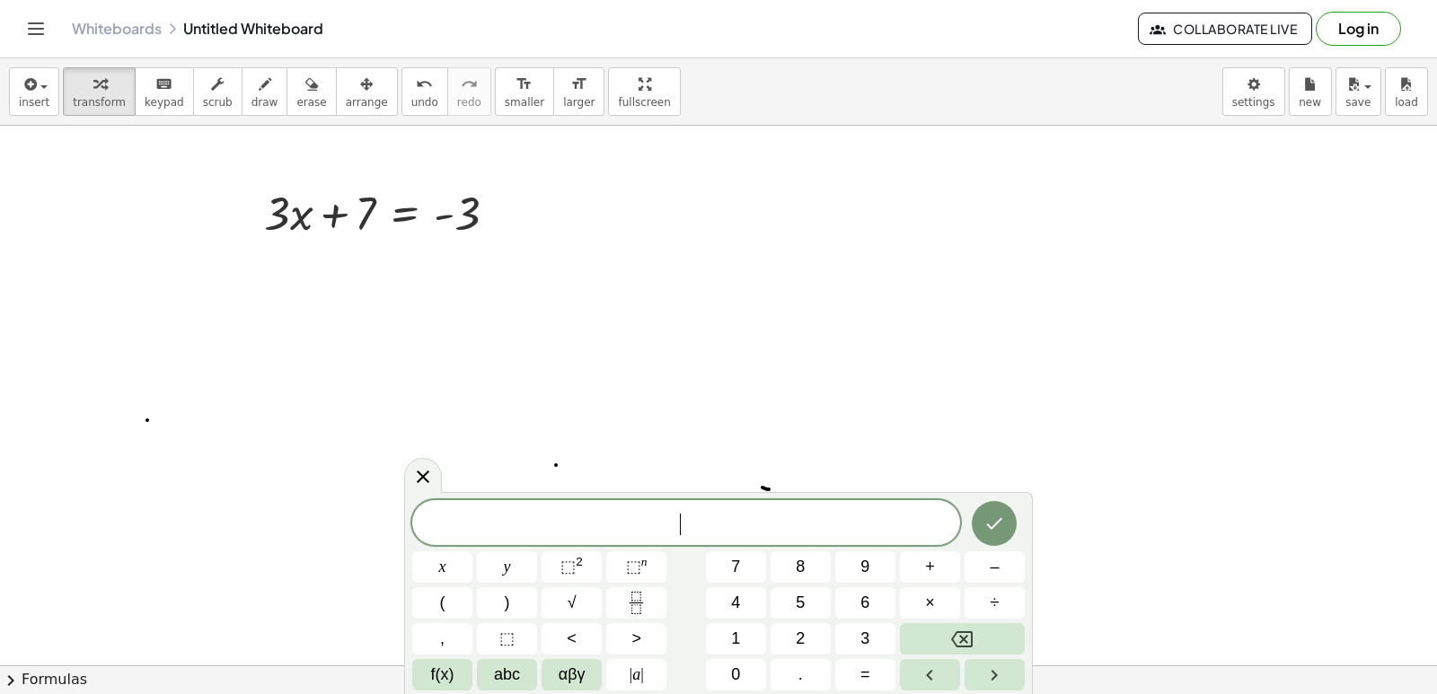
click at [709, 524] on span "​" at bounding box center [686, 524] width 548 height 25
click at [848, 627] on button "3" at bounding box center [865, 638] width 60 height 31
click at [921, 602] on button "×" at bounding box center [930, 602] width 60 height 31
click at [857, 665] on button "=" at bounding box center [865, 674] width 60 height 31
click at [1008, 571] on button "–" at bounding box center [995, 566] width 60 height 31
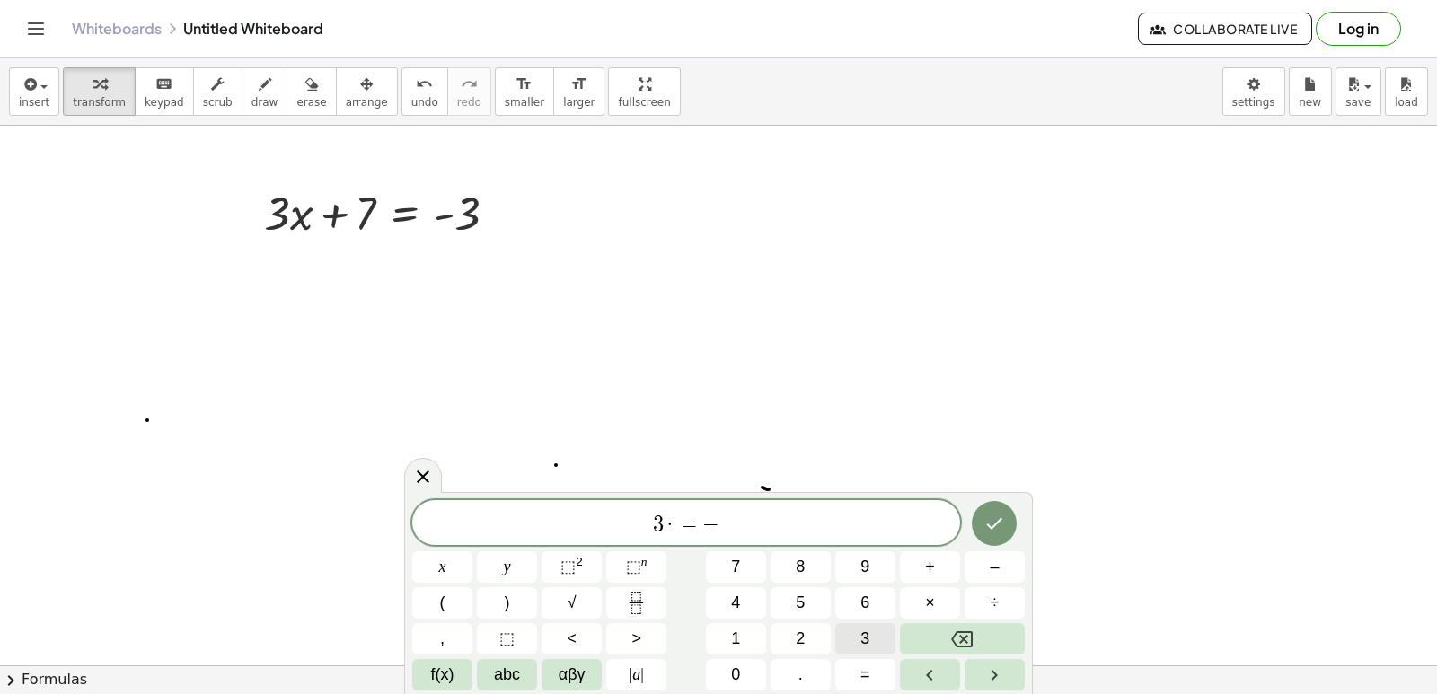
click at [861, 630] on span "3" at bounding box center [864, 639] width 9 height 24
click at [984, 563] on button "–" at bounding box center [995, 566] width 60 height 31
click at [749, 570] on button "7" at bounding box center [736, 566] width 60 height 31
click at [983, 526] on icon "Done" at bounding box center [994, 524] width 22 height 22
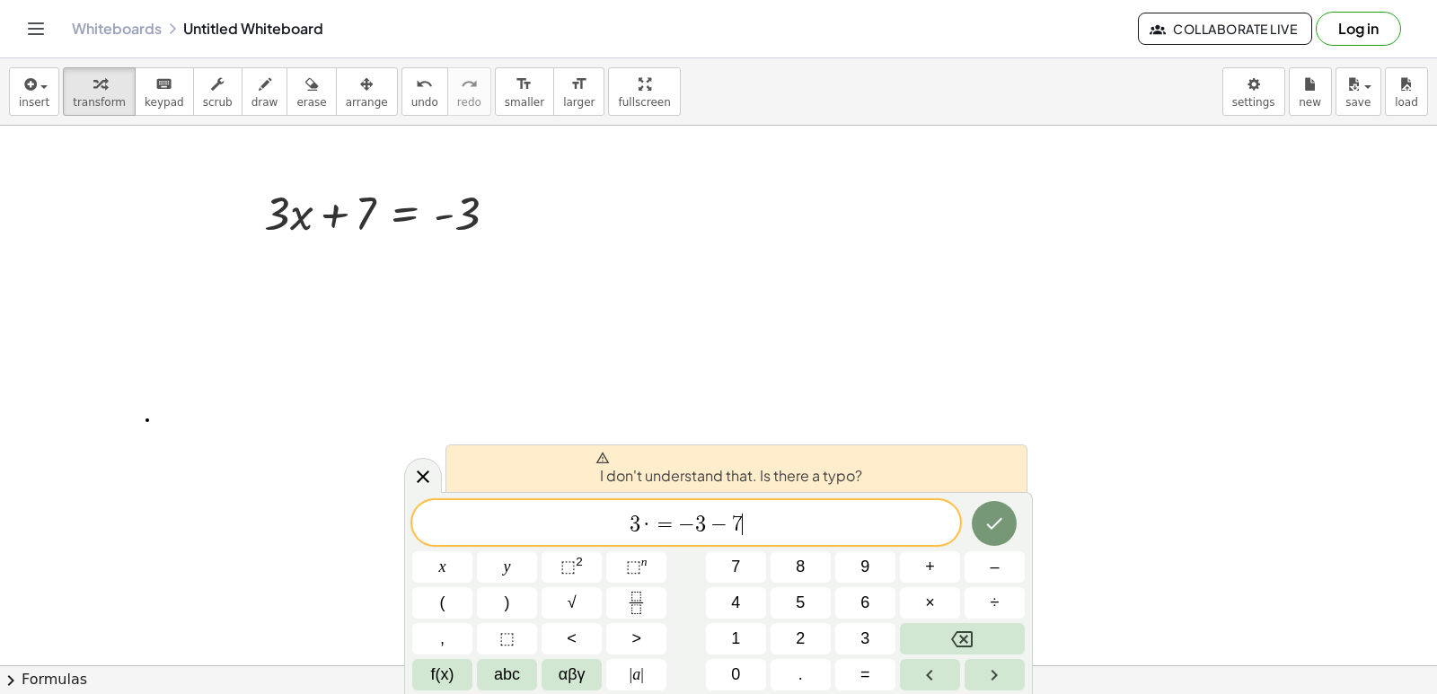
click at [648, 525] on span "·" at bounding box center [646, 525] width 13 height 22
click at [919, 627] on button "Backspace" at bounding box center [962, 638] width 125 height 31
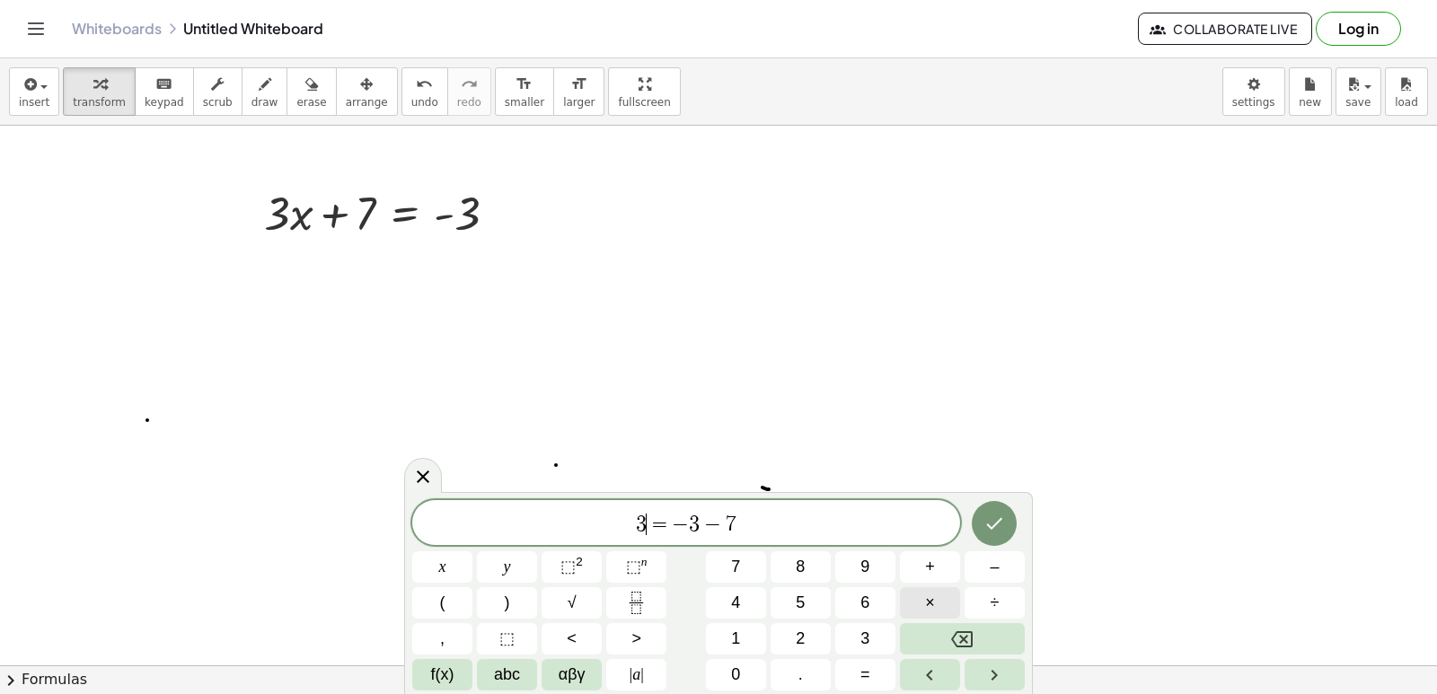
click at [941, 595] on button "×" at bounding box center [930, 602] width 60 height 31
click at [987, 537] on button "Done" at bounding box center [994, 523] width 45 height 45
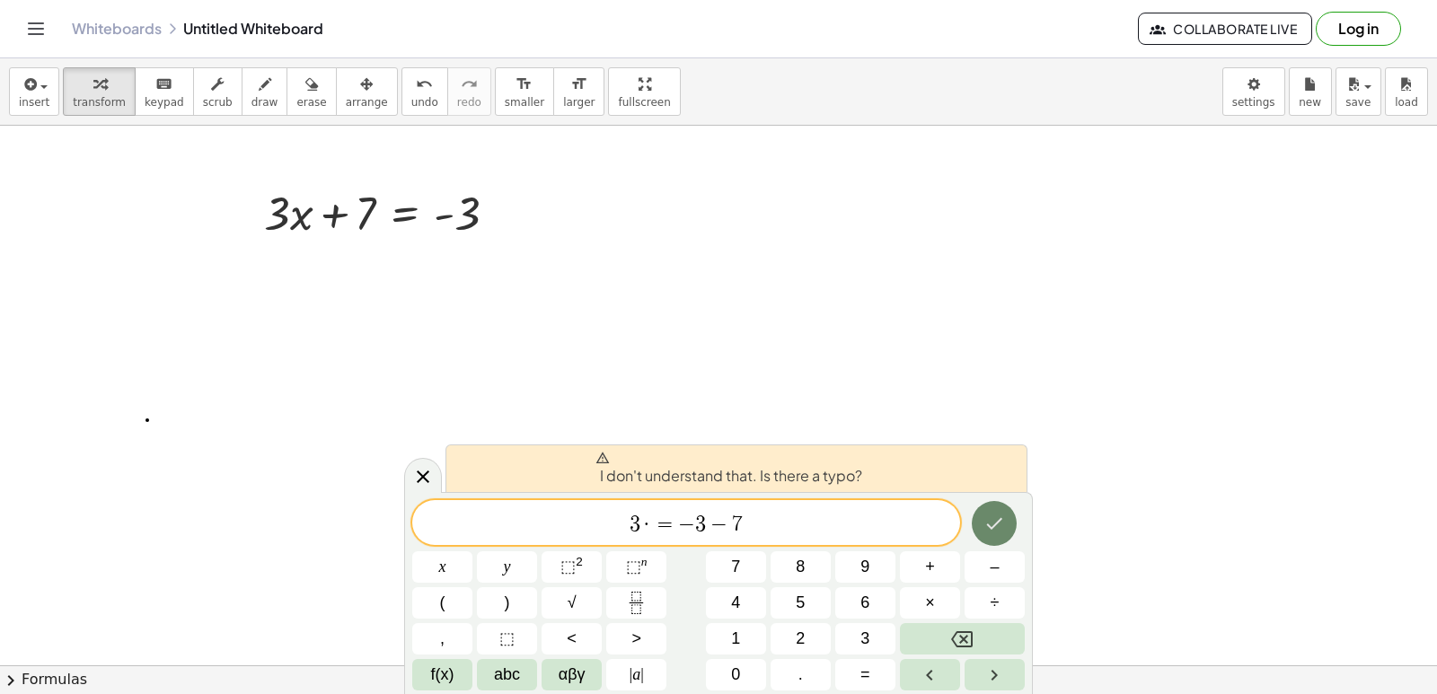
click at [987, 537] on button "Done" at bounding box center [994, 523] width 45 height 45
click at [427, 472] on icon at bounding box center [423, 477] width 13 height 13
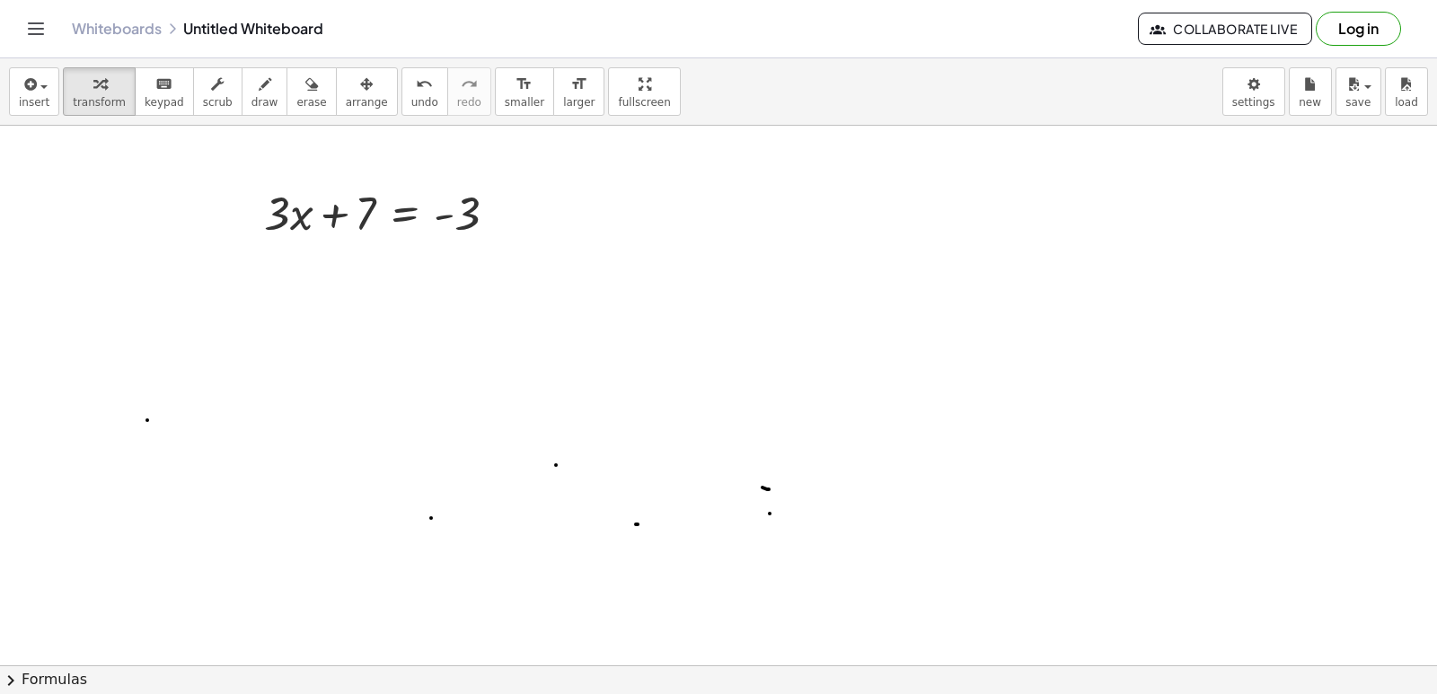
drag, startPoint x: 427, startPoint y: 472, endPoint x: 887, endPoint y: 554, distance: 467.9
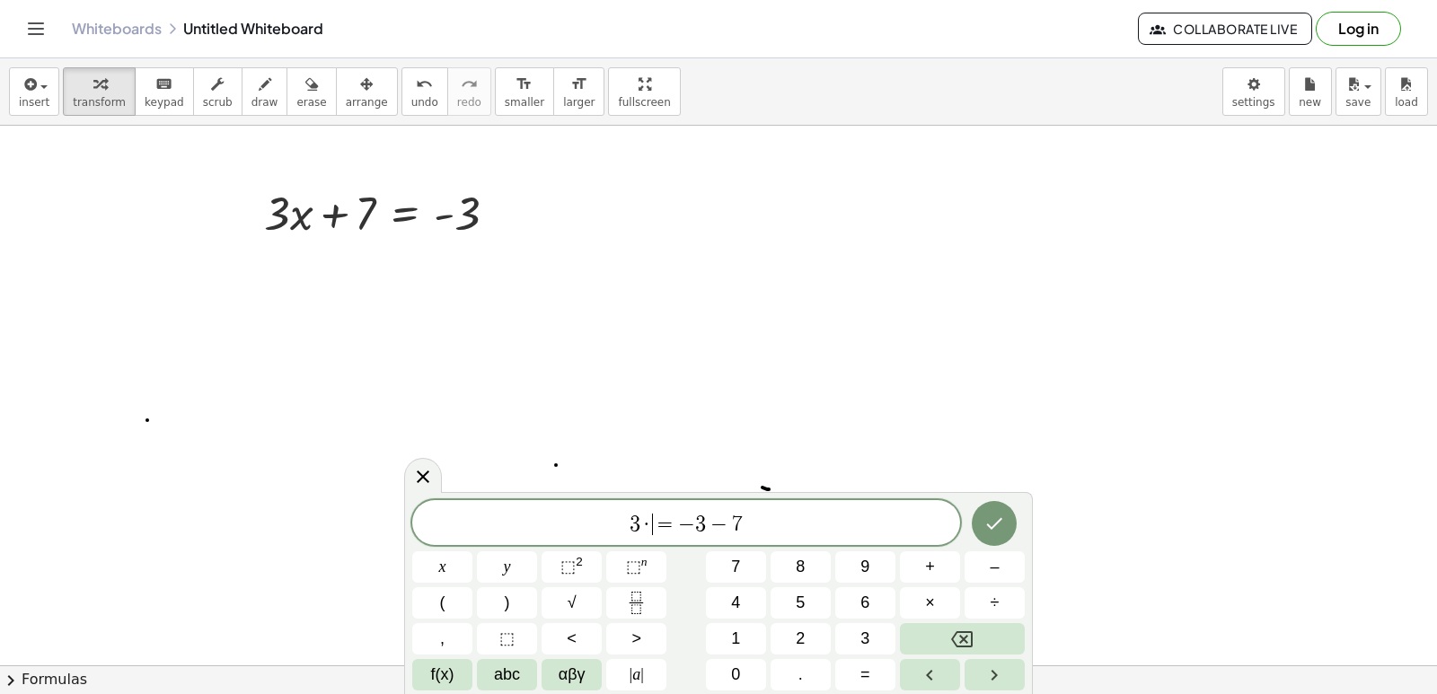
click at [656, 528] on span "=" at bounding box center [666, 525] width 26 height 22
click at [935, 636] on button "Backspace" at bounding box center [962, 638] width 125 height 31
click at [458, 576] on button "x" at bounding box center [442, 566] width 60 height 31
click at [981, 527] on button "Done" at bounding box center [994, 523] width 45 height 45
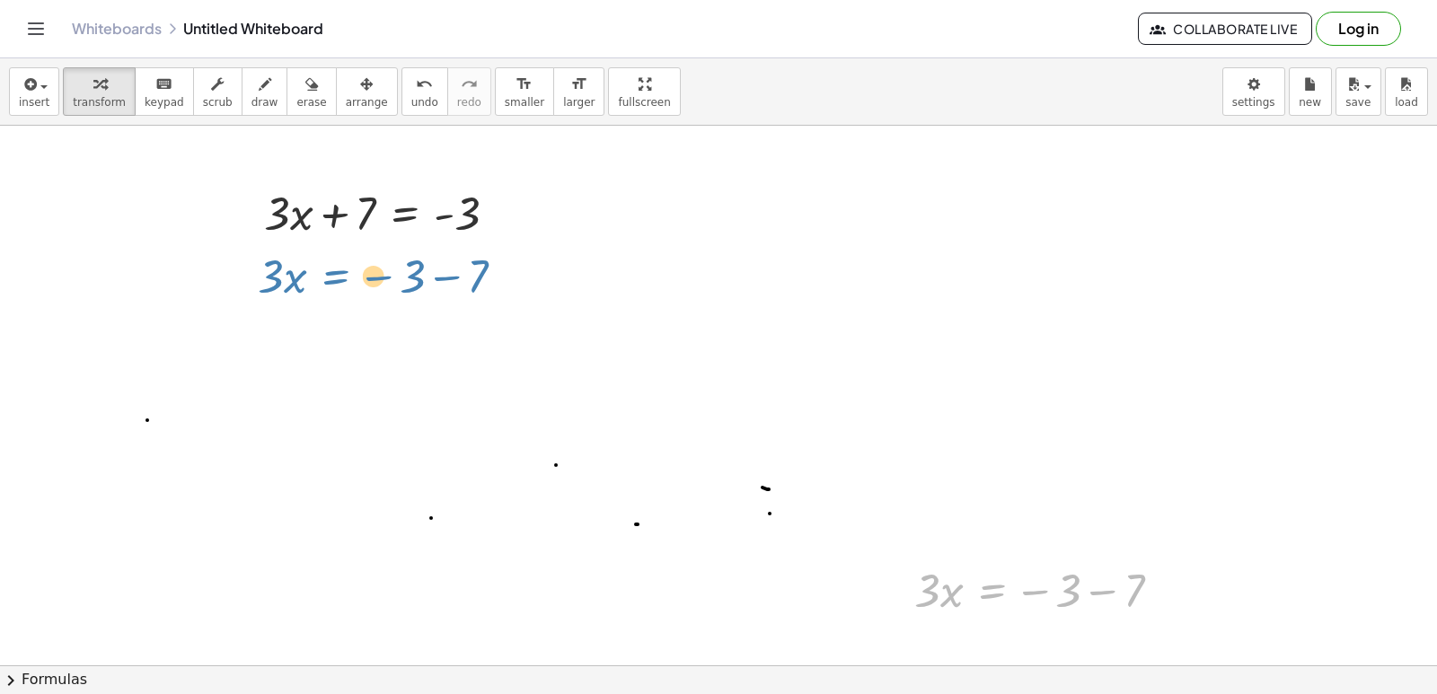
drag, startPoint x: 991, startPoint y: 584, endPoint x: 334, endPoint y: 269, distance: 727.9
click at [929, 583] on div at bounding box center [1044, 589] width 279 height 61
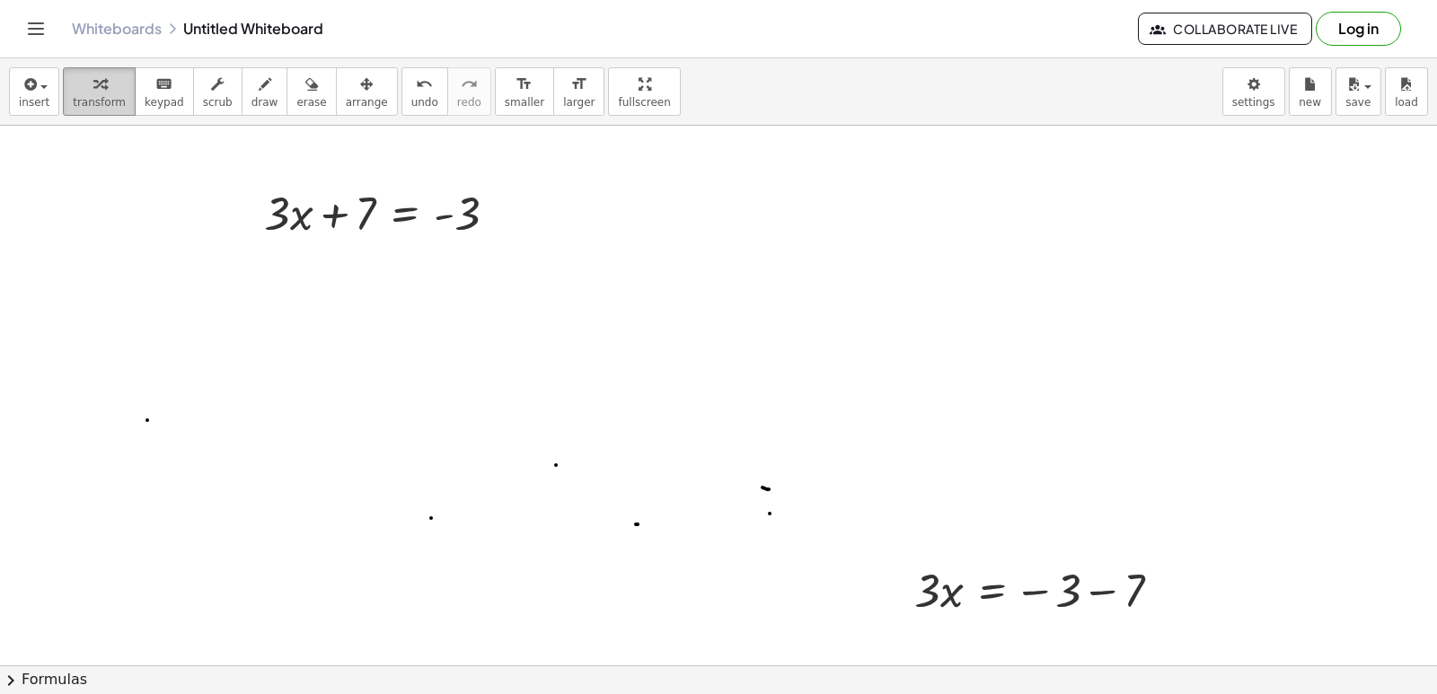
click at [79, 107] on span "transform" at bounding box center [99, 102] width 53 height 13
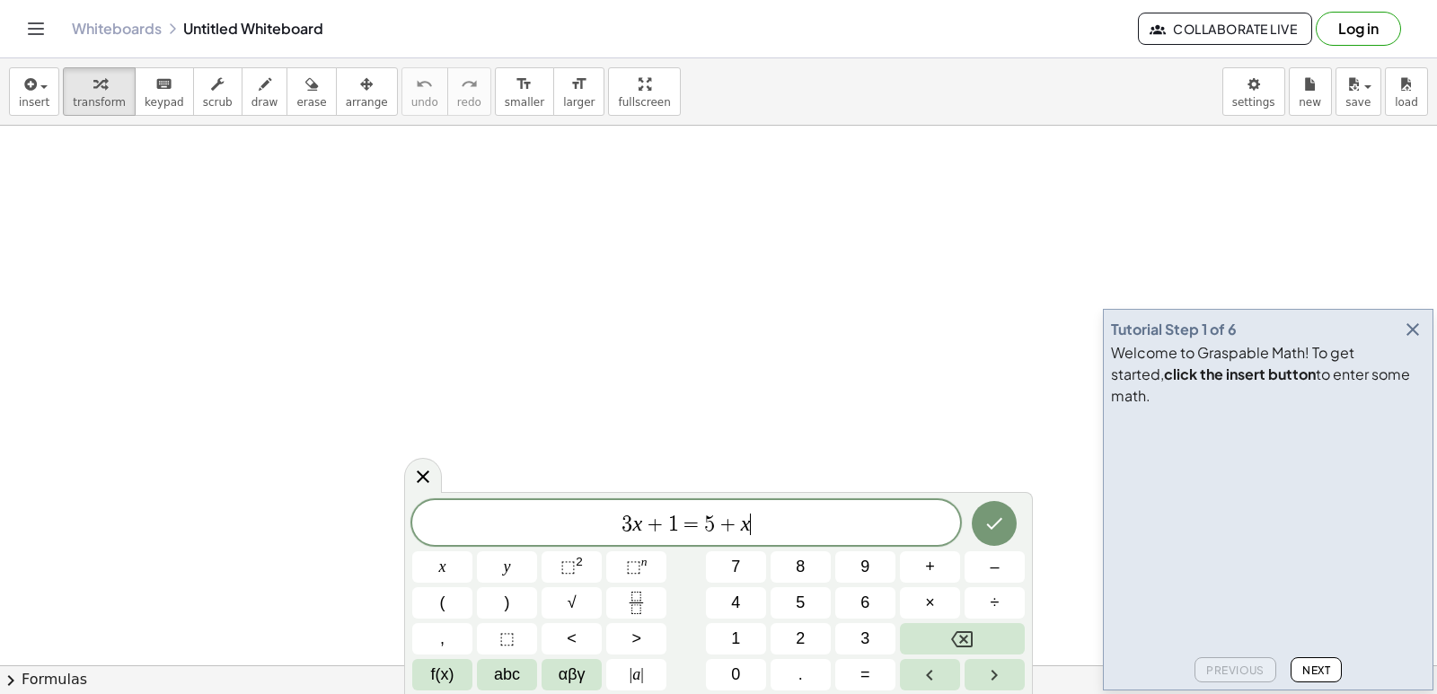
click at [1405, 340] on icon "button" at bounding box center [1413, 330] width 22 height 22
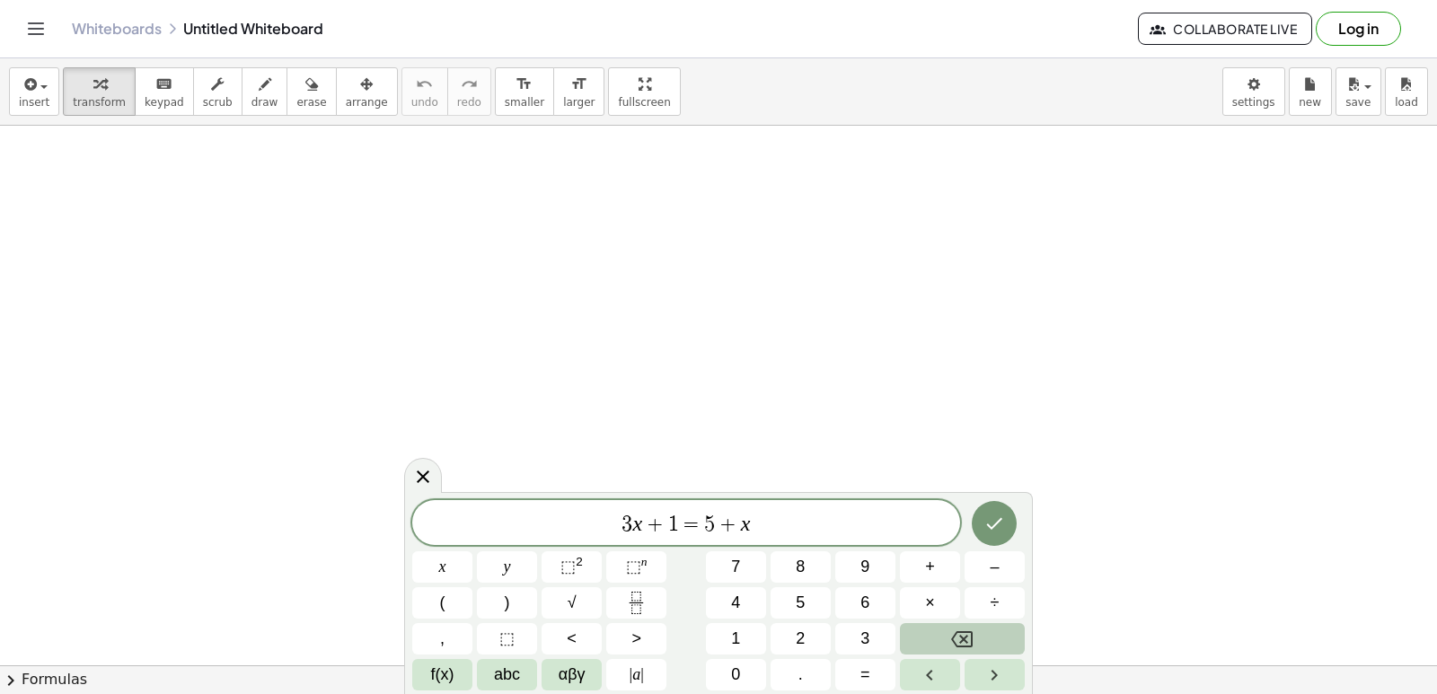
click at [951, 627] on button "Backspace" at bounding box center [962, 638] width 125 height 31
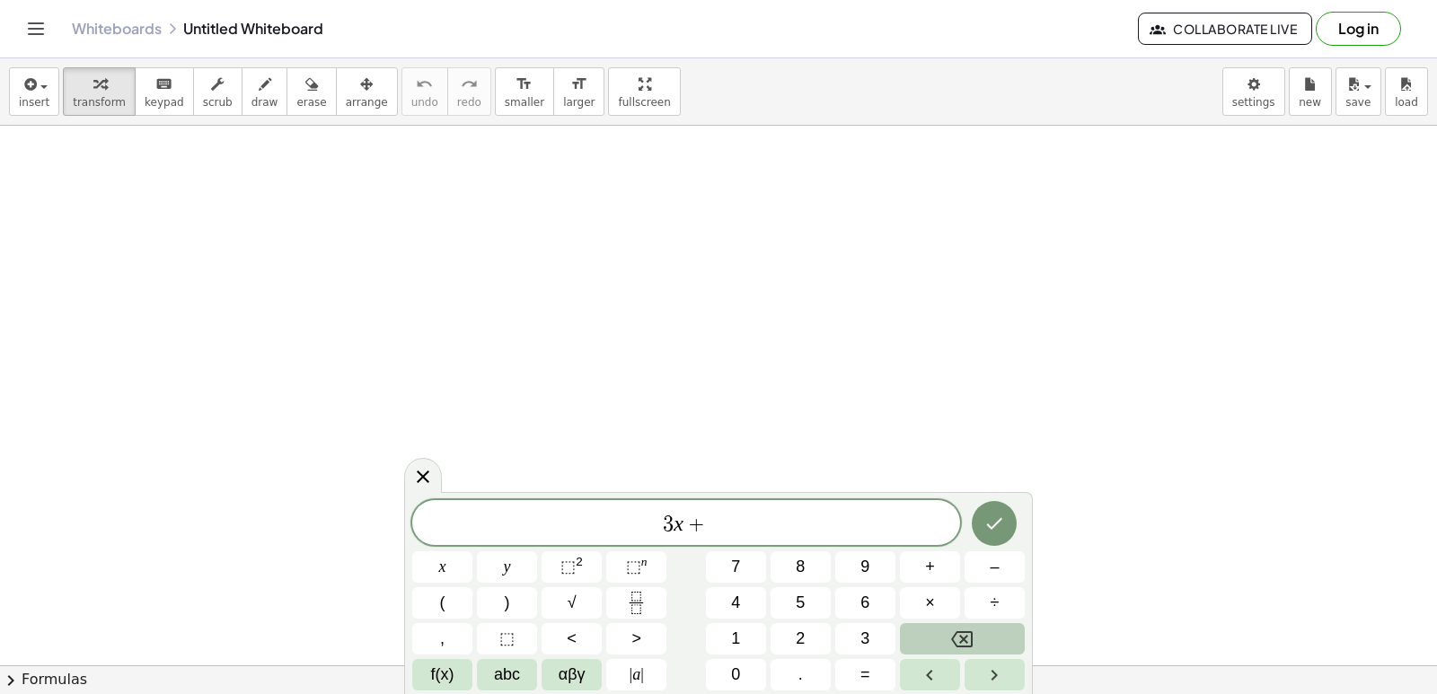
click at [951, 627] on button "Backspace" at bounding box center [962, 638] width 125 height 31
click at [812, 599] on button "5" at bounding box center [801, 602] width 60 height 31
click at [520, 577] on button "y" at bounding box center [507, 566] width 60 height 31
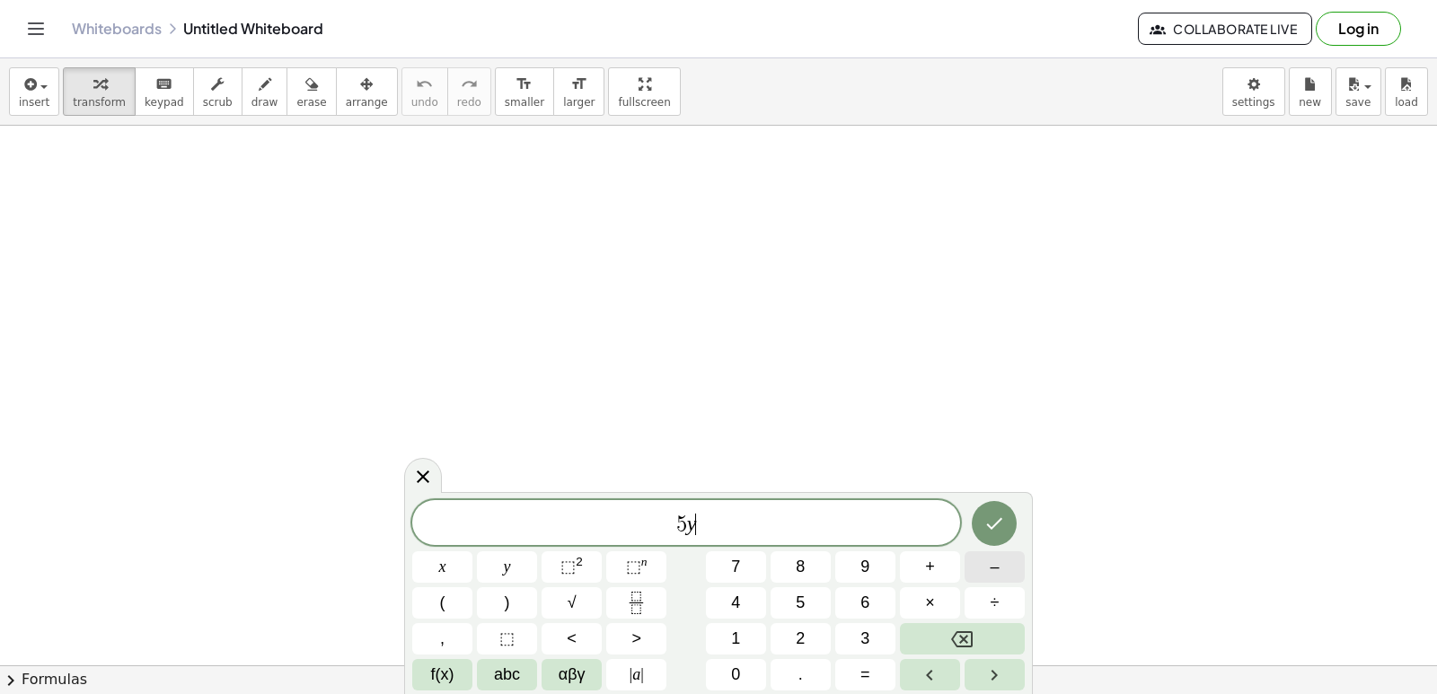
click at [989, 576] on button "–" at bounding box center [995, 566] width 60 height 31
click at [877, 569] on button "9" at bounding box center [865, 566] width 60 height 31
click at [872, 674] on button "=" at bounding box center [865, 674] width 60 height 31
click at [744, 634] on button "1" at bounding box center [736, 638] width 60 height 31
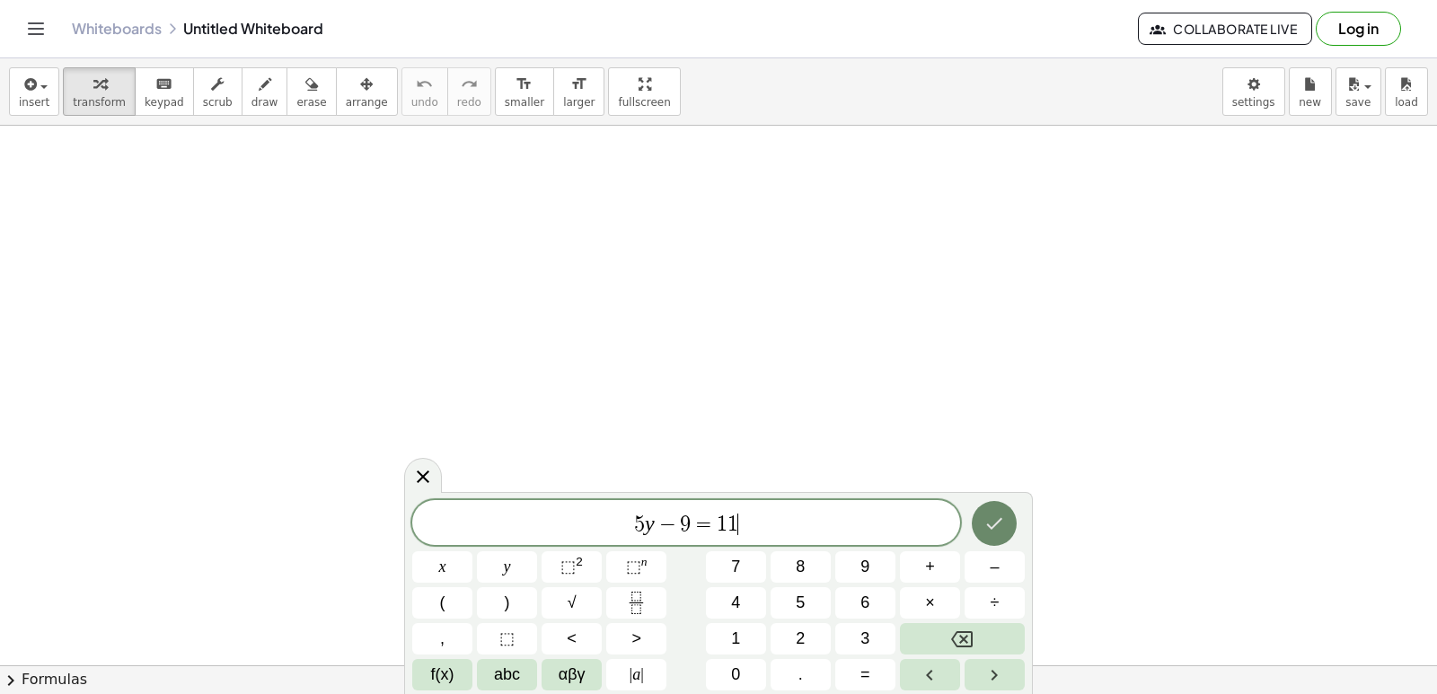
click at [997, 522] on icon "Done" at bounding box center [994, 524] width 22 height 22
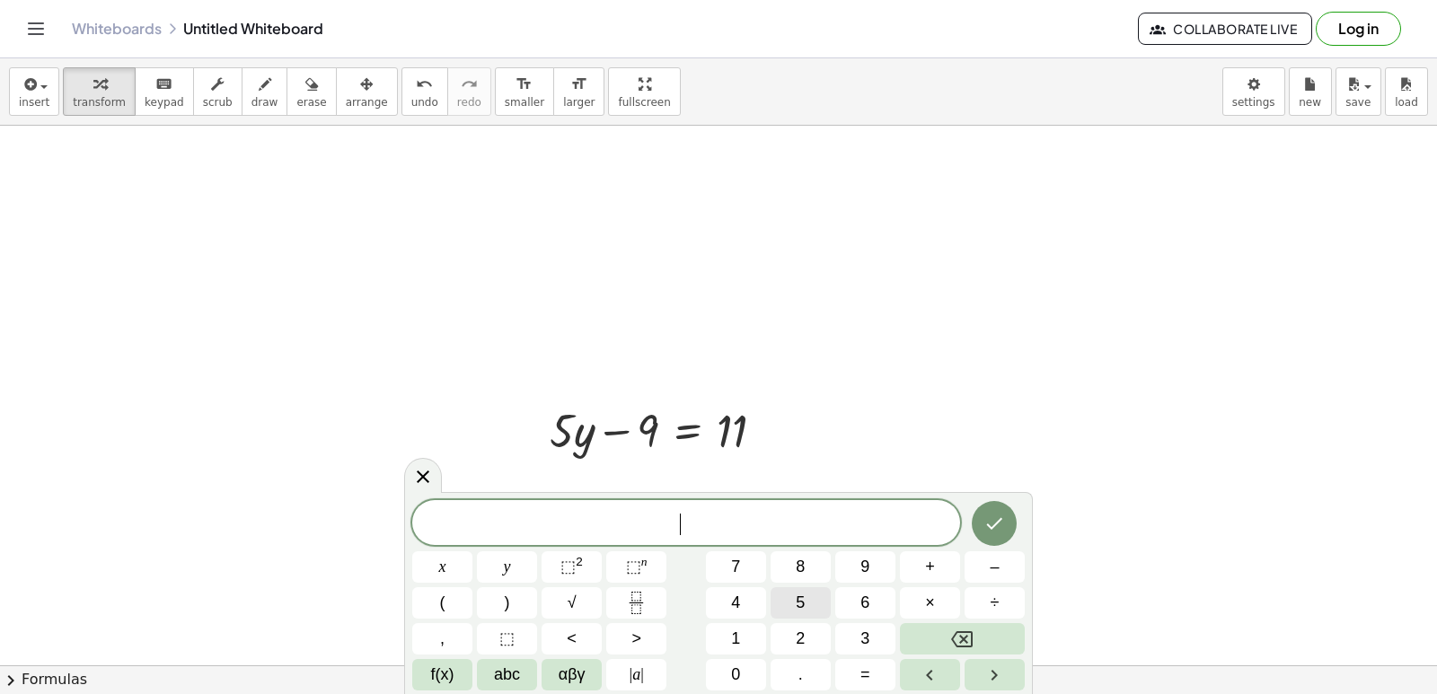
click at [801, 600] on span "5" at bounding box center [800, 603] width 9 height 24
click at [523, 562] on button "y" at bounding box center [507, 566] width 60 height 31
click at [866, 665] on span "=" at bounding box center [865, 675] width 10 height 24
click at [752, 636] on button "1" at bounding box center [736, 638] width 60 height 31
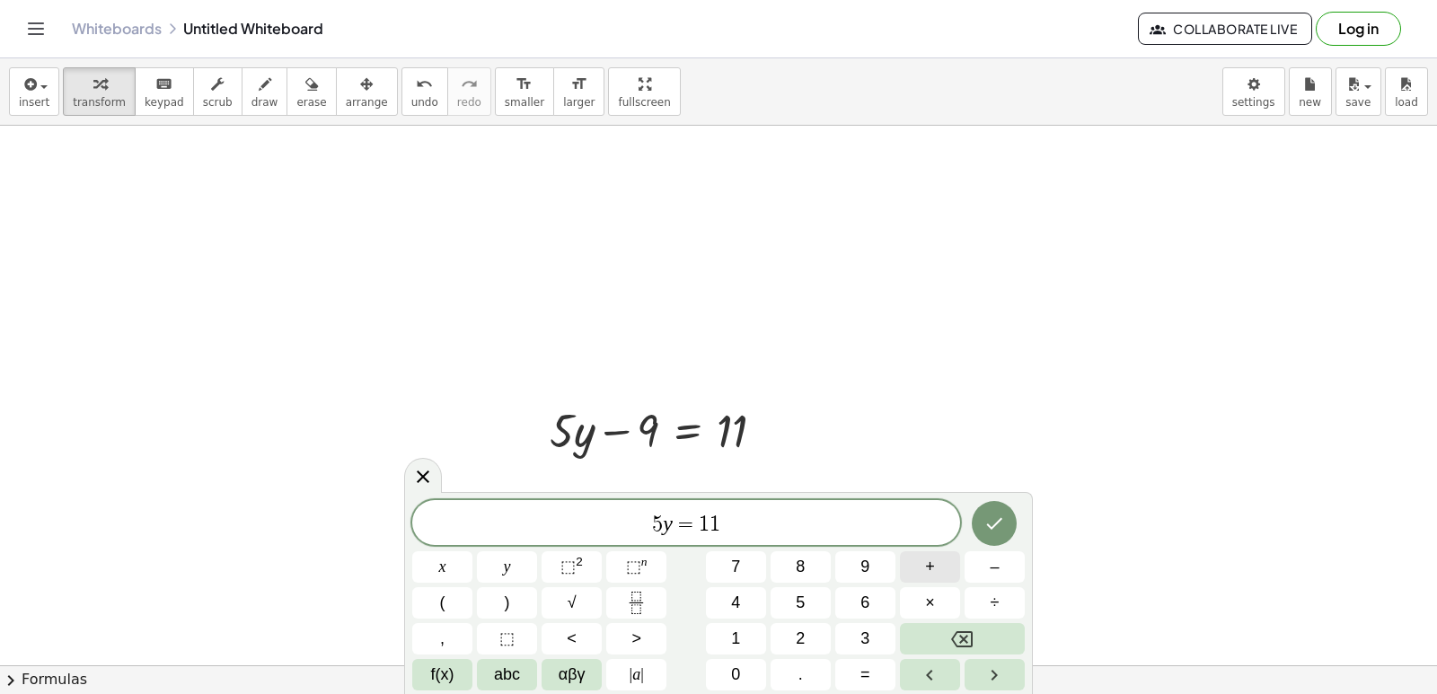
click at [915, 572] on button "+" at bounding box center [930, 566] width 60 height 31
click at [874, 575] on button "9" at bounding box center [865, 566] width 60 height 31
click at [989, 524] on icon "Done" at bounding box center [994, 524] width 22 height 22
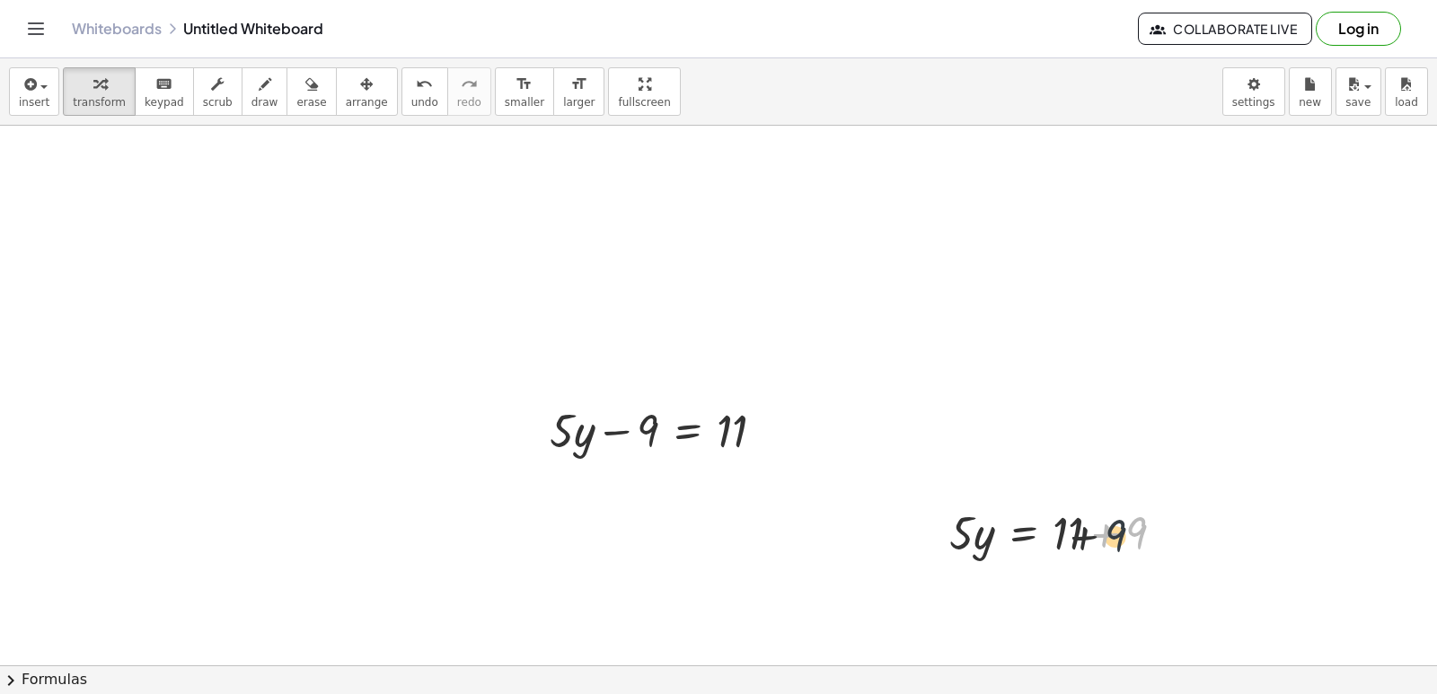
drag, startPoint x: 1159, startPoint y: 537, endPoint x: 1114, endPoint y: 542, distance: 46.0
click at [1114, 542] on div at bounding box center [1064, 531] width 248 height 61
drag, startPoint x: 1167, startPoint y: 533, endPoint x: 1145, endPoint y: 533, distance: 22.5
click at [1024, 533] on div "· 5 · y = + 11 + 9" at bounding box center [1024, 533] width 0 height 0
drag, startPoint x: 1024, startPoint y: 577, endPoint x: 927, endPoint y: 558, distance: 99.0
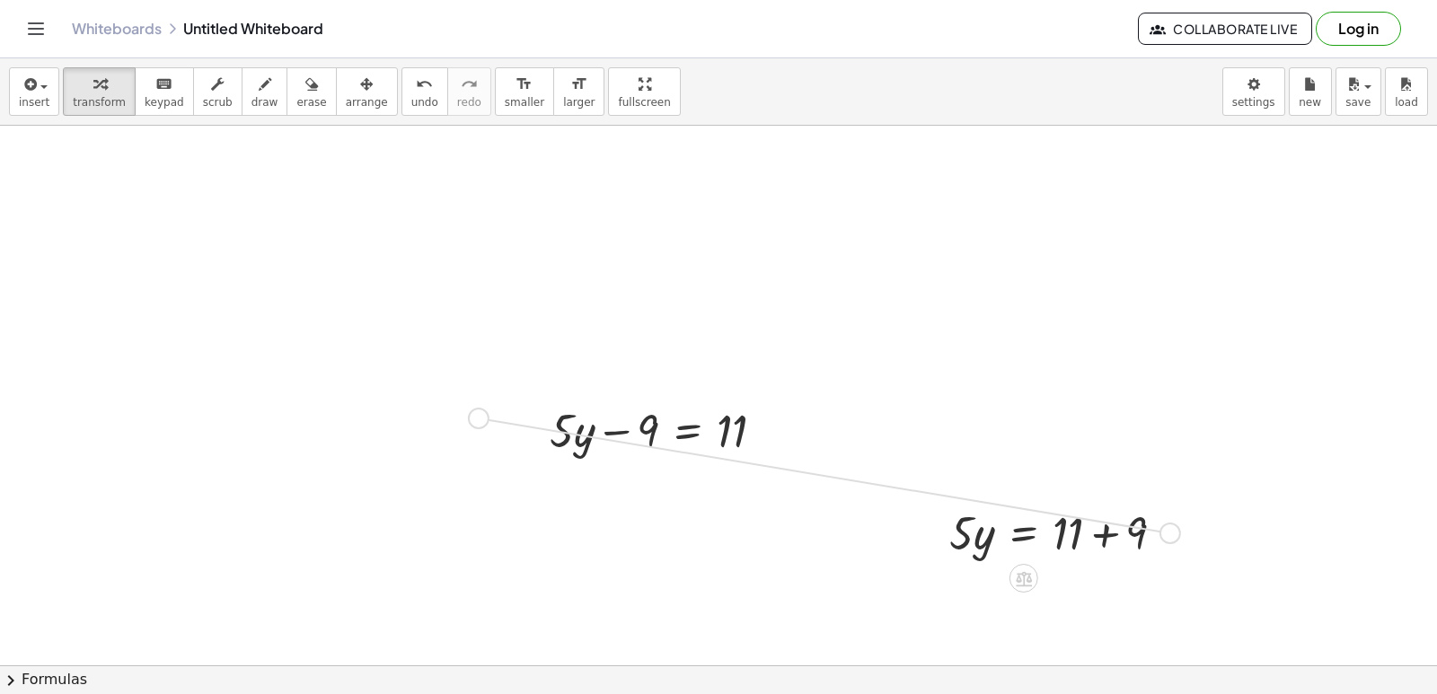
drag, startPoint x: 1171, startPoint y: 535, endPoint x: 472, endPoint y: 420, distance: 708.1
drag, startPoint x: 471, startPoint y: 308, endPoint x: 468, endPoint y: 189, distance: 118.6
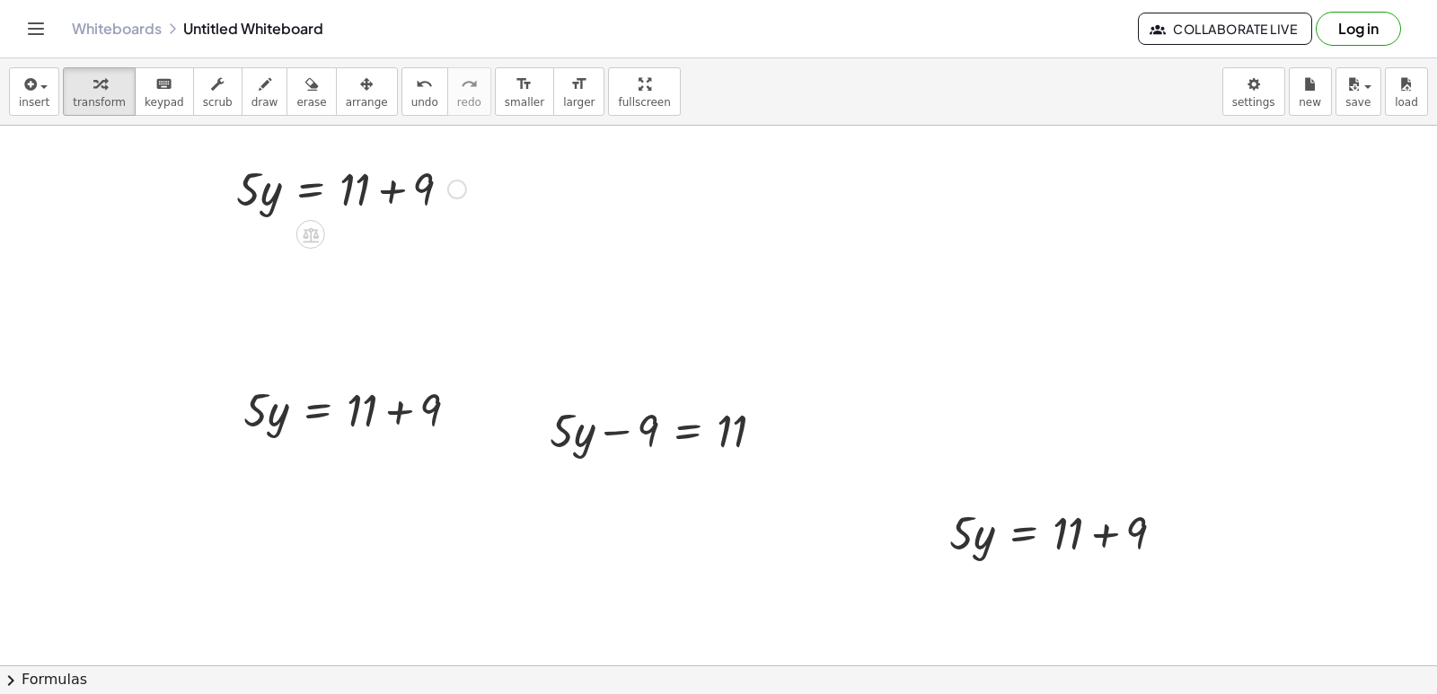
drag, startPoint x: 468, startPoint y: 189, endPoint x: 851, endPoint y: 283, distance: 394.7
drag, startPoint x: 449, startPoint y: 203, endPoint x: 651, endPoint y: 607, distance: 451.8
drag, startPoint x: 454, startPoint y: 196, endPoint x: 1377, endPoint y: 231, distance: 923.0
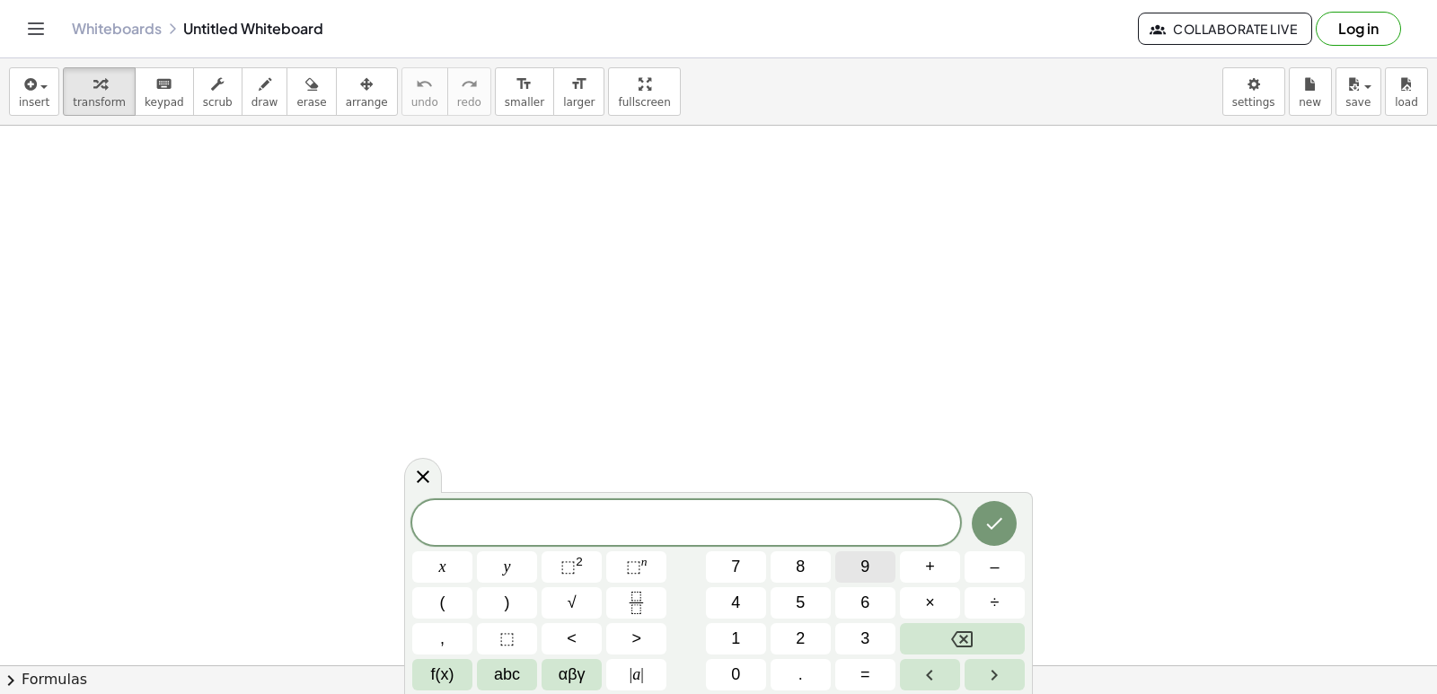
click at [862, 565] on span "9" at bounding box center [864, 567] width 9 height 24
click at [510, 564] on span "y" at bounding box center [507, 567] width 7 height 24
click at [1004, 574] on button "–" at bounding box center [995, 566] width 60 height 31
click at [813, 603] on button "5" at bounding box center [801, 602] width 60 height 31
click at [864, 666] on span "=" at bounding box center [865, 675] width 10 height 24
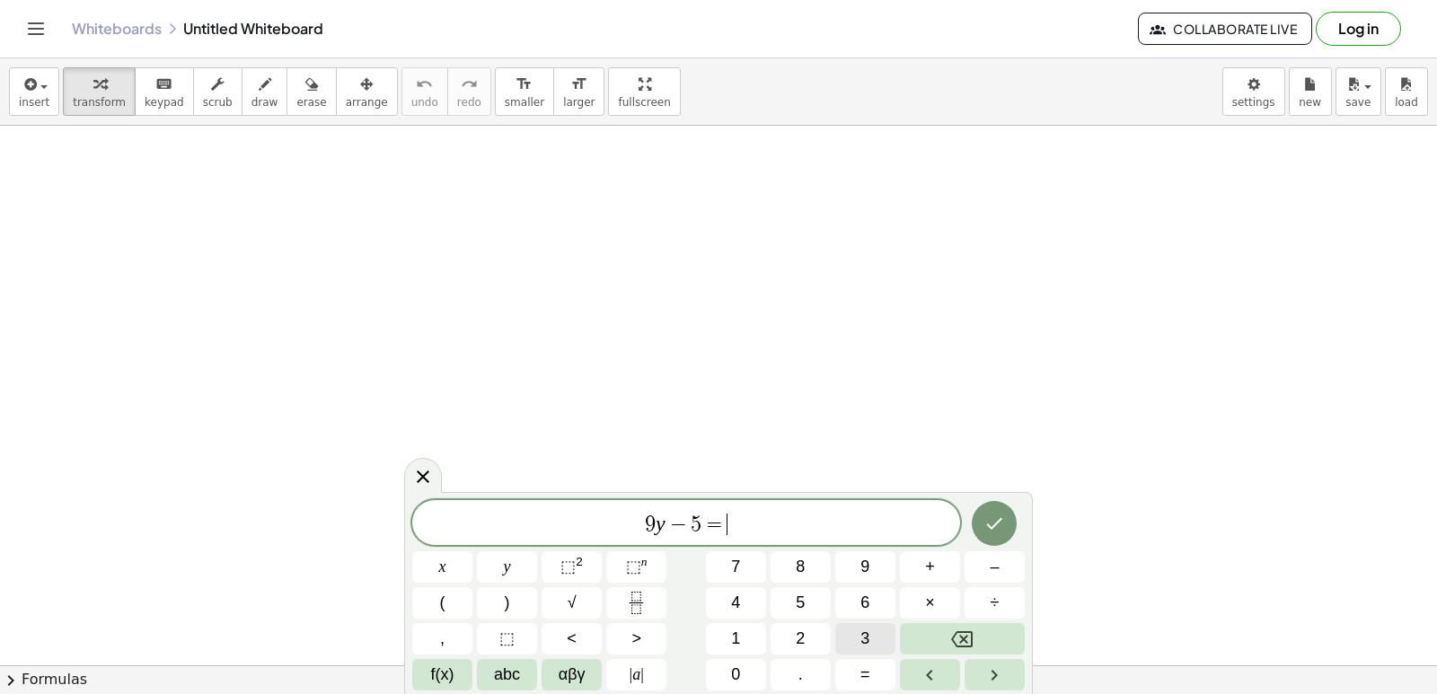
click at [865, 639] on span "3" at bounding box center [864, 639] width 9 height 24
click at [988, 527] on icon "Done" at bounding box center [994, 524] width 22 height 22
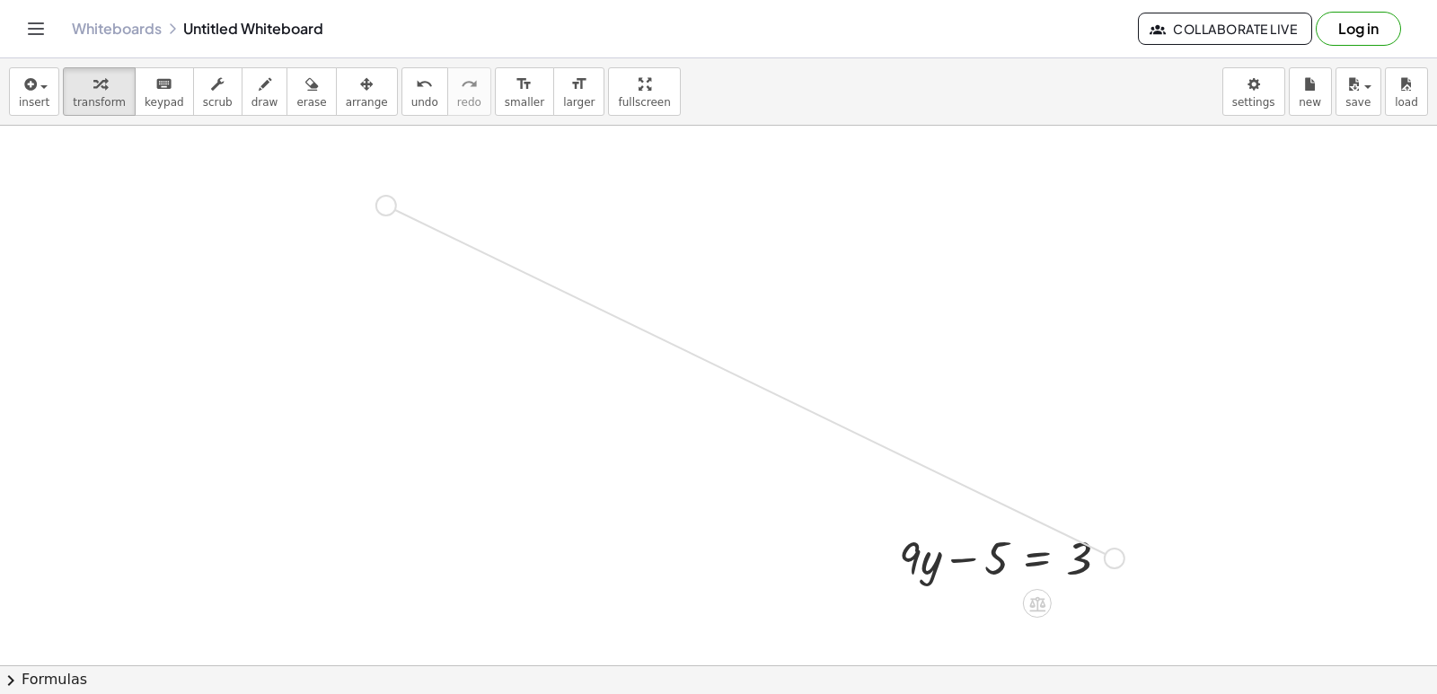
drag, startPoint x: 1111, startPoint y: 560, endPoint x: 383, endPoint y: 207, distance: 809.3
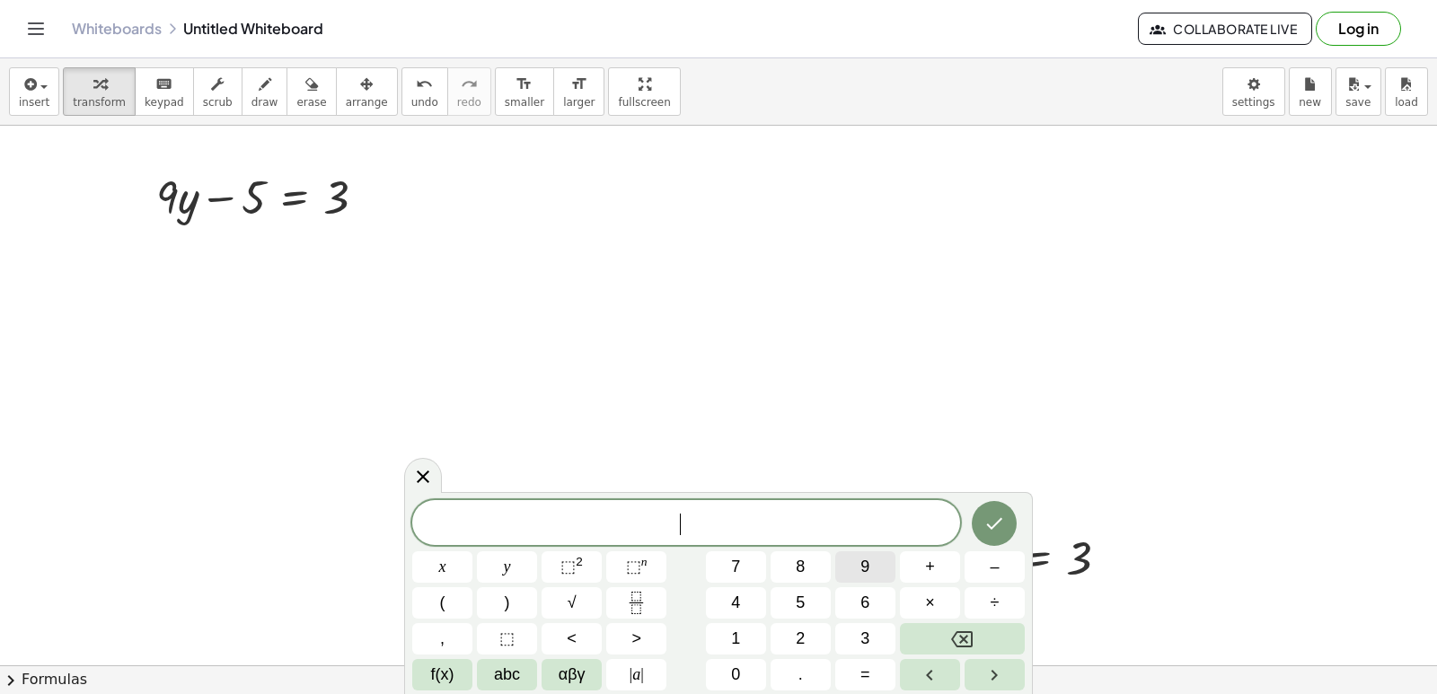
click at [858, 571] on button "9" at bounding box center [865, 566] width 60 height 31
click at [523, 569] on button "y" at bounding box center [507, 566] width 60 height 31
click at [854, 665] on button "=" at bounding box center [865, 674] width 60 height 31
click at [741, 631] on button "1" at bounding box center [736, 638] width 60 height 31
click at [856, 632] on button "3" at bounding box center [865, 638] width 60 height 31
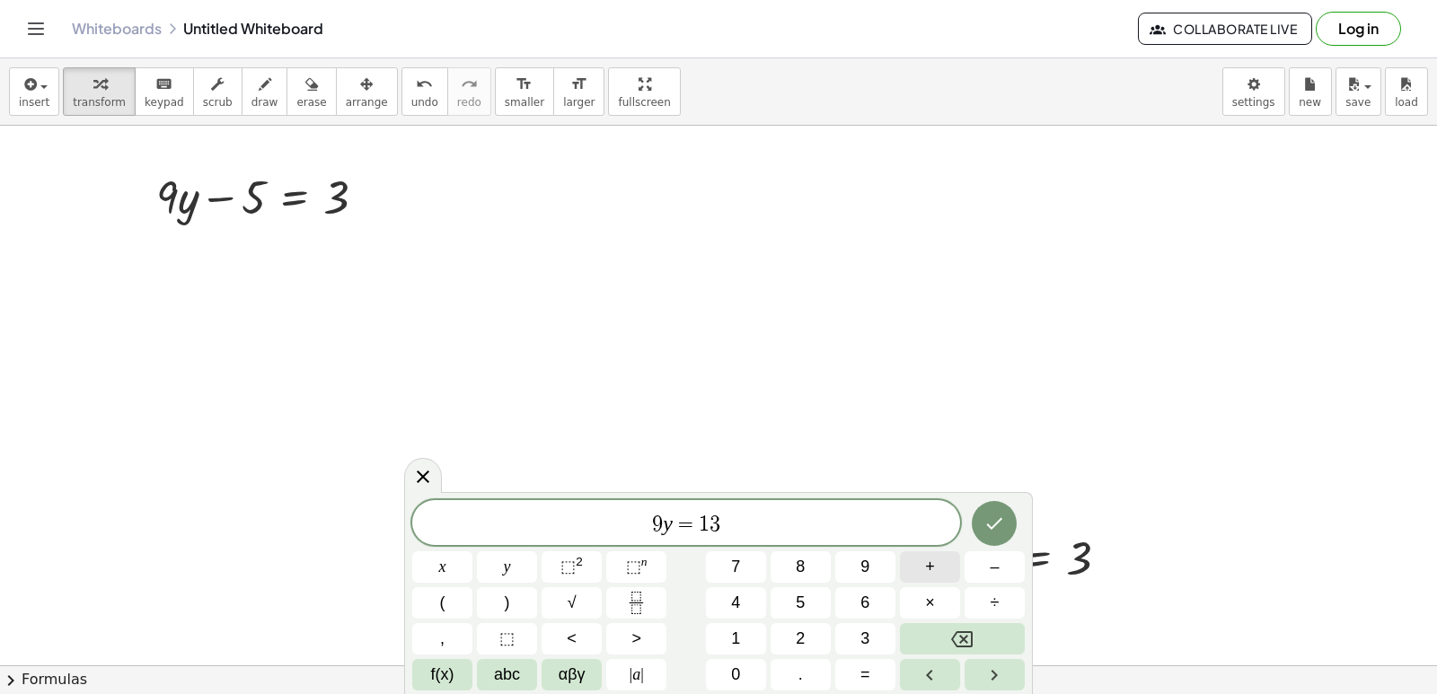
click at [947, 570] on button "+" at bounding box center [930, 566] width 60 height 31
click at [819, 602] on button "5" at bounding box center [801, 602] width 60 height 31
click at [990, 526] on icon "Done" at bounding box center [995, 524] width 16 height 12
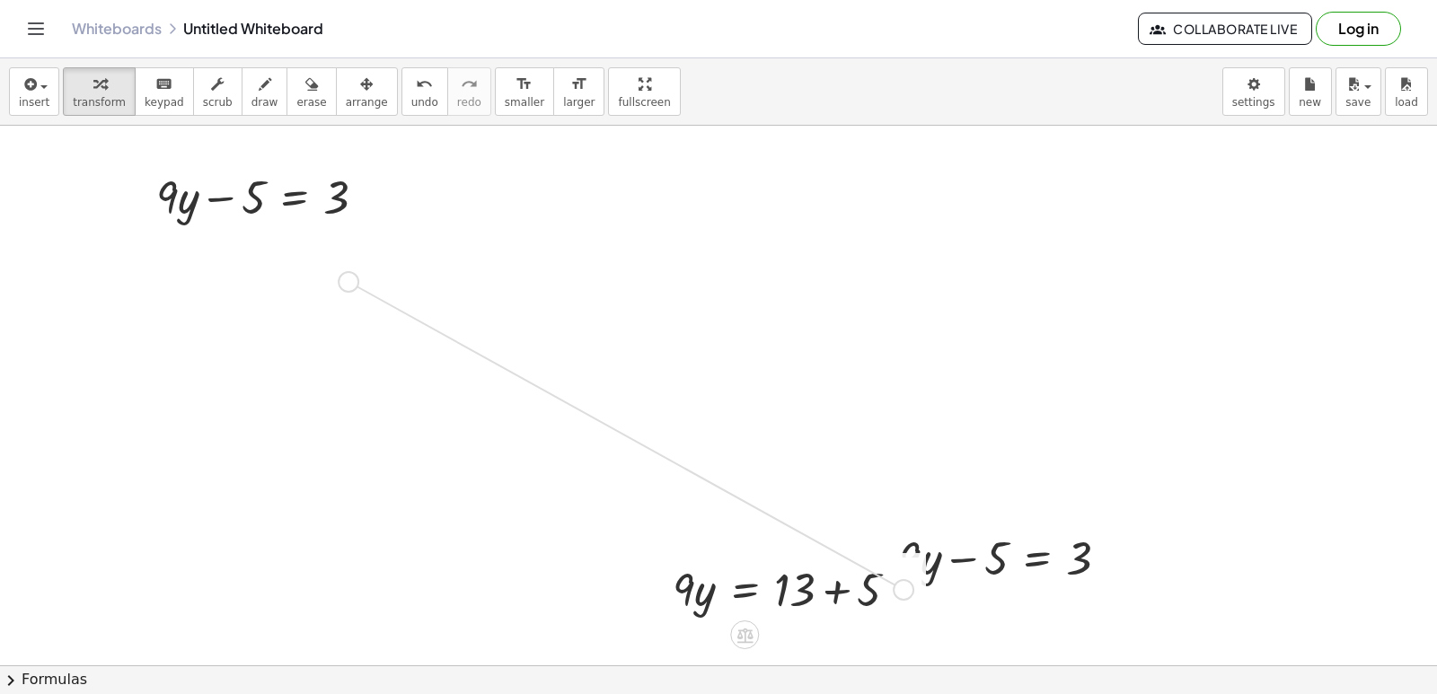
drag, startPoint x: 901, startPoint y: 586, endPoint x: 339, endPoint y: 278, distance: 640.7
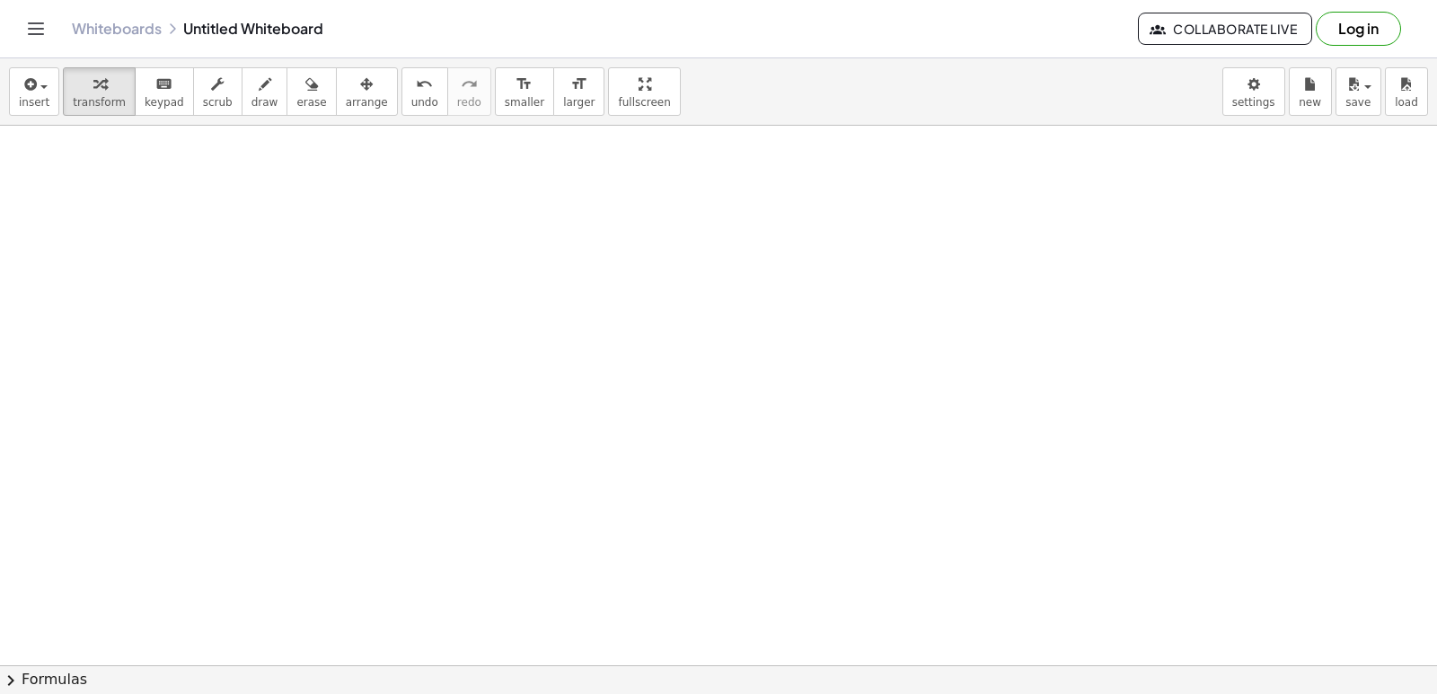
scroll to position [4318, 0]
drag, startPoint x: 715, startPoint y: 384, endPoint x: 810, endPoint y: 366, distance: 96.9
drag, startPoint x: 810, startPoint y: 366, endPoint x: 1263, endPoint y: 521, distance: 478.3
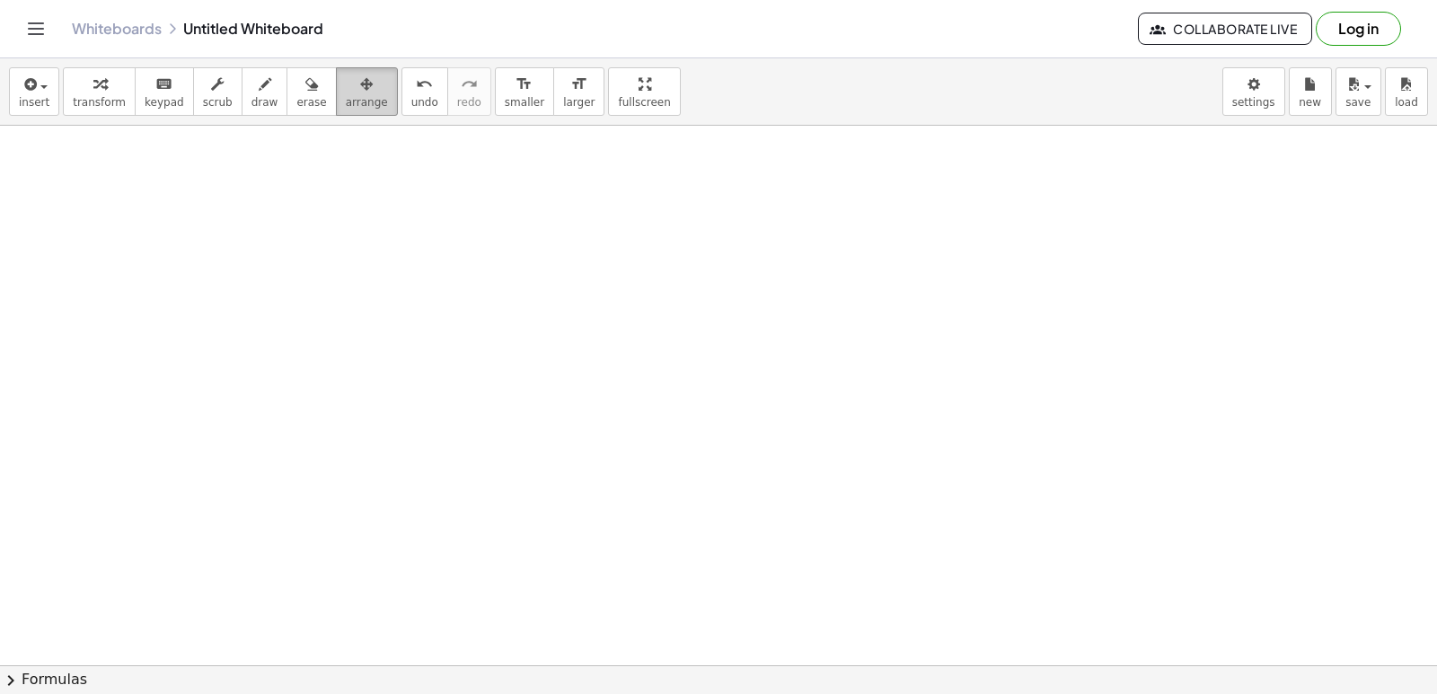
click at [351, 85] on div "button" at bounding box center [367, 84] width 42 height 22
drag, startPoint x: 369, startPoint y: 216, endPoint x: 484, endPoint y: 370, distance: 191.8
drag, startPoint x: 461, startPoint y: 284, endPoint x: 337, endPoint y: 397, distance: 167.8
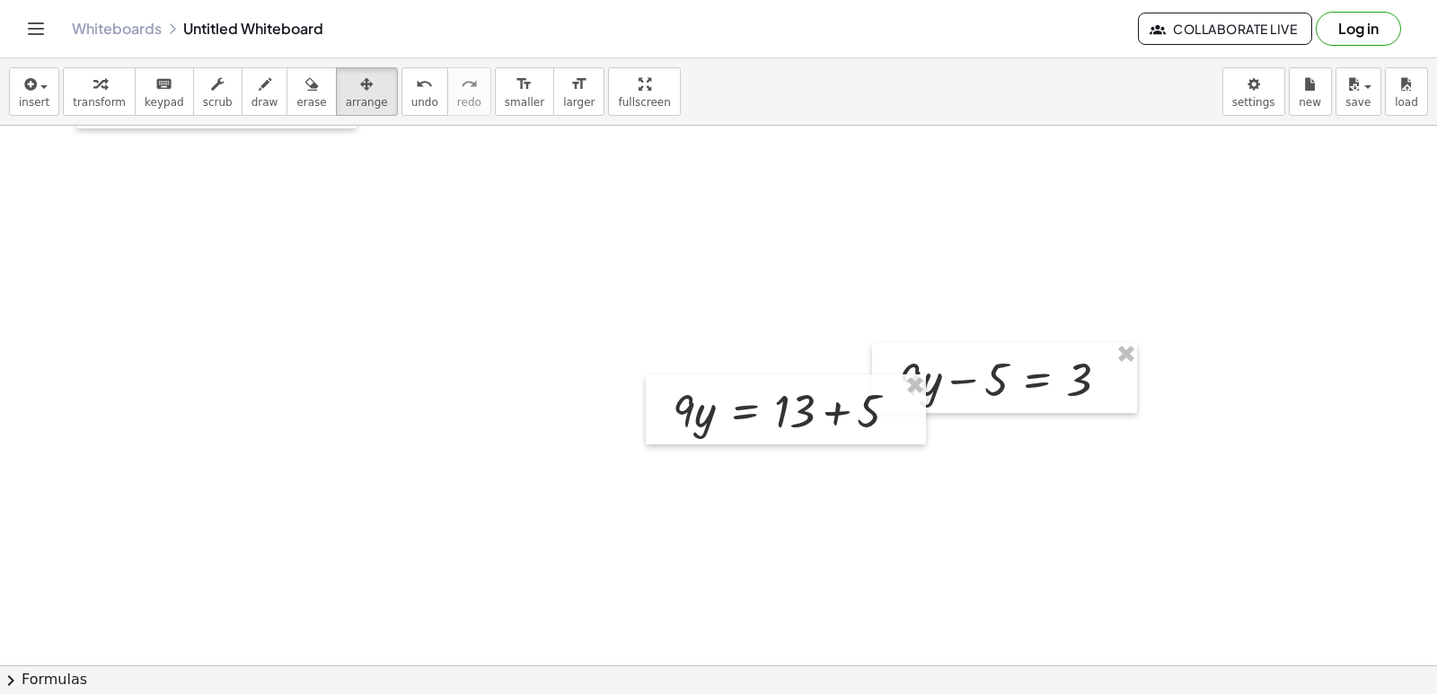
scroll to position [172, 0]
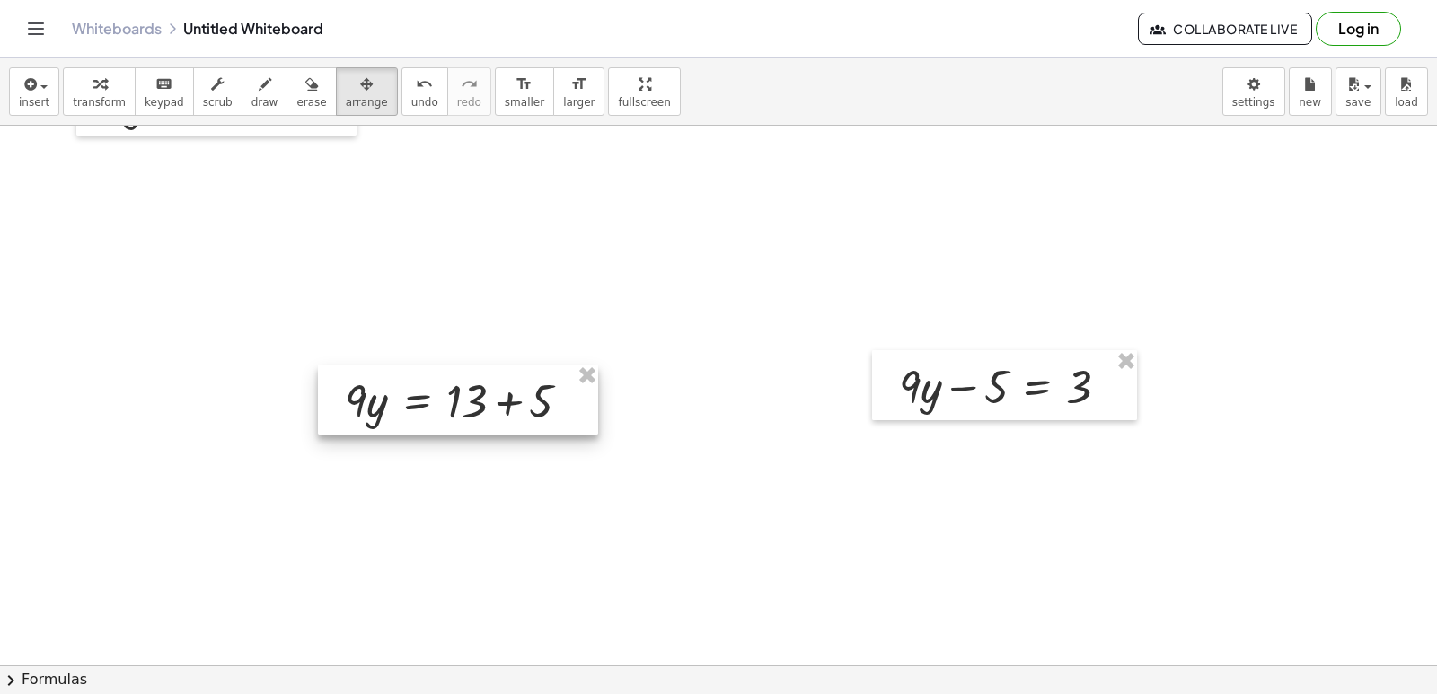
drag, startPoint x: 725, startPoint y: 430, endPoint x: 435, endPoint y: 451, distance: 290.8
click at [429, 435] on div at bounding box center [458, 400] width 280 height 70
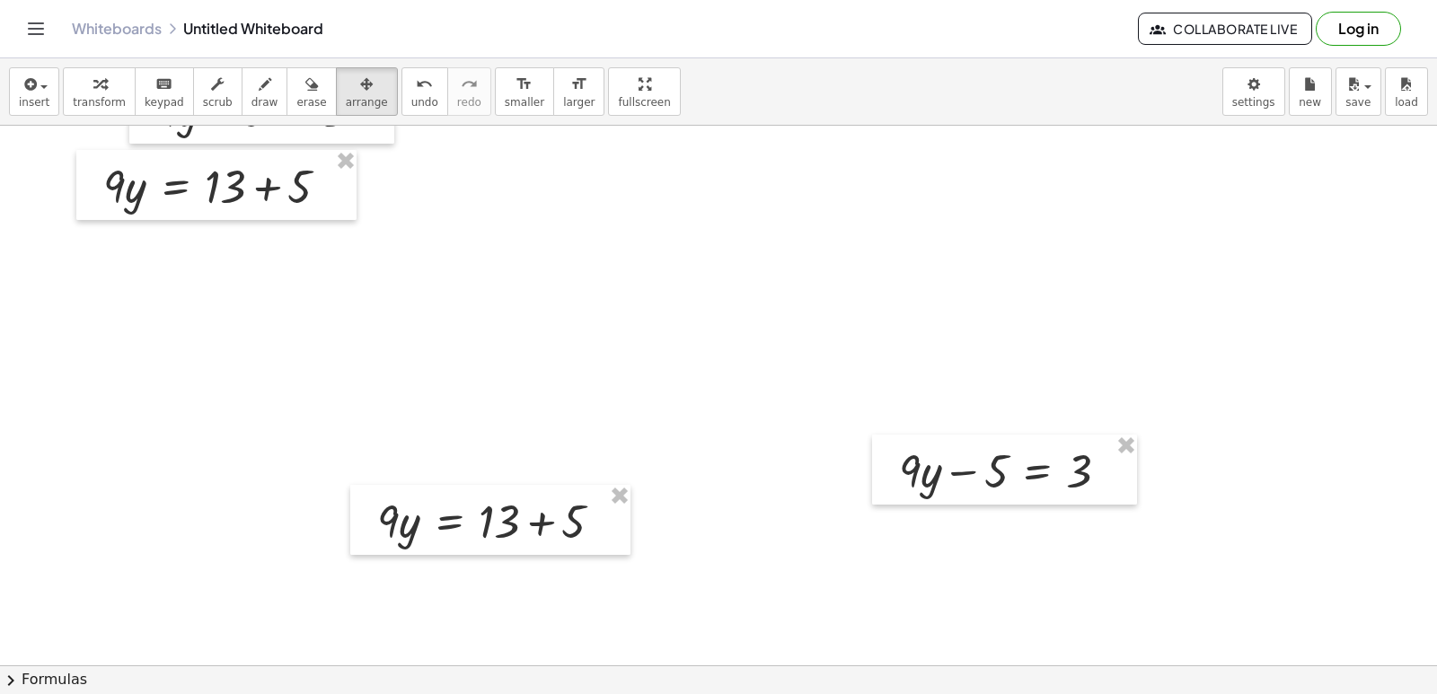
scroll to position [0, 0]
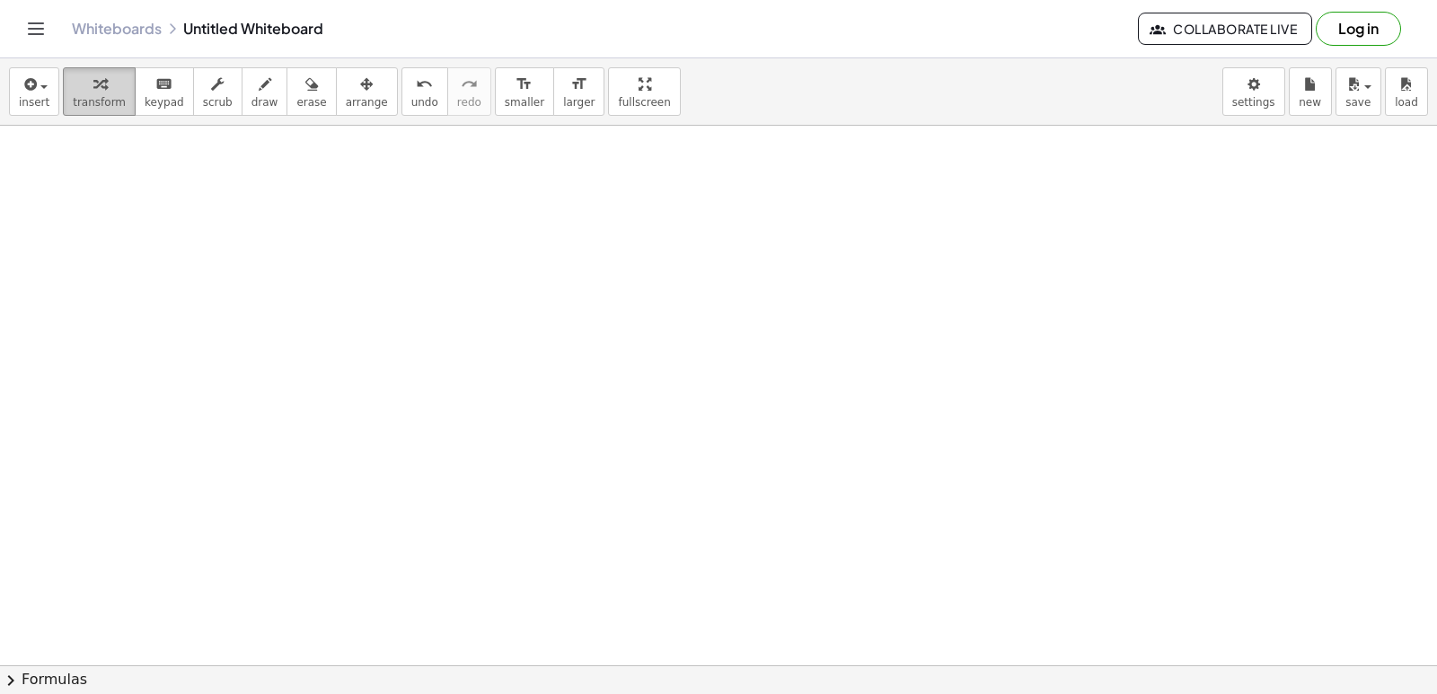
click at [103, 81] on div "button" at bounding box center [99, 84] width 53 height 22
click at [429, 533] on div at bounding box center [718, 665] width 1437 height 1079
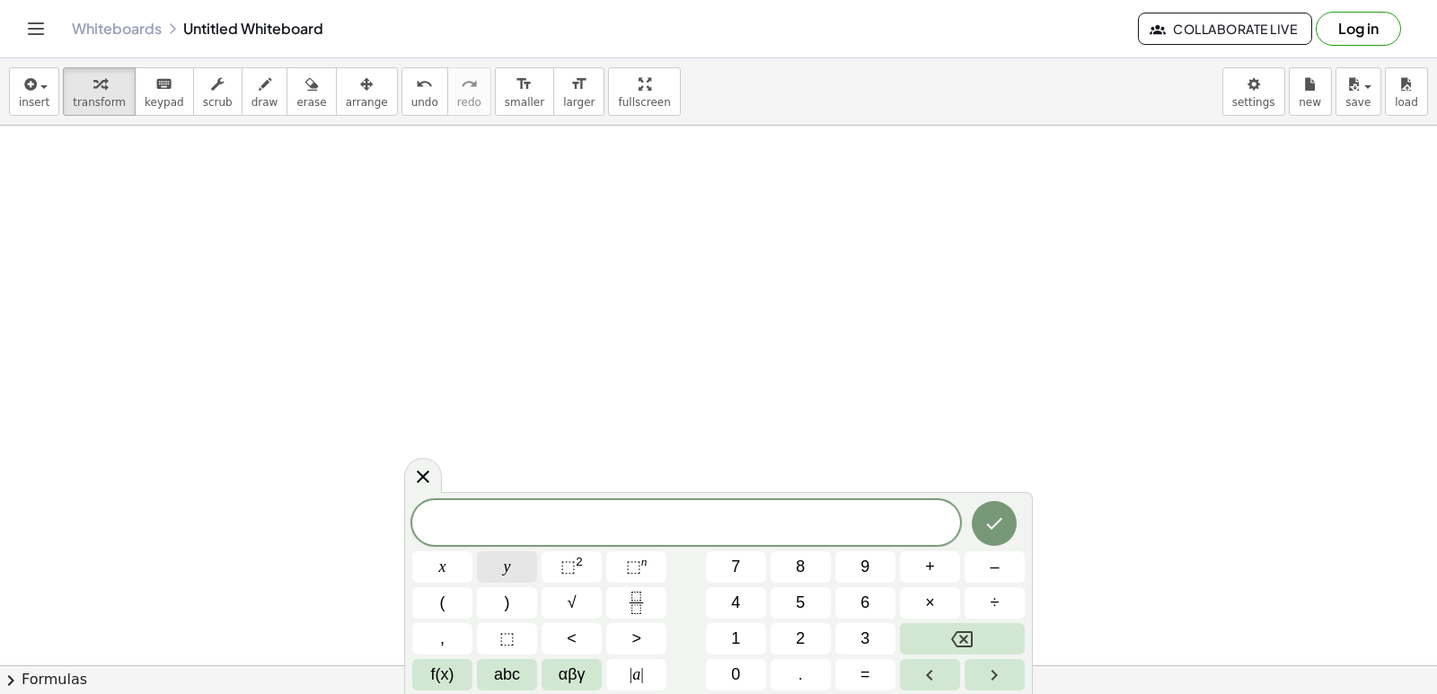
click at [520, 562] on button "y" at bounding box center [507, 566] width 60 height 31
click at [1005, 570] on button "–" at bounding box center [995, 566] width 60 height 31
click at [746, 565] on button "7" at bounding box center [736, 566] width 60 height 31
click at [441, 563] on span "x" at bounding box center [442, 567] width 7 height 24
click at [887, 670] on button "=" at bounding box center [865, 674] width 60 height 31
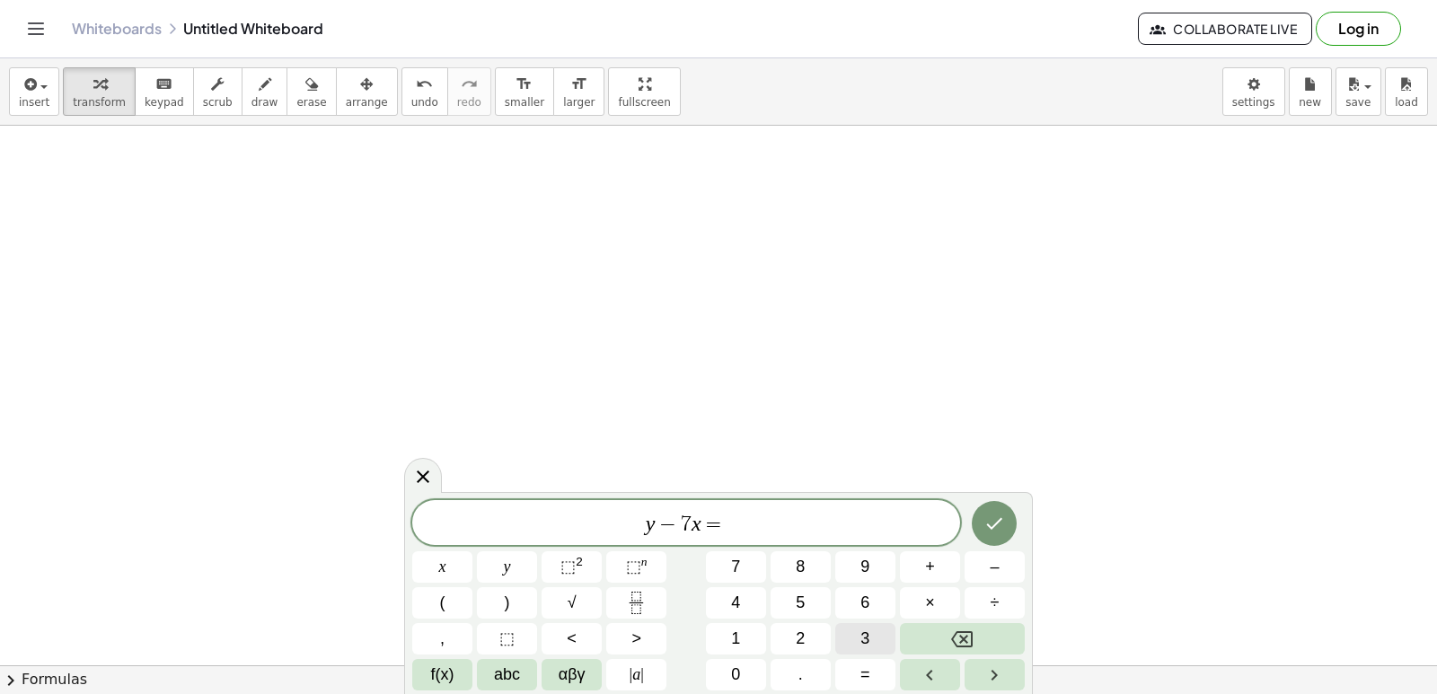
click at [882, 648] on button "3" at bounding box center [865, 638] width 60 height 31
click at [995, 533] on button "Done" at bounding box center [994, 523] width 45 height 45
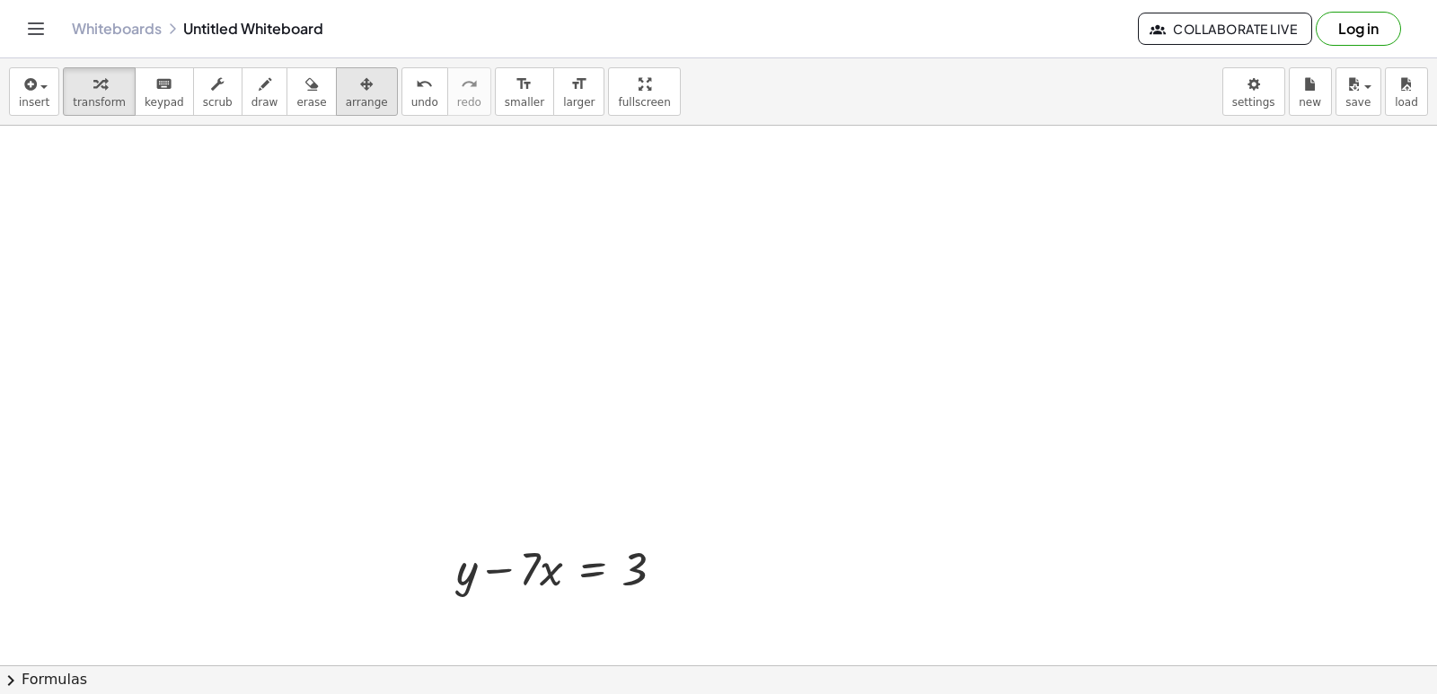
click at [351, 93] on div "button" at bounding box center [367, 84] width 42 height 22
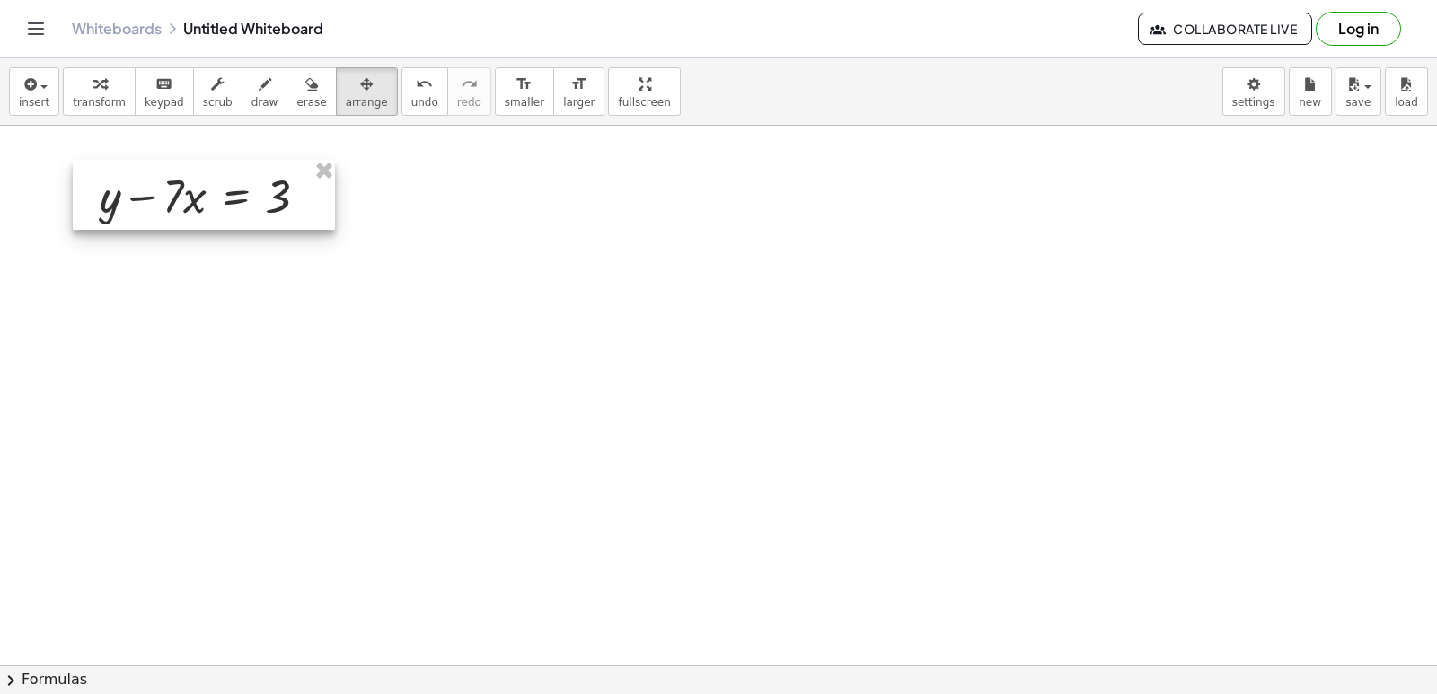
drag, startPoint x: 459, startPoint y: 561, endPoint x: 107, endPoint y: 194, distance: 508.8
click at [107, 194] on div at bounding box center [204, 195] width 262 height 70
click at [104, 101] on span "transform" at bounding box center [99, 102] width 53 height 13
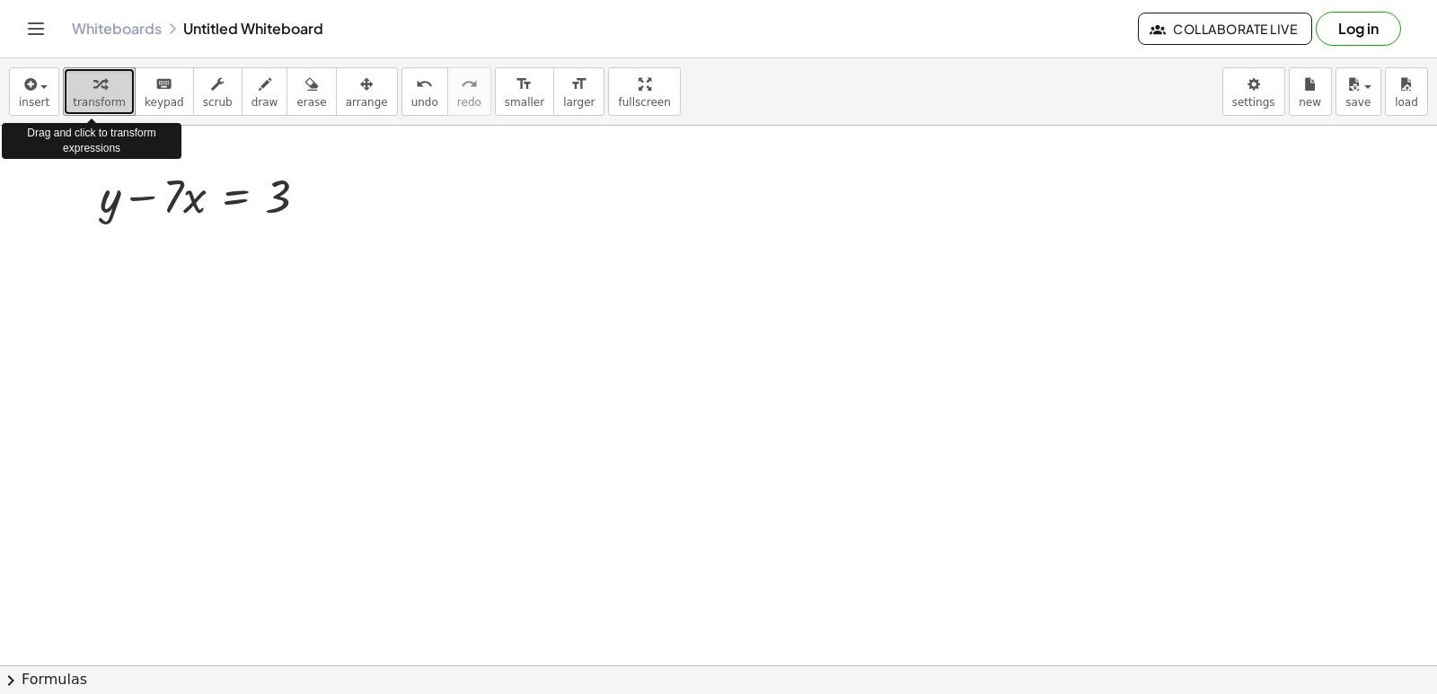
drag, startPoint x: 104, startPoint y: 101, endPoint x: 92, endPoint y: 84, distance: 21.9
click at [93, 83] on icon "button" at bounding box center [99, 85] width 13 height 22
click at [606, 503] on div at bounding box center [718, 665] width 1437 height 1079
click at [576, 473] on div at bounding box center [718, 665] width 1437 height 1079
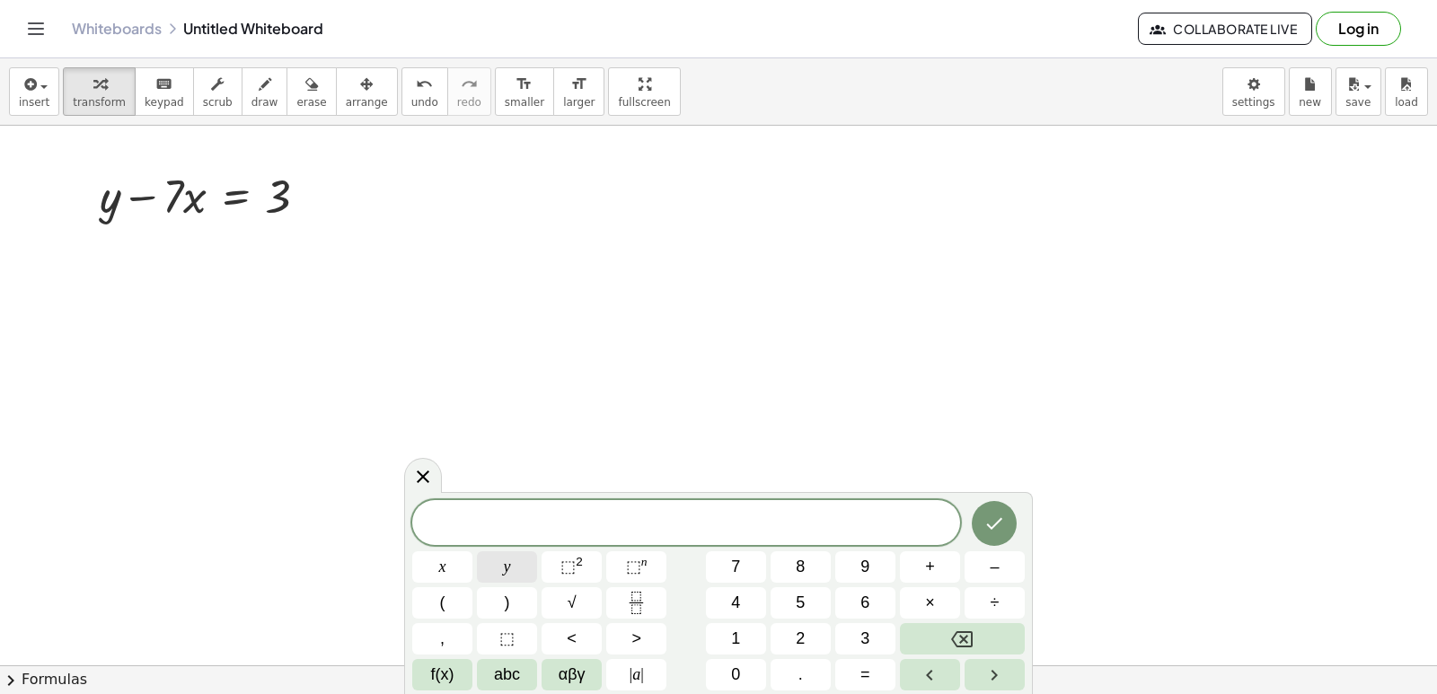
click at [523, 569] on button "y" at bounding box center [507, 566] width 60 height 31
click at [874, 672] on button "=" at bounding box center [865, 674] width 60 height 31
click at [852, 631] on button "3" at bounding box center [865, 638] width 60 height 31
click at [938, 595] on button "×" at bounding box center [930, 602] width 60 height 31
click at [741, 567] on button "7" at bounding box center [736, 566] width 60 height 31
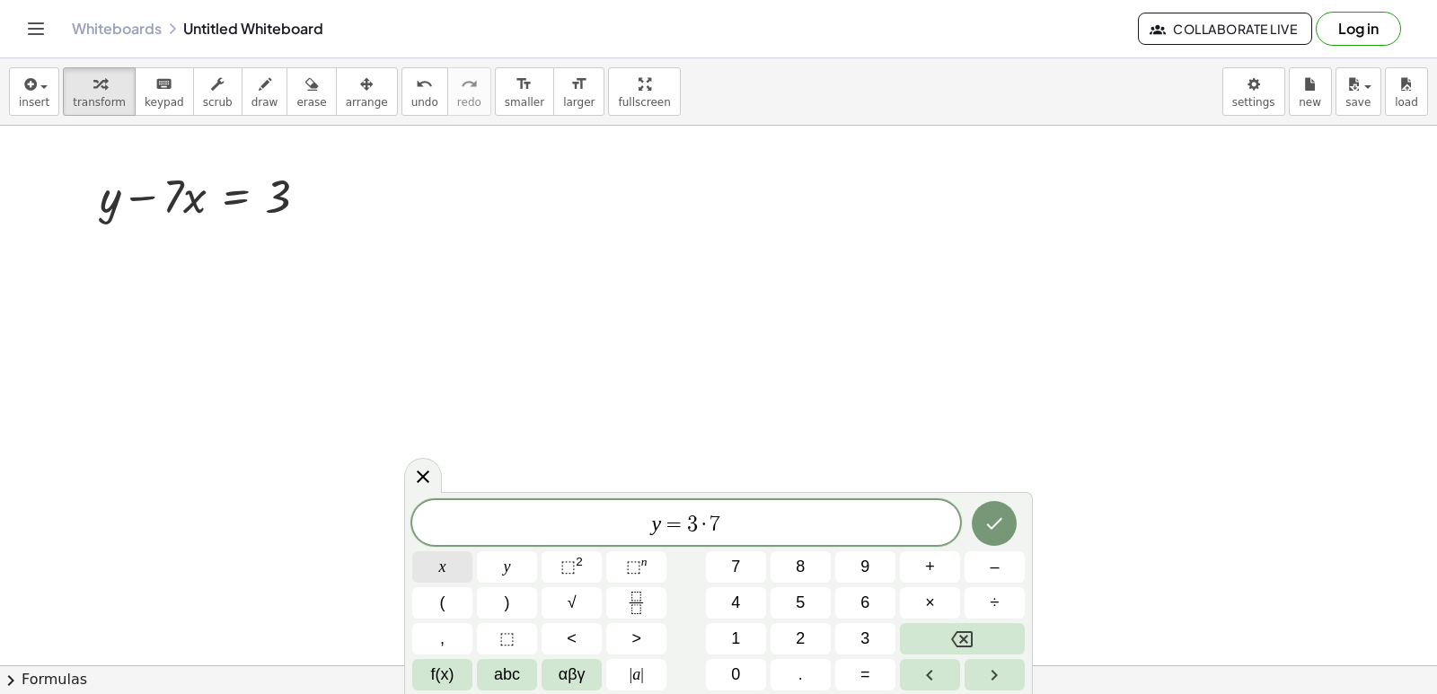
click at [453, 565] on button "x" at bounding box center [442, 566] width 60 height 31
click at [958, 634] on icon "Backspace" at bounding box center [962, 640] width 22 height 22
click at [444, 568] on span "x" at bounding box center [442, 567] width 7 height 24
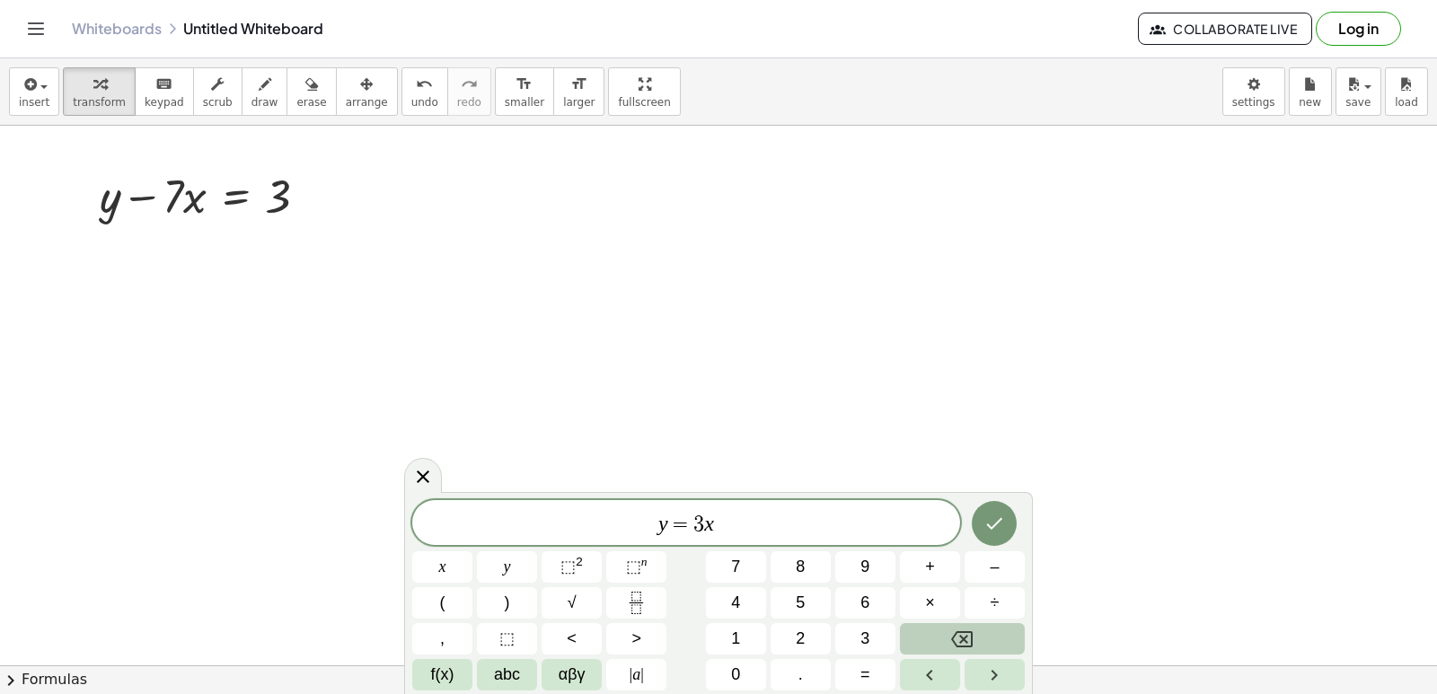
click at [971, 635] on icon "Backspace" at bounding box center [962, 640] width 22 height 22
click at [946, 571] on button "+" at bounding box center [930, 566] width 60 height 31
click at [741, 570] on button "7" at bounding box center [736, 566] width 60 height 31
click at [933, 606] on span "×" at bounding box center [930, 603] width 10 height 24
click at [956, 639] on icon "Backspace" at bounding box center [962, 640] width 22 height 22
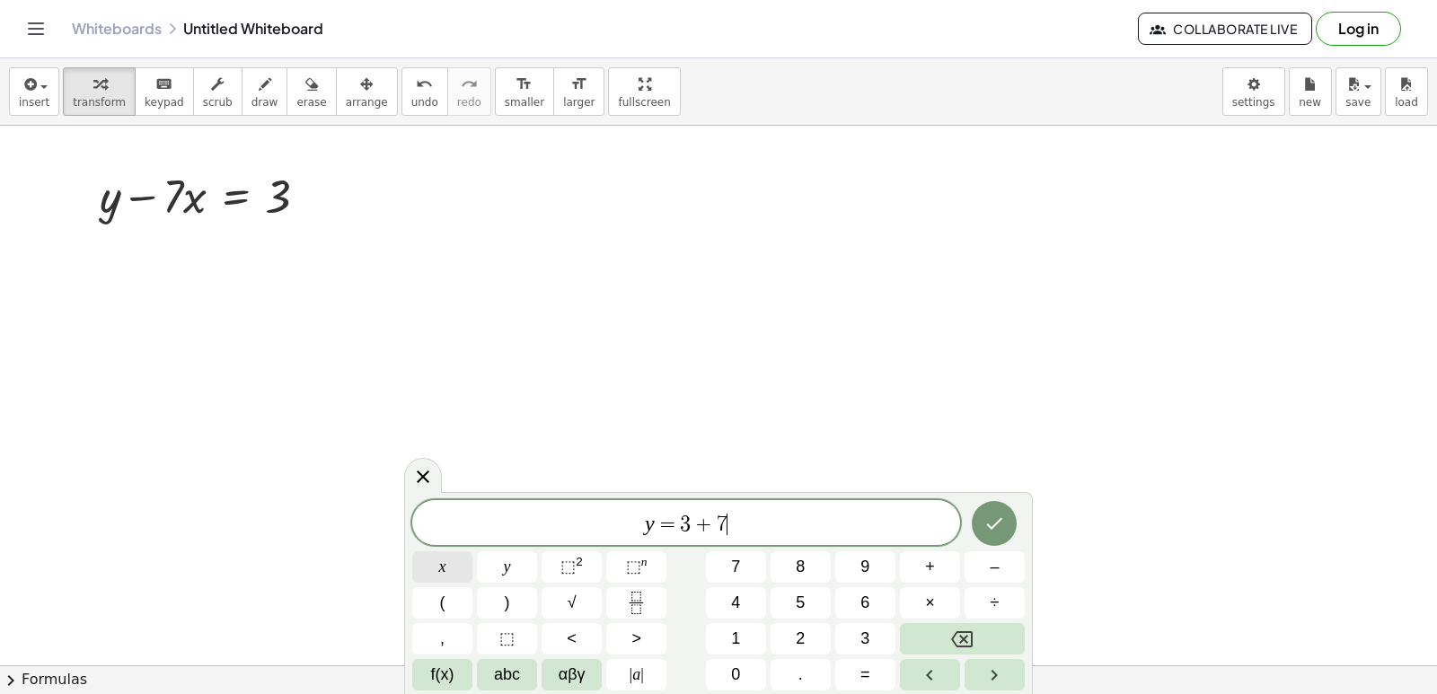
click at [445, 564] on span "x" at bounding box center [442, 567] width 7 height 24
click at [1001, 533] on icon "Done" at bounding box center [994, 524] width 22 height 22
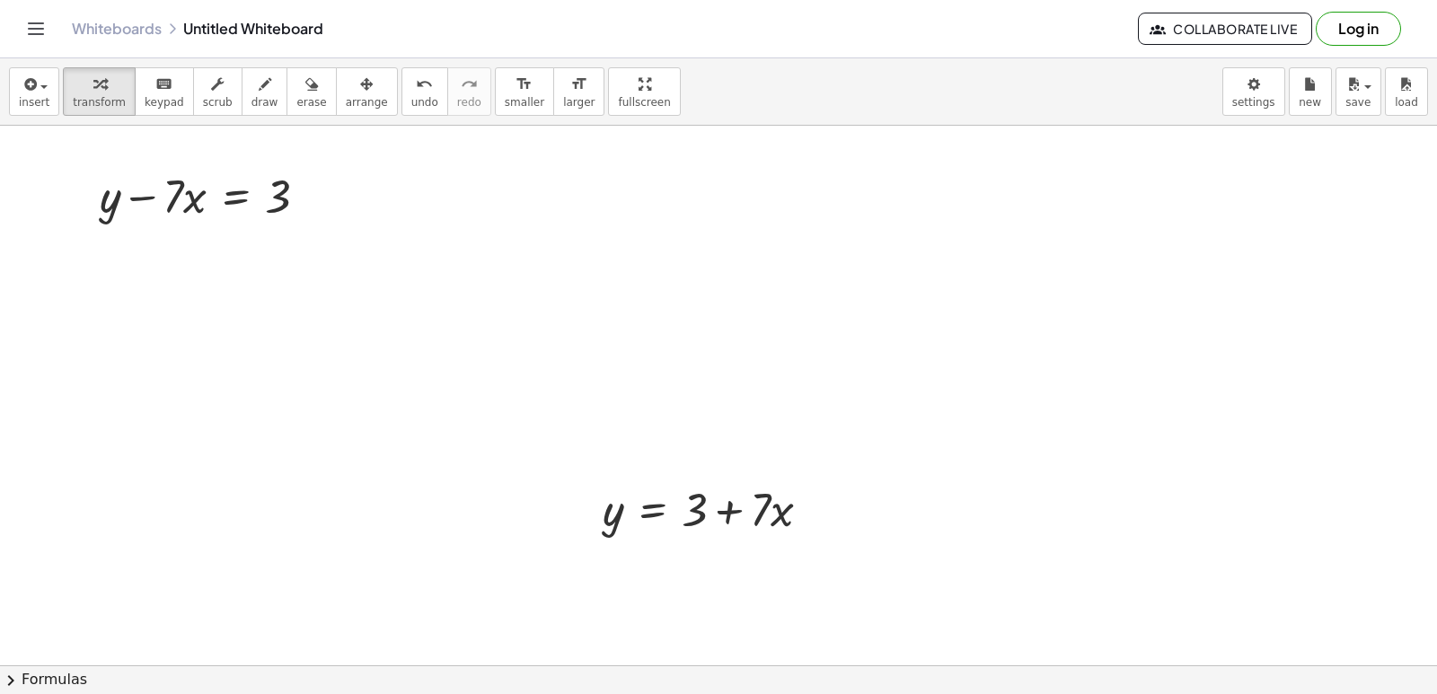
drag, startPoint x: 334, startPoint y: 87, endPoint x: 414, endPoint y: 155, distance: 105.1
click at [360, 87] on icon "button" at bounding box center [366, 85] width 13 height 22
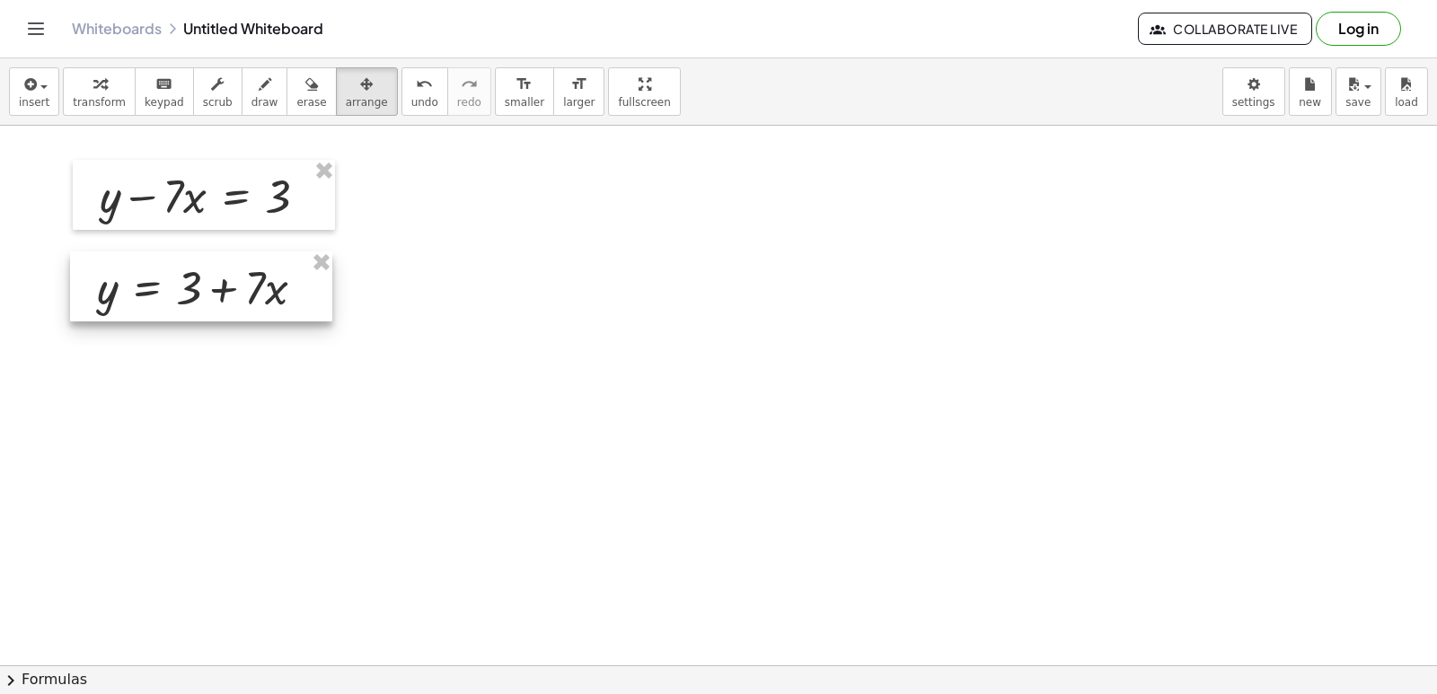
drag, startPoint x: 650, startPoint y: 483, endPoint x: 144, endPoint y: 261, distance: 553.0
click at [144, 261] on div at bounding box center [201, 286] width 262 height 70
drag, startPoint x: 144, startPoint y: 261, endPoint x: 615, endPoint y: 346, distance: 479.0
click at [615, 346] on div at bounding box center [718, 665] width 1437 height 1079
click at [615, 348] on div at bounding box center [718, 665] width 1437 height 1079
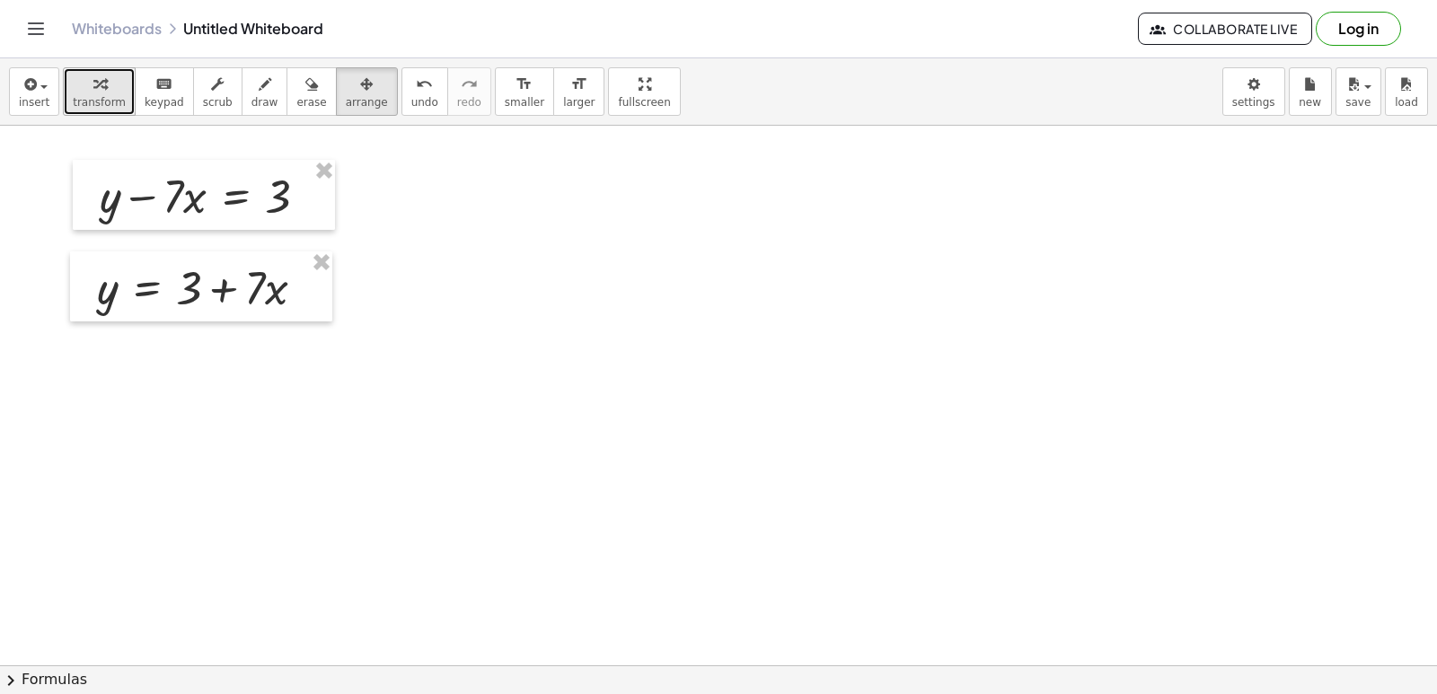
click at [102, 89] on div "button" at bounding box center [99, 84] width 53 height 22
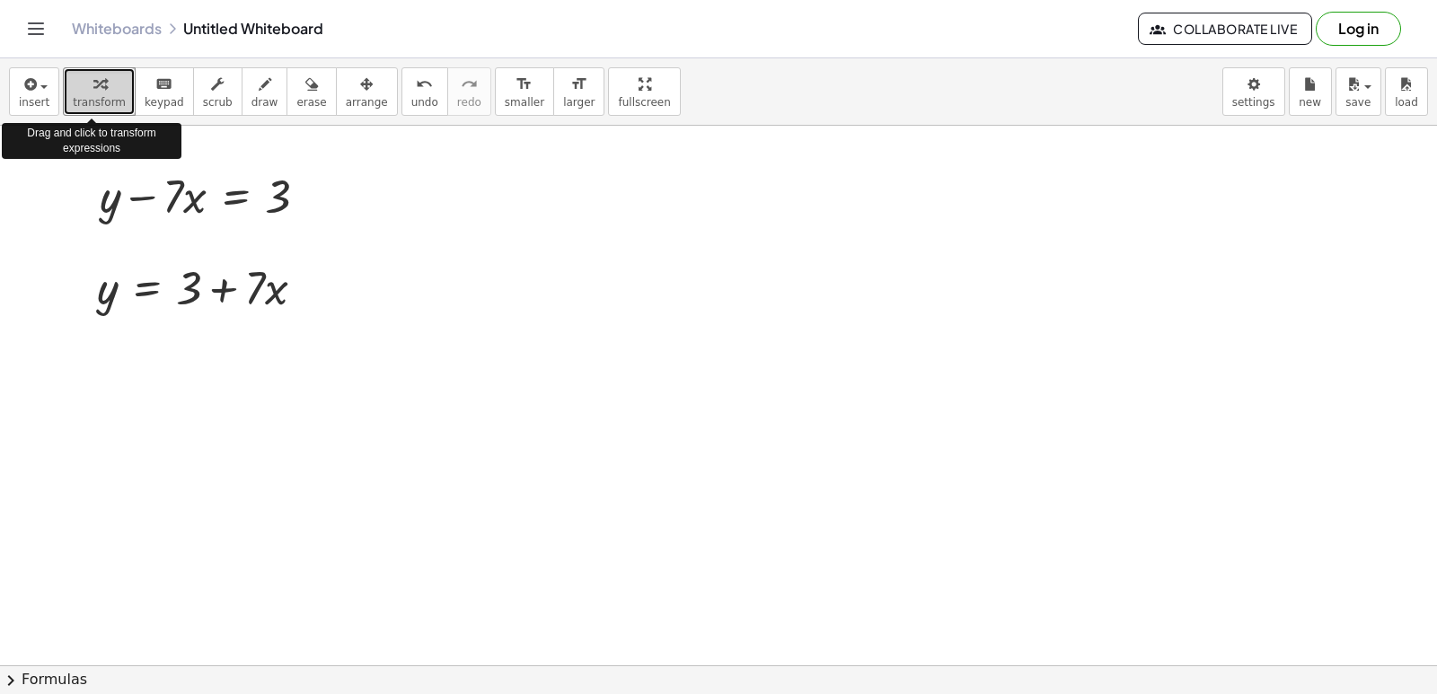
drag, startPoint x: 102, startPoint y: 89, endPoint x: 562, endPoint y: 320, distance: 514.5
click at [554, 324] on div at bounding box center [718, 665] width 1437 height 1079
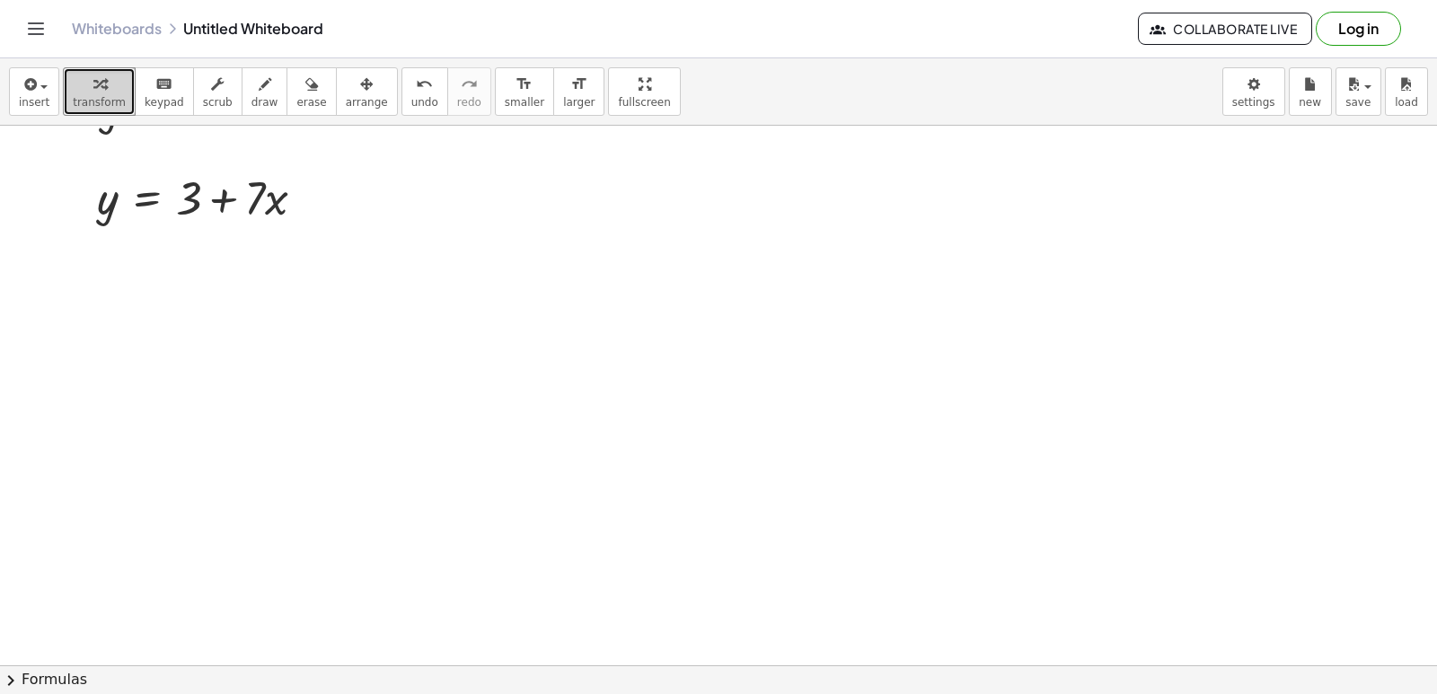
scroll to position [540, 0]
click at [575, 436] on div at bounding box center [718, 395] width 1437 height 1619
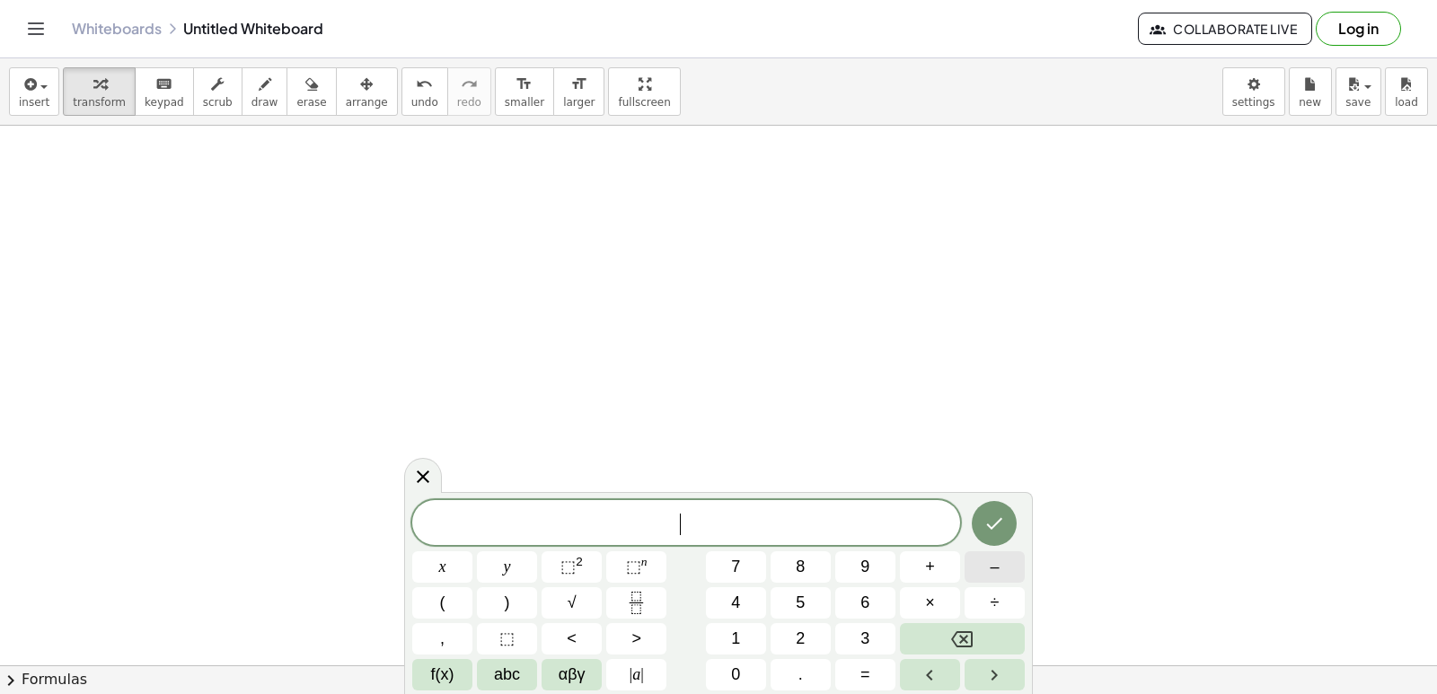
click at [986, 577] on button "–" at bounding box center [995, 566] width 60 height 31
click at [803, 604] on span "5" at bounding box center [800, 603] width 9 height 24
click at [499, 572] on button "y" at bounding box center [507, 566] width 60 height 31
click at [938, 569] on button "+" at bounding box center [930, 566] width 60 height 31
click at [436, 561] on button "x" at bounding box center [442, 566] width 60 height 31
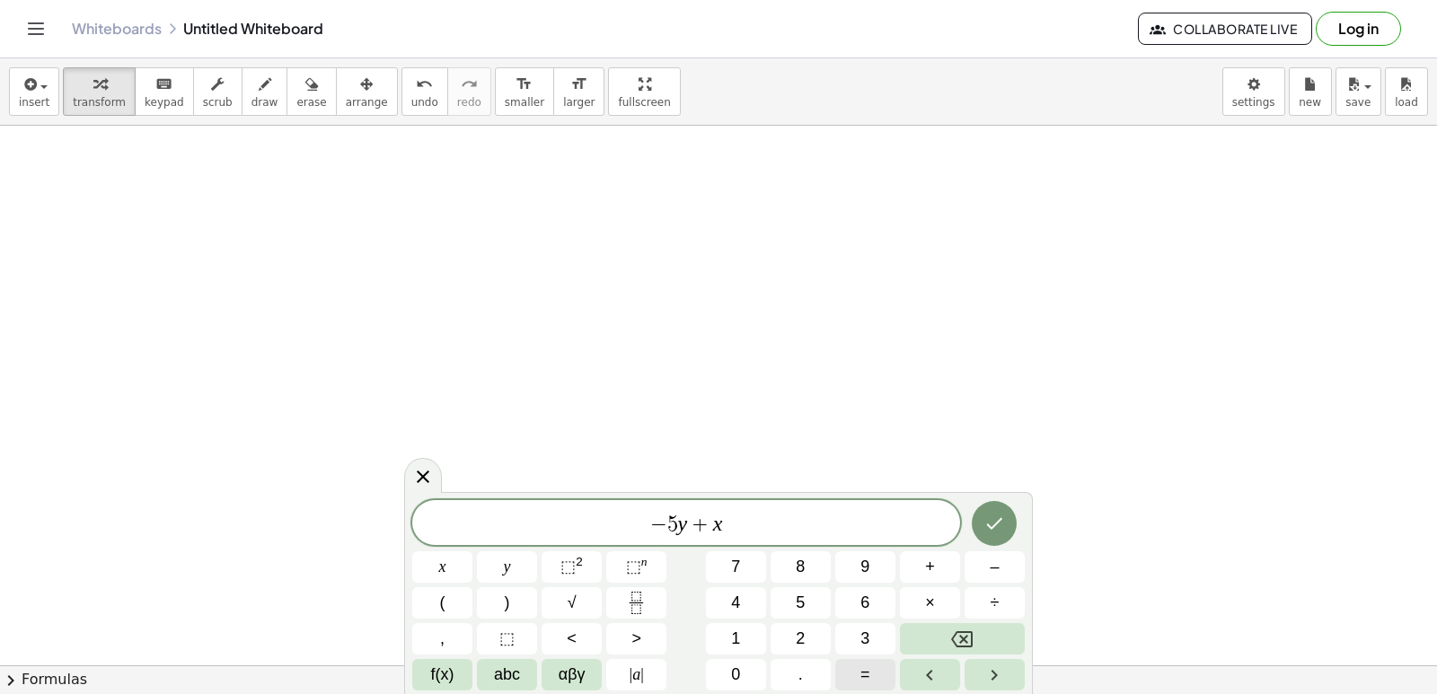
click at [865, 669] on span "=" at bounding box center [865, 675] width 10 height 24
click at [736, 628] on span "1" at bounding box center [735, 639] width 9 height 24
click at [1012, 533] on button "Done" at bounding box center [994, 523] width 45 height 45
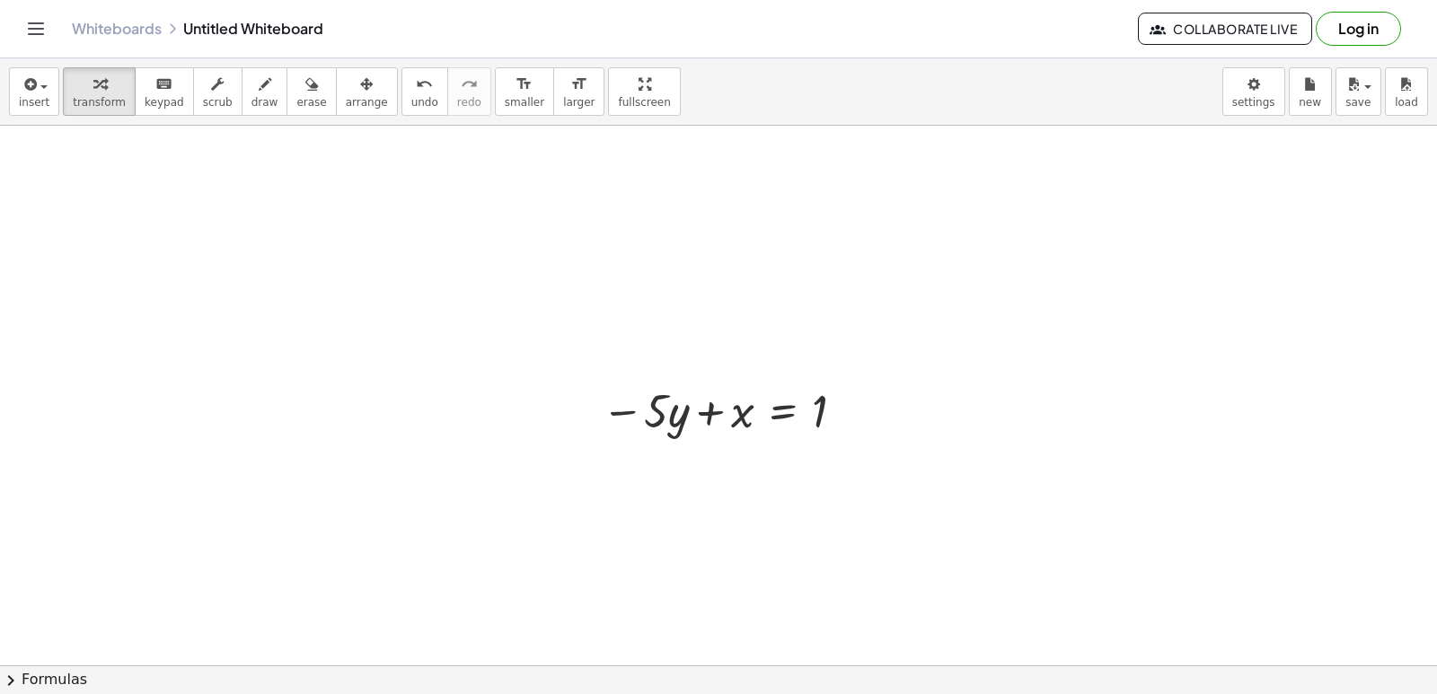
scroll to position [809, 0]
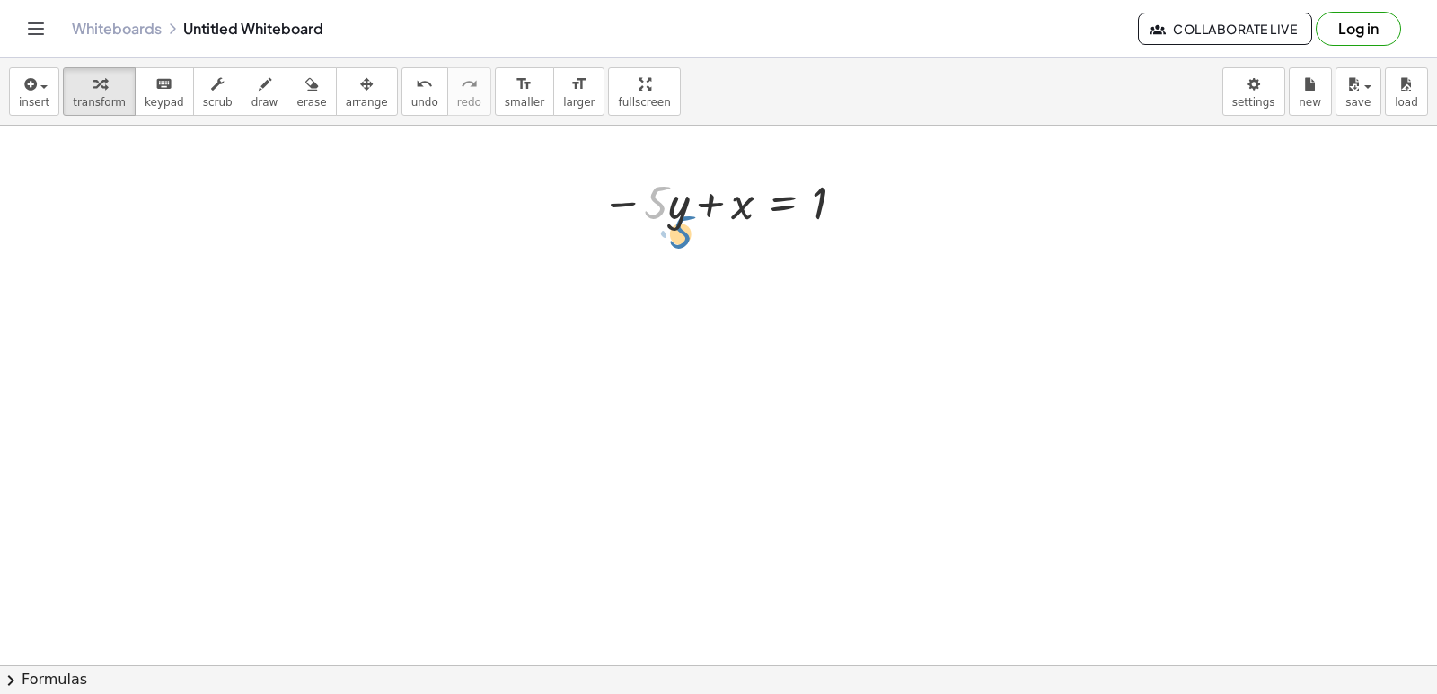
drag, startPoint x: 661, startPoint y: 196, endPoint x: 673, endPoint y: 198, distance: 11.8
click at [674, 203] on div at bounding box center [727, 201] width 268 height 61
click at [679, 211] on div at bounding box center [727, 201] width 268 height 61
drag, startPoint x: 629, startPoint y: 193, endPoint x: 830, endPoint y: 196, distance: 201.2
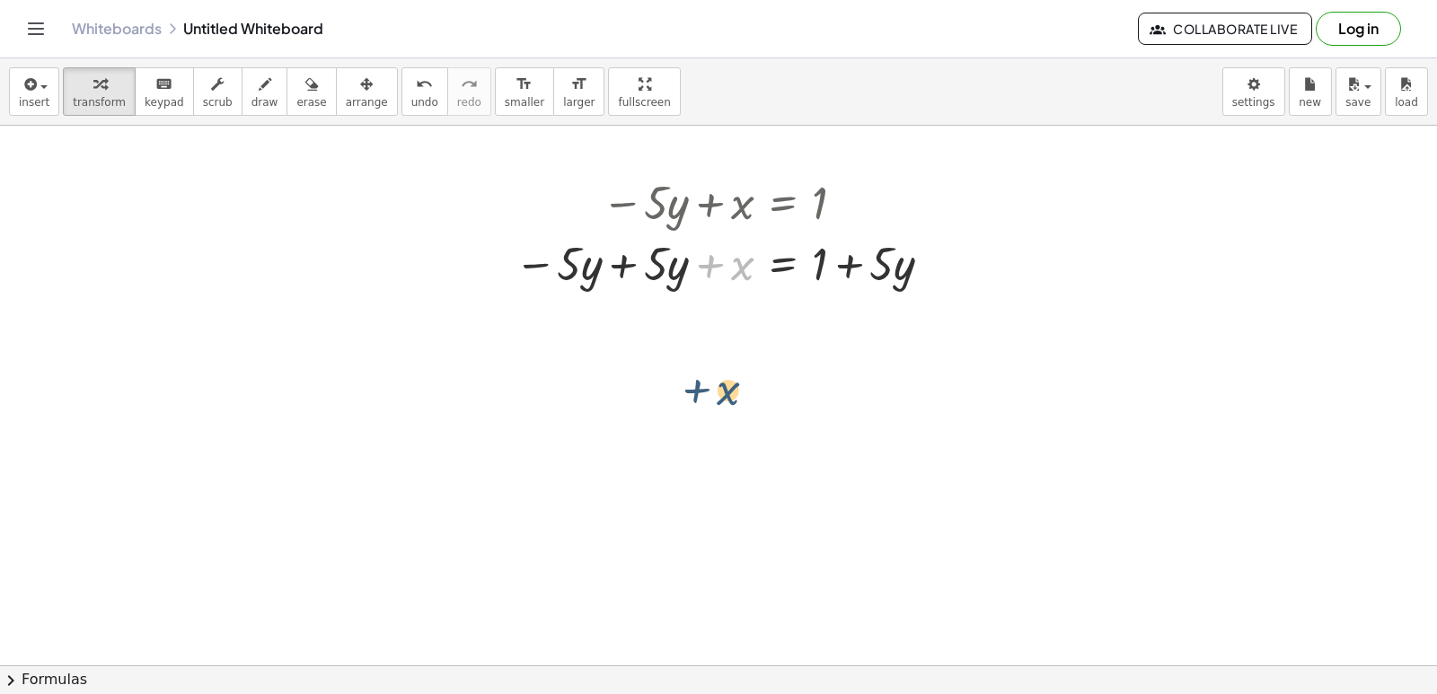
drag, startPoint x: 699, startPoint y: 267, endPoint x: 678, endPoint y: 425, distance: 159.4
click at [678, 425] on div "+ y − · 7 · x = 3 y = + 3 + · 7 · x − · 5 · y + x = 1 + x + x = 1 − · 5 · y + ·…" at bounding box center [718, 126] width 1437 height 1619
drag, startPoint x: 685, startPoint y: 454, endPoint x: 711, endPoint y: 479, distance: 35.6
click at [709, 498] on div at bounding box center [718, 126] width 1437 height 1619
drag, startPoint x: 666, startPoint y: 259, endPoint x: 1011, endPoint y: 477, distance: 408.1
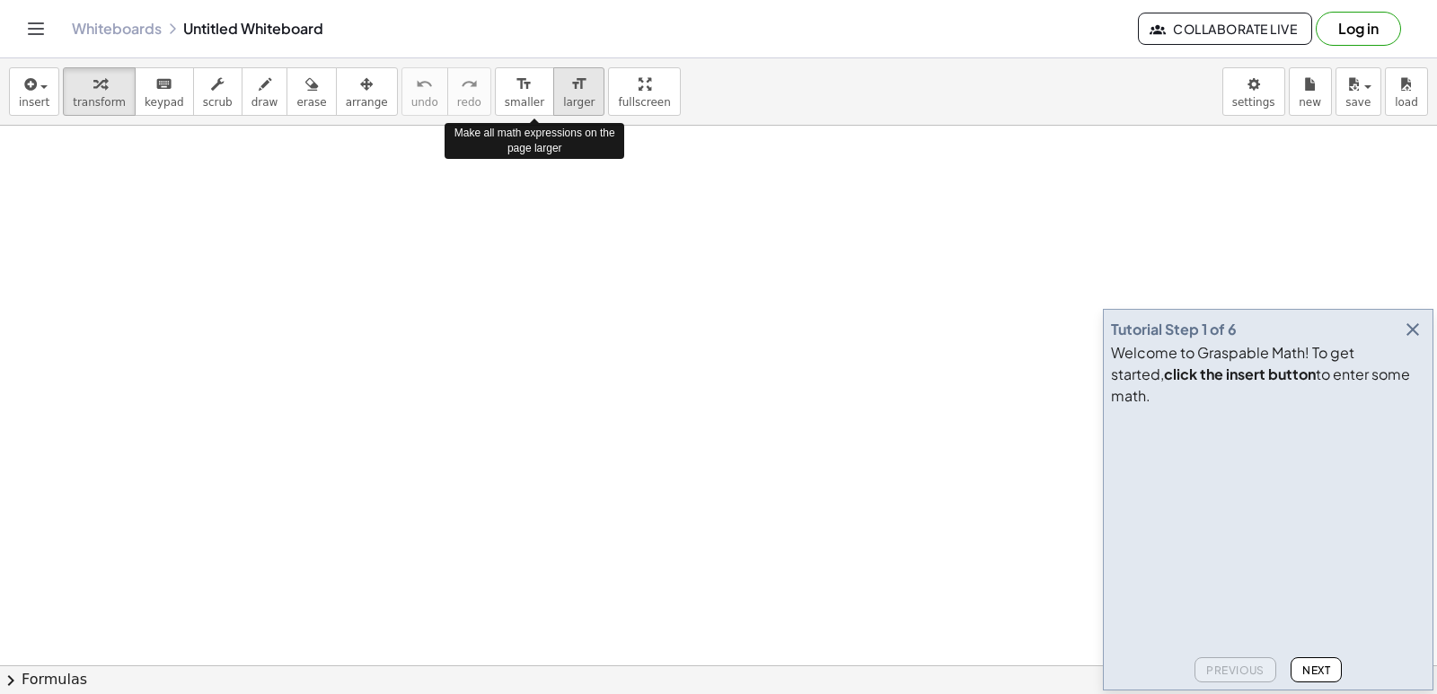
click at [563, 105] on span "larger" at bounding box center [578, 102] width 31 height 13
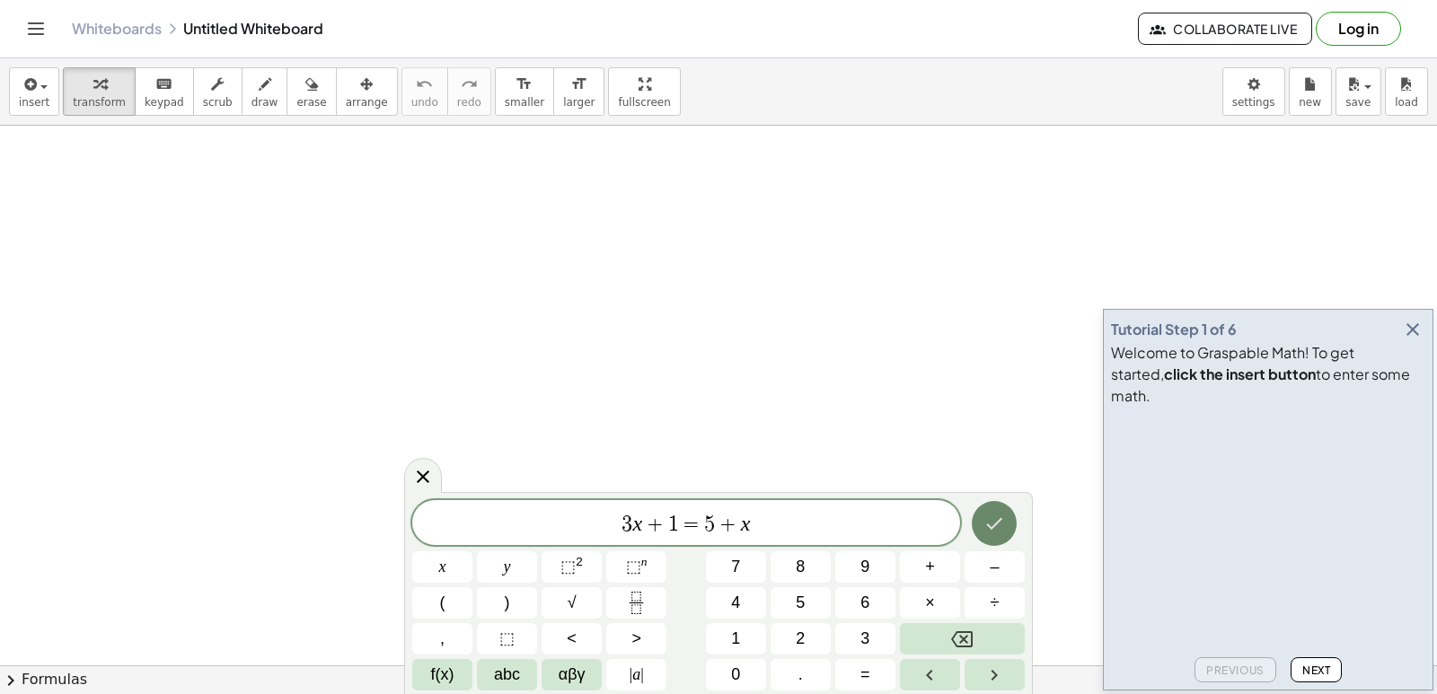
click at [1006, 537] on button "Done" at bounding box center [994, 523] width 45 height 45
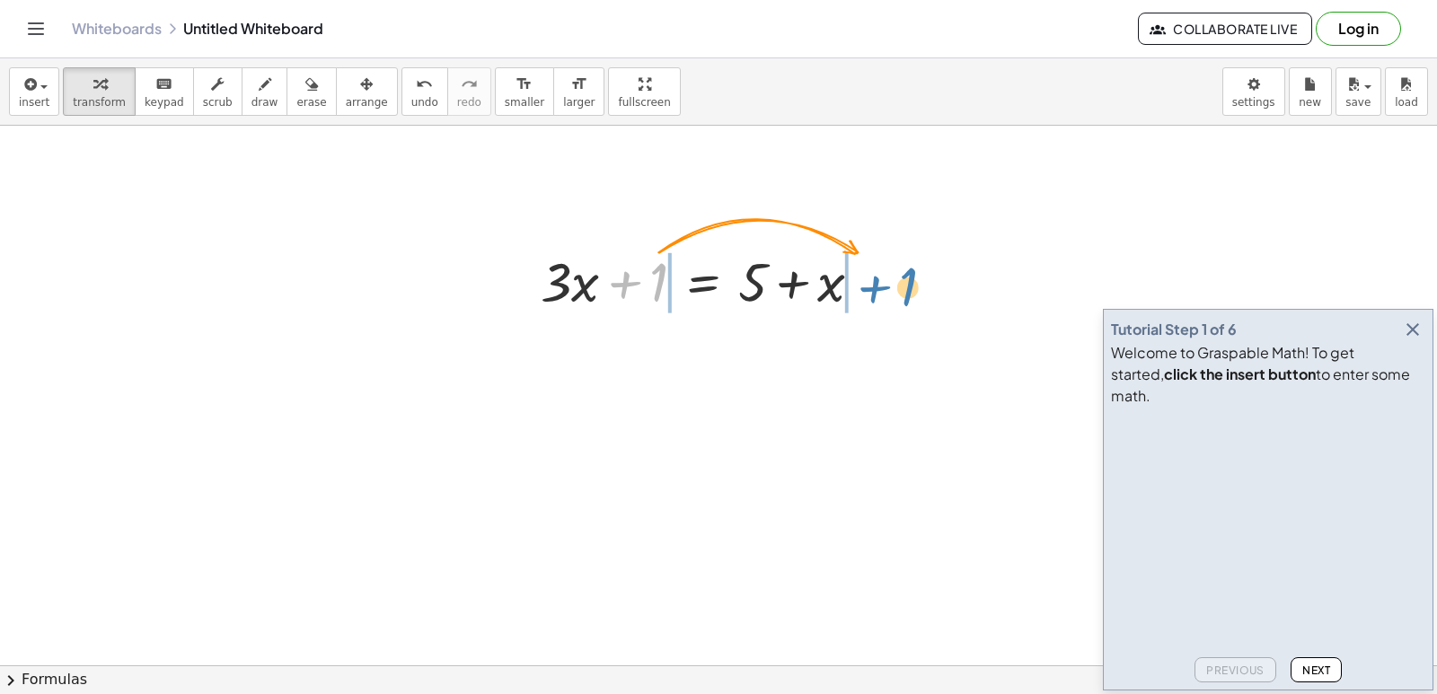
drag, startPoint x: 664, startPoint y: 281, endPoint x: 902, endPoint y: 281, distance: 238.0
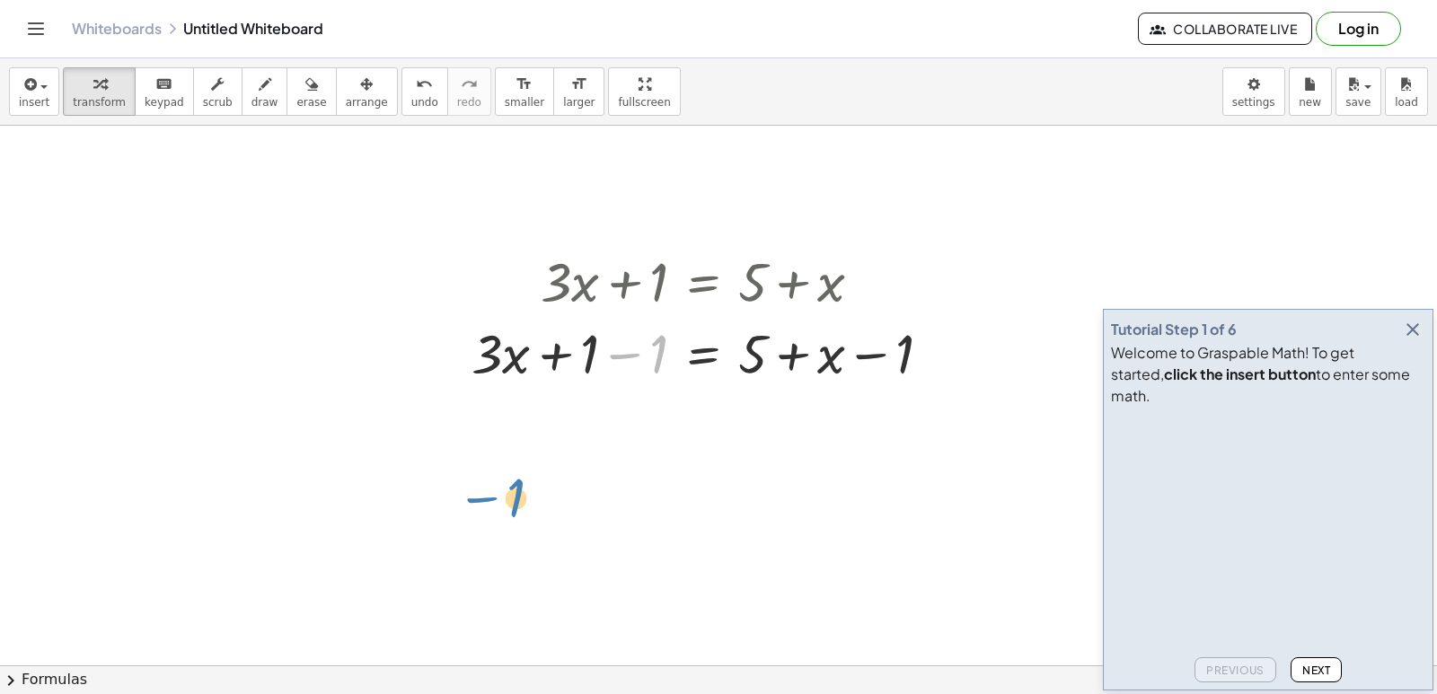
drag, startPoint x: 639, startPoint y: 401, endPoint x: 474, endPoint y: 359, distance: 170.3
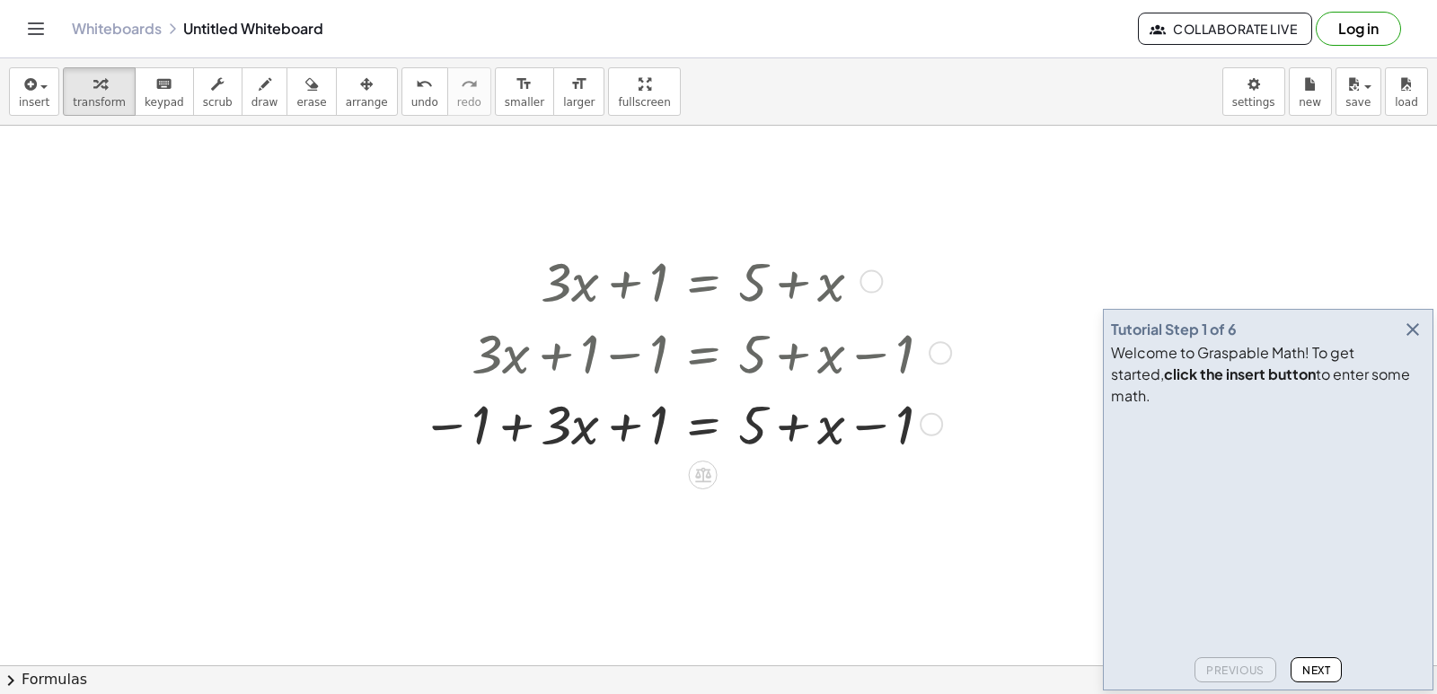
drag, startPoint x: 581, startPoint y: 362, endPoint x: 500, endPoint y: 471, distance: 135.4
click at [1411, 340] on icon "button" at bounding box center [1413, 330] width 22 height 22
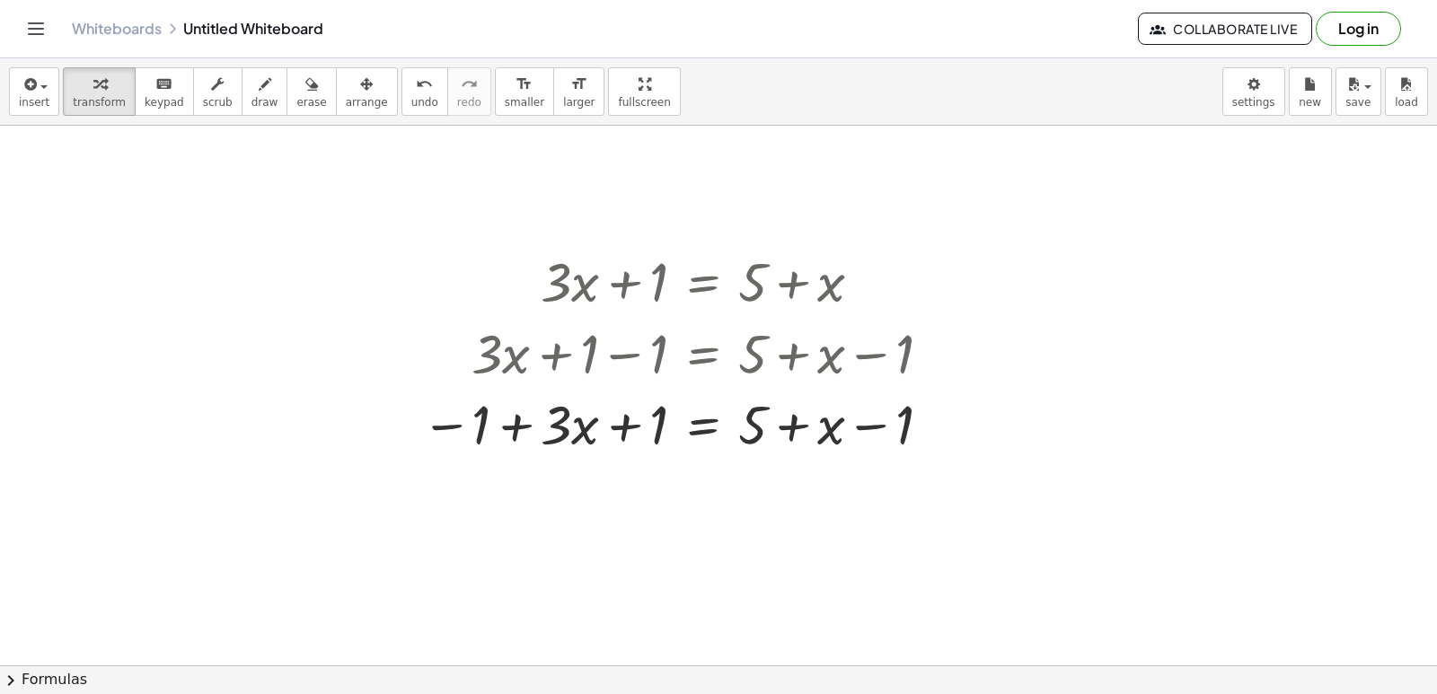
click at [1317, 93] on div "button" at bounding box center [1310, 84] width 23 height 22
click at [1304, 85] on icon "button" at bounding box center [1310, 85] width 13 height 22
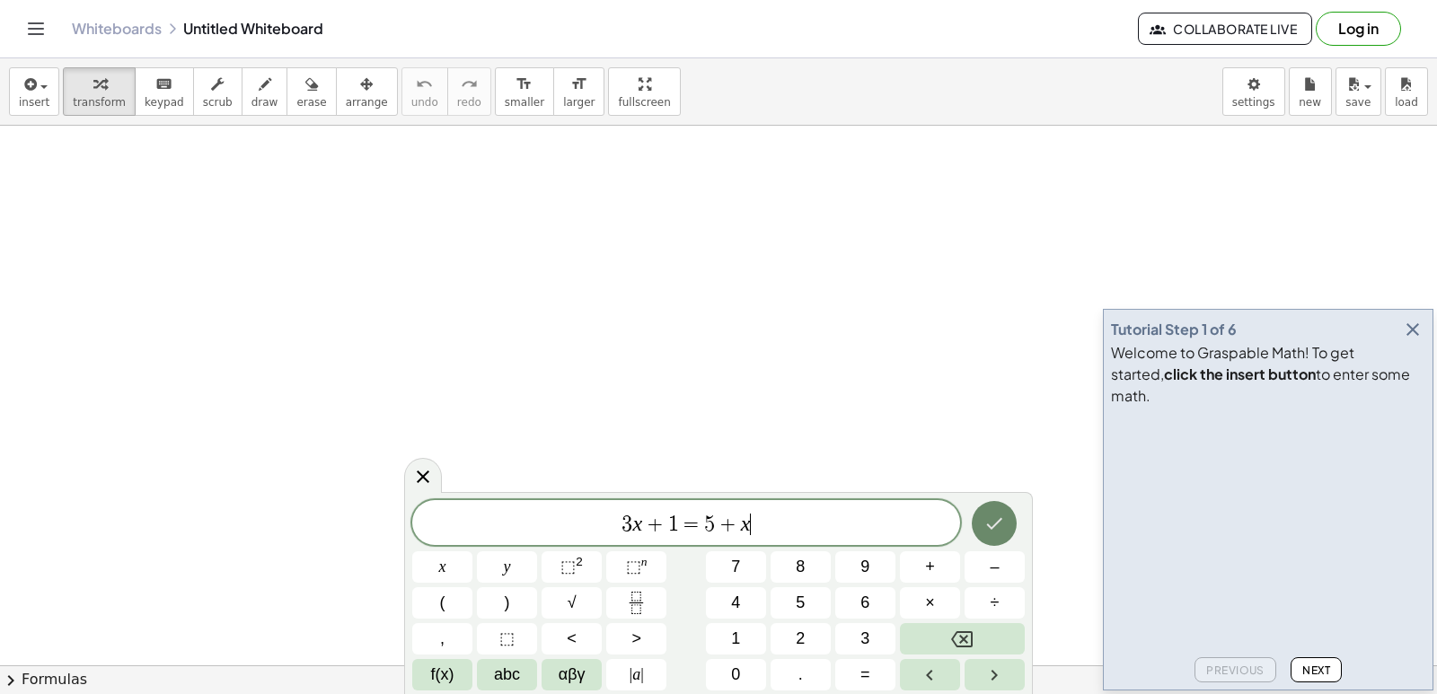
click at [992, 518] on icon "Done" at bounding box center [994, 524] width 22 height 22
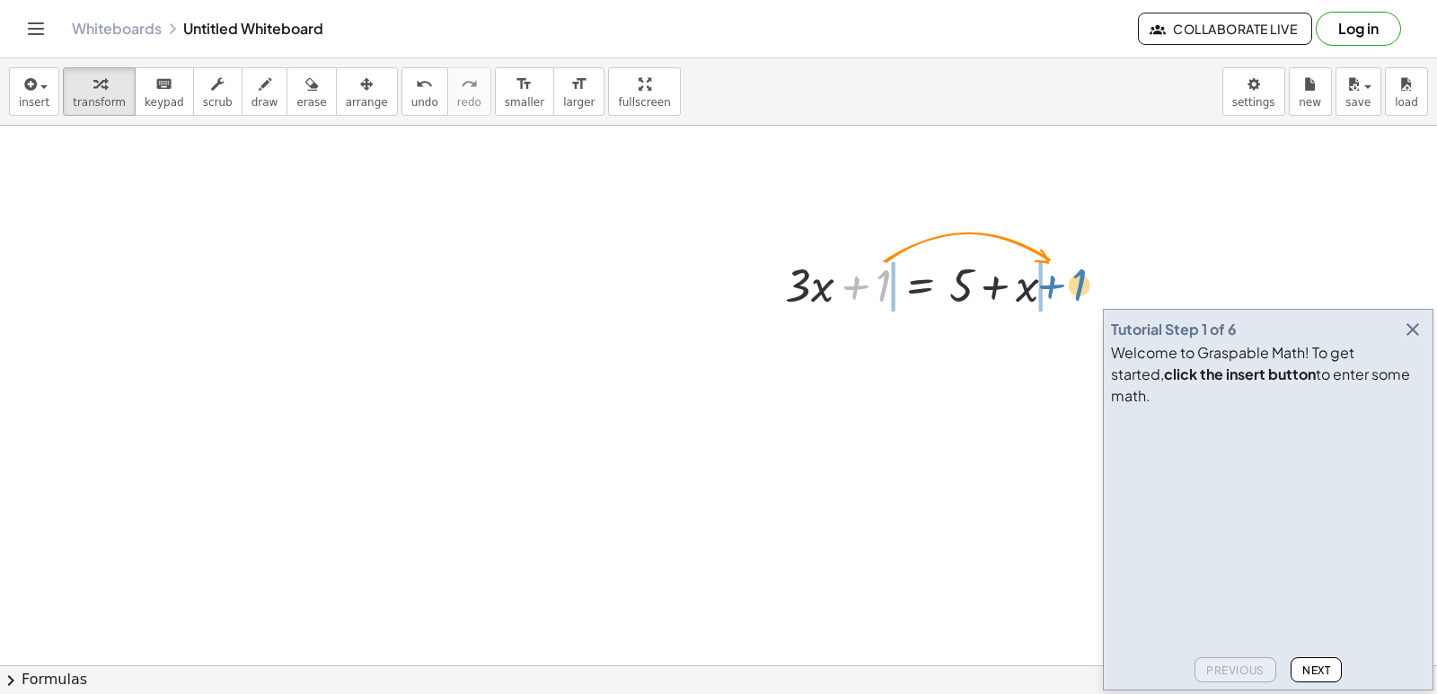
drag, startPoint x: 876, startPoint y: 286, endPoint x: 1072, endPoint y: 286, distance: 196.7
click at [1072, 286] on div at bounding box center [927, 283] width 303 height 61
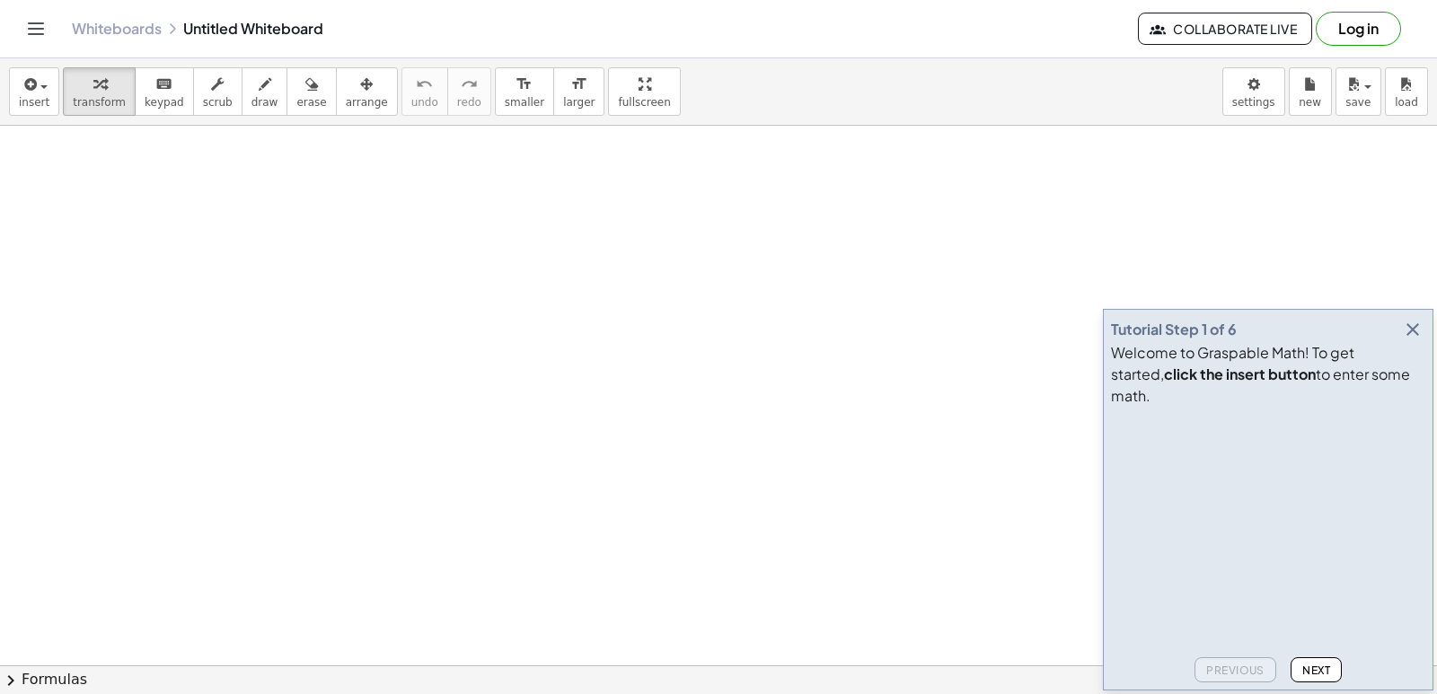
click at [1432, 352] on div "Tutorial Step 1 of 6 Welcome to Graspable Math! To get started, click the inser…" at bounding box center [1268, 500] width 330 height 382
click at [1416, 340] on icon "button" at bounding box center [1413, 330] width 22 height 22
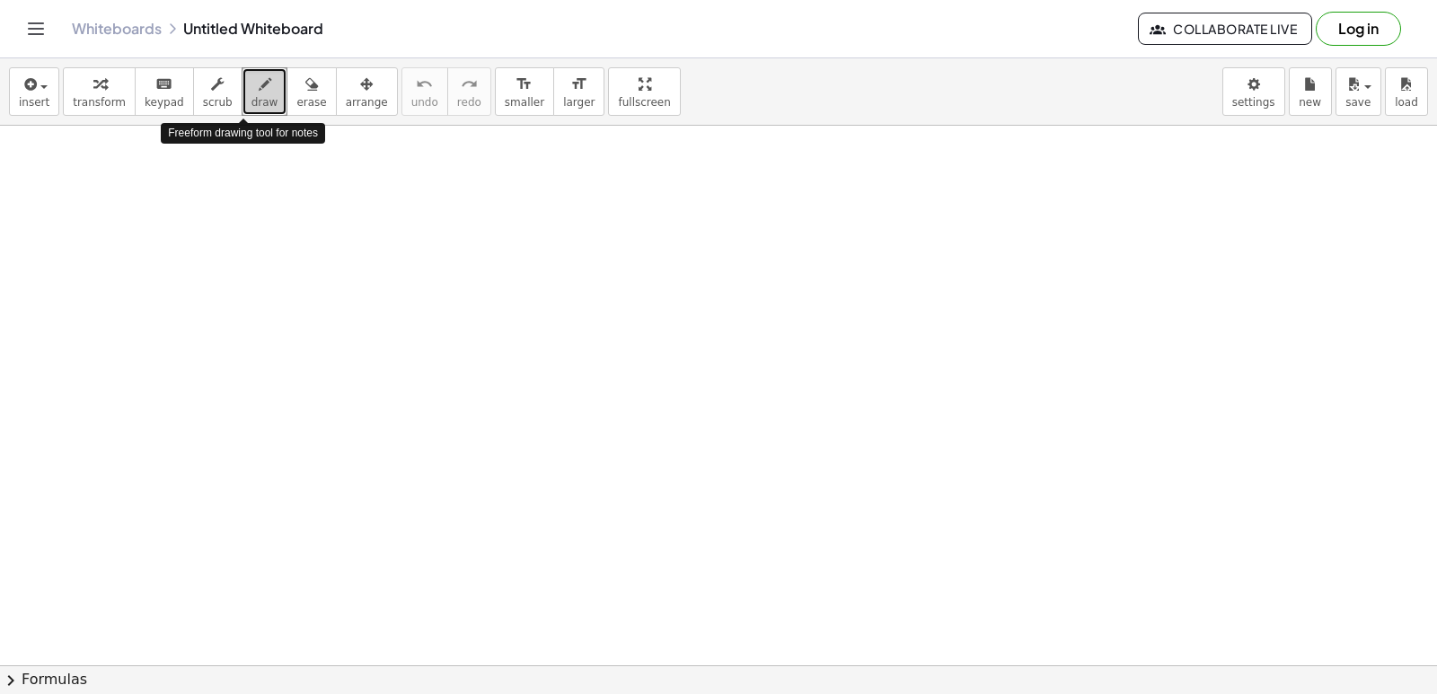
drag, startPoint x: 255, startPoint y: 93, endPoint x: 239, endPoint y: 91, distance: 16.4
click at [259, 91] on icon "button" at bounding box center [265, 85] width 13 height 22
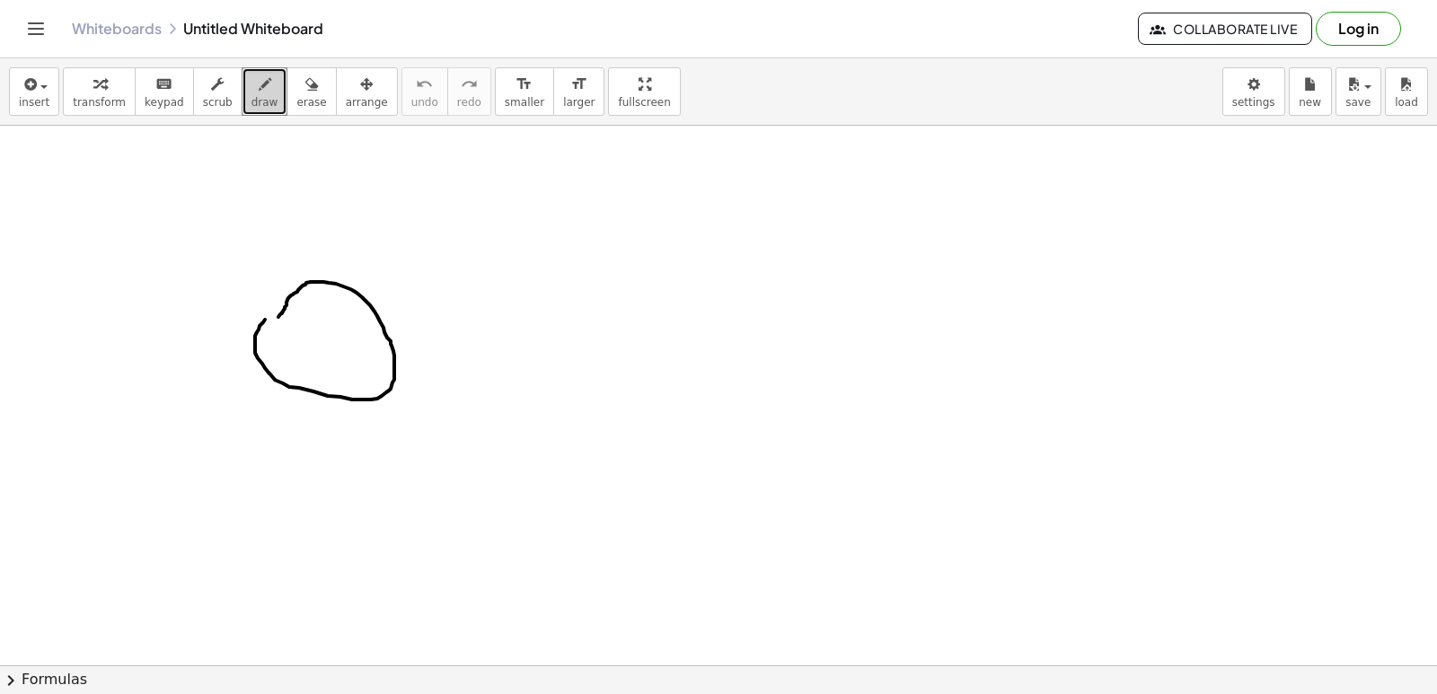
drag, startPoint x: 262, startPoint y: 323, endPoint x: 274, endPoint y: 324, distance: 11.7
drag, startPoint x: 255, startPoint y: 338, endPoint x: 294, endPoint y: 348, distance: 40.1
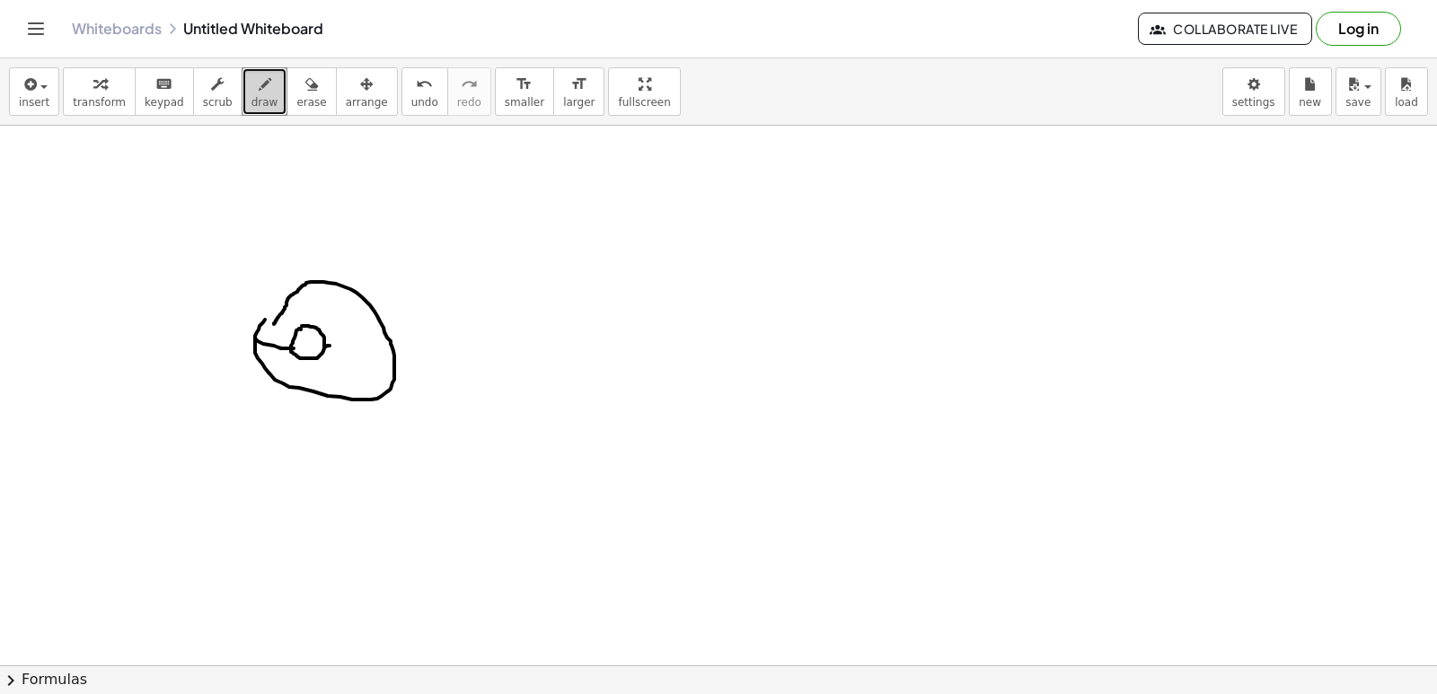
drag, startPoint x: 326, startPoint y: 347, endPoint x: 336, endPoint y: 343, distance: 10.5
drag, startPoint x: 360, startPoint y: 347, endPoint x: 376, endPoint y: 340, distance: 17.3
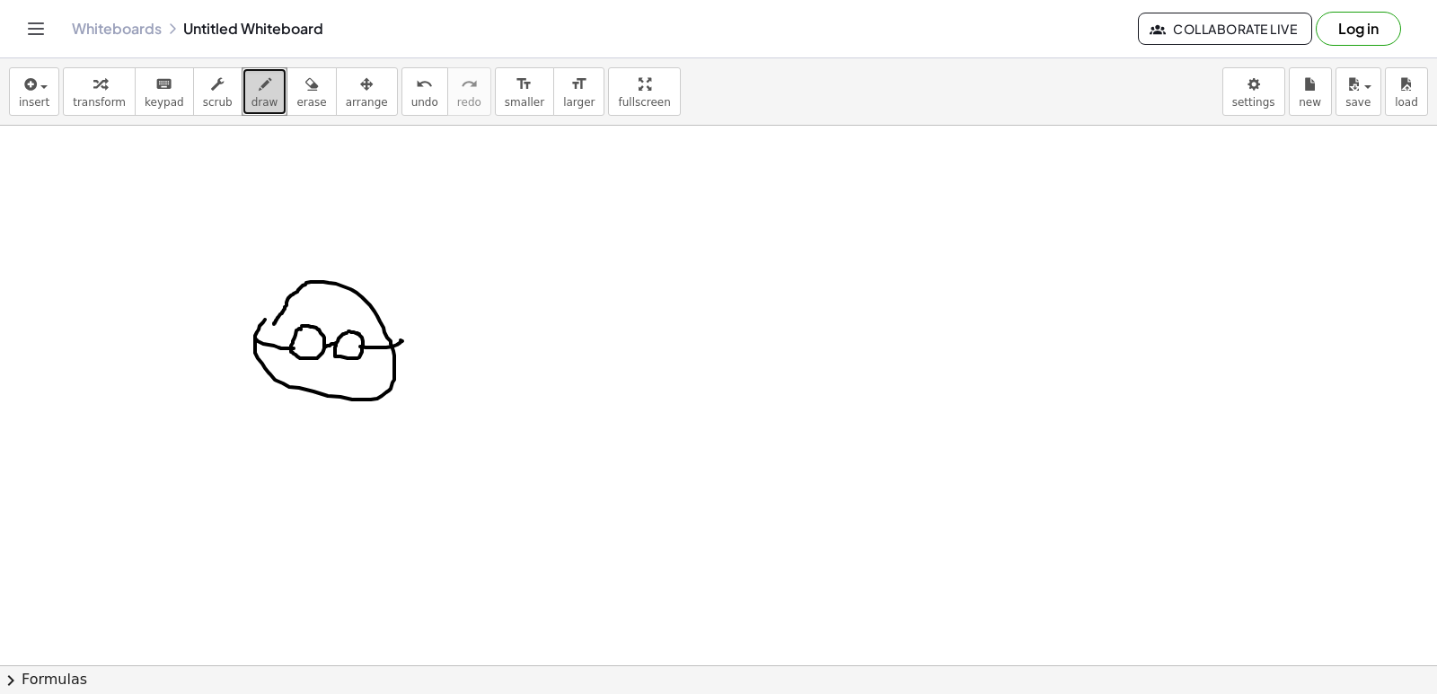
drag, startPoint x: 309, startPoint y: 366, endPoint x: 348, endPoint y: 377, distance: 41.0
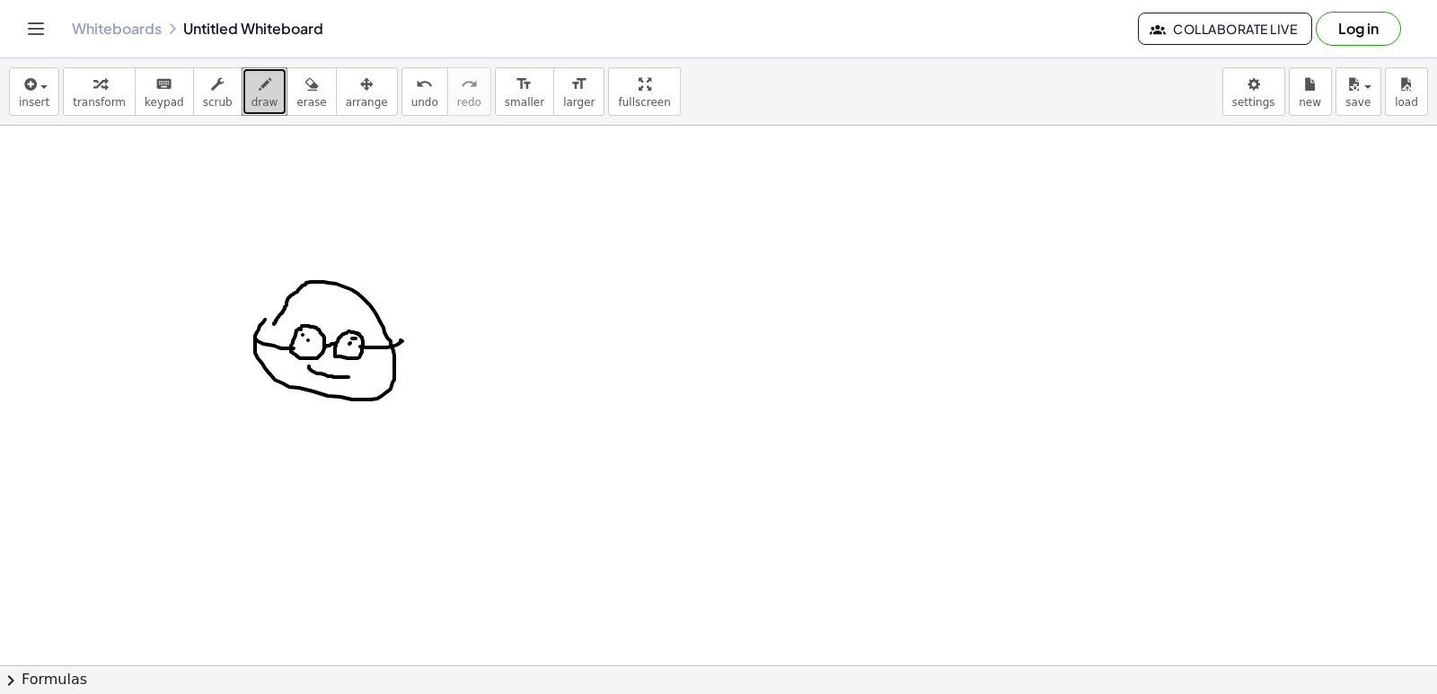
drag, startPoint x: 296, startPoint y: 286, endPoint x: 284, endPoint y: 436, distance: 150.5
drag, startPoint x: 331, startPoint y: 278, endPoint x: 216, endPoint y: 467, distance: 222.1
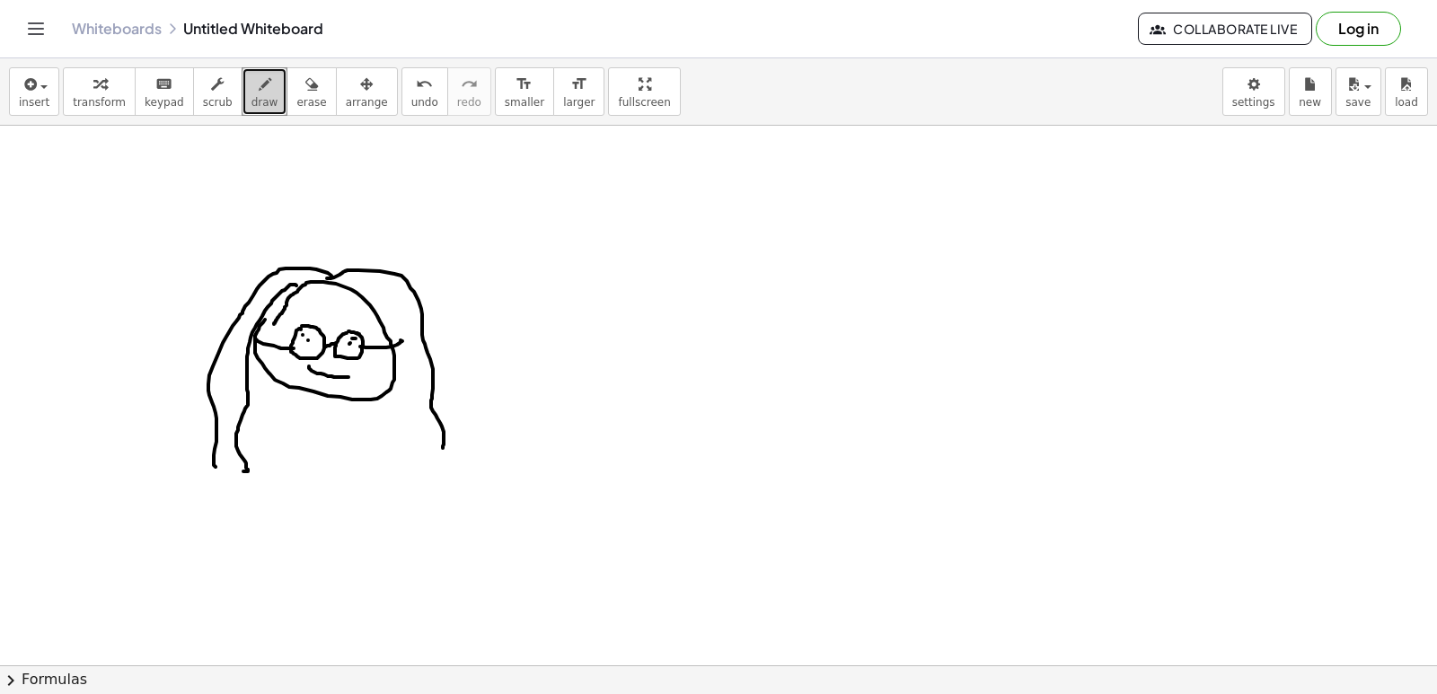
drag, startPoint x: 327, startPoint y: 278, endPoint x: 425, endPoint y: 455, distance: 202.2
drag, startPoint x: 358, startPoint y: 286, endPoint x: 432, endPoint y: 552, distance: 276.7
drag, startPoint x: 454, startPoint y: 475, endPoint x: 423, endPoint y: 562, distance: 92.3
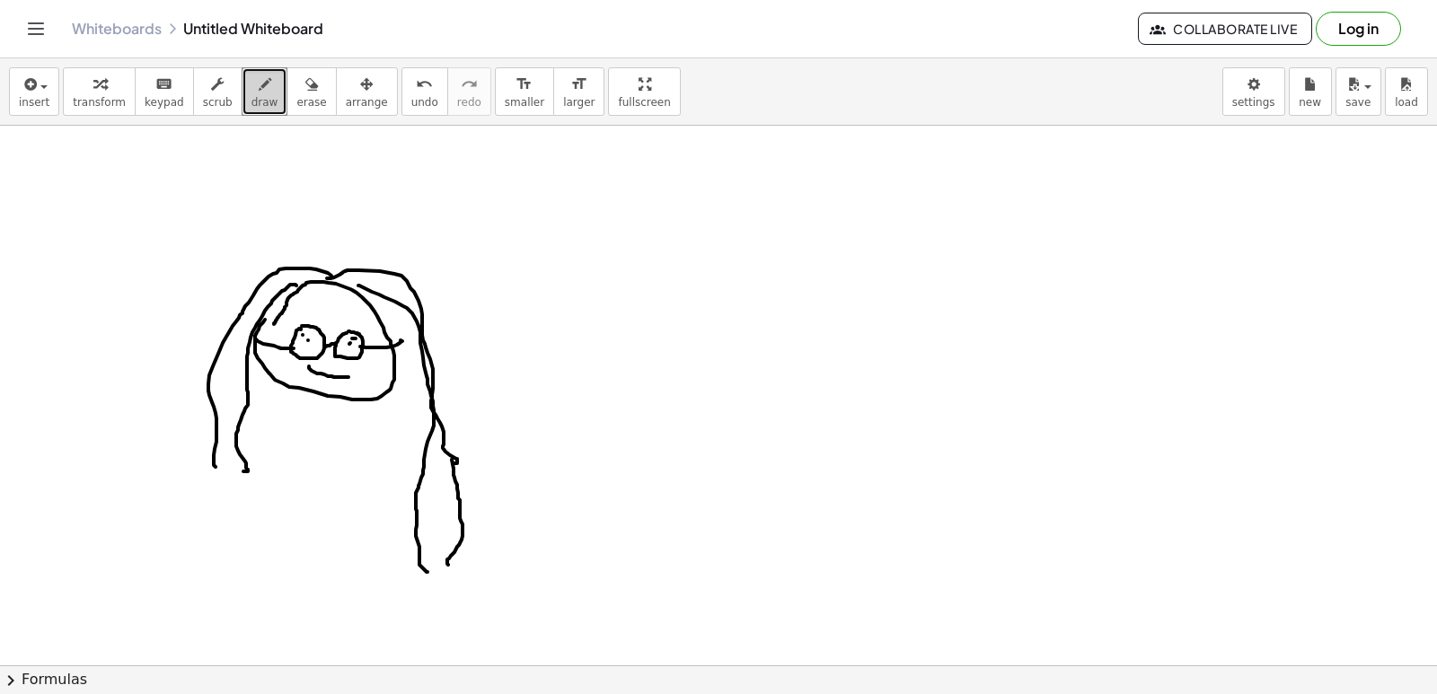
drag, startPoint x: 247, startPoint y: 472, endPoint x: 207, endPoint y: 511, distance: 55.9
drag, startPoint x: 212, startPoint y: 470, endPoint x: 235, endPoint y: 570, distance: 103.3
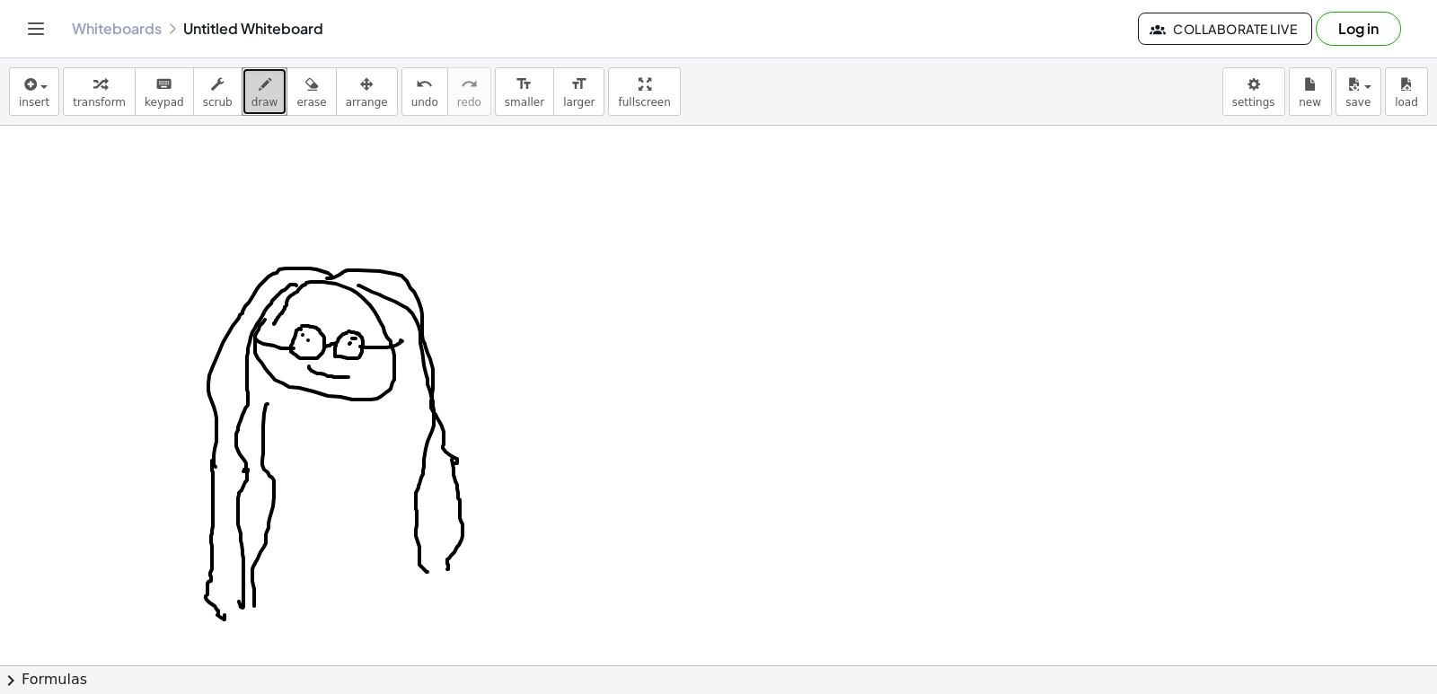
drag, startPoint x: 268, startPoint y: 404, endPoint x: 335, endPoint y: 523, distance: 136.3
drag, startPoint x: 397, startPoint y: 387, endPoint x: 395, endPoint y: 492, distance: 105.1
drag, startPoint x: 408, startPoint y: 313, endPoint x: 411, endPoint y: 539, distance: 225.4
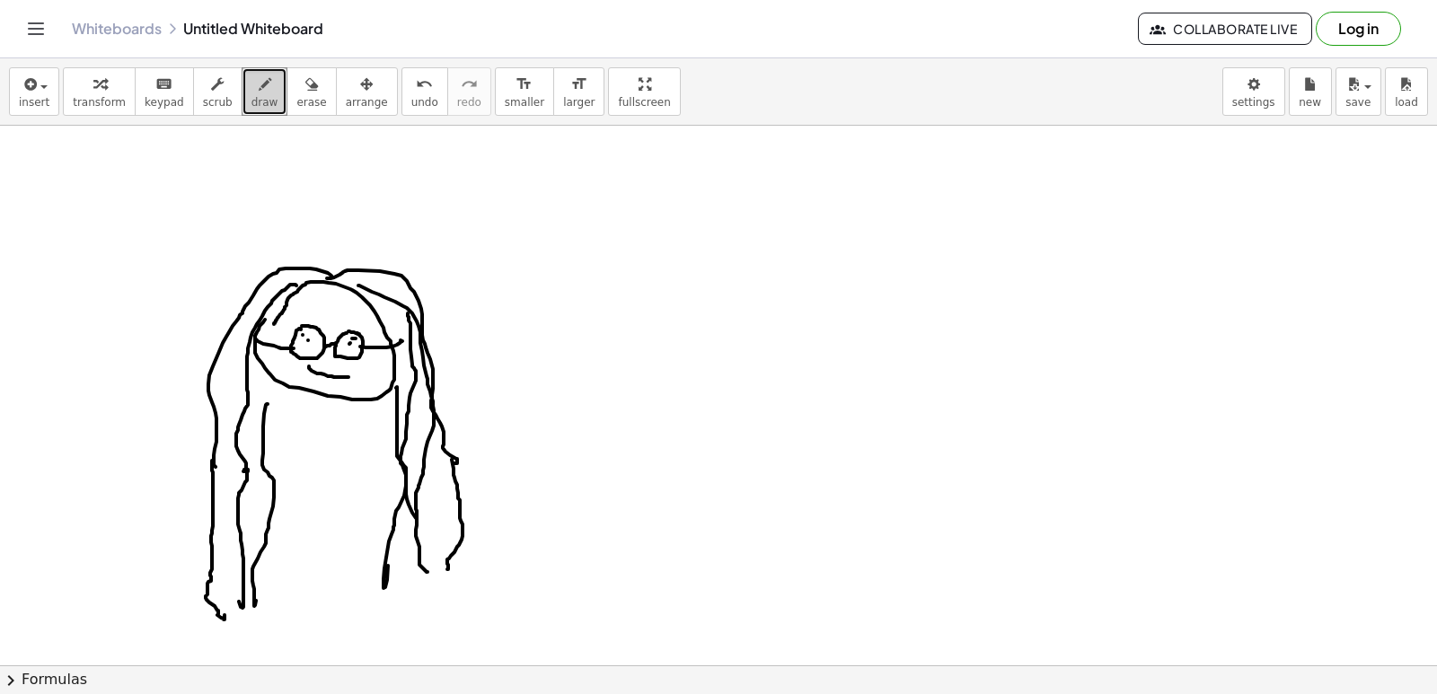
drag, startPoint x: 278, startPoint y: 368, endPoint x: 254, endPoint y: 520, distance: 153.6
drag, startPoint x: 247, startPoint y: 343, endPoint x: 218, endPoint y: 582, distance: 240.6
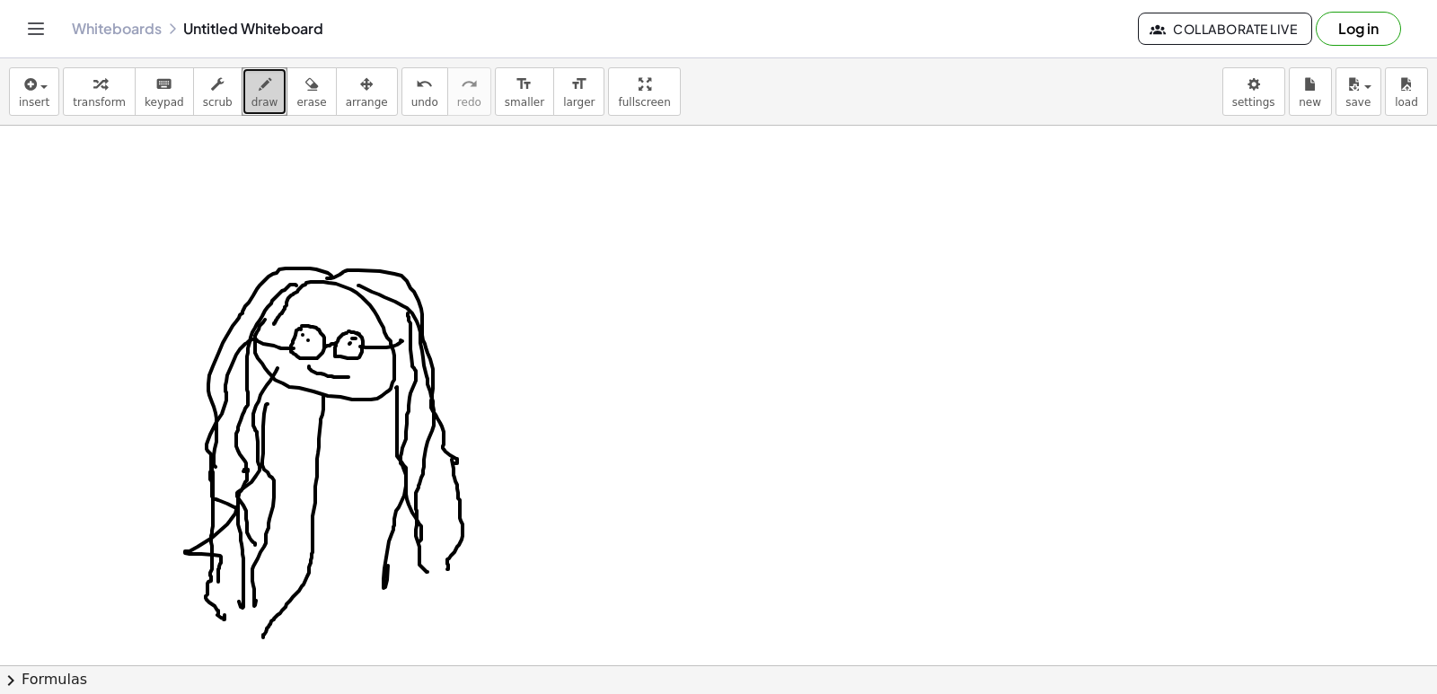
drag, startPoint x: 323, startPoint y: 395, endPoint x: 312, endPoint y: 603, distance: 207.8
drag, startPoint x: 308, startPoint y: 575, endPoint x: 332, endPoint y: 573, distance: 24.3
drag, startPoint x: 315, startPoint y: 476, endPoint x: 335, endPoint y: 477, distance: 19.8
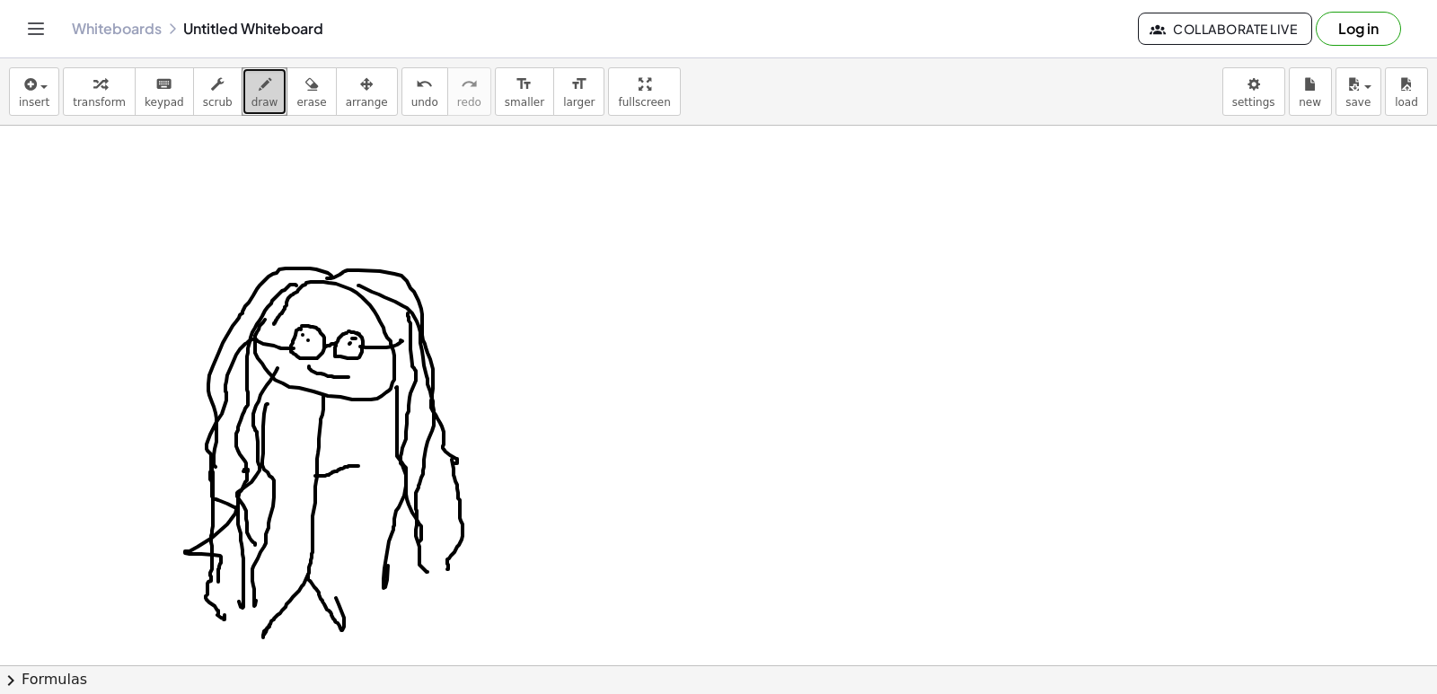
drag, startPoint x: 308, startPoint y: 479, endPoint x: 284, endPoint y: 430, distance: 54.2
drag, startPoint x: 383, startPoint y: 252, endPoint x: 469, endPoint y: 223, distance: 90.3
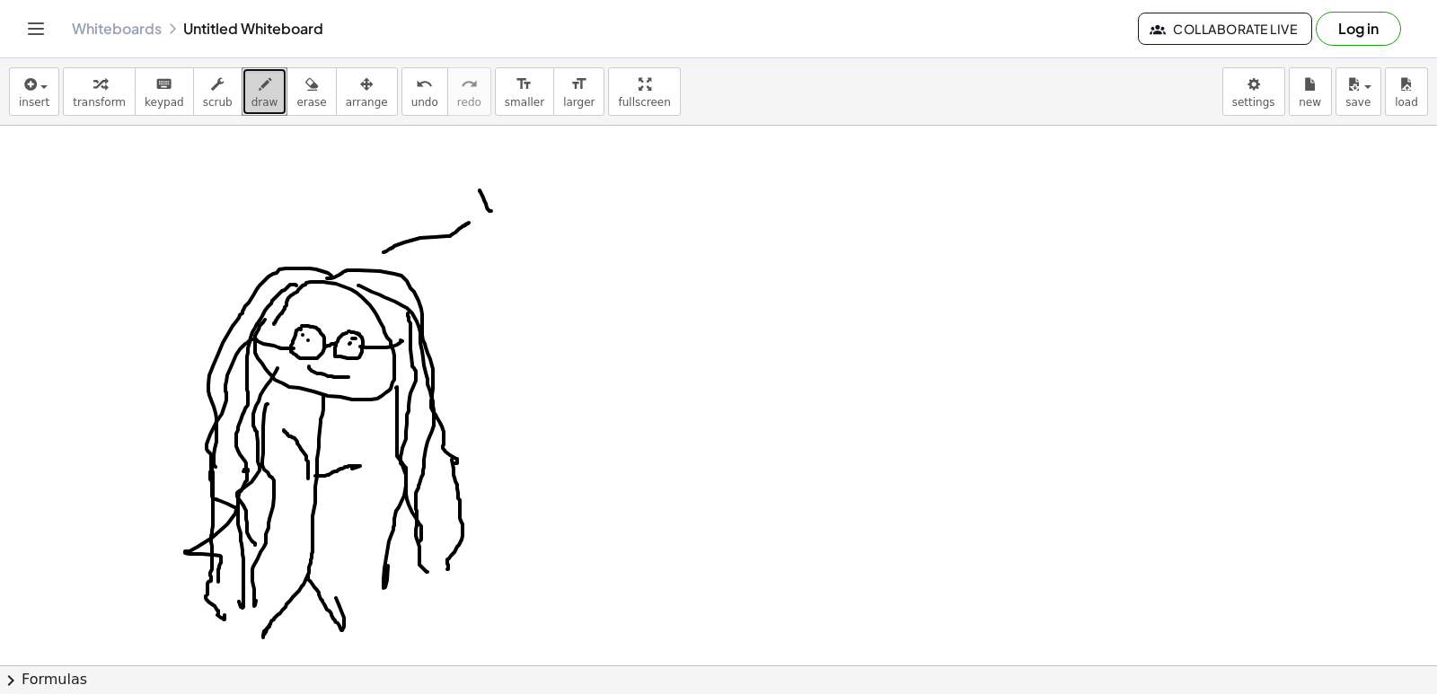
drag, startPoint x: 480, startPoint y: 191, endPoint x: 489, endPoint y: 181, distance: 13.4
drag, startPoint x: 489, startPoint y: 181, endPoint x: 478, endPoint y: 188, distance: 12.5
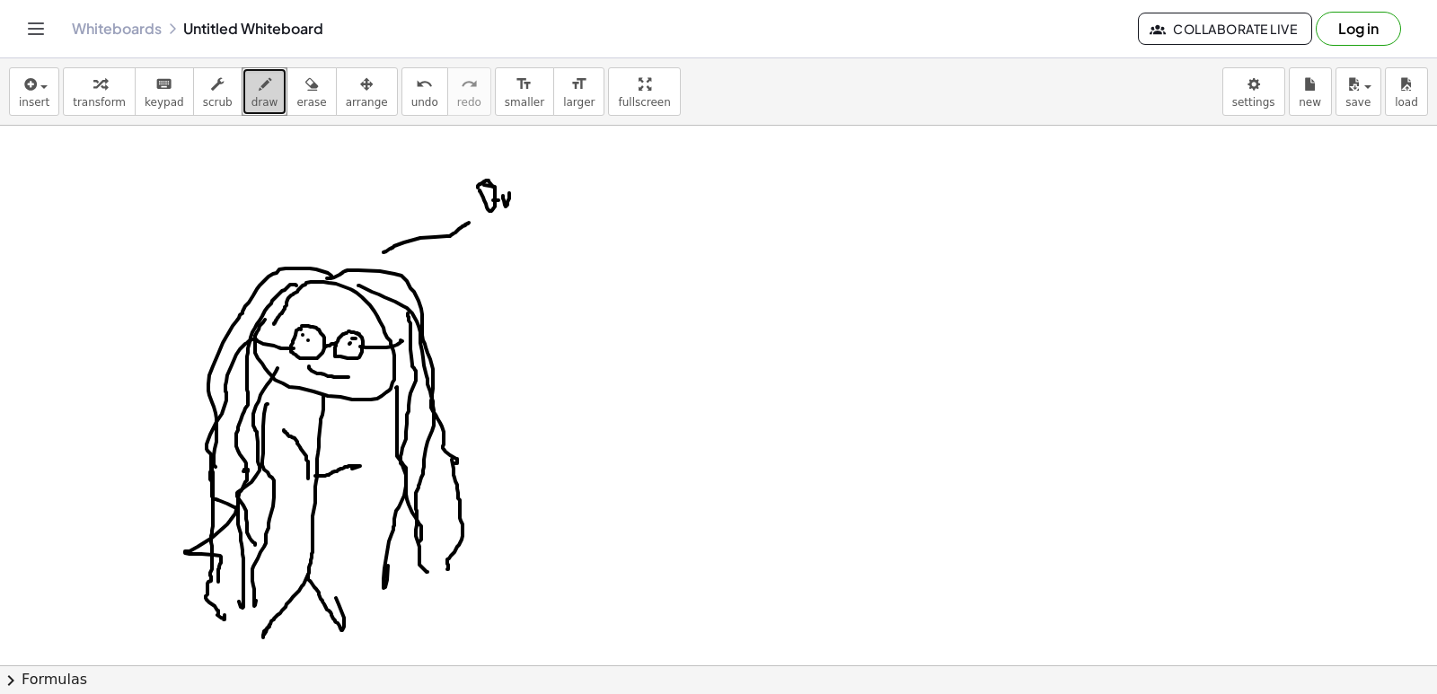
drag, startPoint x: 524, startPoint y: 193, endPoint x: 537, endPoint y: 198, distance: 13.7
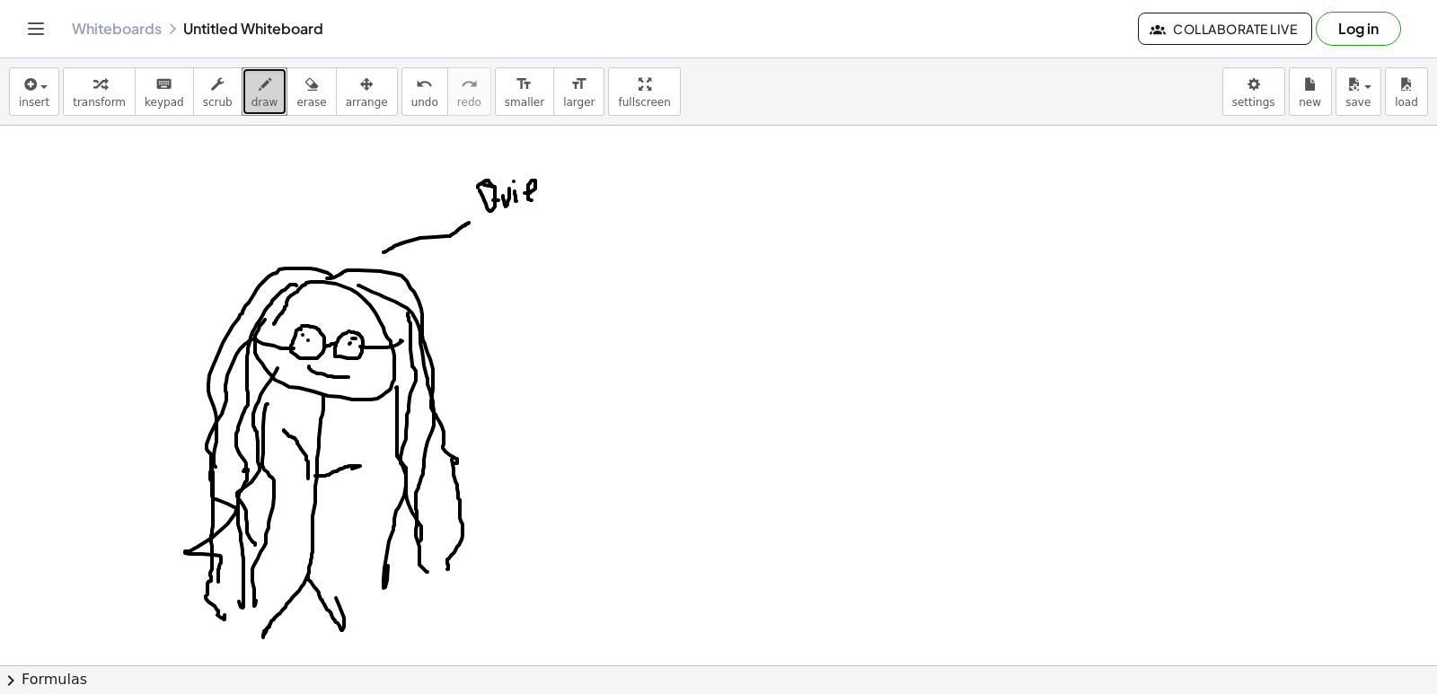
drag, startPoint x: 539, startPoint y: 190, endPoint x: 546, endPoint y: 179, distance: 13.7
drag, startPoint x: 555, startPoint y: 188, endPoint x: 551, endPoint y: 207, distance: 20.1
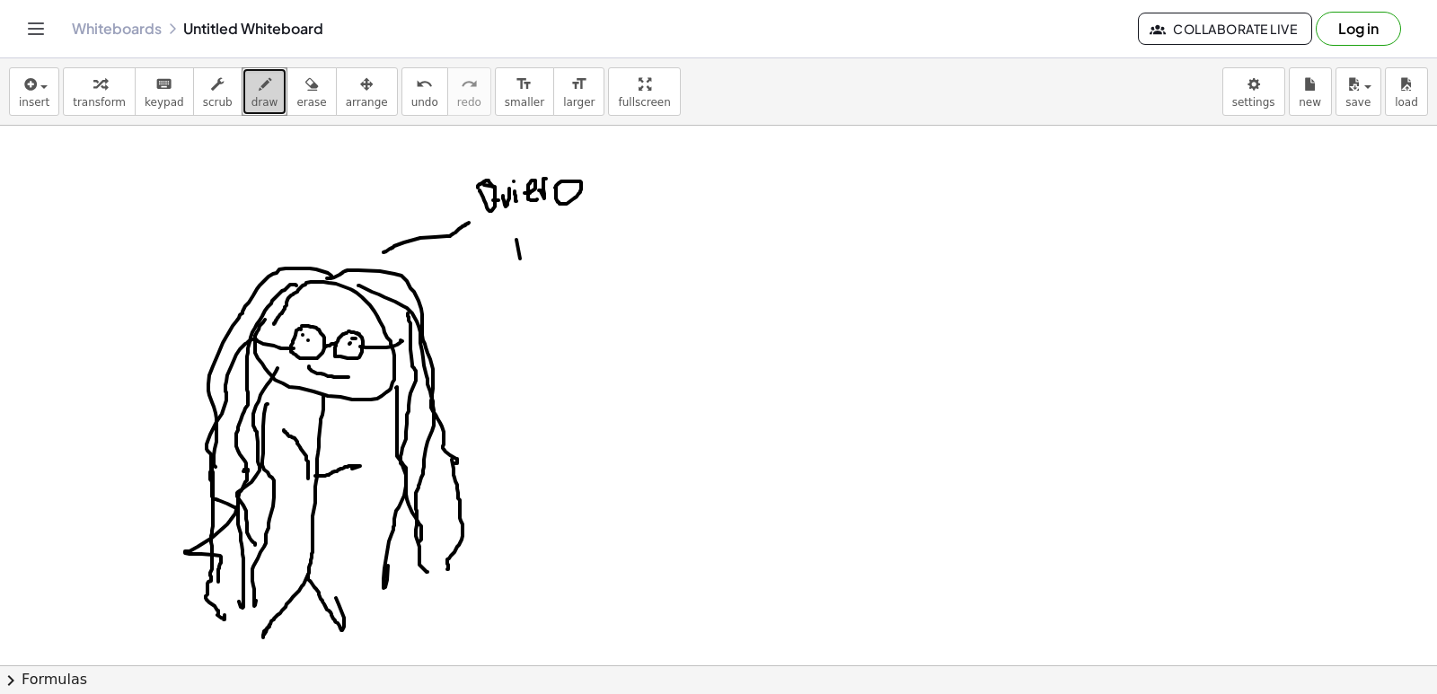
drag, startPoint x: 516, startPoint y: 240, endPoint x: 508, endPoint y: 247, distance: 10.8
drag, startPoint x: 526, startPoint y: 224, endPoint x: 521, endPoint y: 260, distance: 36.3
drag, startPoint x: 556, startPoint y: 240, endPoint x: 546, endPoint y: 241, distance: 9.9
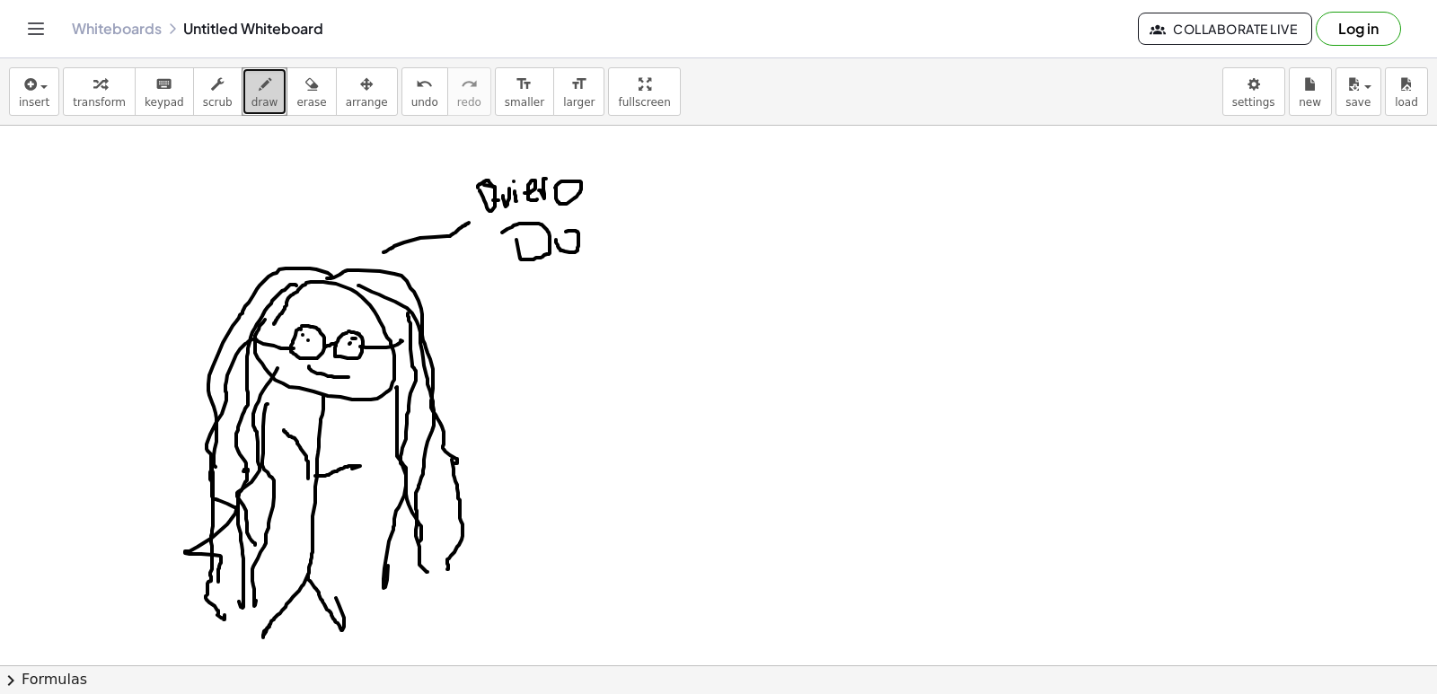
drag, startPoint x: 582, startPoint y: 236, endPoint x: 584, endPoint y: 249, distance: 12.7
drag, startPoint x: 601, startPoint y: 231, endPoint x: 625, endPoint y: 234, distance: 24.5
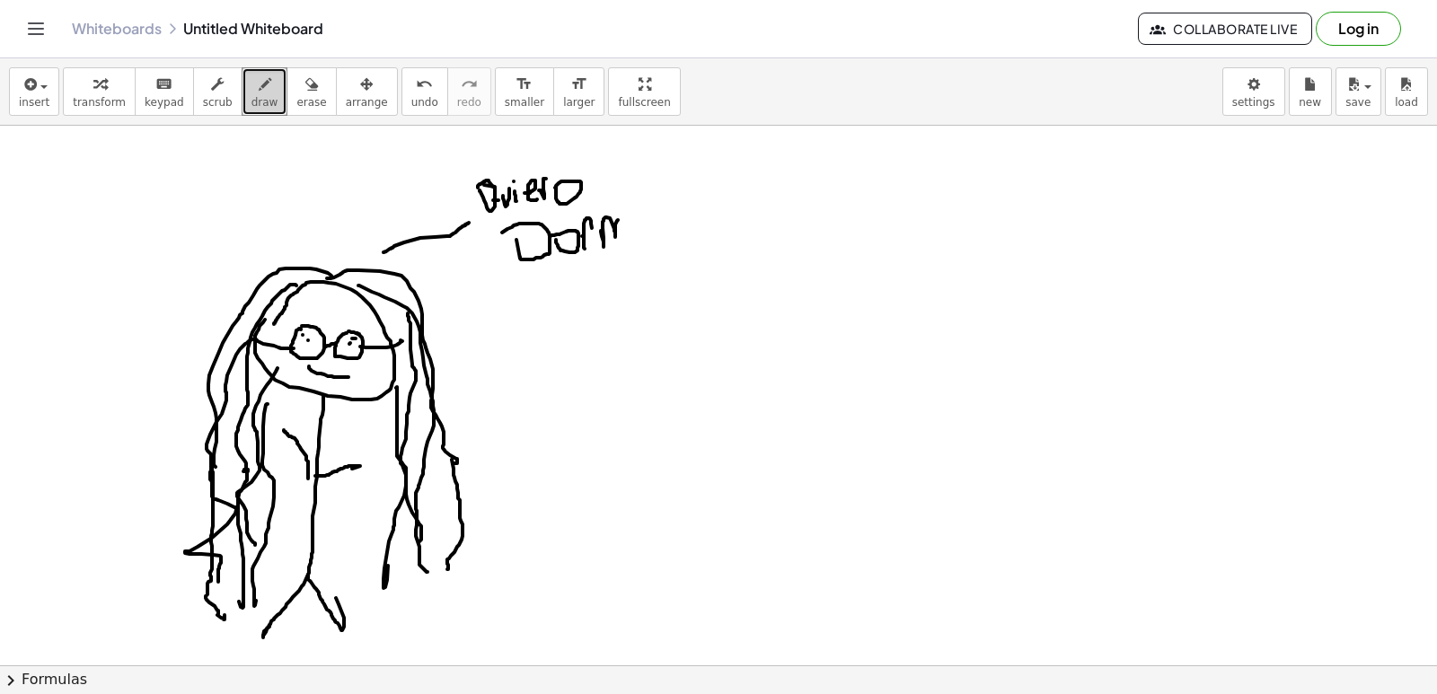
drag, startPoint x: 635, startPoint y: 220, endPoint x: 637, endPoint y: 233, distance: 13.6
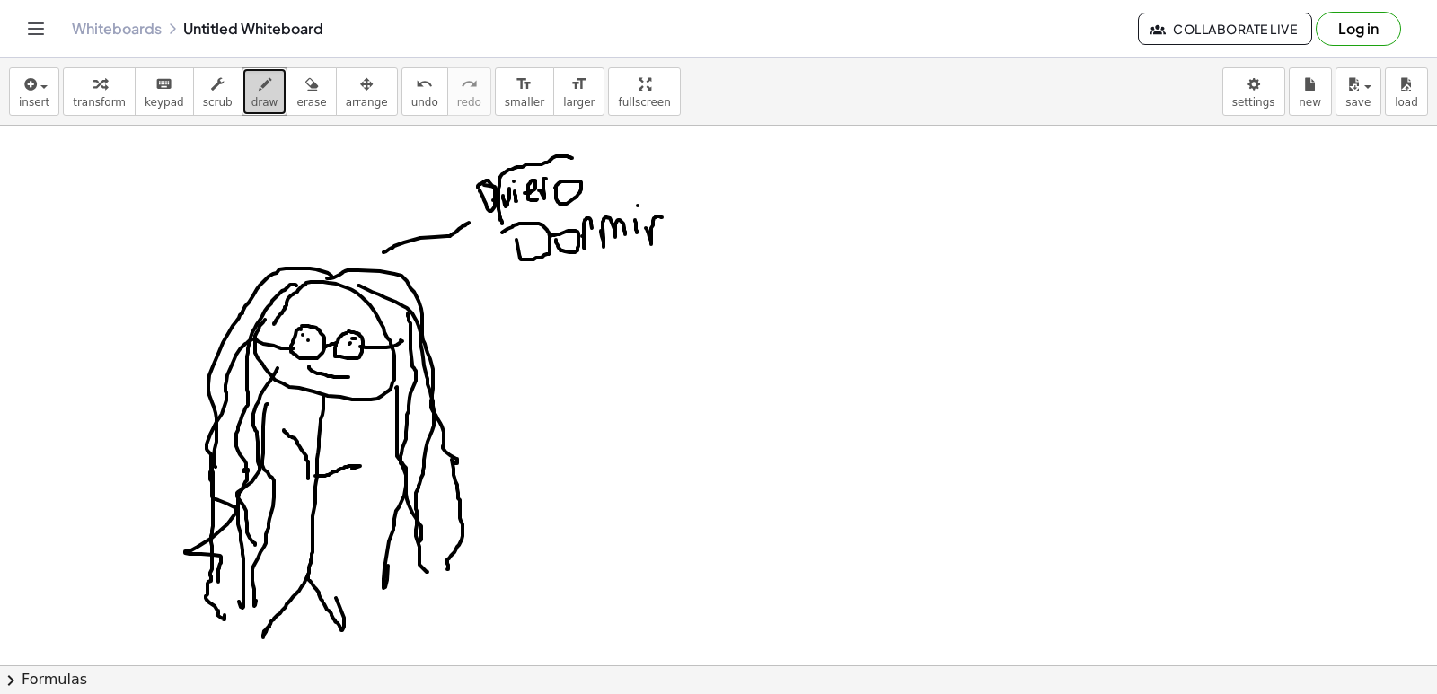
drag, startPoint x: 572, startPoint y: 158, endPoint x: 508, endPoint y: 203, distance: 78.0
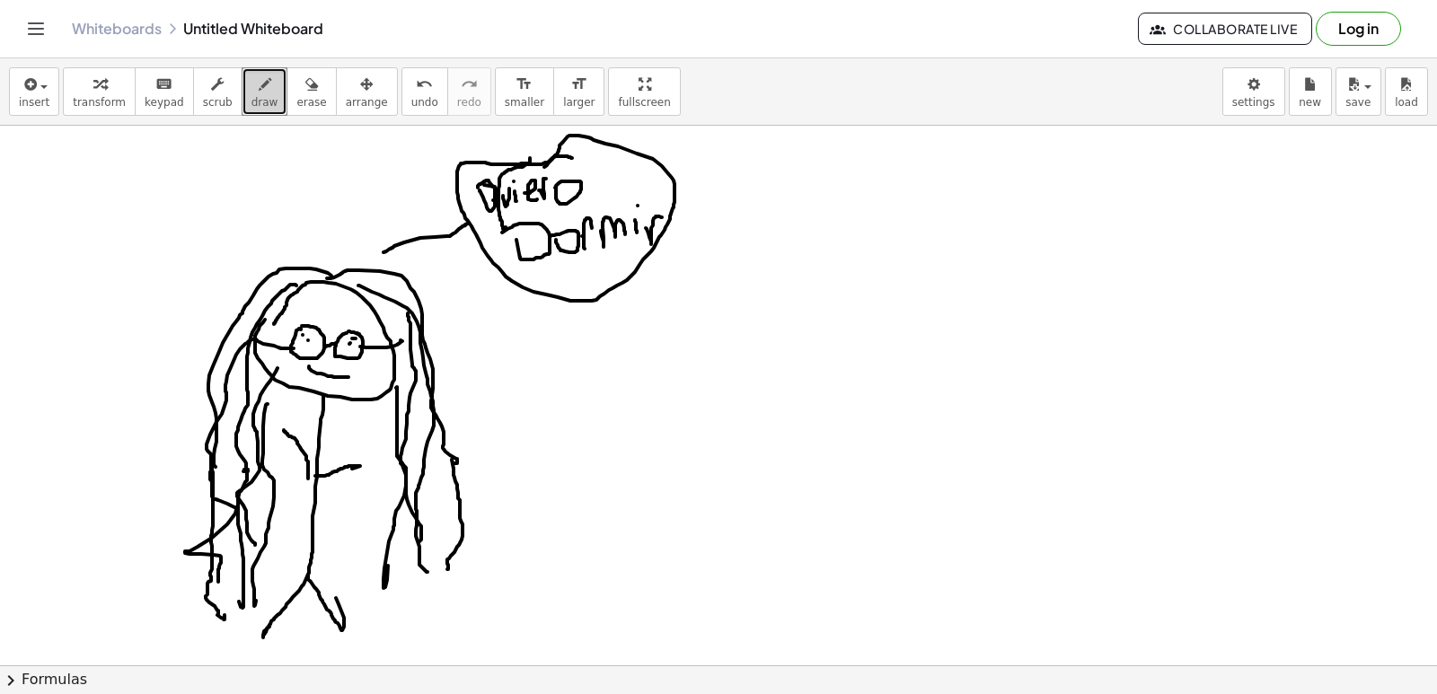
drag, startPoint x: 530, startPoint y: 162, endPoint x: 534, endPoint y: 170, distance: 9.2
drag, startPoint x: 639, startPoint y: 358, endPoint x: 559, endPoint y: 405, distance: 92.6
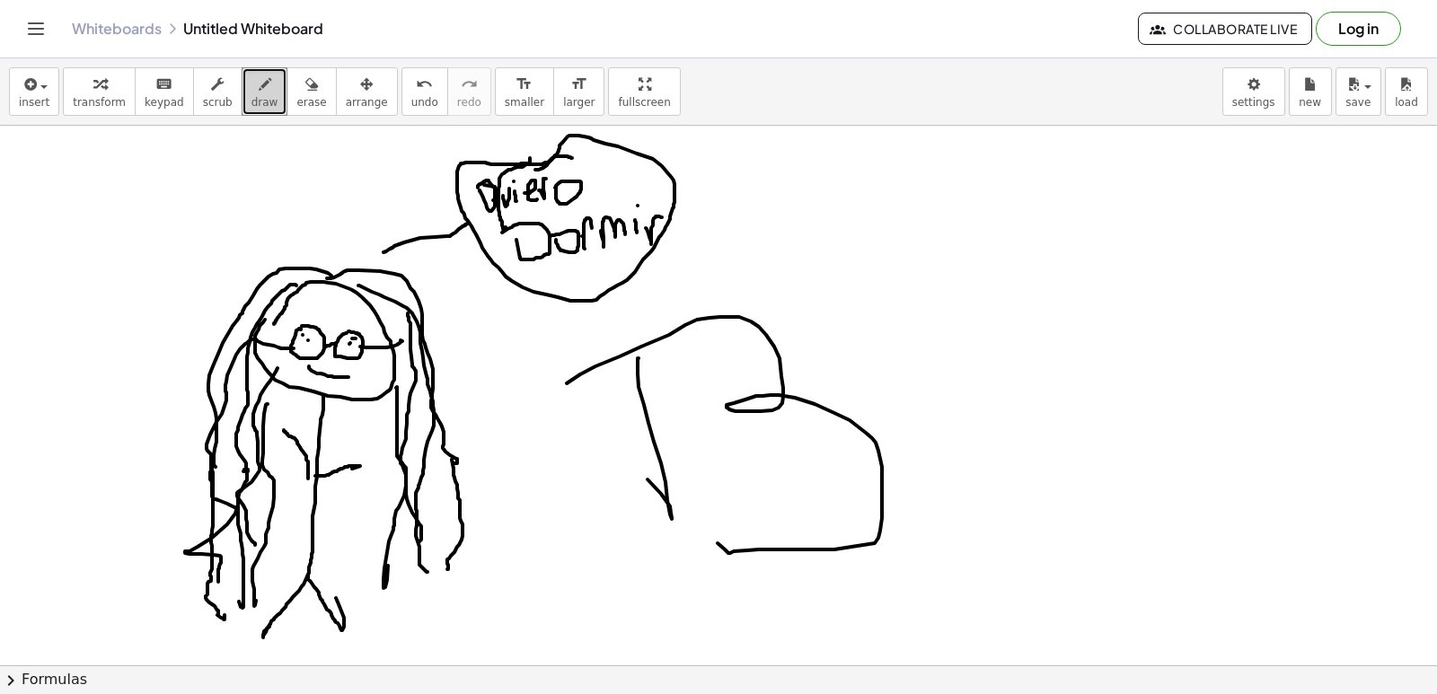
drag, startPoint x: 641, startPoint y: 347, endPoint x: 747, endPoint y: 509, distance: 194.0
drag, startPoint x: 918, startPoint y: 547, endPoint x: 1007, endPoint y: 409, distance: 164.4
drag, startPoint x: 1009, startPoint y: 409, endPoint x: 1027, endPoint y: 438, distance: 34.7
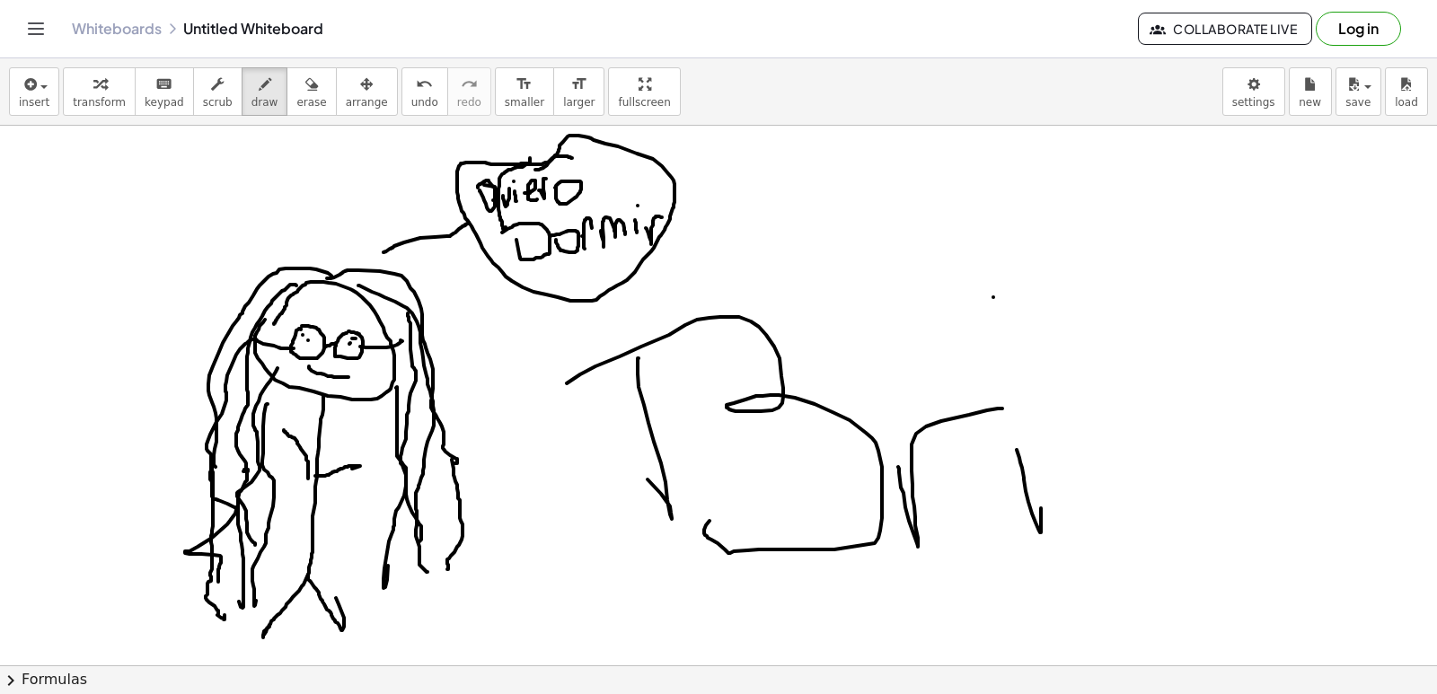
drag, startPoint x: 1088, startPoint y: 264, endPoint x: 1156, endPoint y: 494, distance: 239.8
drag, startPoint x: 1142, startPoint y: 433, endPoint x: 1203, endPoint y: 433, distance: 61.1
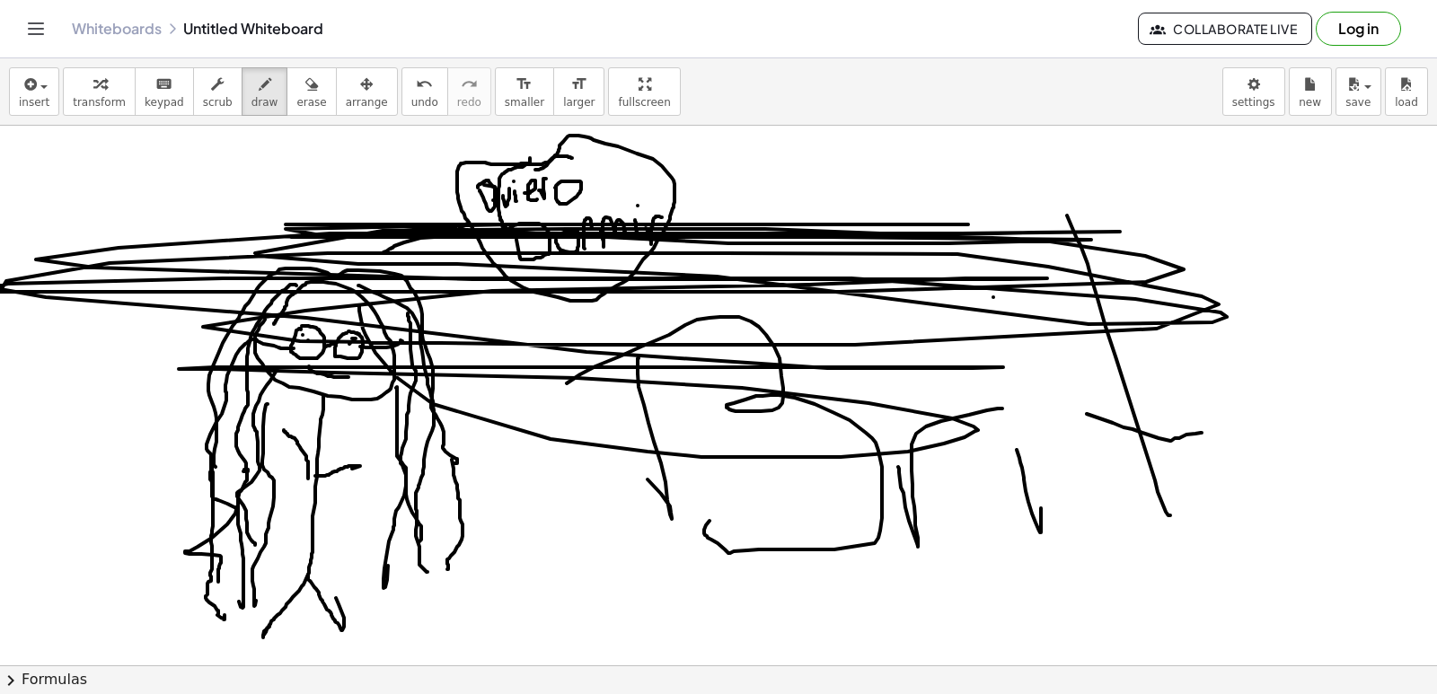
drag, startPoint x: 359, startPoint y: 306, endPoint x: 799, endPoint y: 238, distance: 445.3
click at [809, 234] on div at bounding box center [718, 665] width 1437 height 1079
drag, startPoint x: 555, startPoint y: 507, endPoint x: 606, endPoint y: 567, distance: 78.3
click at [597, 571] on div at bounding box center [718, 665] width 1437 height 1079
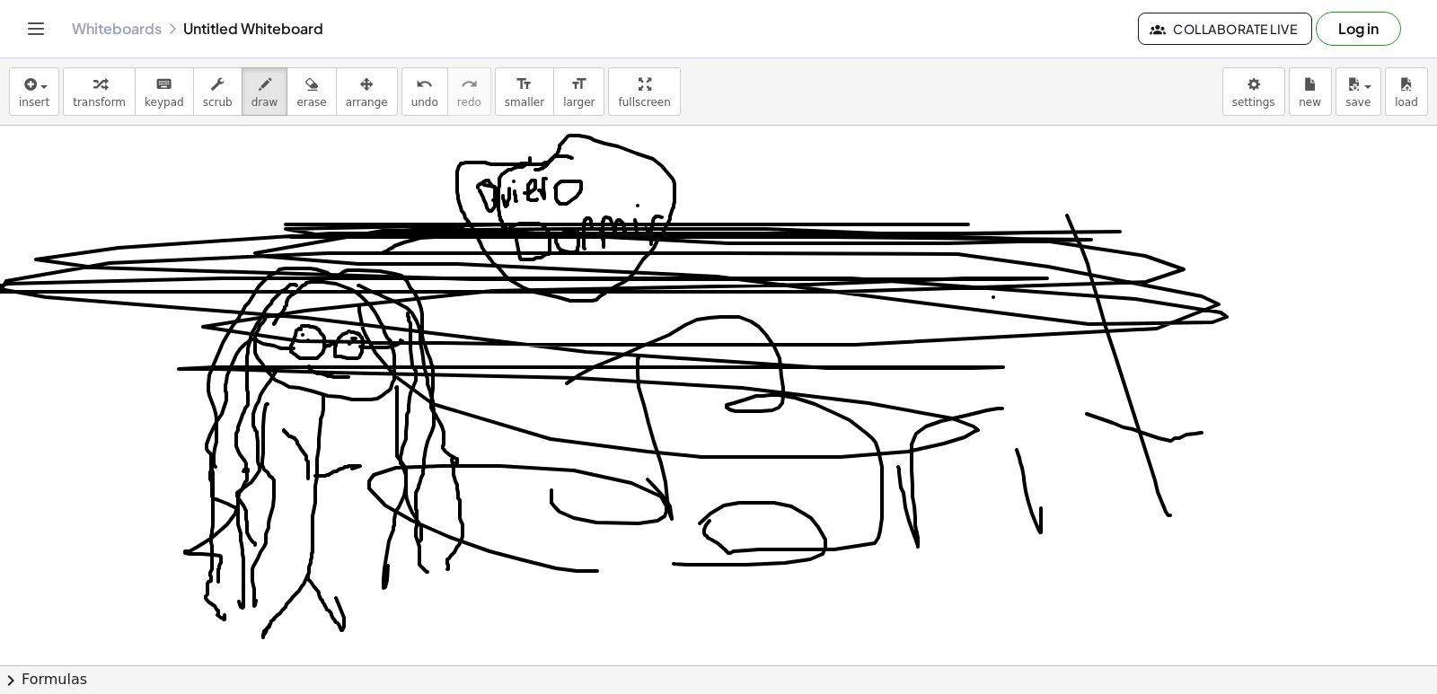
drag, startPoint x: 785, startPoint y: 563, endPoint x: 921, endPoint y: 622, distance: 148.0
click at [920, 633] on div at bounding box center [718, 665] width 1437 height 1079
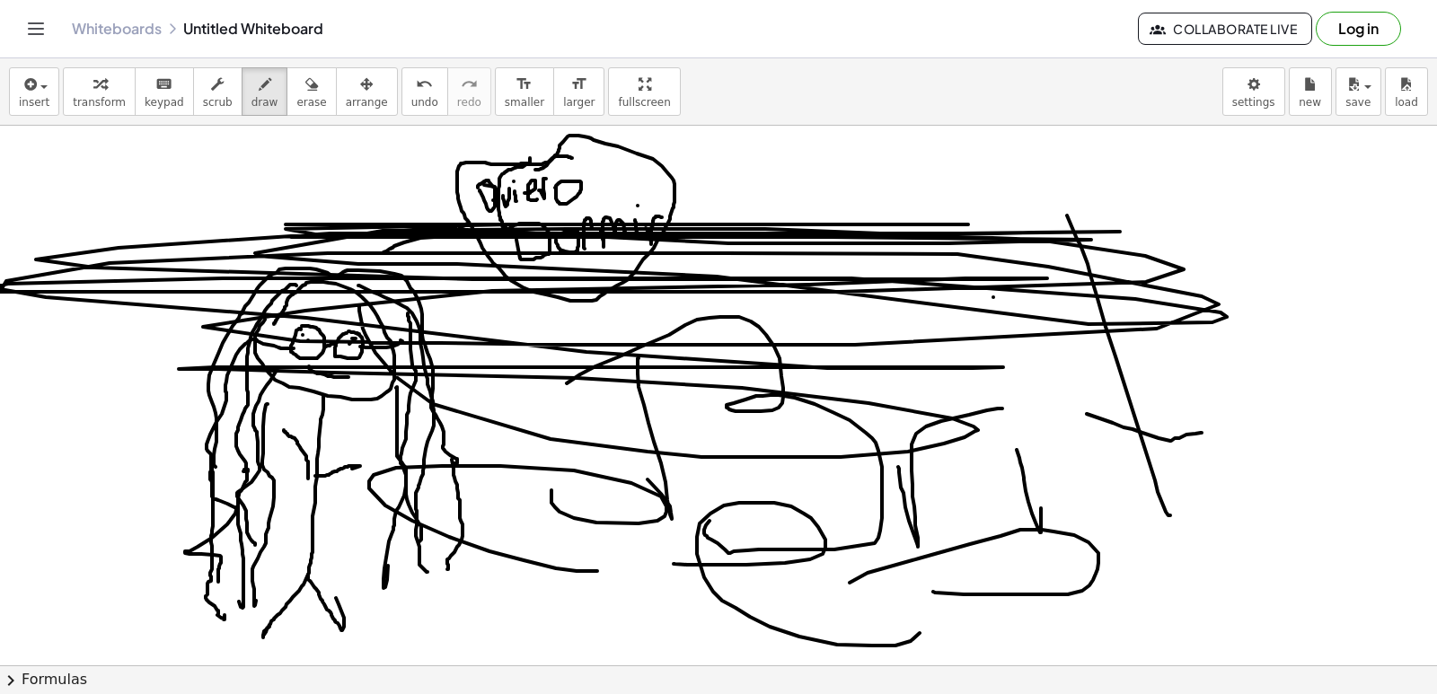
drag, startPoint x: 933, startPoint y: 592, endPoint x: 1102, endPoint y: 654, distance: 179.8
click at [1105, 673] on div "insert select one: Math Expression Function Text Youtube Video Graphing Geometr…" at bounding box center [718, 376] width 1437 height 636
drag, startPoint x: 281, startPoint y: 93, endPoint x: 299, endPoint y: 115, distance: 28.1
click at [286, 97] on button "erase" at bounding box center [310, 91] width 49 height 48
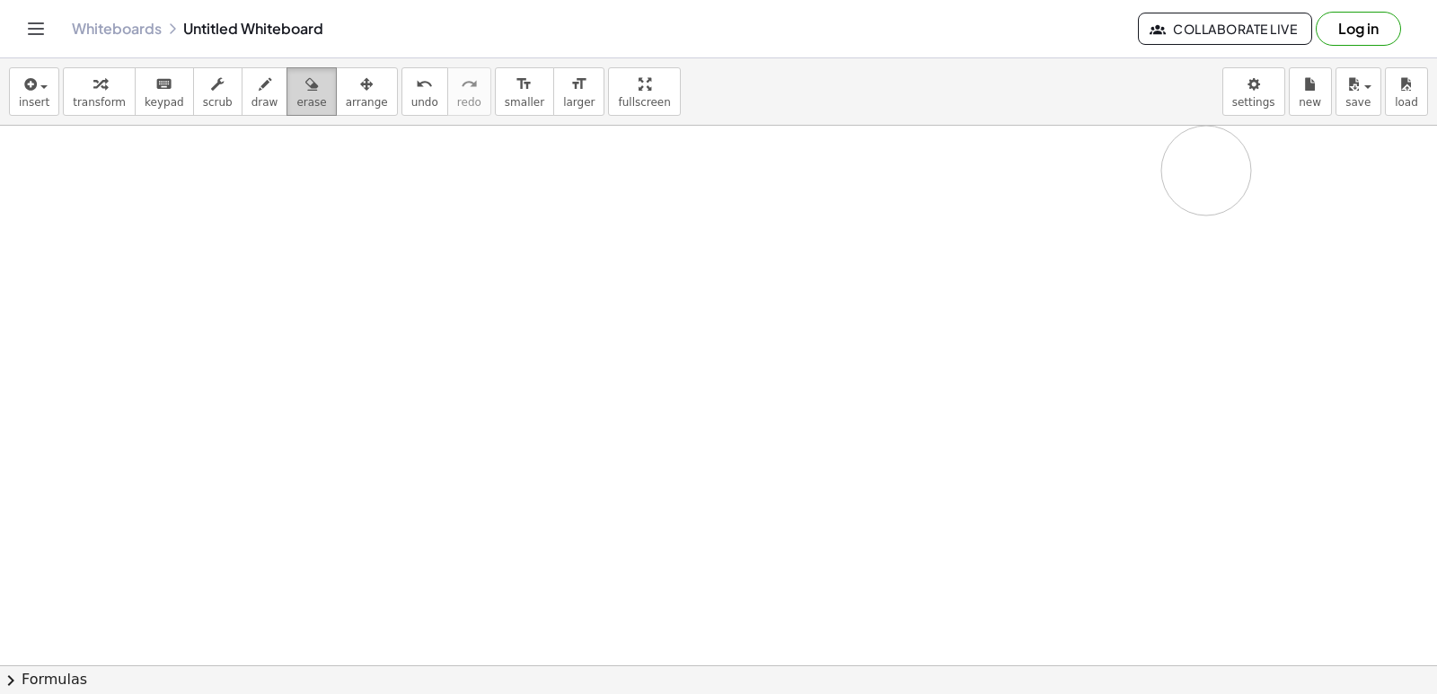
drag, startPoint x: 723, startPoint y: 360, endPoint x: 284, endPoint y: 79, distance: 521.4
click at [1015, 71] on div "insert select one: Math Expression Function Text Youtube Video Graphing Geometr…" at bounding box center [718, 376] width 1437 height 636
click at [259, 85] on icon "button" at bounding box center [265, 85] width 13 height 22
drag, startPoint x: 185, startPoint y: 273, endPoint x: 185, endPoint y: 284, distance: 10.8
click at [185, 284] on div at bounding box center [718, 665] width 1437 height 1079
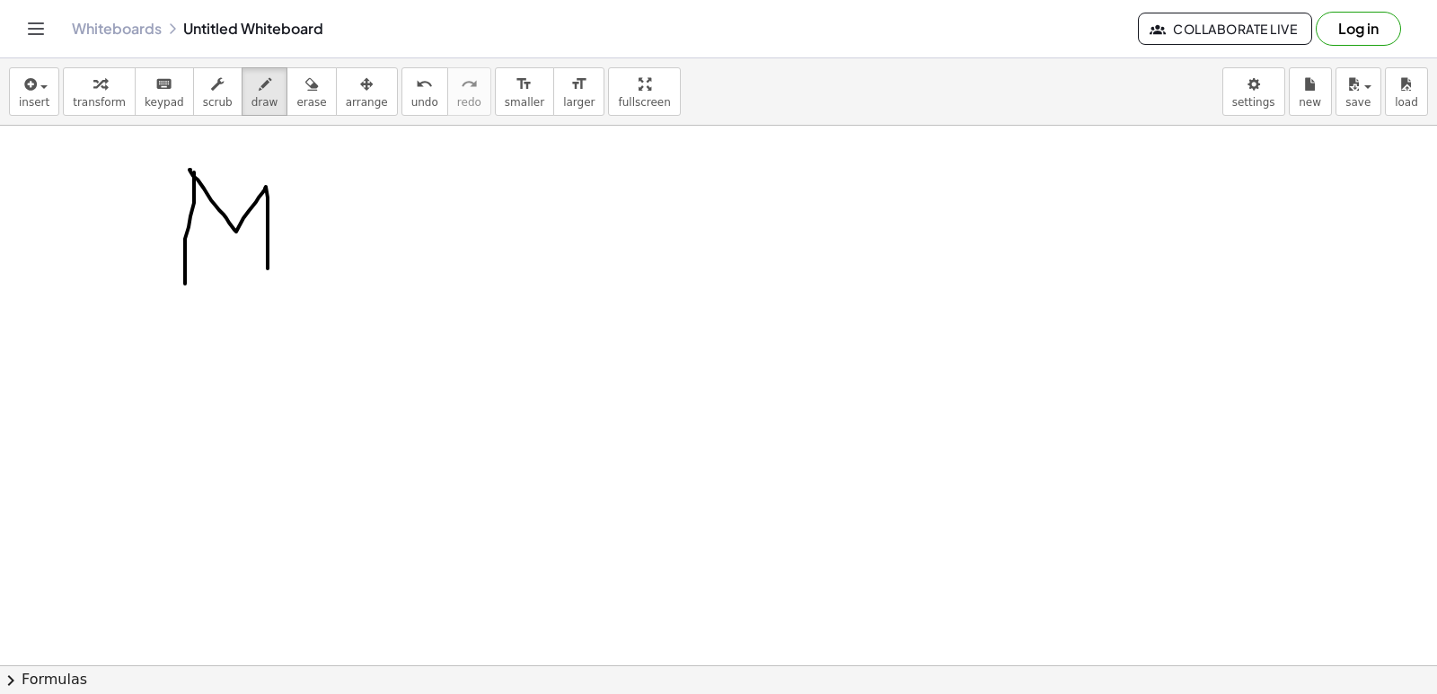
drag, startPoint x: 189, startPoint y: 170, endPoint x: 272, endPoint y: 269, distance: 129.5
click at [269, 276] on div at bounding box center [718, 665] width 1437 height 1079
drag, startPoint x: 286, startPoint y: 251, endPoint x: 340, endPoint y: 233, distance: 56.5
drag, startPoint x: 340, startPoint y: 233, endPoint x: 356, endPoint y: 264, distance: 34.1
click at [356, 264] on div at bounding box center [718, 665] width 1437 height 1079
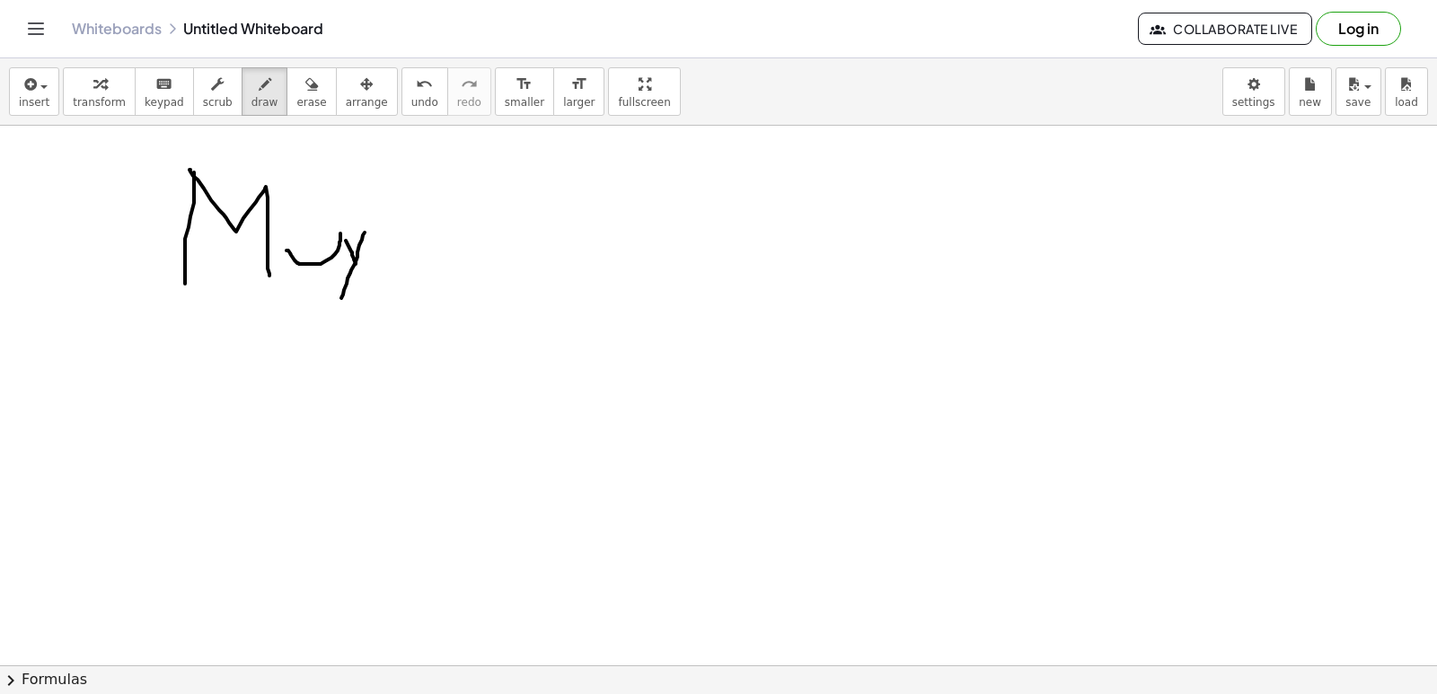
drag, startPoint x: 365, startPoint y: 233, endPoint x: 337, endPoint y: 312, distance: 83.8
click at [334, 324] on div at bounding box center [718, 665] width 1437 height 1079
drag, startPoint x: 468, startPoint y: 192, endPoint x: 430, endPoint y: 243, distance: 63.6
click at [490, 274] on div at bounding box center [718, 665] width 1437 height 1079
drag, startPoint x: 464, startPoint y: 199, endPoint x: 479, endPoint y: 296, distance: 98.0
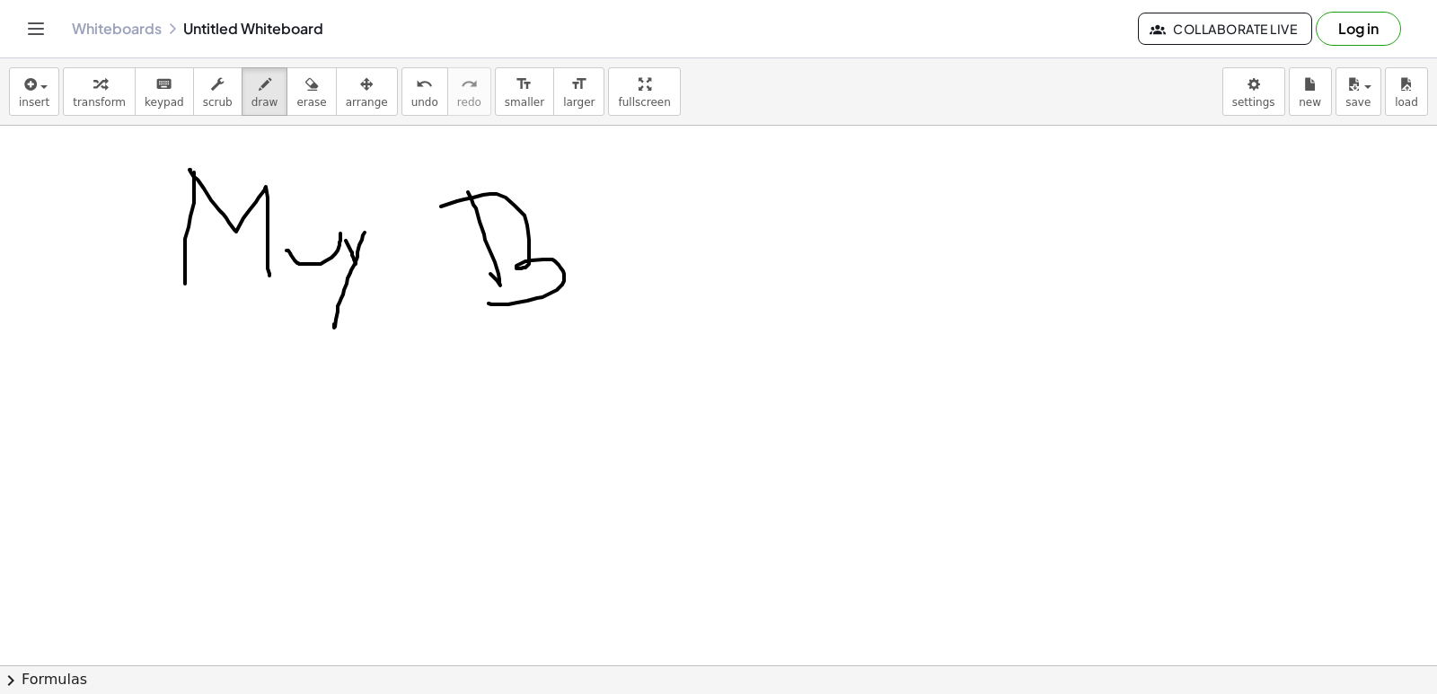
click at [479, 296] on div at bounding box center [718, 665] width 1437 height 1079
drag, startPoint x: 586, startPoint y: 267, endPoint x: 588, endPoint y: 250, distance: 17.3
click at [595, 298] on div at bounding box center [718, 665] width 1437 height 1079
drag, startPoint x: 588, startPoint y: 228, endPoint x: 603, endPoint y: 244, distance: 21.6
click at [596, 238] on div at bounding box center [718, 665] width 1437 height 1079
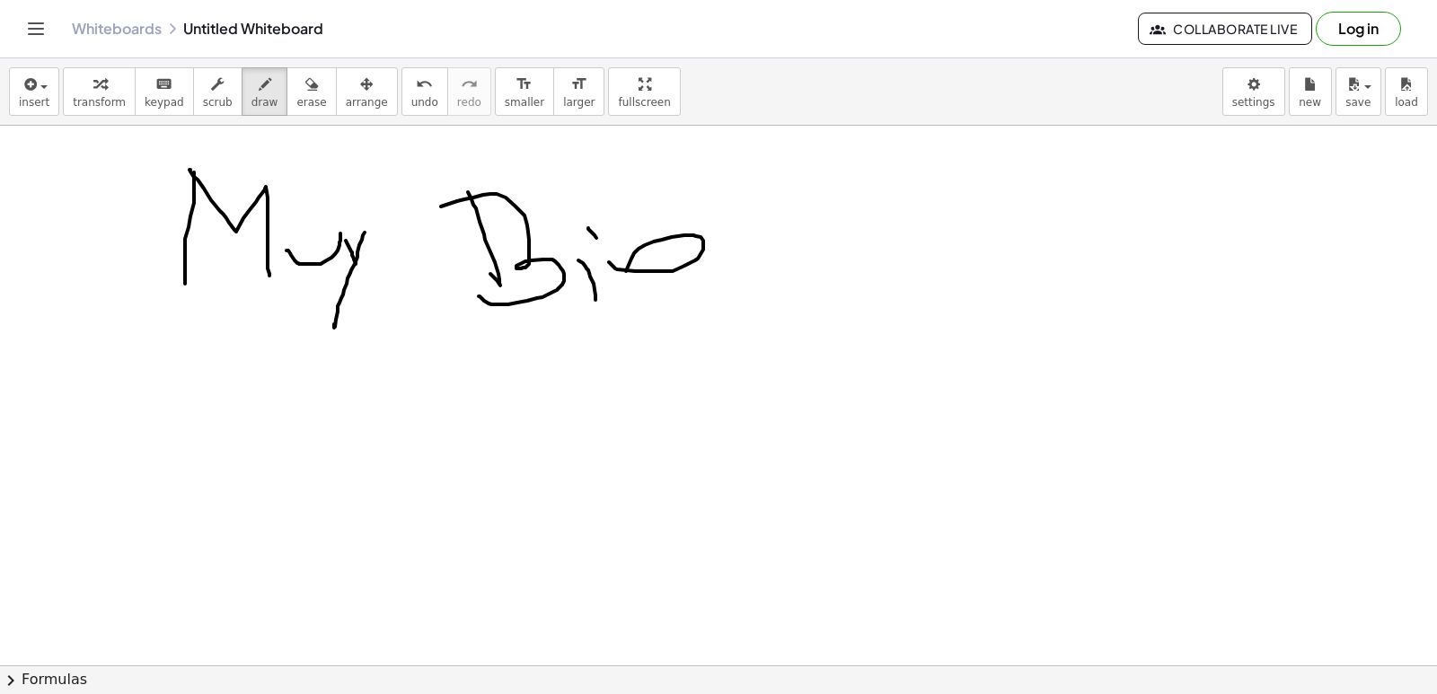
drag, startPoint x: 695, startPoint y: 260, endPoint x: 656, endPoint y: 289, distance: 48.9
click at [652, 297] on div at bounding box center [718, 665] width 1437 height 1079
drag, startPoint x: 676, startPoint y: 269, endPoint x: 753, endPoint y: 301, distance: 82.6
click at [753, 308] on div at bounding box center [718, 665] width 1437 height 1079
drag, startPoint x: 780, startPoint y: 257, endPoint x: 848, endPoint y: 300, distance: 80.0
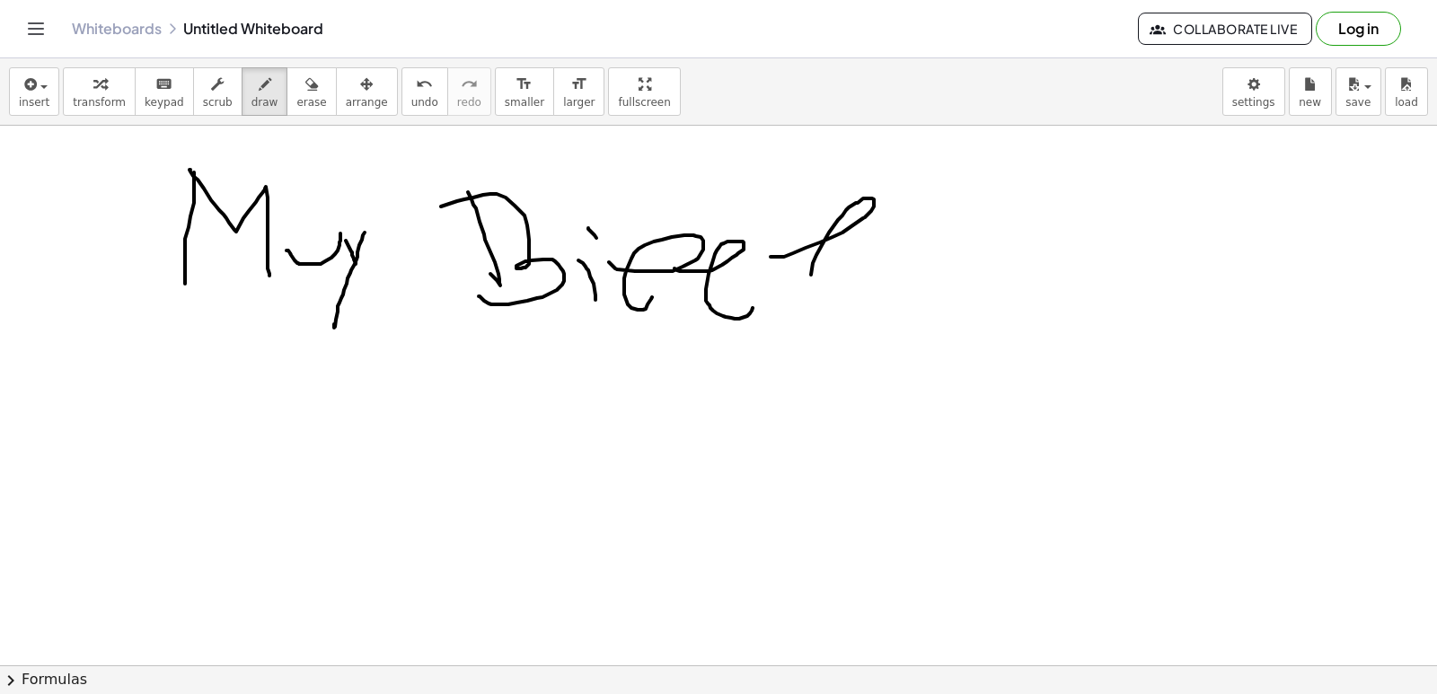
click at [848, 307] on div at bounding box center [718, 665] width 1437 height 1079
drag, startPoint x: 903, startPoint y: 250, endPoint x: 939, endPoint y: 306, distance: 67.5
click at [937, 324] on div at bounding box center [718, 665] width 1437 height 1079
drag, startPoint x: 995, startPoint y: 247, endPoint x: 1035, endPoint y: 297, distance: 64.0
click at [1014, 331] on div at bounding box center [718, 665] width 1437 height 1079
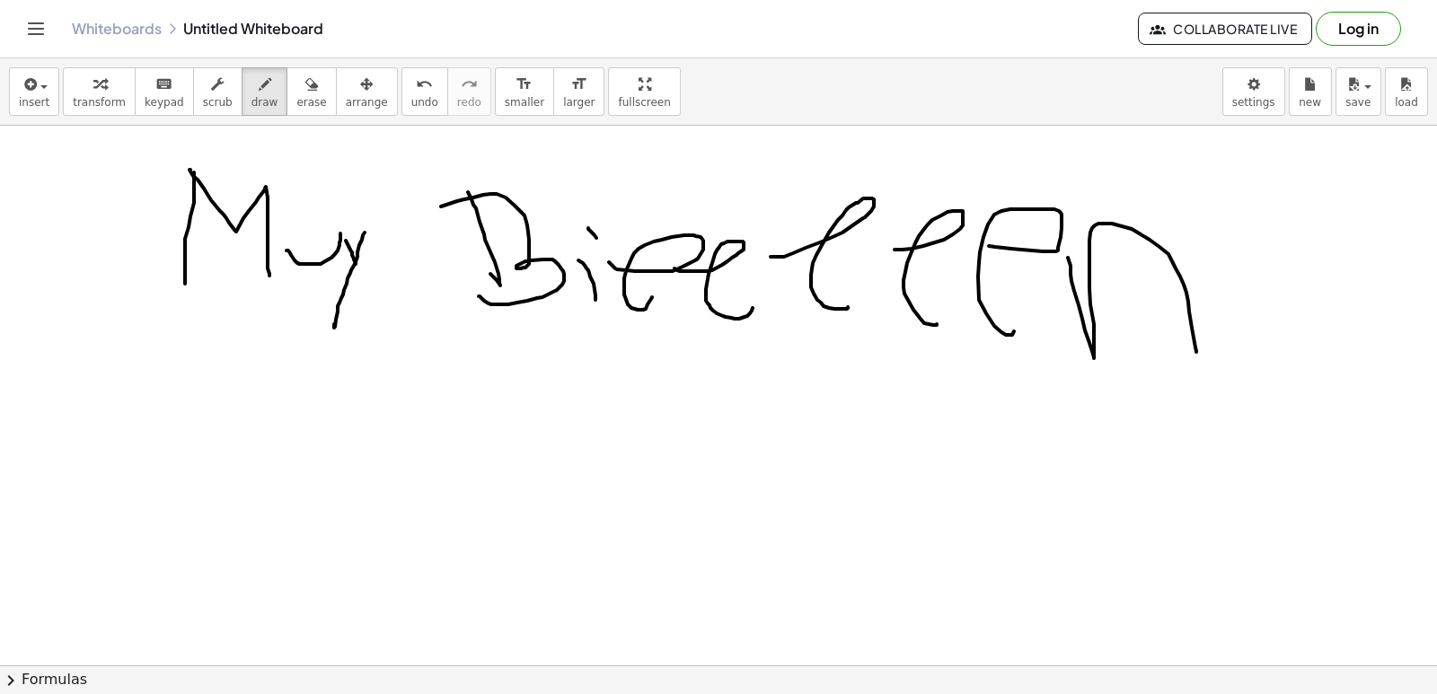
drag, startPoint x: 1070, startPoint y: 274, endPoint x: 1196, endPoint y: 347, distance: 145.3
click at [1197, 353] on div at bounding box center [718, 665] width 1437 height 1079
drag, startPoint x: 1232, startPoint y: 366, endPoint x: 1224, endPoint y: 330, distance: 36.8
click at [1240, 361] on div at bounding box center [718, 665] width 1437 height 1079
drag, startPoint x: 1237, startPoint y: 312, endPoint x: 1263, endPoint y: 270, distance: 48.8
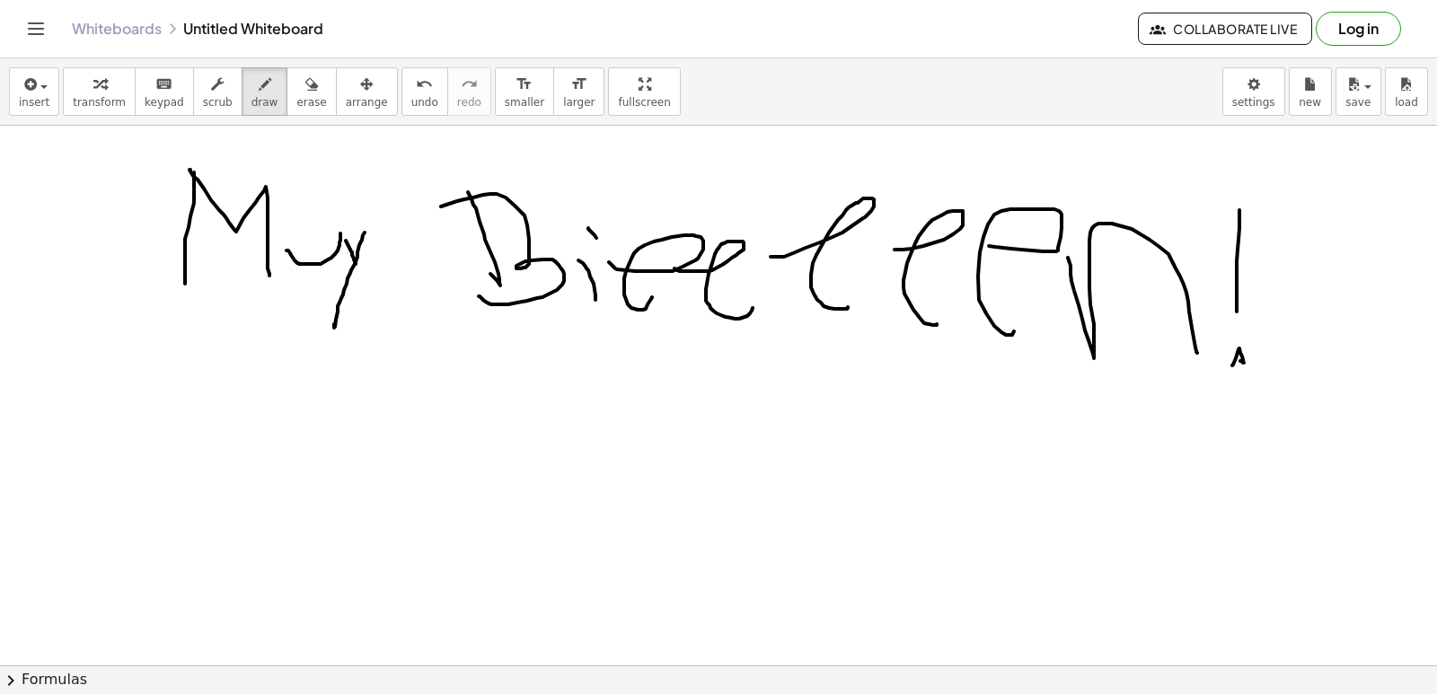
click at [1245, 218] on div at bounding box center [718, 665] width 1437 height 1079
drag, startPoint x: 1288, startPoint y: 364, endPoint x: 1310, endPoint y: 375, distance: 25.3
click at [1310, 375] on div at bounding box center [718, 665] width 1437 height 1079
drag
click at [1313, 194] on div at bounding box center [718, 665] width 1437 height 1079
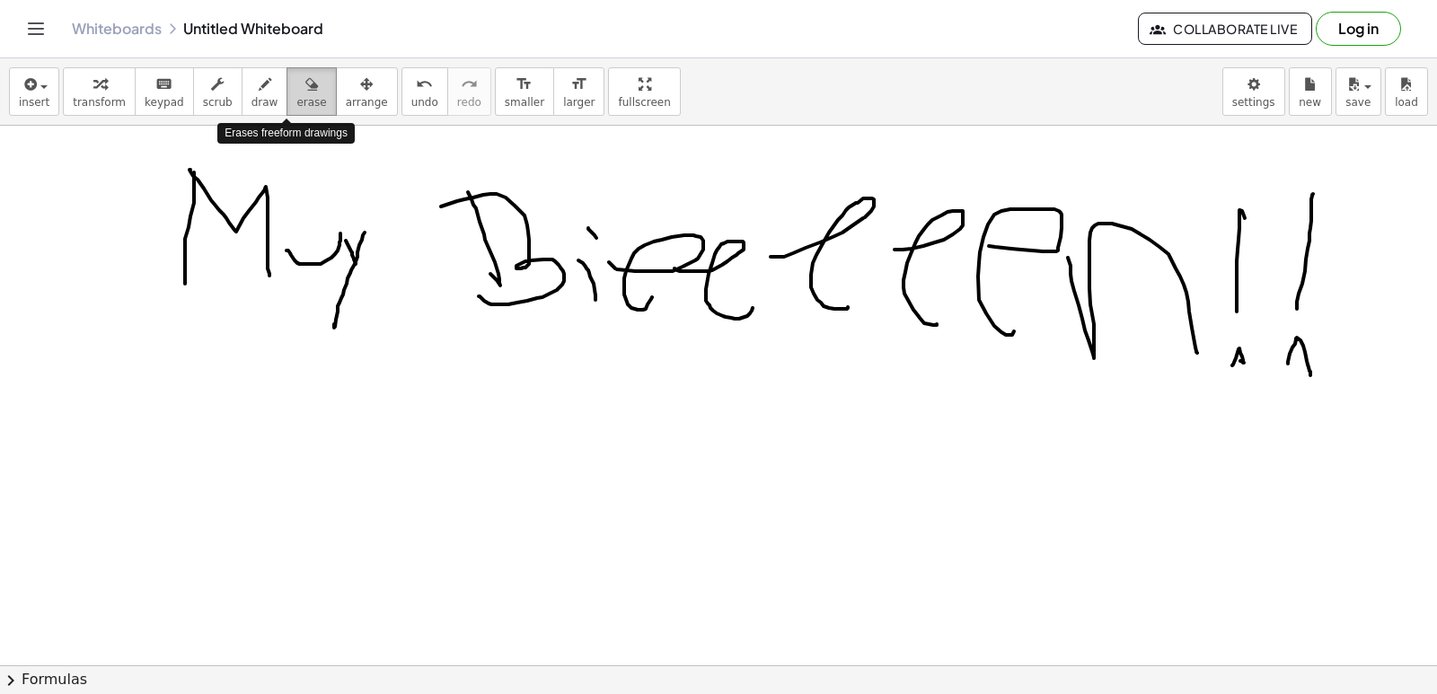
click at [296, 106] on span "erase" at bounding box center [311, 102] width 30 height 13
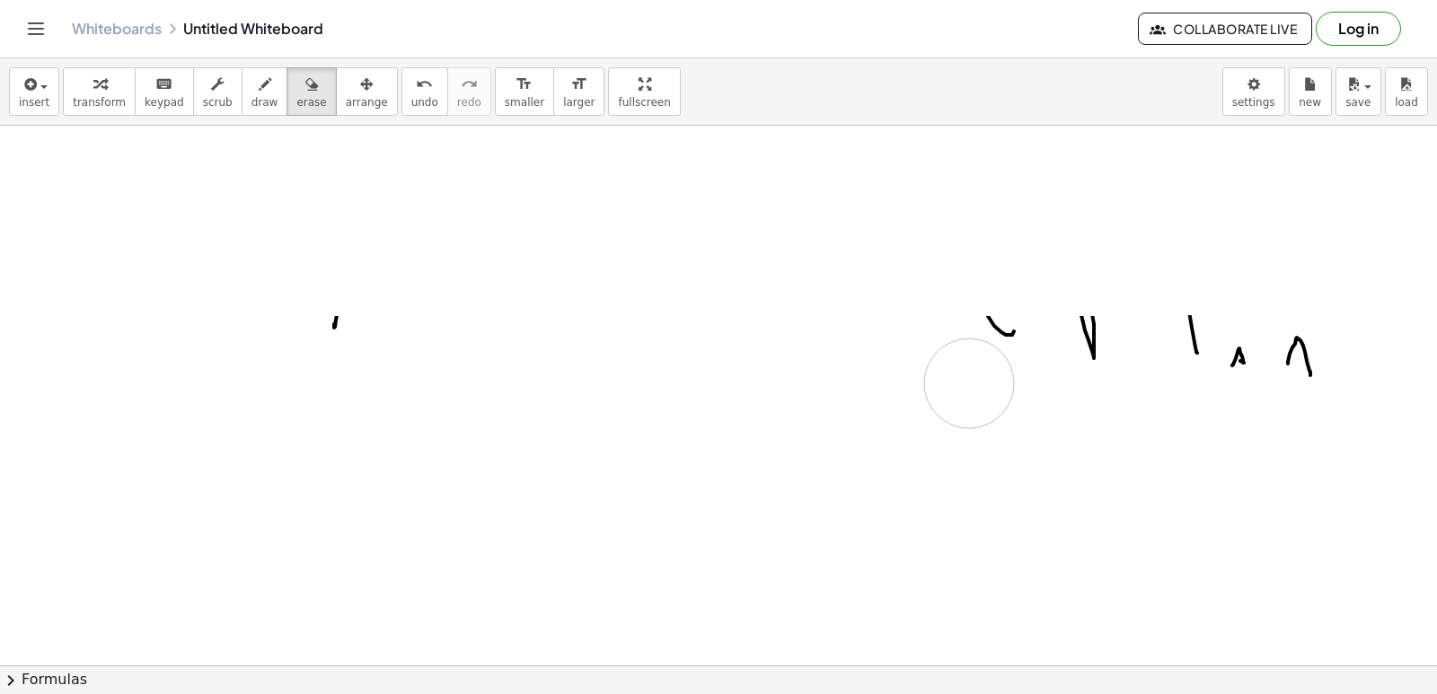
click at [953, 364] on div at bounding box center [718, 665] width 1437 height 1079
drag, startPoint x: 1088, startPoint y: 318, endPoint x: 475, endPoint y: 299, distance: 613.7
click at [0, 285] on div at bounding box center [718, 665] width 1437 height 1079
drag, startPoint x: 43, startPoint y: 245, endPoint x: 94, endPoint y: 227, distance: 54.2
click at [112, 239] on div at bounding box center [718, 665] width 1437 height 1079
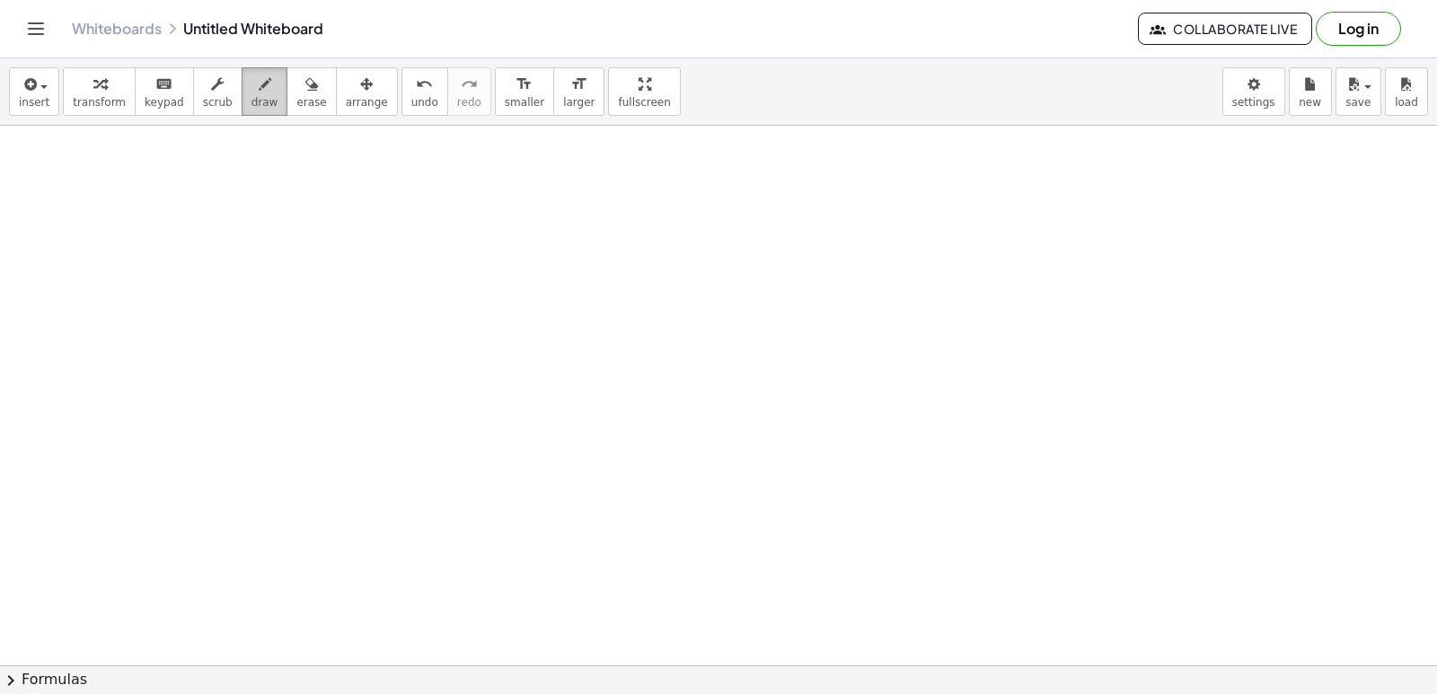
click at [259, 79] on icon "button" at bounding box center [265, 85] width 13 height 22
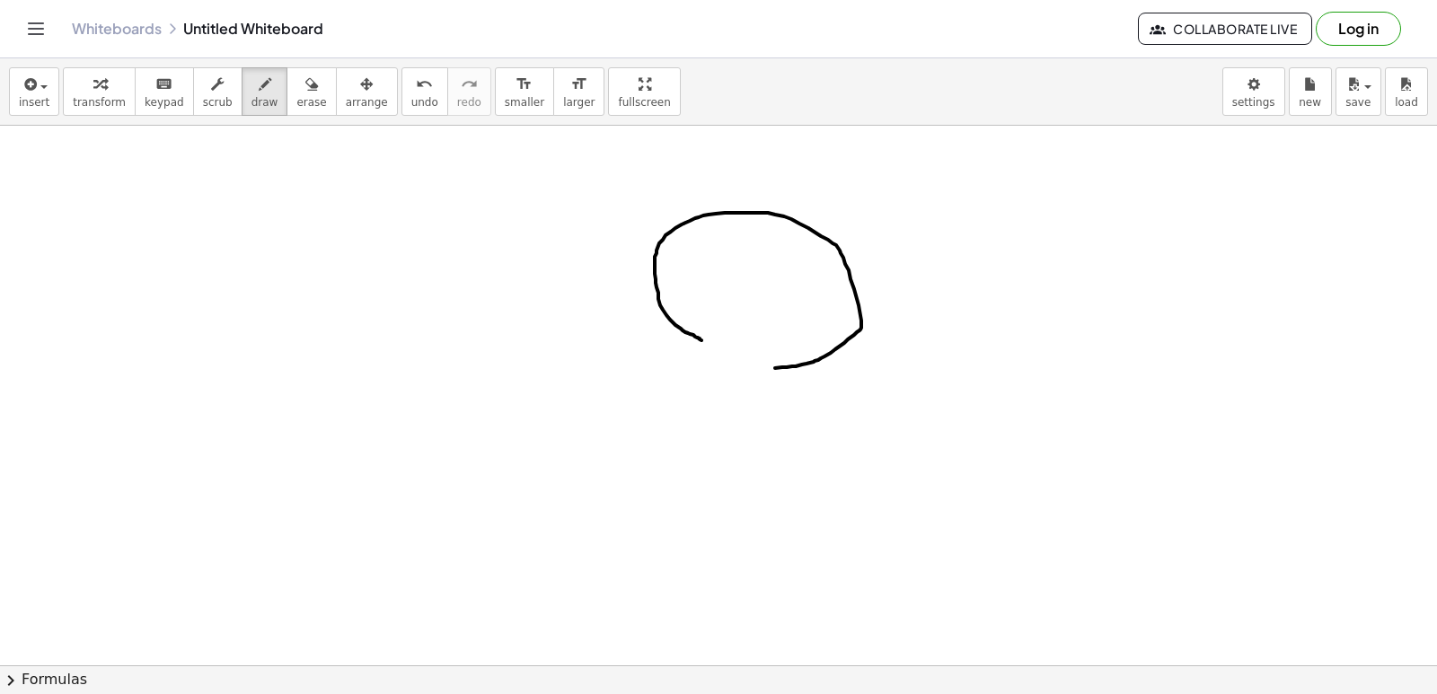
drag, startPoint x: 701, startPoint y: 340, endPoint x: 760, endPoint y: 370, distance: 65.5
click at [760, 371] on div at bounding box center [718, 665] width 1437 height 1079
click at [296, 101] on span "erase" at bounding box center [311, 102] width 30 height 13
click at [898, 159] on div at bounding box center [718, 665] width 1437 height 1079
click at [296, 105] on span "erase" at bounding box center [311, 102] width 30 height 13
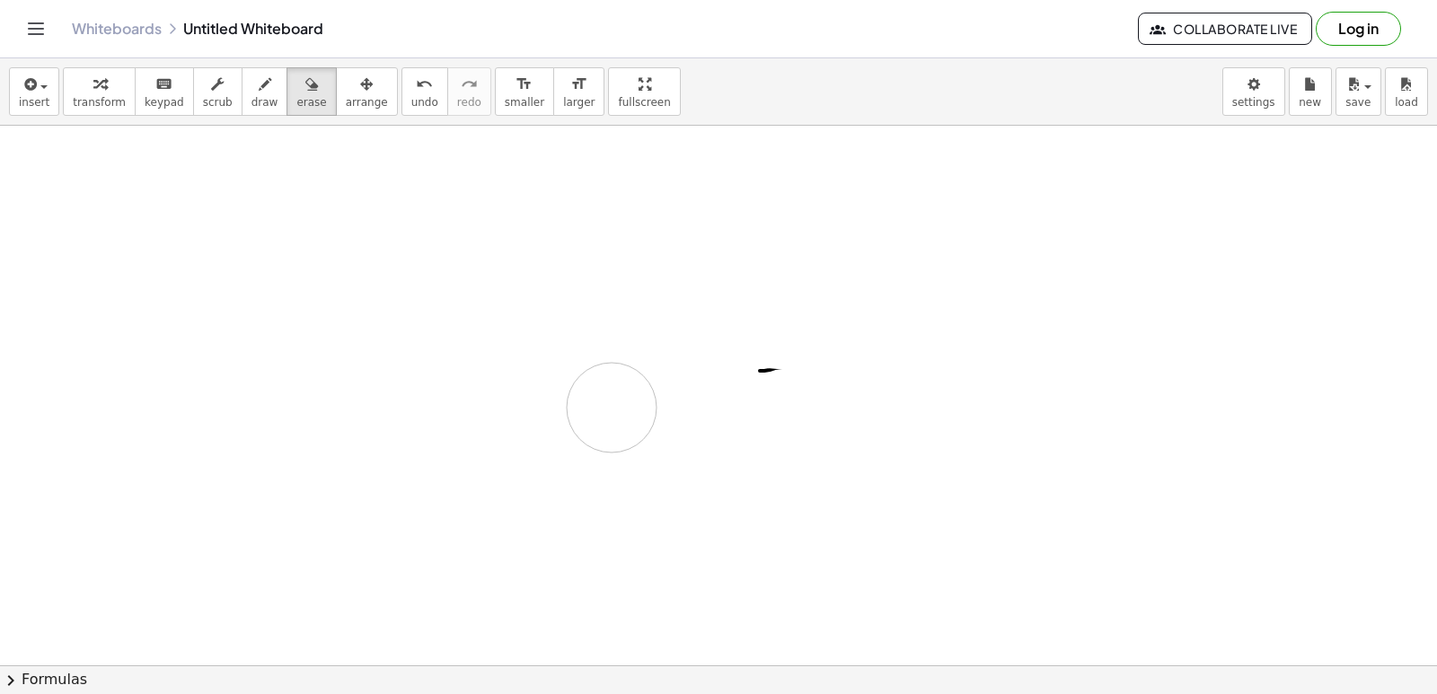
drag, startPoint x: 722, startPoint y: 202, endPoint x: 638, endPoint y: 362, distance: 180.8
click at [684, 405] on div at bounding box center [718, 665] width 1437 height 1079
drag, startPoint x: 824, startPoint y: 410, endPoint x: 511, endPoint y: 330, distance: 323.5
click at [546, 346] on div at bounding box center [718, 665] width 1437 height 1079
click at [251, 90] on div "button" at bounding box center [264, 84] width 27 height 22
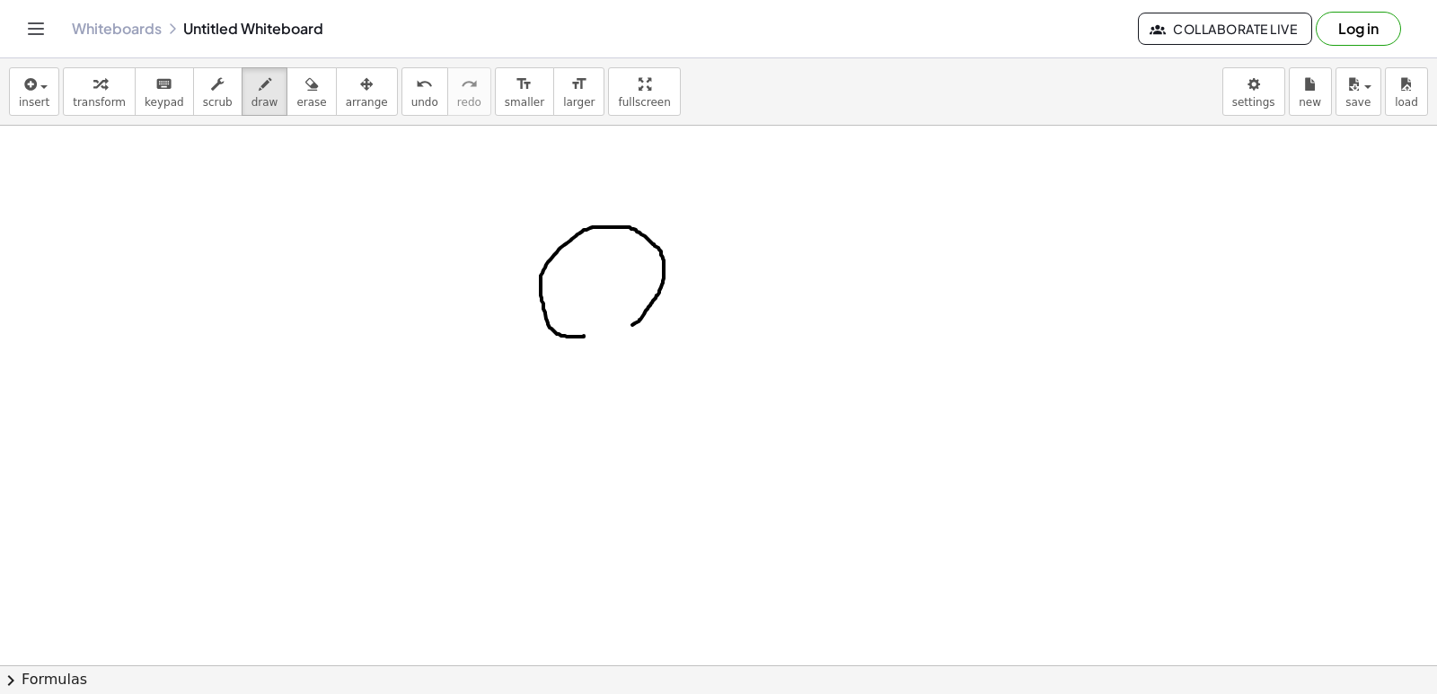
drag, startPoint x: 584, startPoint y: 336, endPoint x: 623, endPoint y: 328, distance: 40.3
click at [624, 328] on div at bounding box center [718, 665] width 1437 height 1079
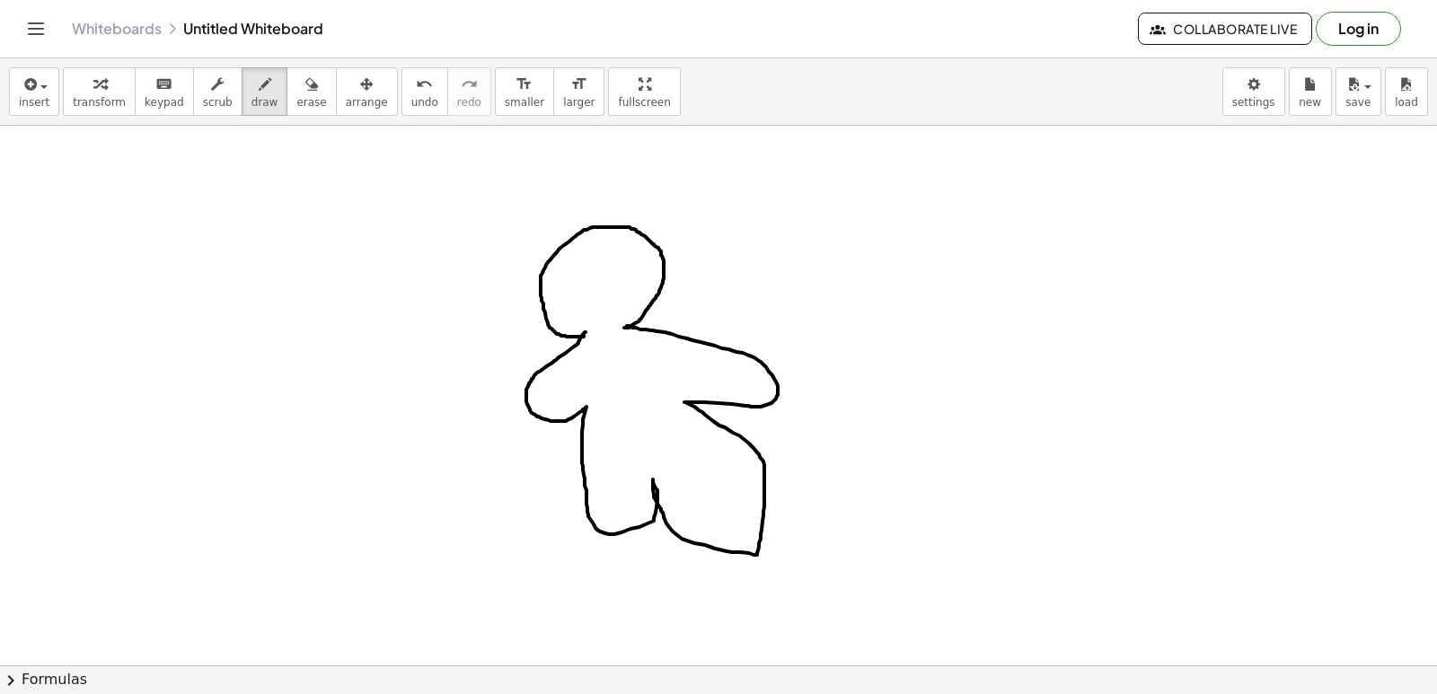
drag, startPoint x: 586, startPoint y: 332, endPoint x: 580, endPoint y: 322, distance: 11.3
click at [603, 324] on div at bounding box center [718, 665] width 1437 height 1079
drag, startPoint x: 601, startPoint y: 260, endPoint x: 591, endPoint y: 256, distance: 10.5
click at [591, 255] on div at bounding box center [718, 665] width 1437 height 1079
drag, startPoint x: 549, startPoint y: 379, endPoint x: 549, endPoint y: 395, distance: 16.2
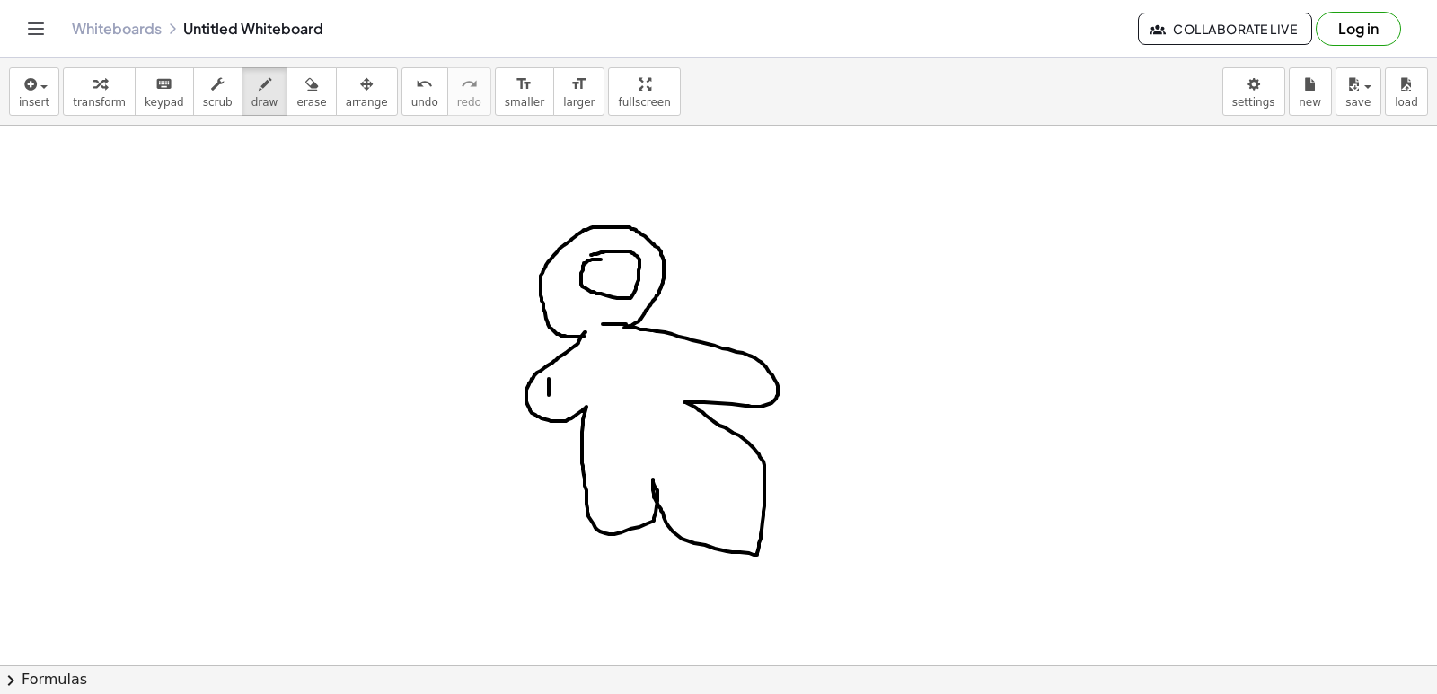
click at [549, 395] on div at bounding box center [718, 665] width 1437 height 1079
drag, startPoint x: 551, startPoint y: 375, endPoint x: 572, endPoint y: 364, distance: 23.7
click at [572, 364] on div at bounding box center [718, 665] width 1437 height 1079
drag, startPoint x: 588, startPoint y: 364, endPoint x: 591, endPoint y: 352, distance: 12.0
click at [598, 352] on div at bounding box center [718, 665] width 1437 height 1079
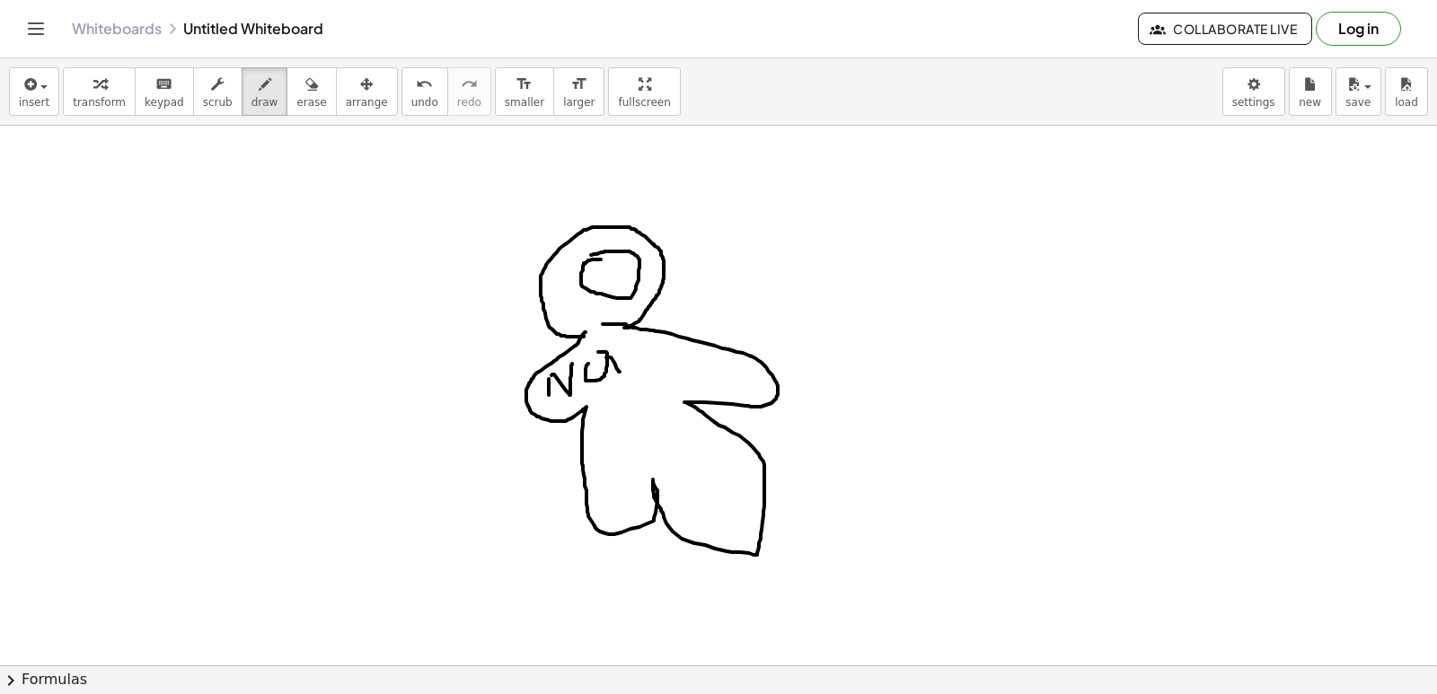
drag, startPoint x: 606, startPoint y: 357, endPoint x: 624, endPoint y: 364, distance: 19.0
click at [621, 372] on div at bounding box center [718, 665] width 1437 height 1079
drag, startPoint x: 629, startPoint y: 350, endPoint x: 659, endPoint y: 356, distance: 31.0
click at [659, 356] on div at bounding box center [718, 665] width 1437 height 1079
drag, startPoint x: 854, startPoint y: 582, endPoint x: 1379, endPoint y: 561, distance: 524.9
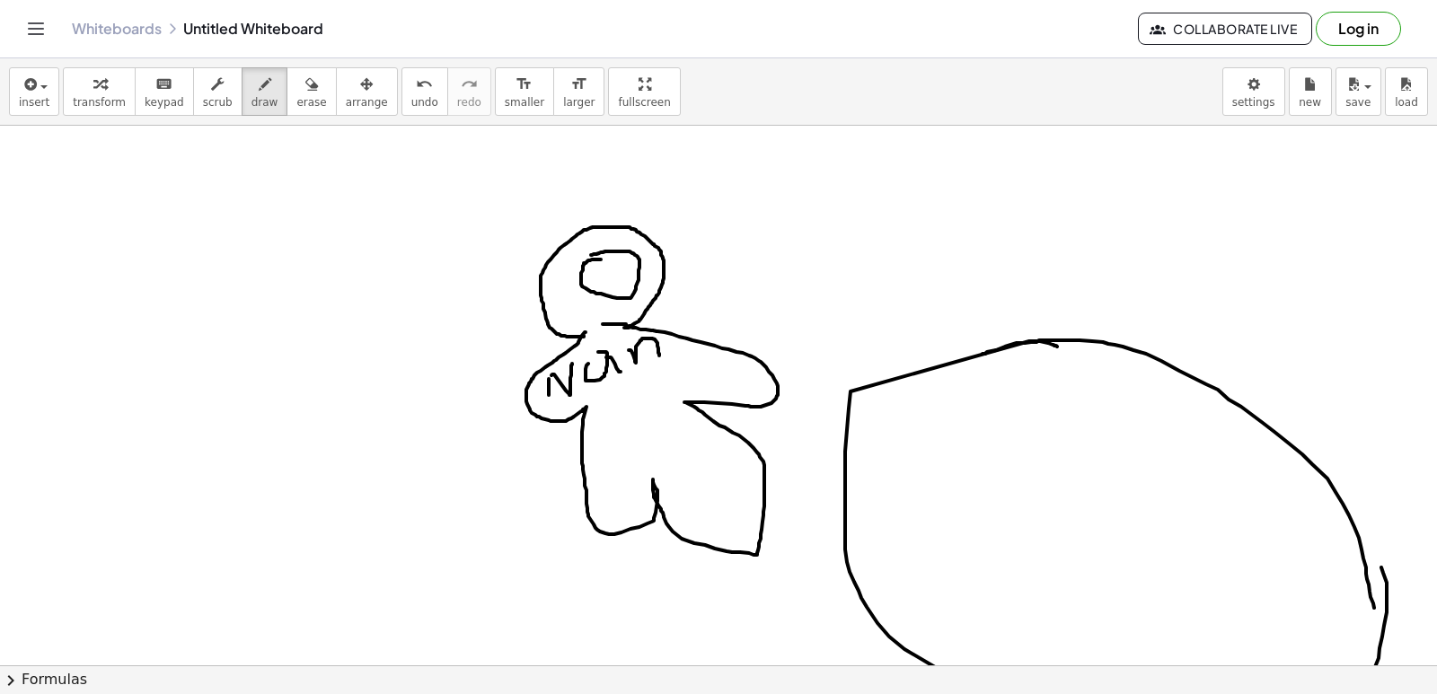
drag, startPoint x: 1379, startPoint y: 561, endPoint x: 1334, endPoint y: 586, distance: 51.5
click at [1374, 609] on div at bounding box center [718, 665] width 1437 height 1079
drag, startPoint x: 1012, startPoint y: 438, endPoint x: 1002, endPoint y: 440, distance: 10.0
drag, startPoint x: 1002, startPoint y: 442, endPoint x: 1193, endPoint y: 512, distance: 202.9
click at [1209, 510] on div at bounding box center [718, 665] width 1437 height 1079
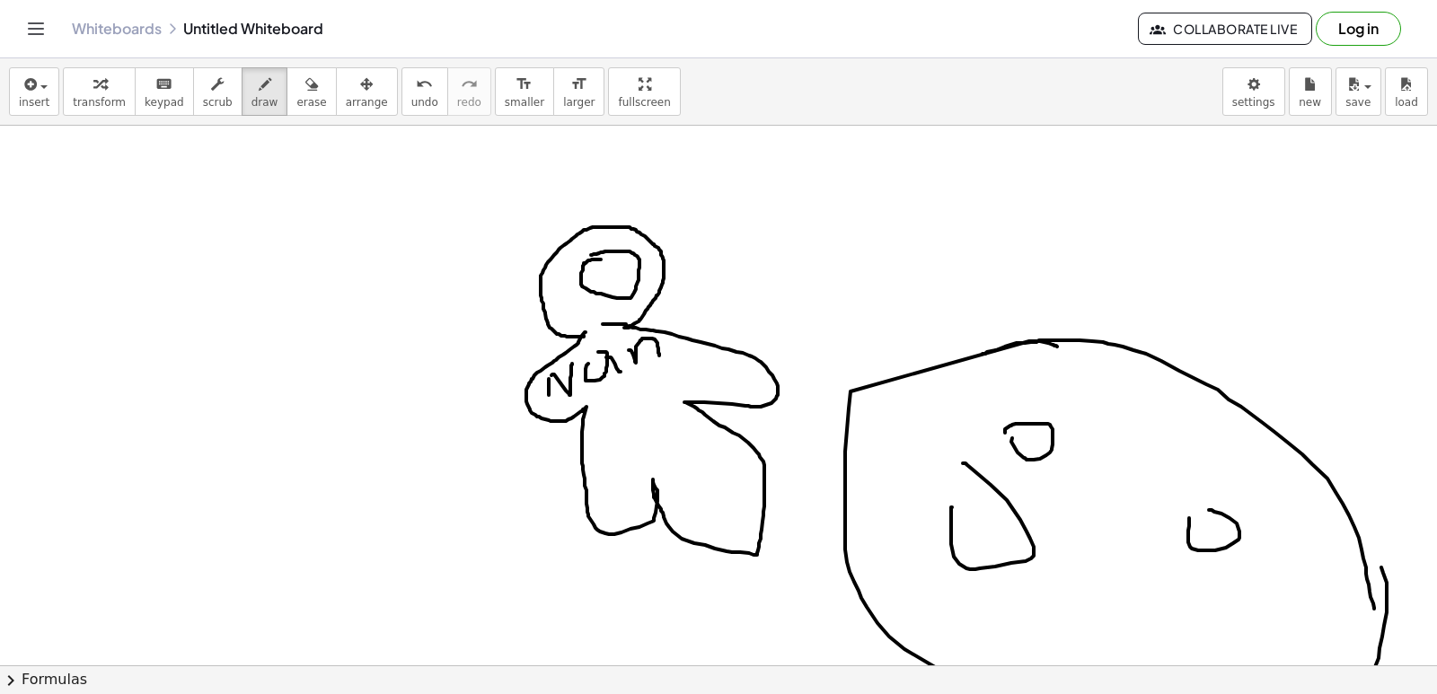
drag, startPoint x: 952, startPoint y: 507, endPoint x: 954, endPoint y: 465, distance: 42.2
click at [955, 463] on div at bounding box center [718, 665] width 1437 height 1079
drag, startPoint x: 1123, startPoint y: 425, endPoint x: 1123, endPoint y: 414, distance: 10.8
click at [1140, 410] on div at bounding box center [718, 665] width 1437 height 1079
drag, startPoint x: 1062, startPoint y: 391, endPoint x: 1097, endPoint y: 206, distance: 188.5
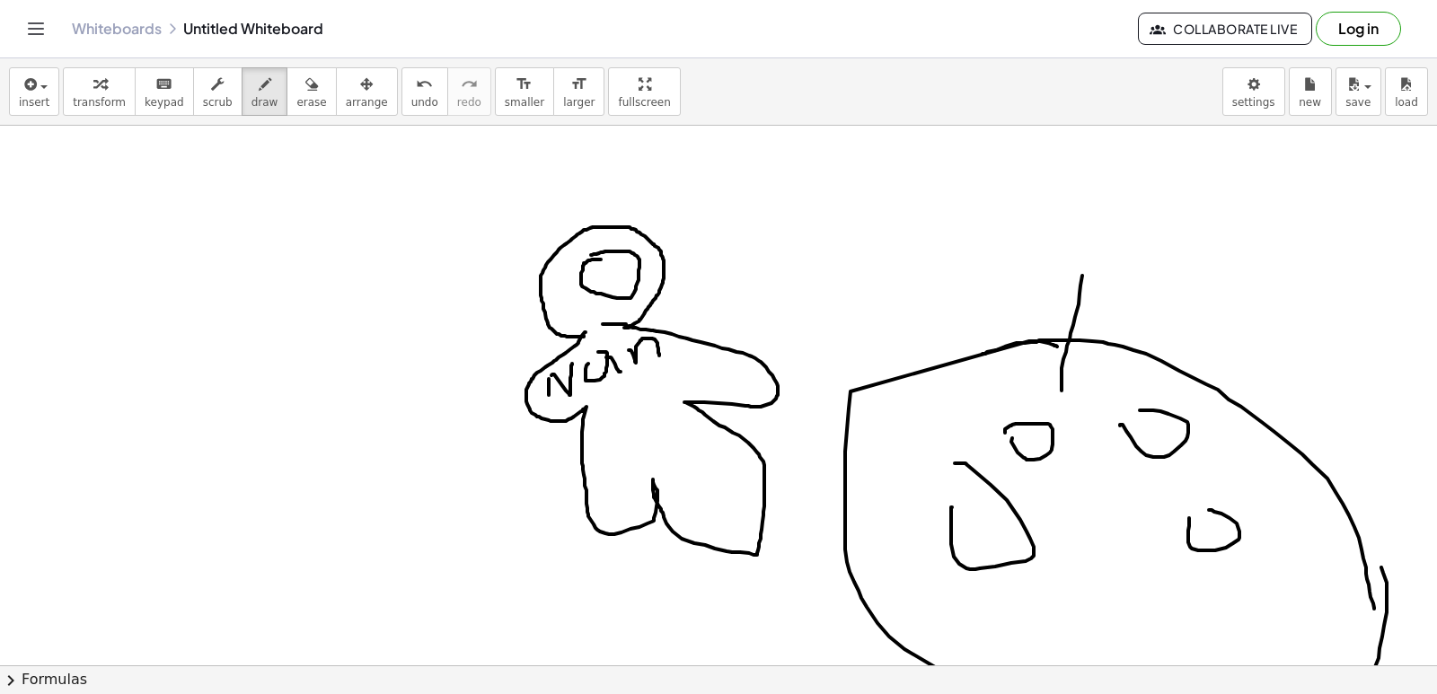
click at [1097, 206] on div at bounding box center [718, 665] width 1437 height 1079
drag, startPoint x: 1027, startPoint y: 208, endPoint x: 1070, endPoint y: 304, distance: 105.3
click at [1070, 304] on div at bounding box center [718, 665] width 1437 height 1079
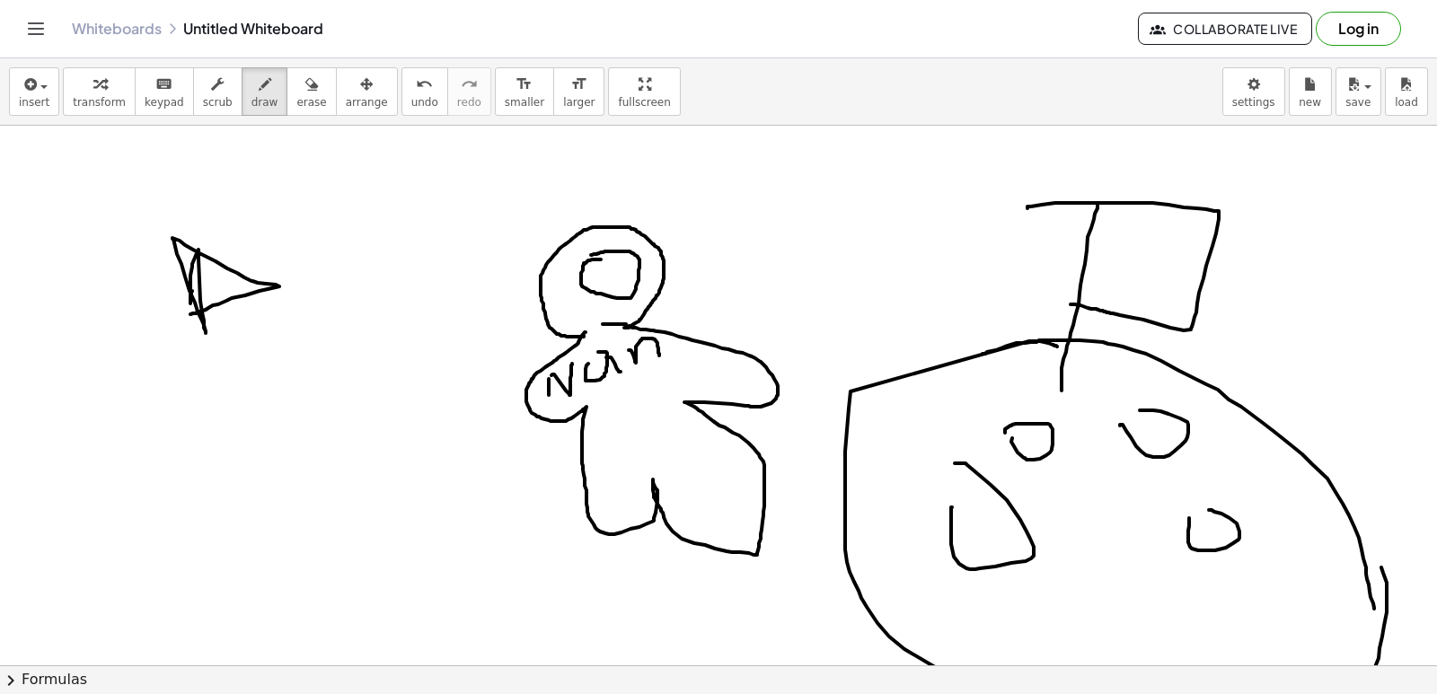
drag, startPoint x: 192, startPoint y: 291, endPoint x: 186, endPoint y: 316, distance: 25.9
click at [186, 316] on div at bounding box center [718, 665] width 1437 height 1079
drag, startPoint x: 252, startPoint y: 446, endPoint x: 306, endPoint y: 353, distance: 107.8
click at [234, 436] on div at bounding box center [718, 665] width 1437 height 1079
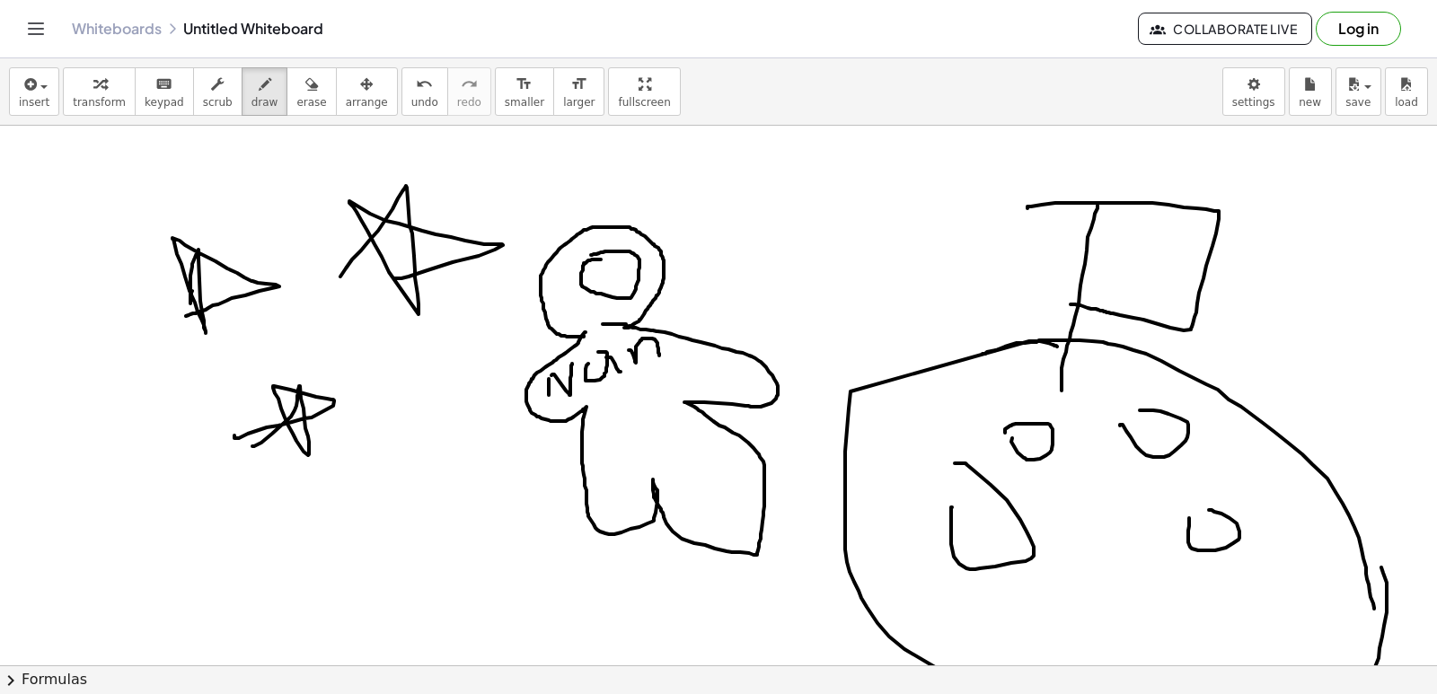
drag, startPoint x: 340, startPoint y: 277, endPoint x: 330, endPoint y: 280, distance: 10.5
click at [330, 280] on div at bounding box center [718, 665] width 1437 height 1079
drag, startPoint x: 834, startPoint y: 189, endPoint x: 792, endPoint y: 279, distance: 100.0
click at [772, 260] on div at bounding box center [718, 665] width 1437 height 1079
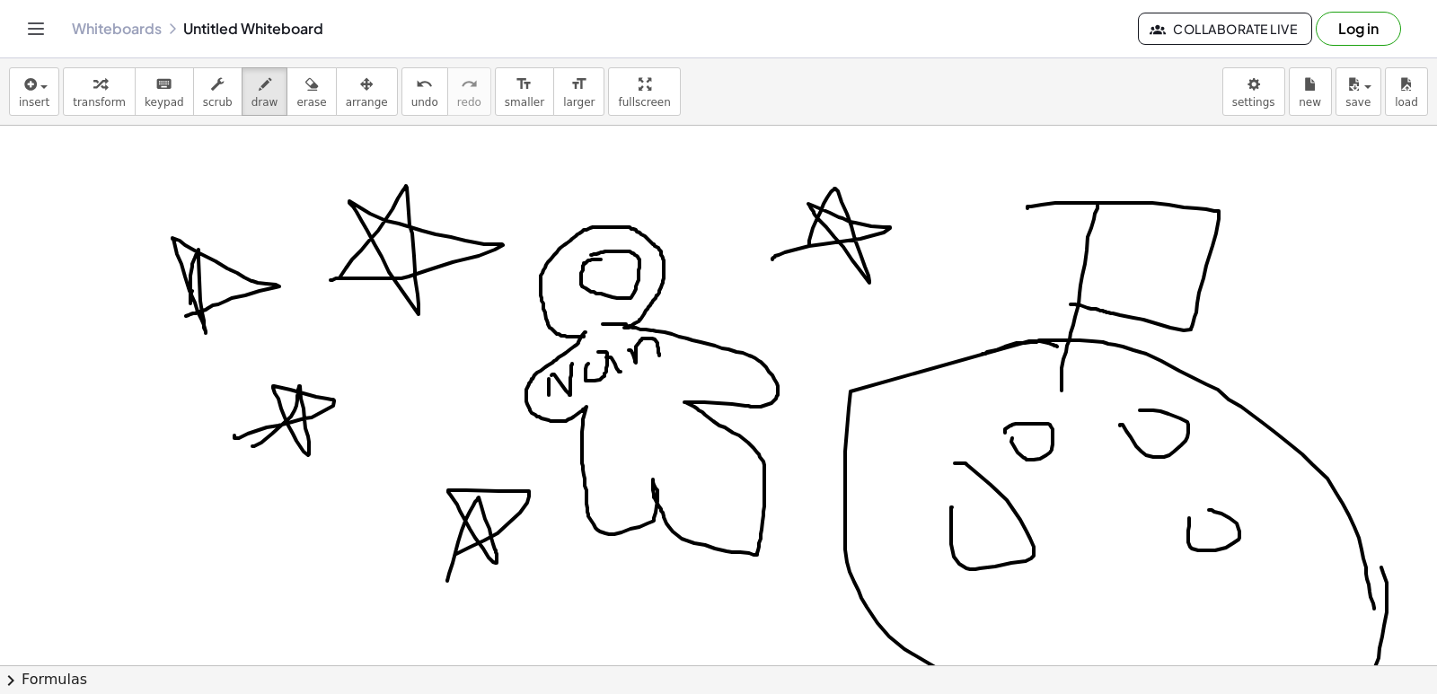
drag, startPoint x: 792, startPoint y: 279, endPoint x: 418, endPoint y: 533, distance: 451.8
click at [428, 561] on div at bounding box center [718, 665] width 1437 height 1079
click at [296, 97] on span "erase" at bounding box center [311, 102] width 30 height 13
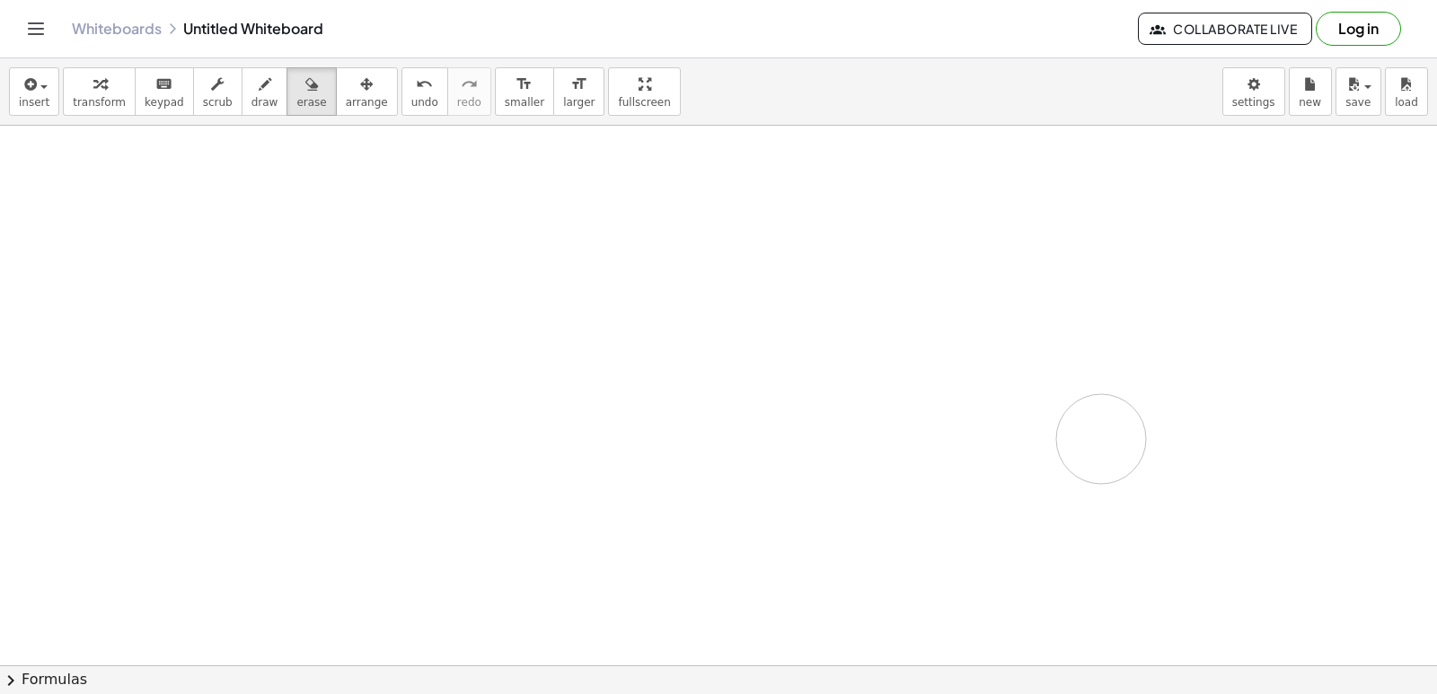
drag, startPoint x: 392, startPoint y: 236, endPoint x: 1132, endPoint y: 375, distance: 752.1
click at [1113, 384] on div at bounding box center [718, 665] width 1437 height 1079
drag, startPoint x: 1132, startPoint y: 375, endPoint x: 231, endPoint y: 83, distance: 947.1
click at [251, 83] on div "button" at bounding box center [264, 84] width 27 height 22
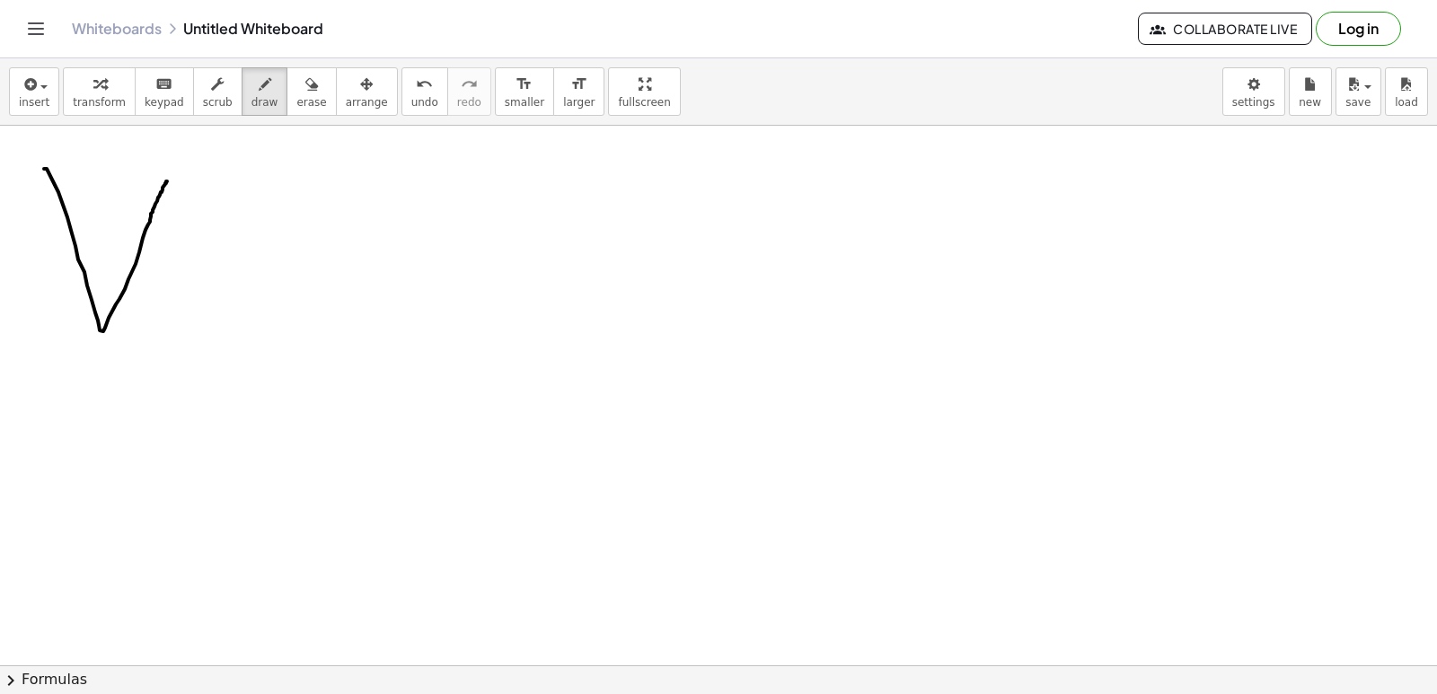
drag, startPoint x: 44, startPoint y: 169, endPoint x: 167, endPoint y: 181, distance: 123.7
click at [167, 181] on div at bounding box center [718, 665] width 1437 height 1079
click at [305, 90] on icon "button" at bounding box center [311, 85] width 13 height 22
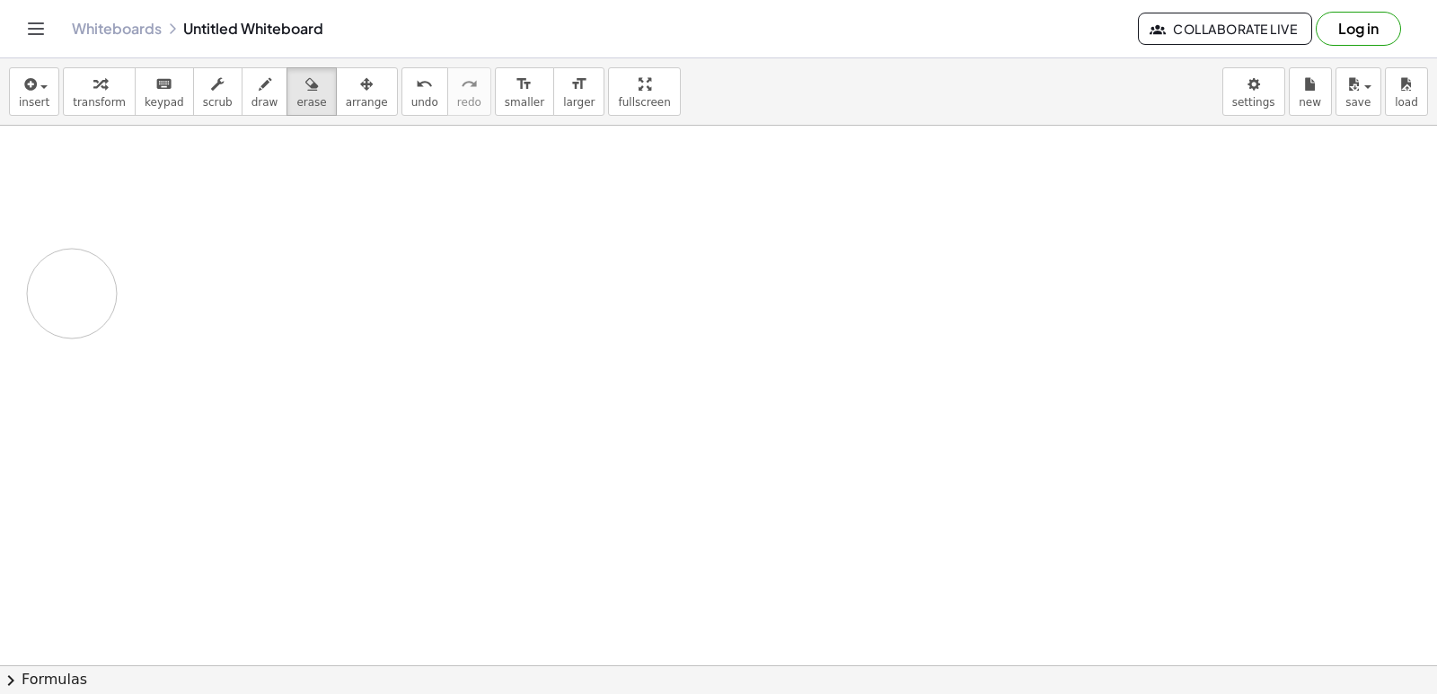
drag, startPoint x: 181, startPoint y: 197, endPoint x: 80, endPoint y: 247, distance: 113.3
click at [86, 287] on div at bounding box center [718, 665] width 1437 height 1079
click at [251, 93] on div "button" at bounding box center [264, 84] width 27 height 22
drag, startPoint x: 71, startPoint y: 159, endPoint x: 74, endPoint y: 253, distance: 94.3
click at [74, 253] on div at bounding box center [718, 665] width 1437 height 1079
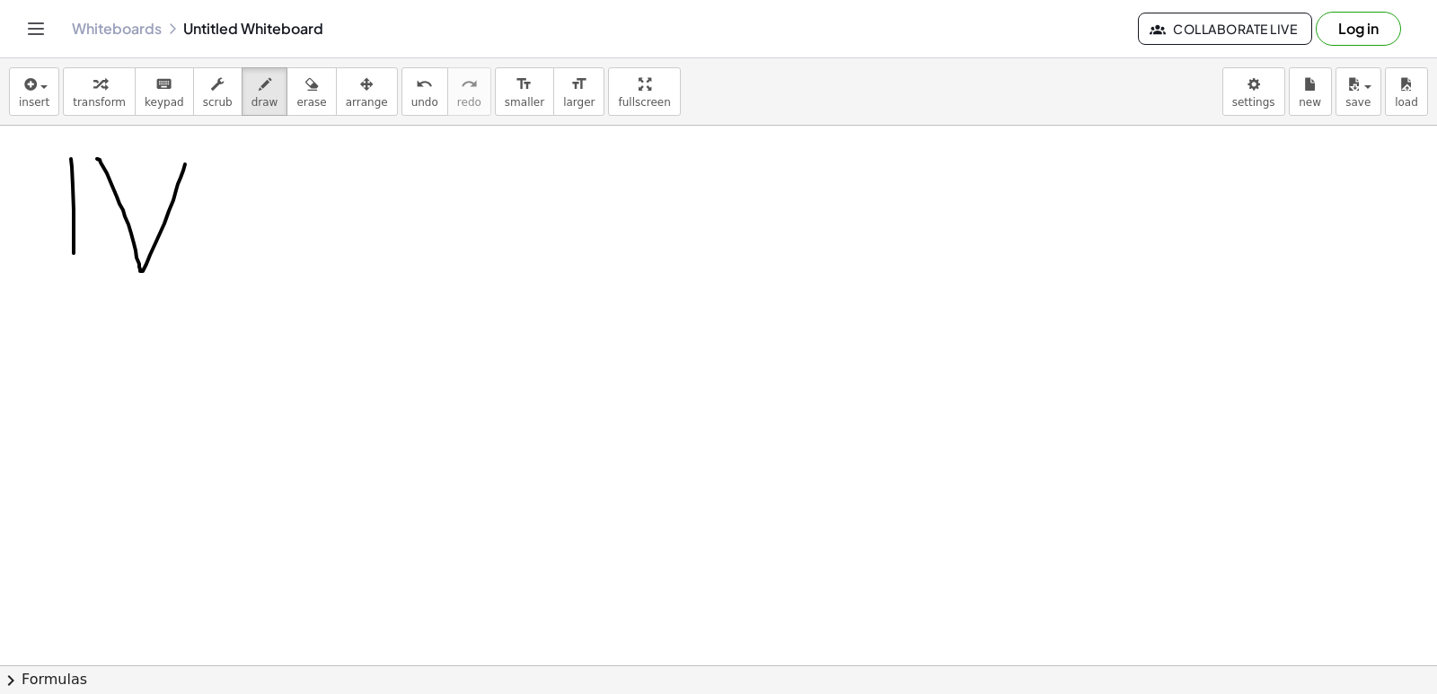
drag, startPoint x: 97, startPoint y: 159, endPoint x: 186, endPoint y: 156, distance: 88.9
click at [188, 152] on div at bounding box center [718, 665] width 1437 height 1079
drag, startPoint x: 254, startPoint y: 164, endPoint x: 232, endPoint y: 152, distance: 25.7
click at [233, 152] on div at bounding box center [718, 665] width 1437 height 1079
drag, startPoint x: 316, startPoint y: 220, endPoint x: 323, endPoint y: 278, distance: 58.8
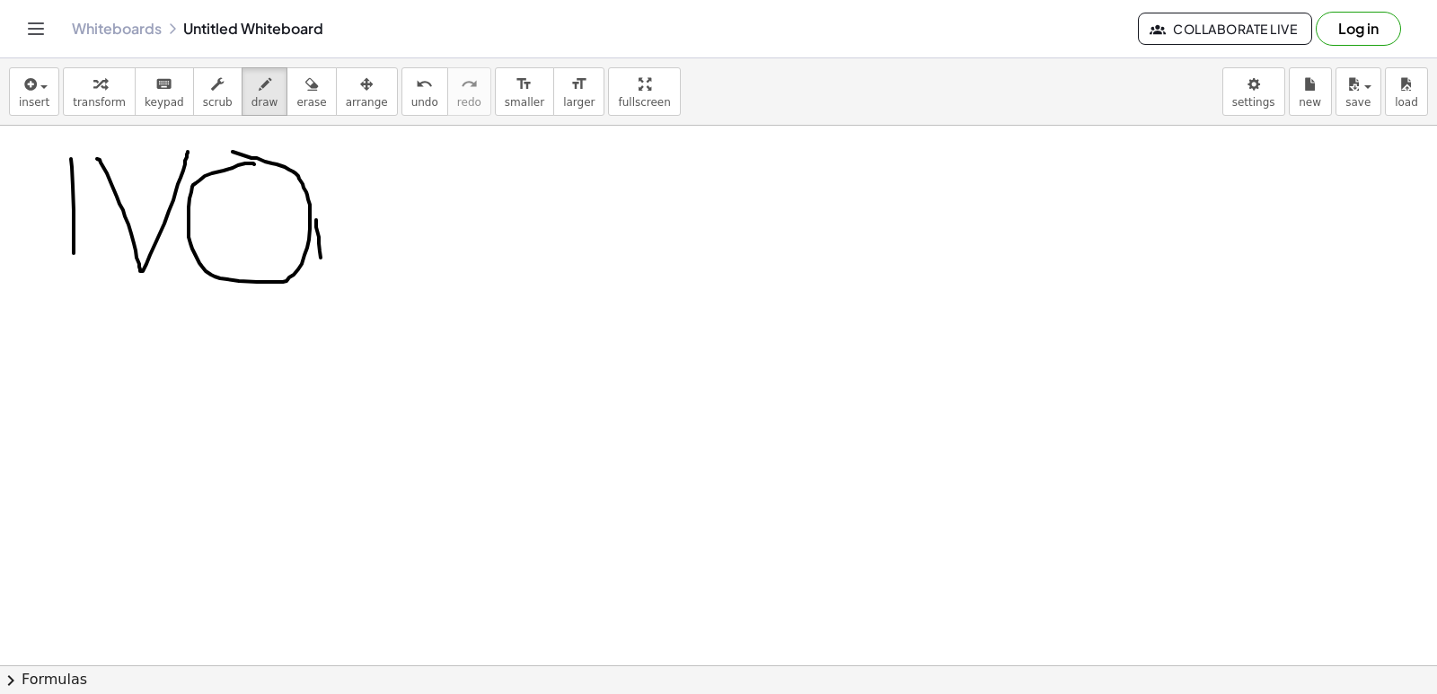
click at [323, 278] on div at bounding box center [718, 665] width 1437 height 1079
drag, startPoint x: 344, startPoint y: 257, endPoint x: 411, endPoint y: 261, distance: 67.5
click at [411, 261] on div at bounding box center [718, 665] width 1437 height 1079
drag, startPoint x: 411, startPoint y: 261, endPoint x: 533, endPoint y: 234, distance: 124.2
click at [533, 234] on div at bounding box center [718, 665] width 1437 height 1079
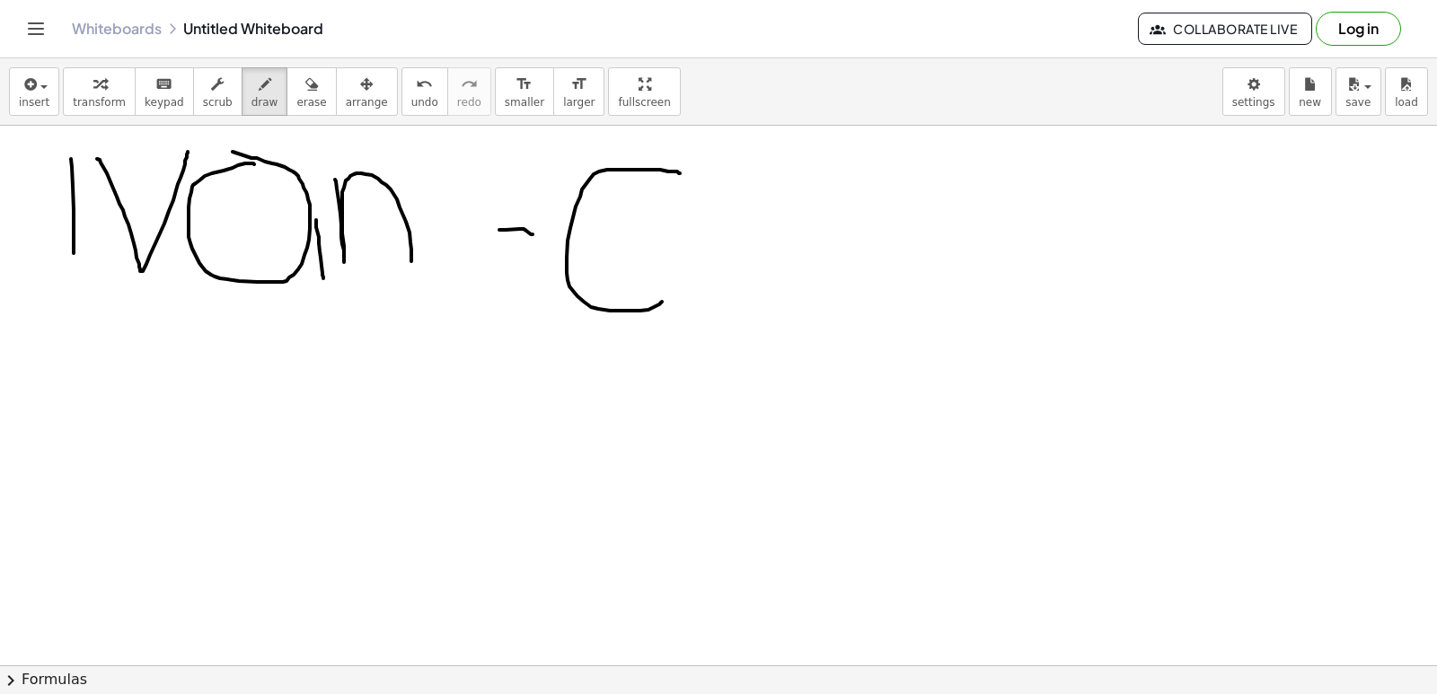
drag, startPoint x: 650, startPoint y: 170, endPoint x: 665, endPoint y: 297, distance: 128.4
click at [665, 297] on div at bounding box center [718, 665] width 1437 height 1079
drag, startPoint x: 684, startPoint y: 271, endPoint x: 672, endPoint y: 243, distance: 30.5
drag, startPoint x: 672, startPoint y: 243, endPoint x: 775, endPoint y: 210, distance: 108.5
click at [775, 210] on div at bounding box center [718, 665] width 1437 height 1079
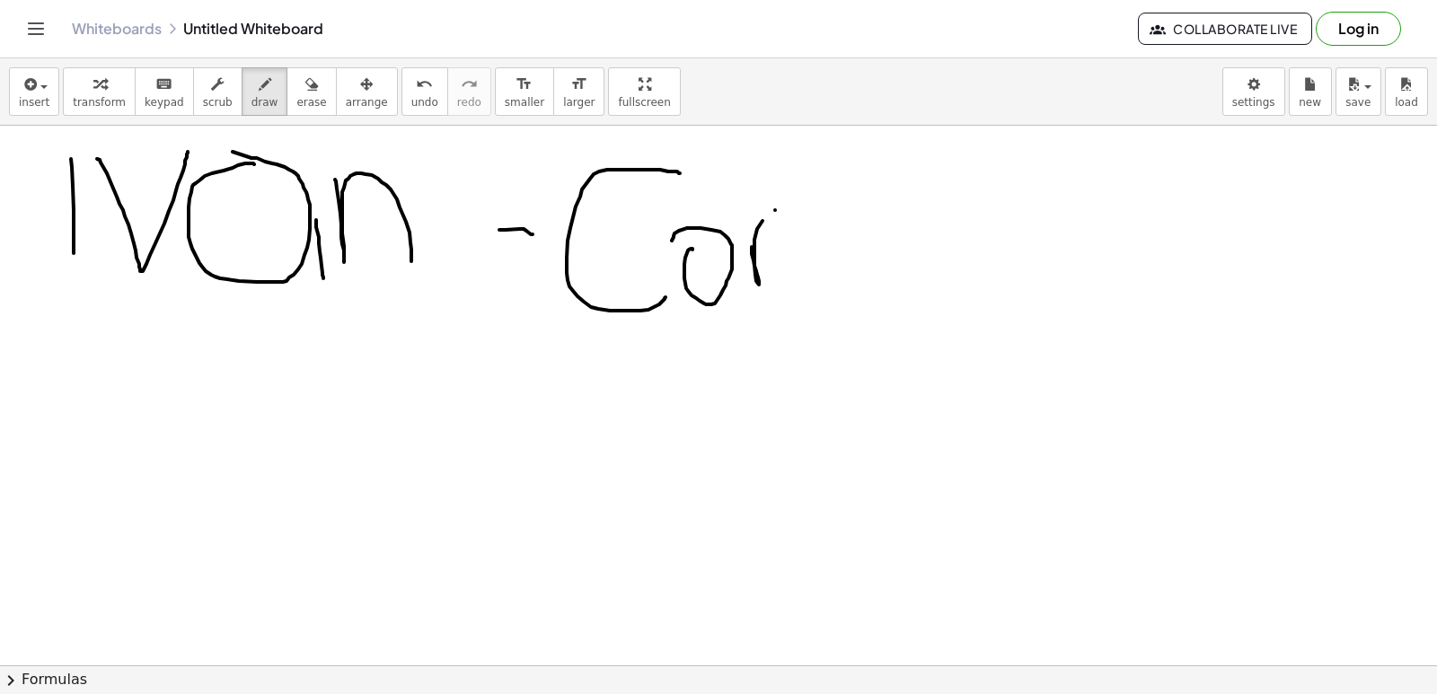
drag, startPoint x: 752, startPoint y: 247, endPoint x: 774, endPoint y: 221, distance: 34.4
click at [771, 217] on div at bounding box center [718, 665] width 1437 height 1079
drag, startPoint x: 798, startPoint y: 251, endPoint x: 830, endPoint y: 301, distance: 58.5
click at [830, 304] on div at bounding box center [718, 665] width 1437 height 1079
click at [296, 104] on span "erase" at bounding box center [311, 102] width 30 height 13
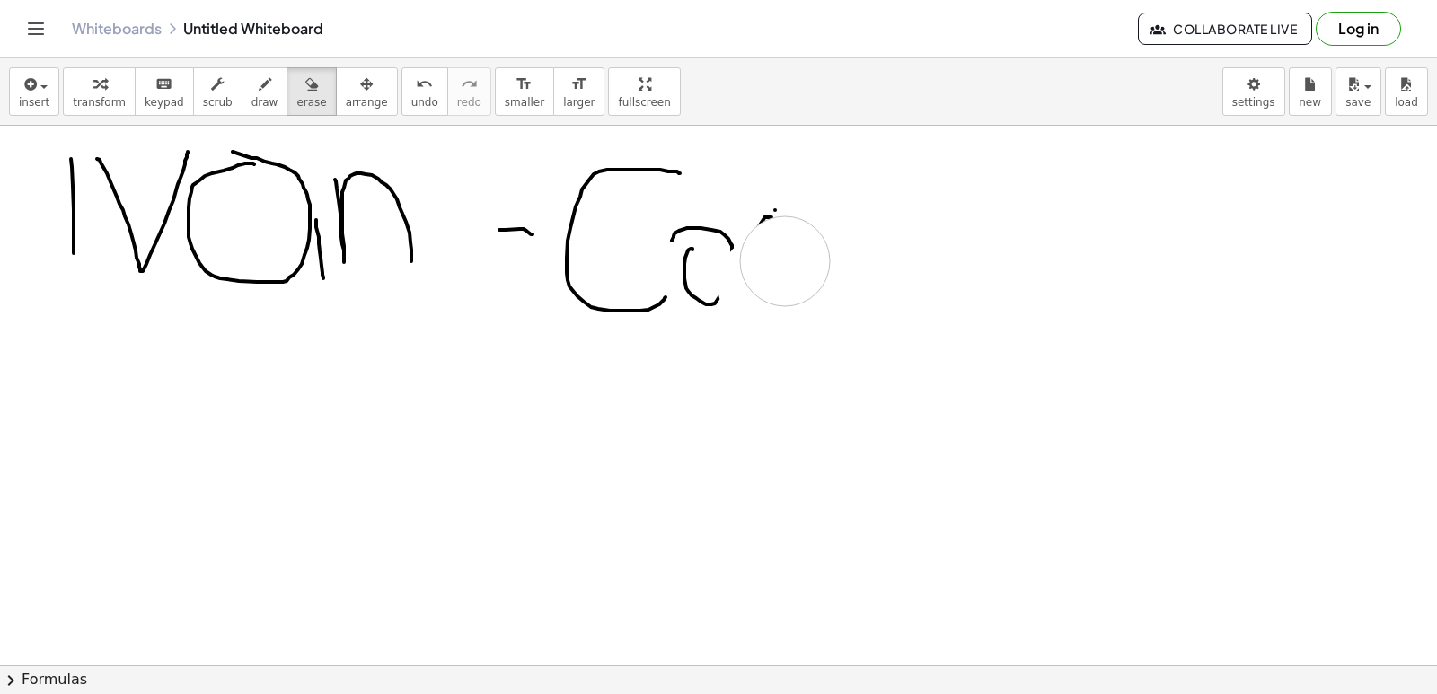
drag, startPoint x: 837, startPoint y: 239, endPoint x: 767, endPoint y: 270, distance: 76.8
click at [791, 233] on div at bounding box center [718, 665] width 1437 height 1079
drag, startPoint x: 767, startPoint y: 270, endPoint x: 780, endPoint y: 234, distance: 38.1
click at [815, 227] on div at bounding box center [718, 665] width 1437 height 1079
click at [251, 102] on span "draw" at bounding box center [264, 102] width 27 height 13
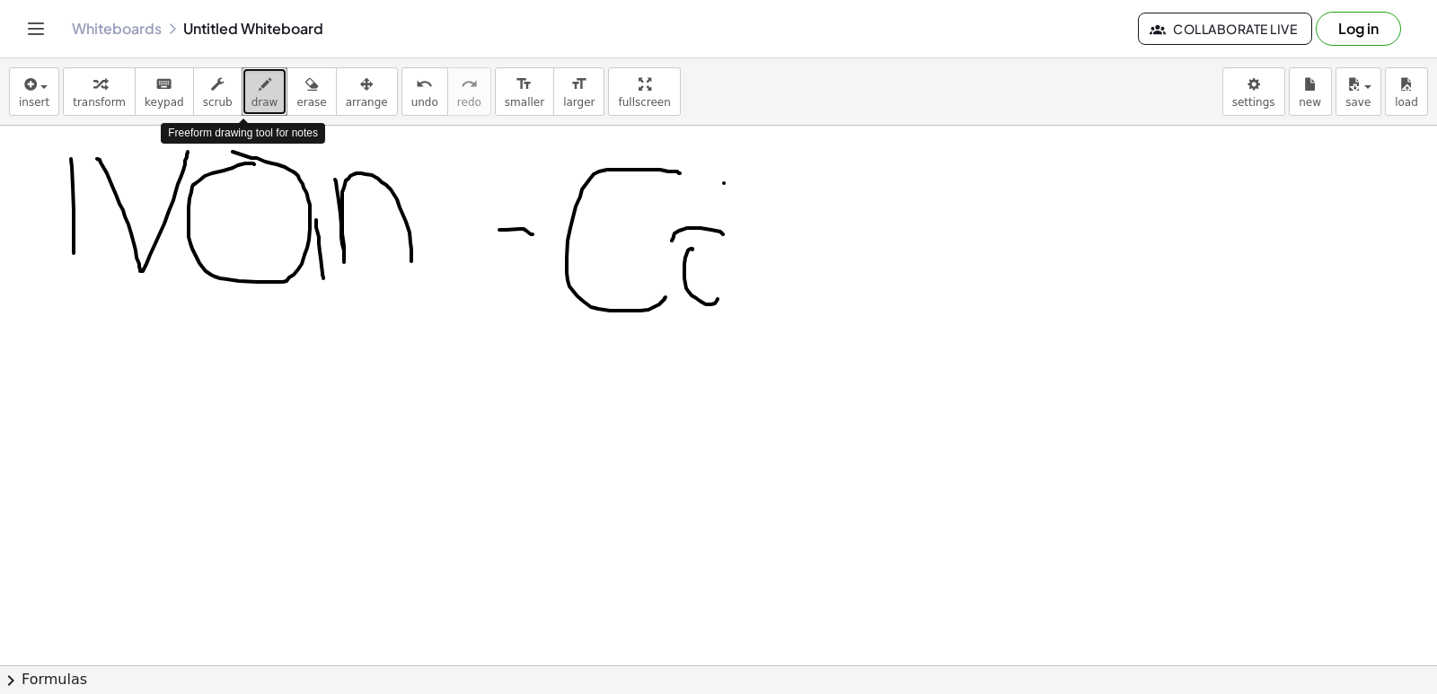
drag, startPoint x: 243, startPoint y: 102, endPoint x: 724, endPoint y: 183, distance: 487.2
click at [724, 183] on div at bounding box center [718, 665] width 1437 height 1079
drag, startPoint x: 677, startPoint y: 235, endPoint x: 685, endPoint y: 246, distance: 13.5
click at [685, 246] on div at bounding box center [718, 665] width 1437 height 1079
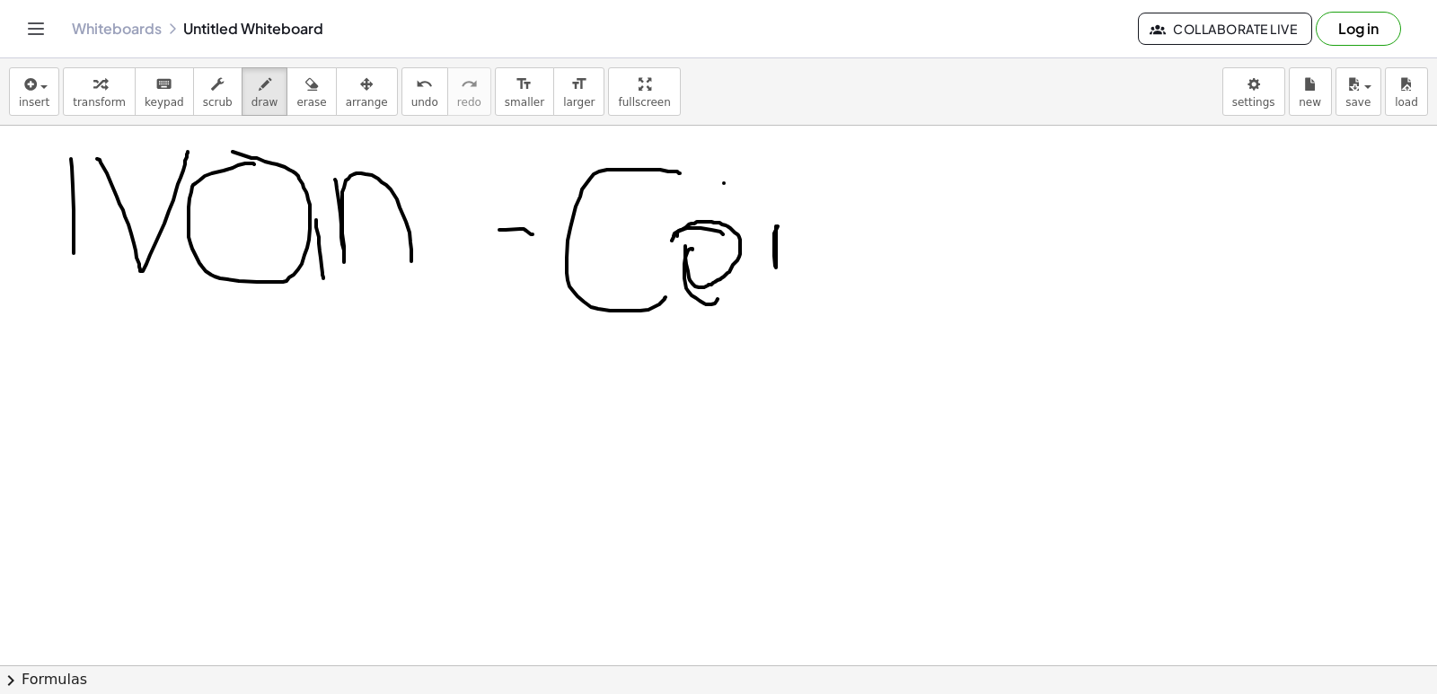
drag, startPoint x: 776, startPoint y: 226, endPoint x: 797, endPoint y: 217, distance: 23.3
drag, startPoint x: 797, startPoint y: 217, endPoint x: 849, endPoint y: 133, distance: 98.7
click at [847, 146] on div at bounding box center [718, 665] width 1437 height 1079
drag, startPoint x: 803, startPoint y: 233, endPoint x: 850, endPoint y: 281, distance: 68.0
click at [850, 281] on div at bounding box center [718, 665] width 1437 height 1079
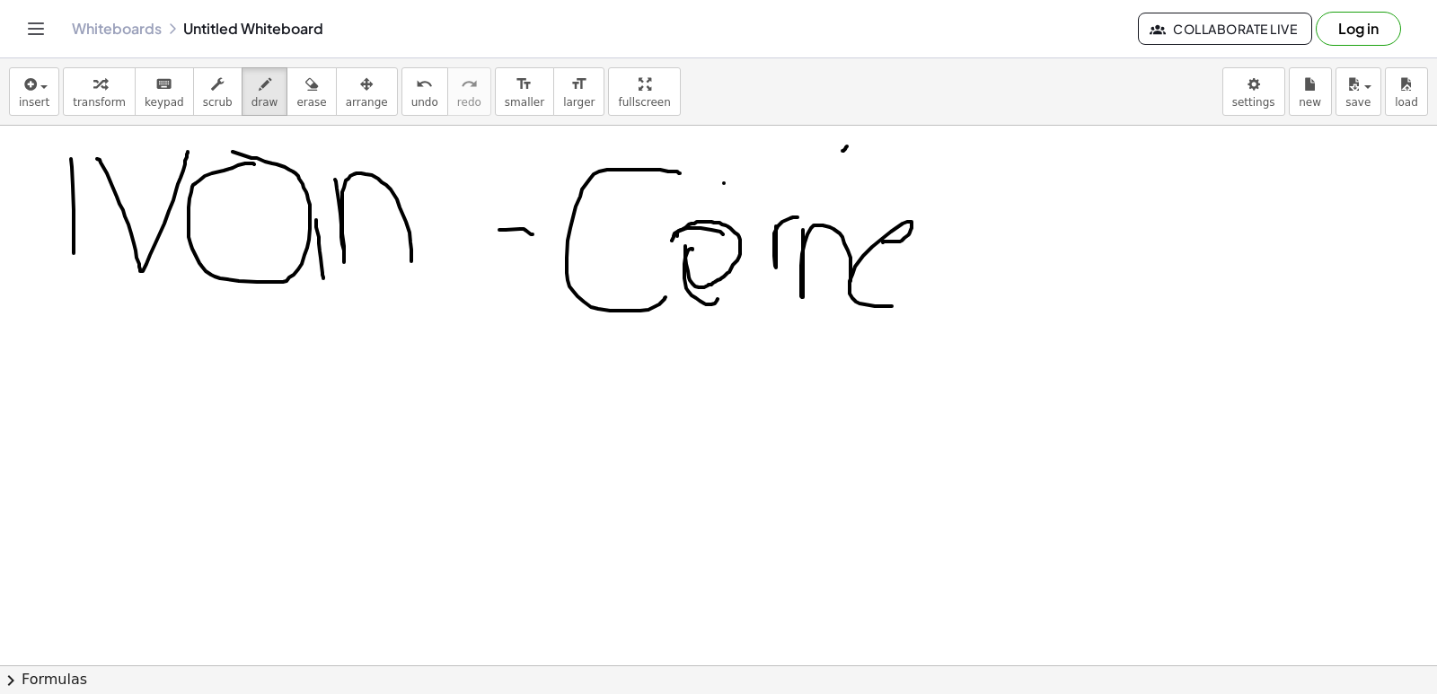
drag, startPoint x: 891, startPoint y: 242, endPoint x: 915, endPoint y: 281, distance: 46.4
click at [920, 287] on div at bounding box center [718, 665] width 1437 height 1079
click at [942, 225] on div at bounding box center [718, 665] width 1437 height 1079
drag, startPoint x: 936, startPoint y: 274, endPoint x: 912, endPoint y: 308, distance: 41.3
click at [912, 308] on div at bounding box center [718, 665] width 1437 height 1079
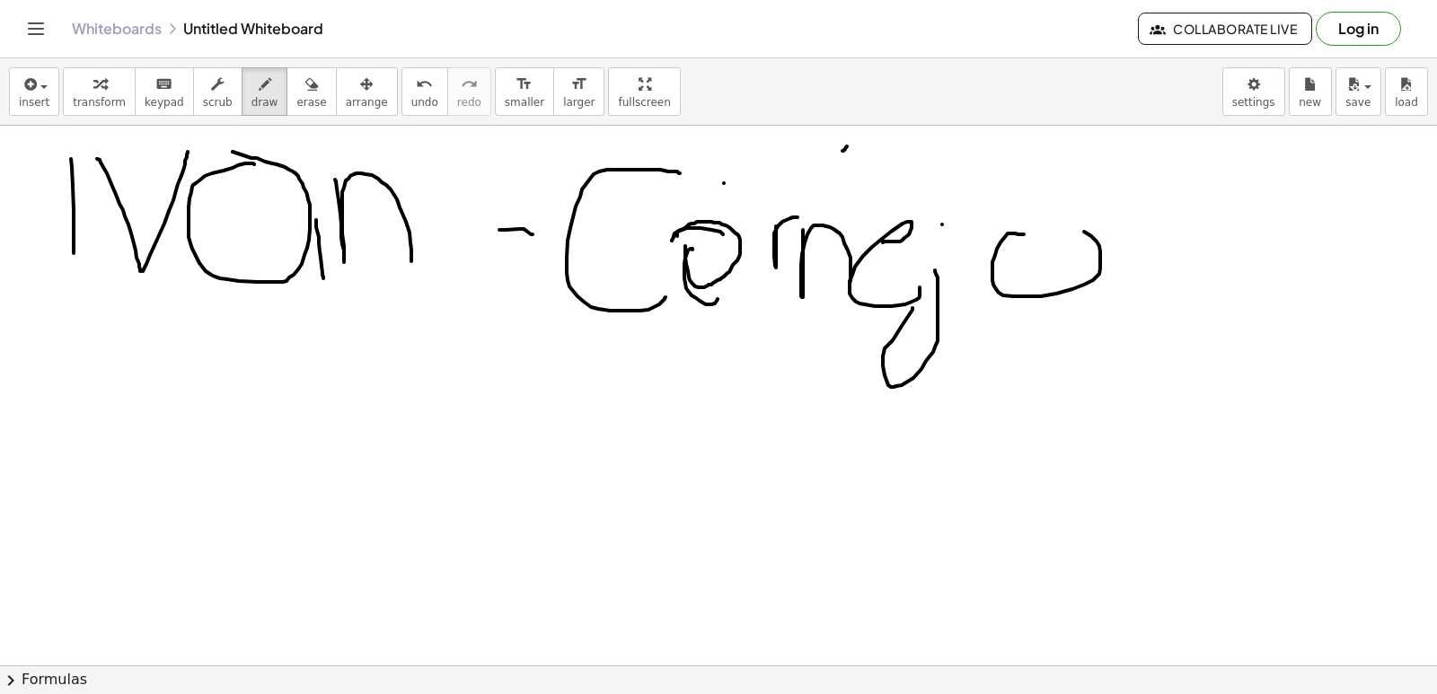
drag, startPoint x: 1010, startPoint y: 233, endPoint x: 969, endPoint y: 271, distance: 55.9
click at [984, 238] on div at bounding box center [718, 665] width 1437 height 1079
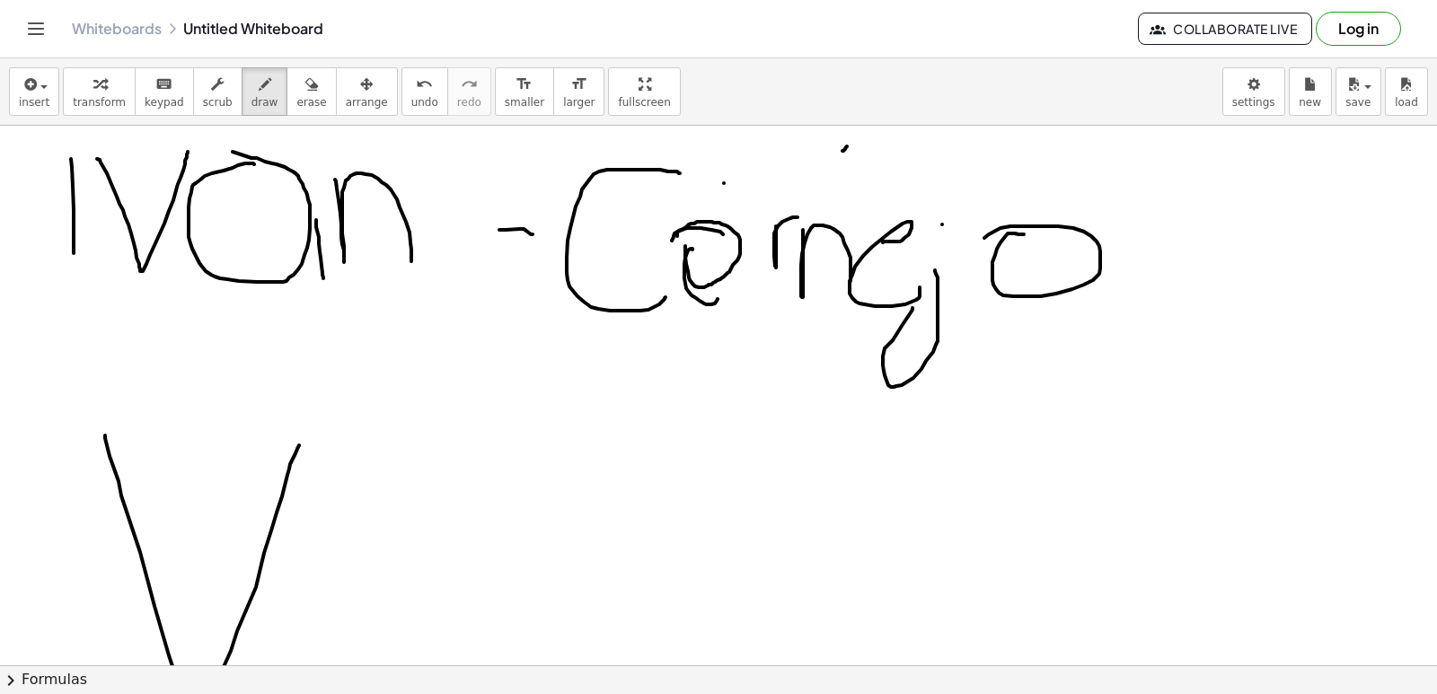
drag, startPoint x: 110, startPoint y: 456, endPoint x: 304, endPoint y: 438, distance: 194.8
click at [304, 438] on div at bounding box center [718, 665] width 1437 height 1079
drag, startPoint x: 333, startPoint y: 536, endPoint x: 463, endPoint y: 530, distance: 129.5
click at [463, 530] on div at bounding box center [718, 665] width 1437 height 1079
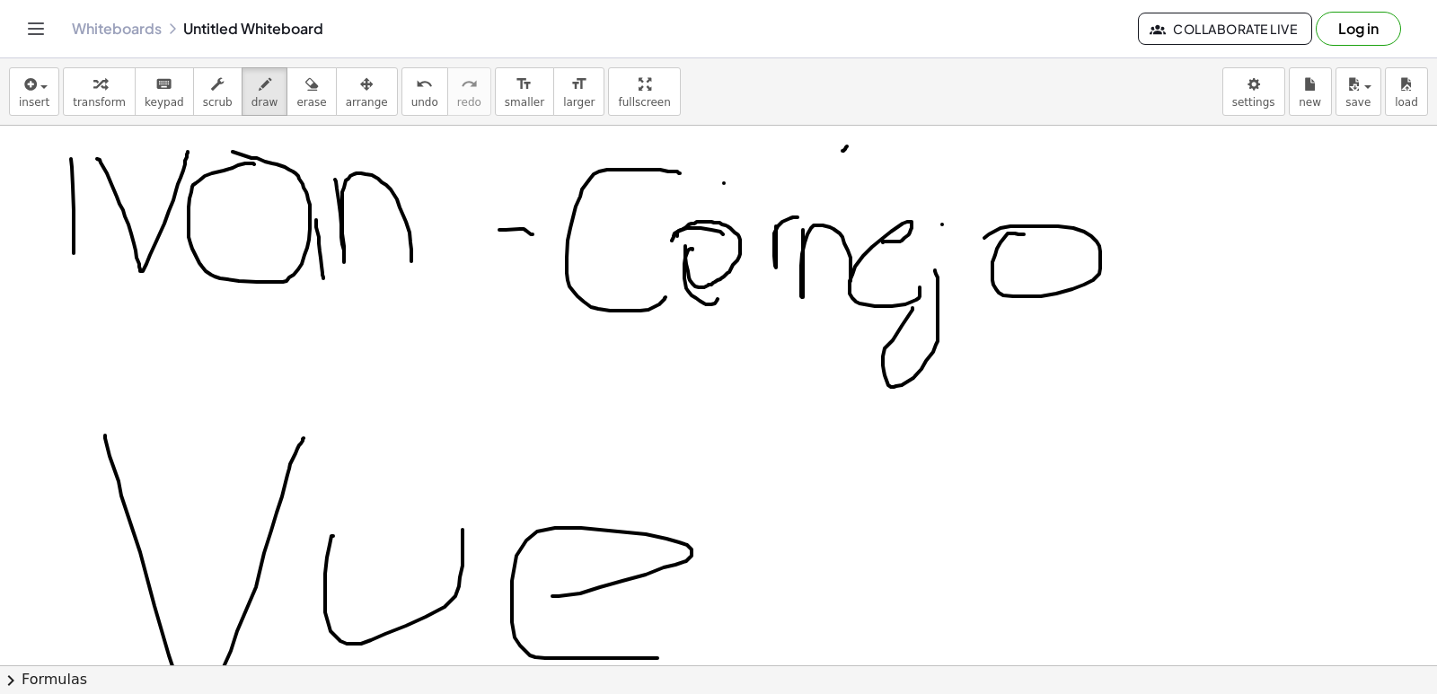
drag, startPoint x: 600, startPoint y: 587, endPoint x: 657, endPoint y: 649, distance: 84.5
click at [657, 657] on div at bounding box center [718, 665] width 1437 height 1079
drag, startPoint x: 753, startPoint y: 377, endPoint x: 753, endPoint y: 722, distance: 344.9
click at [753, 693] on html "Graspable Math Activities Get Started Activity Bank Assigned Work Classes White…" at bounding box center [718, 347] width 1437 height 694
drag, startPoint x: 801, startPoint y: 526, endPoint x: 1010, endPoint y: 497, distance: 211.3
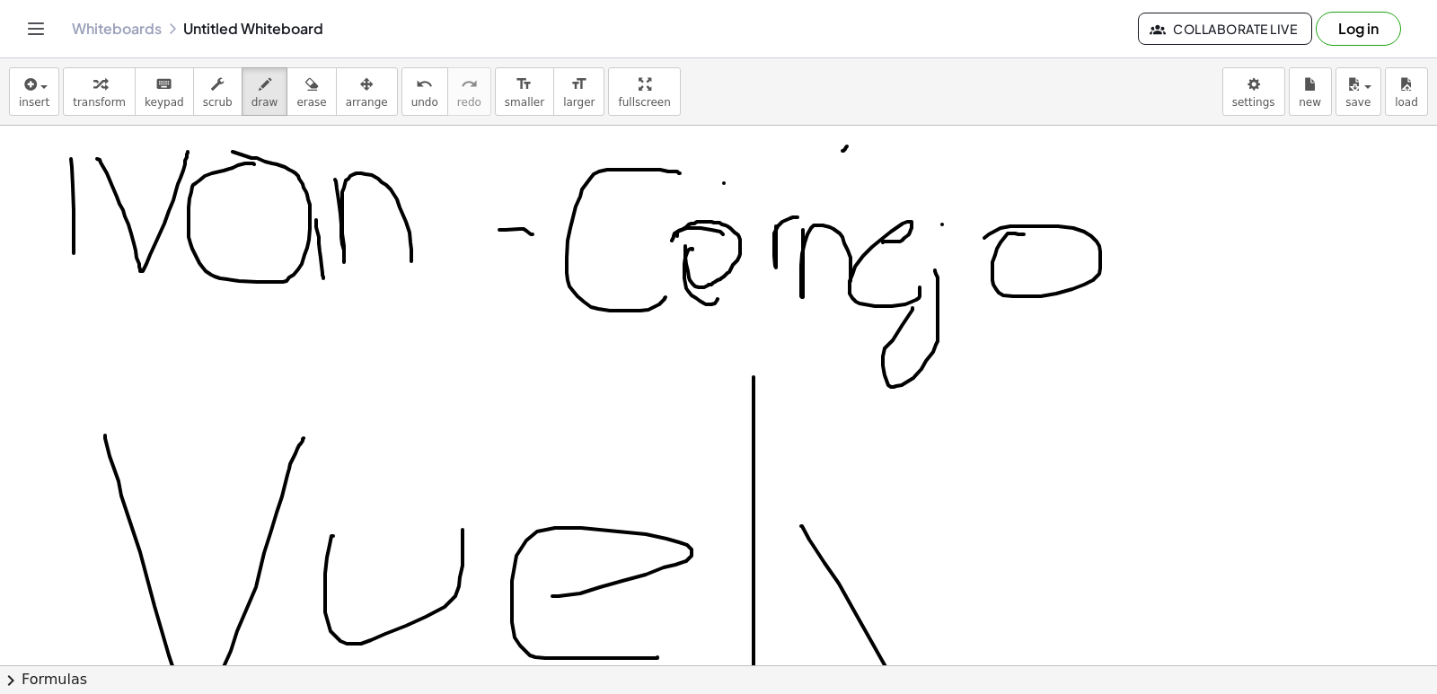
click at [1010, 497] on div at bounding box center [718, 665] width 1437 height 1079
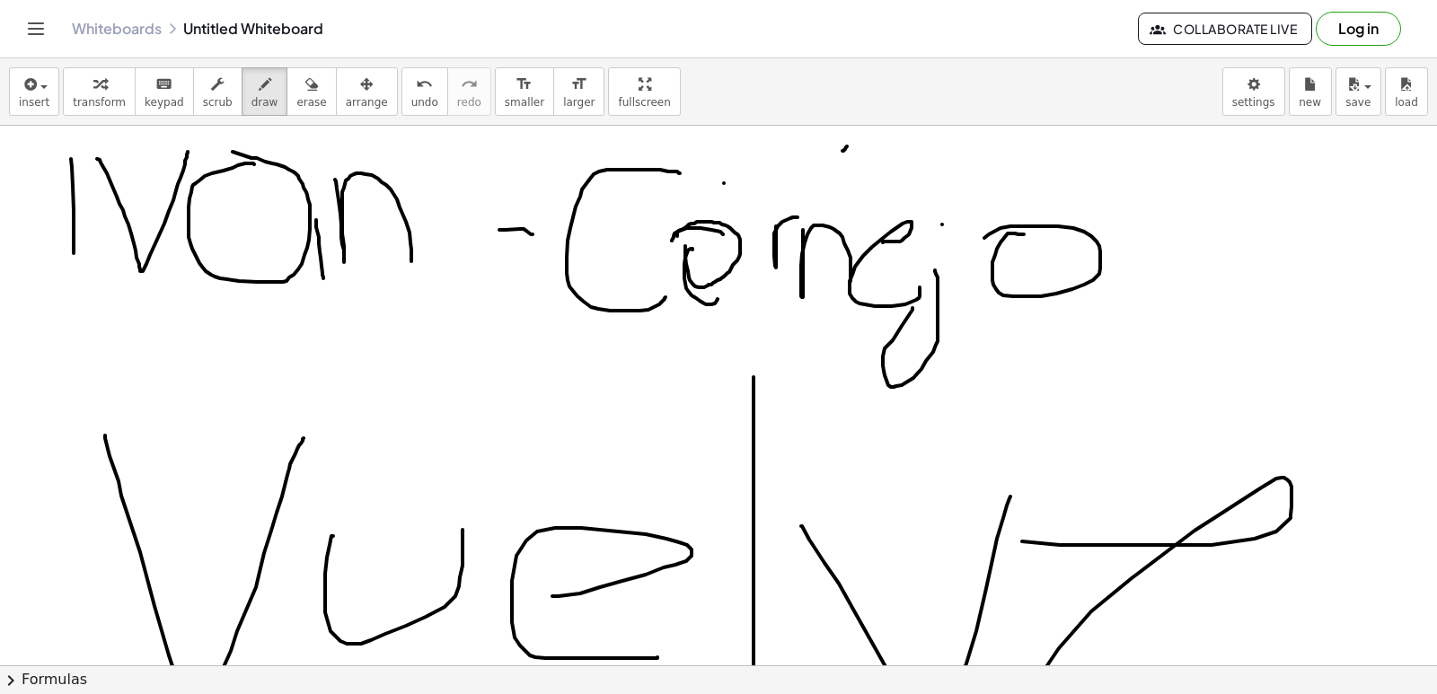
drag, startPoint x: 1166, startPoint y: 545, endPoint x: 1167, endPoint y: 720, distance: 175.1
click at [1167, 693] on html "Graspable Math Activities Get Started Activity Bank Assigned Work Classes White…" at bounding box center [718, 347] width 1437 height 694
drag, startPoint x: 1173, startPoint y: 275, endPoint x: 1024, endPoint y: 497, distance: 267.3
click at [1024, 497] on div at bounding box center [718, 665] width 1437 height 1079
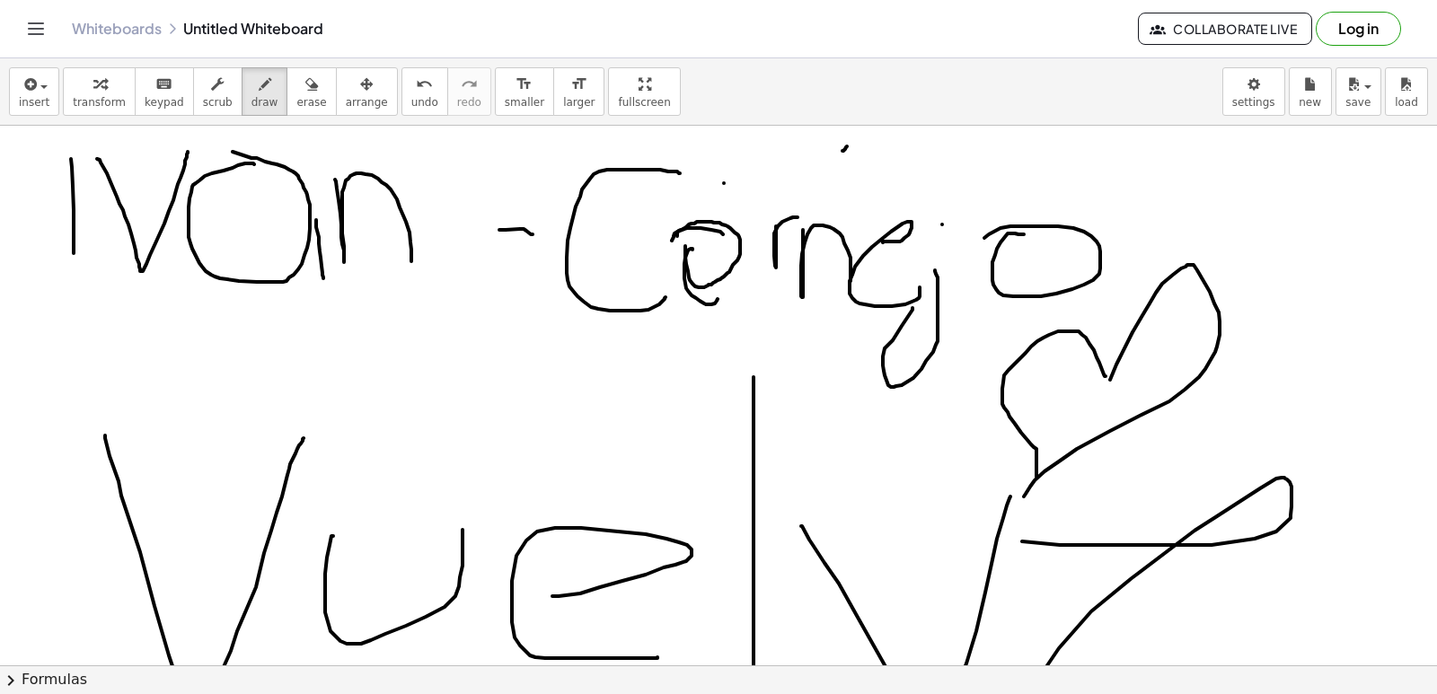
click at [1036, 484] on div at bounding box center [718, 665] width 1437 height 1079
click at [296, 85] on div "button" at bounding box center [311, 84] width 30 height 22
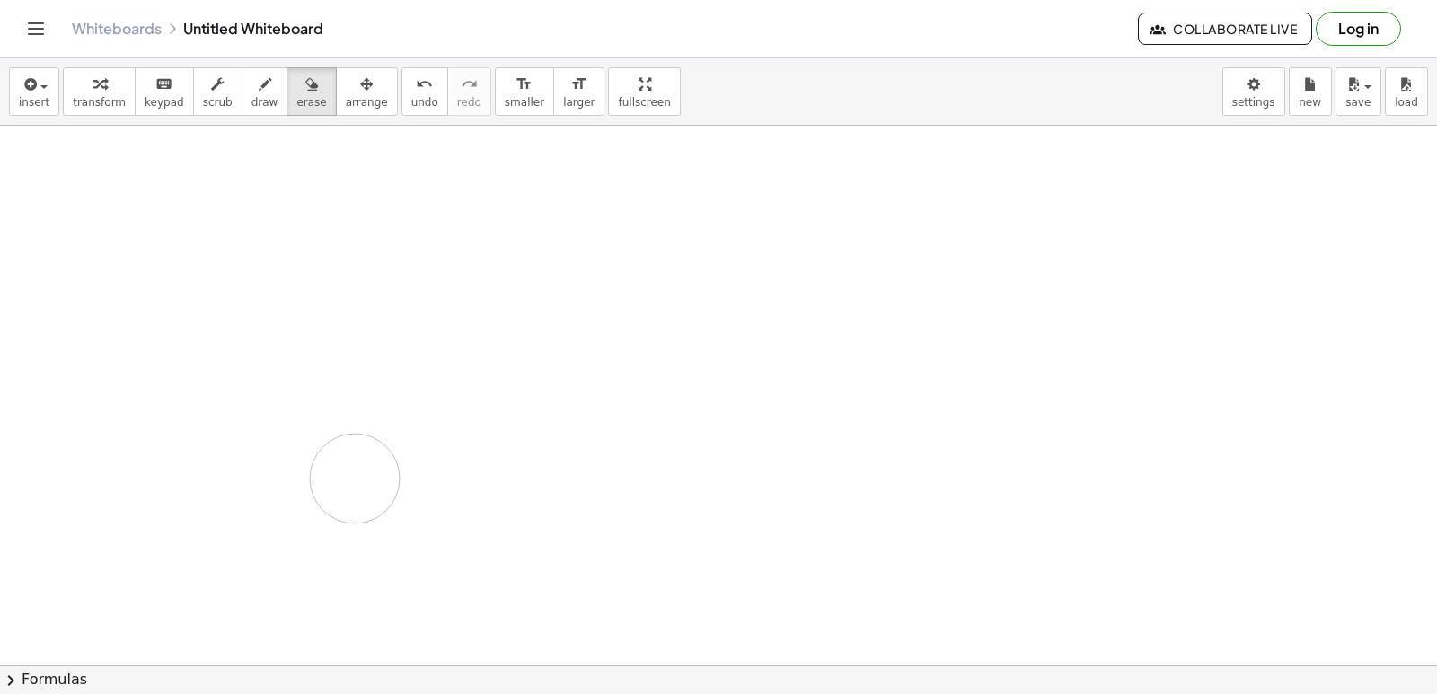
click at [542, 477] on div at bounding box center [718, 665] width 1437 height 1079
click at [251, 82] on div "button" at bounding box center [264, 84] width 27 height 22
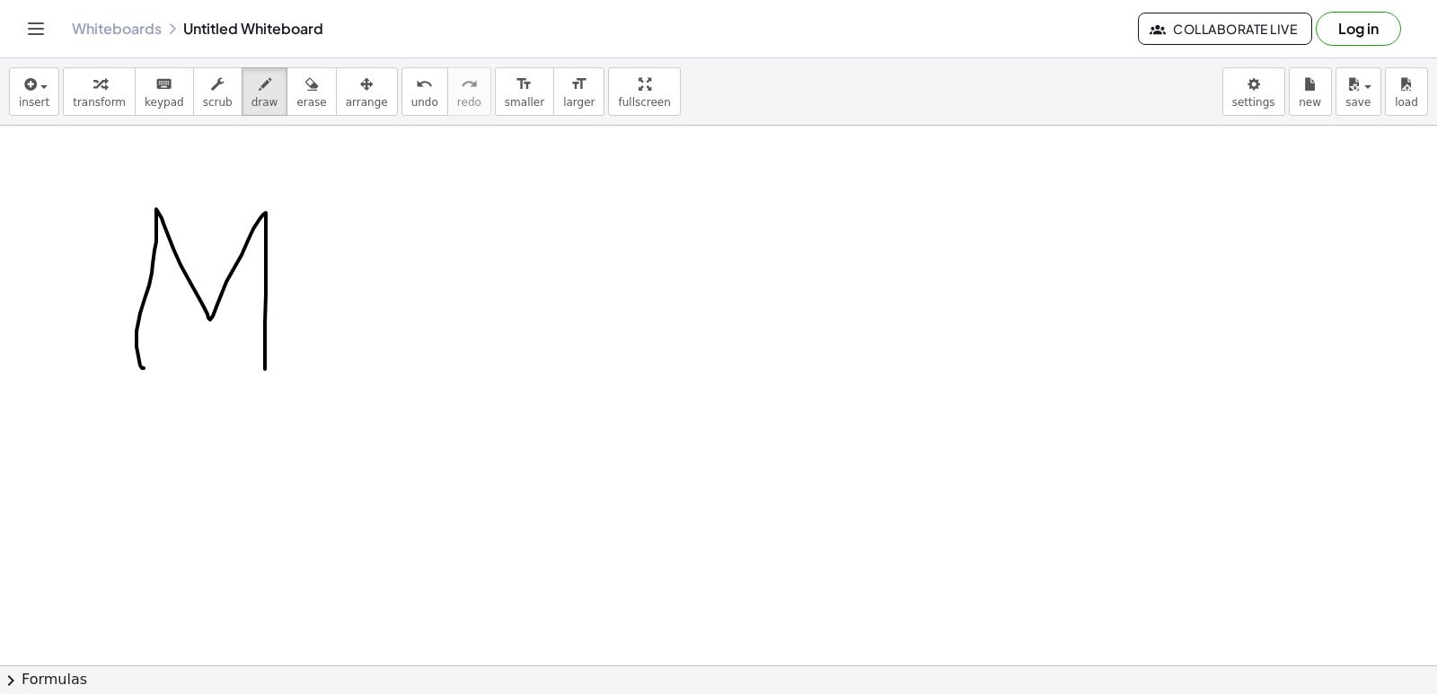
click at [265, 372] on div at bounding box center [718, 665] width 1437 height 1079
click at [273, 339] on div at bounding box center [718, 665] width 1437 height 1079
click at [379, 395] on div at bounding box center [718, 665] width 1437 height 1079
click at [433, 410] on div at bounding box center [718, 665] width 1437 height 1079
click at [405, 357] on div at bounding box center [718, 665] width 1437 height 1079
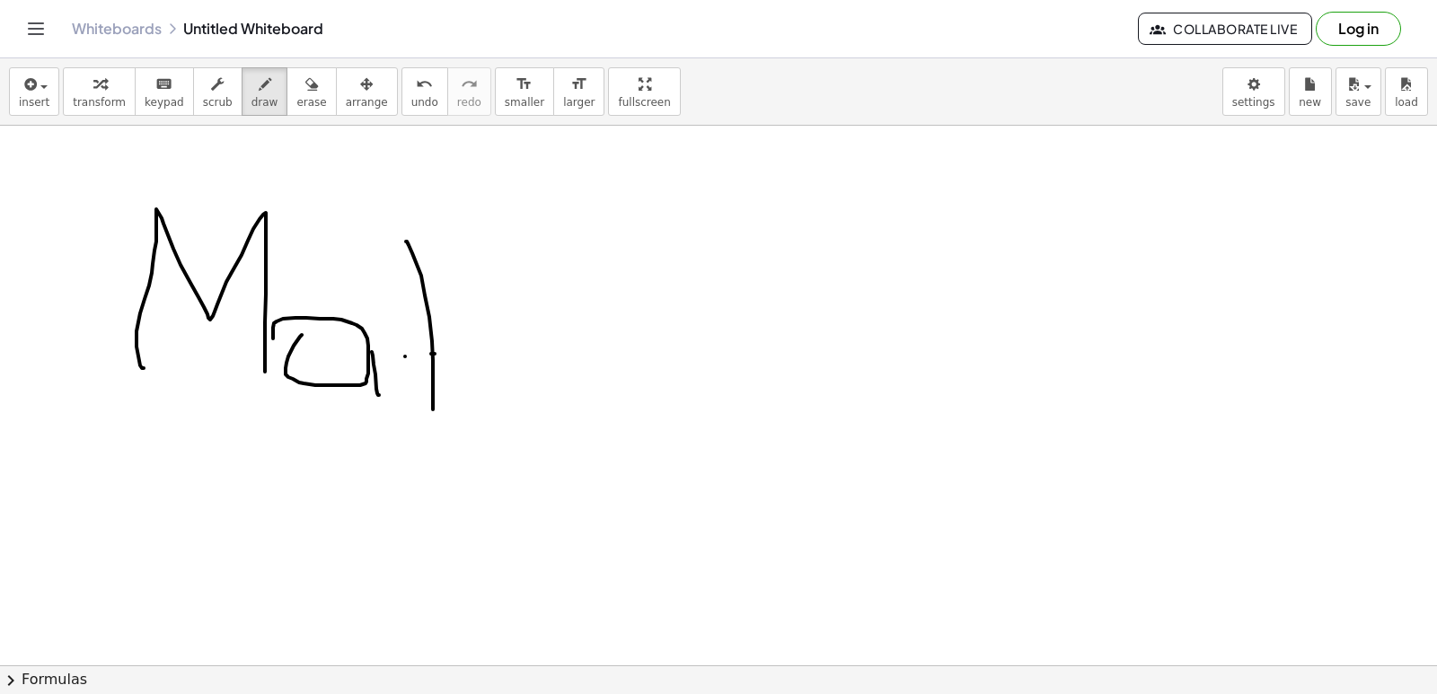
click at [448, 354] on div at bounding box center [718, 665] width 1437 height 1079
click at [435, 358] on div at bounding box center [718, 665] width 1437 height 1079
click at [508, 406] on div at bounding box center [718, 665] width 1437 height 1079
click at [530, 357] on div at bounding box center [718, 665] width 1437 height 1079
click at [575, 398] on div at bounding box center [718, 665] width 1437 height 1079
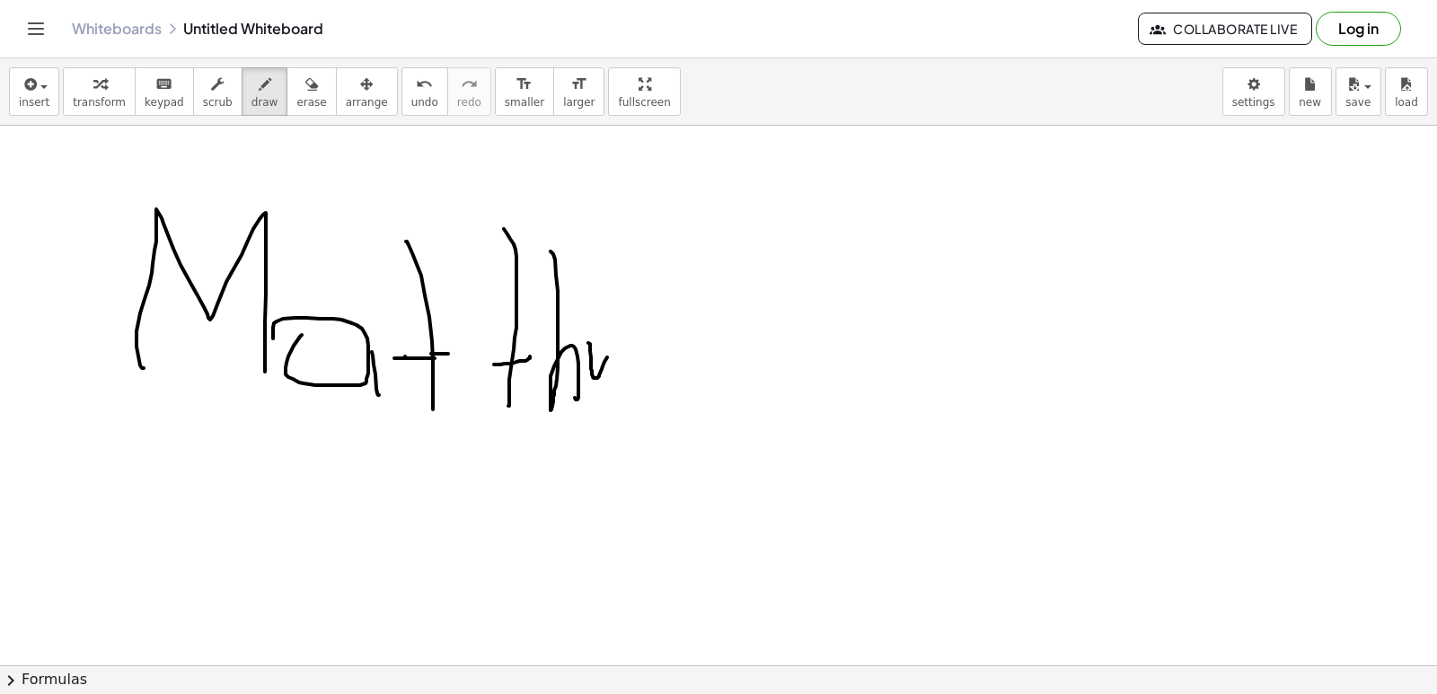
click at [612, 334] on div at bounding box center [718, 665] width 1437 height 1079
click at [661, 328] on div at bounding box center [718, 665] width 1437 height 1079
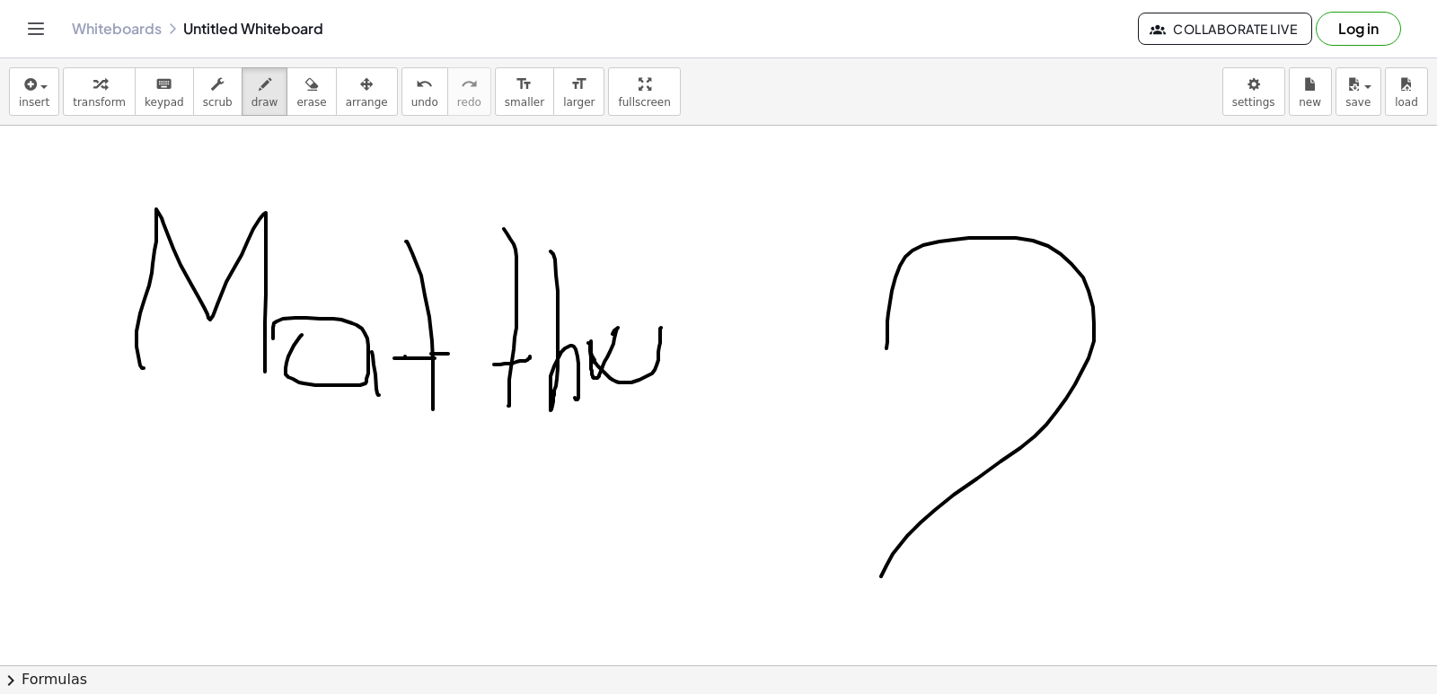
click at [875, 592] on div at bounding box center [718, 665] width 1437 height 1079
click at [874, 585] on div at bounding box center [718, 665] width 1437 height 1079
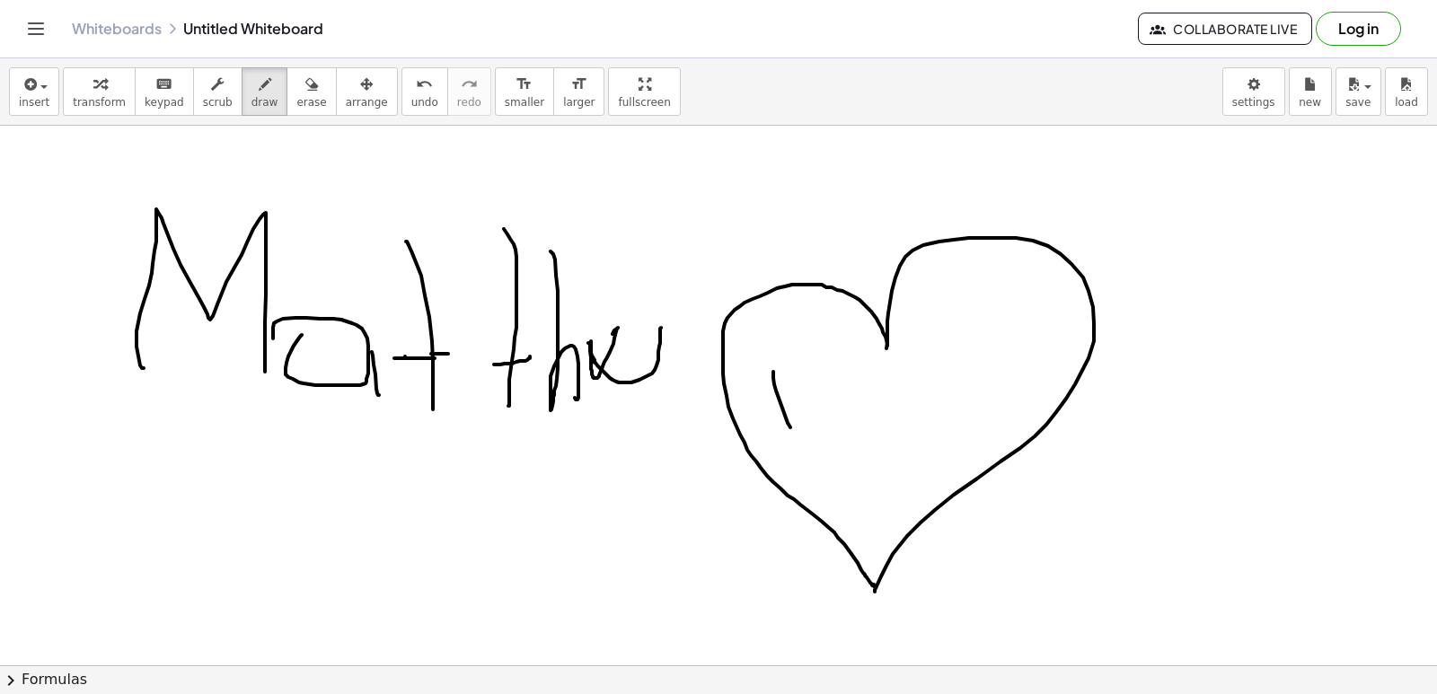
click at [796, 436] on div at bounding box center [718, 665] width 1437 height 1079
click at [819, 438] on div at bounding box center [718, 665] width 1437 height 1079
click at [879, 430] on div at bounding box center [718, 665] width 1437 height 1079
click at [912, 406] on div at bounding box center [718, 665] width 1437 height 1079
click at [1051, 445] on div at bounding box center [718, 665] width 1437 height 1079
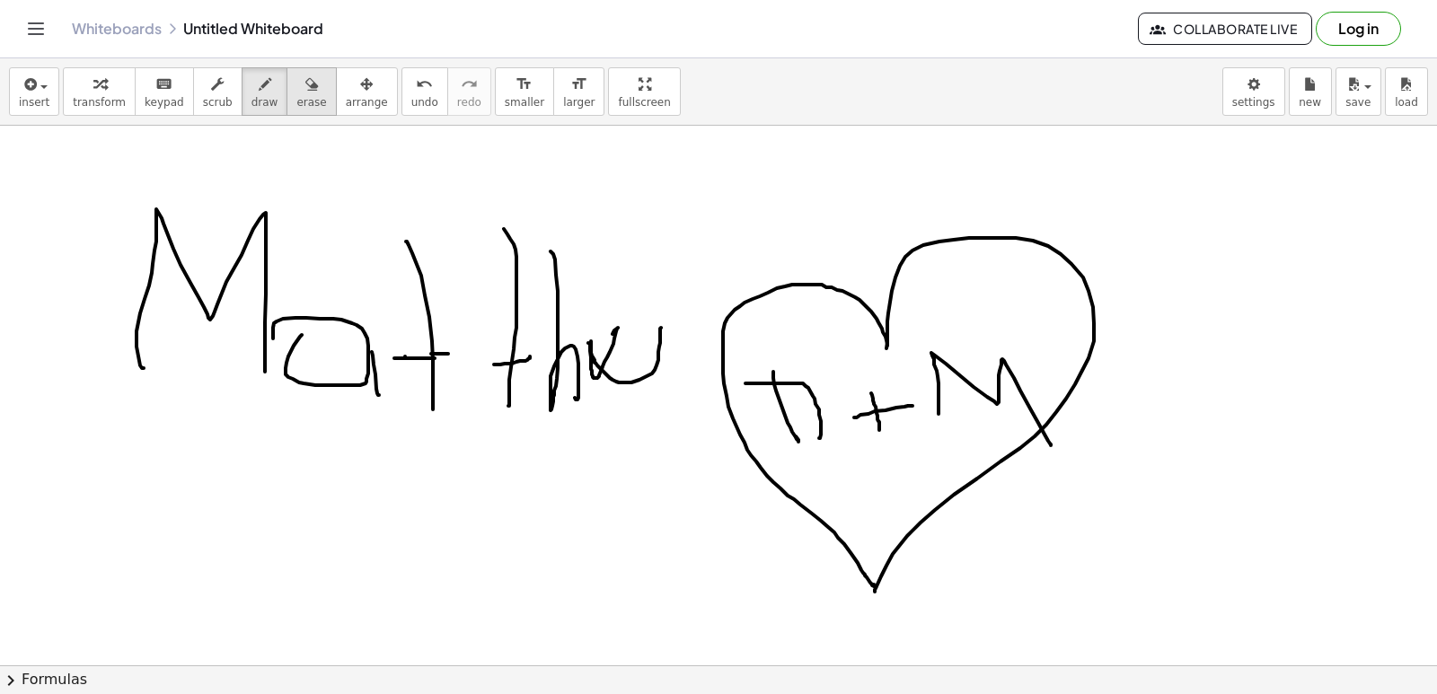
click at [297, 91] on div "button" at bounding box center [311, 84] width 30 height 22
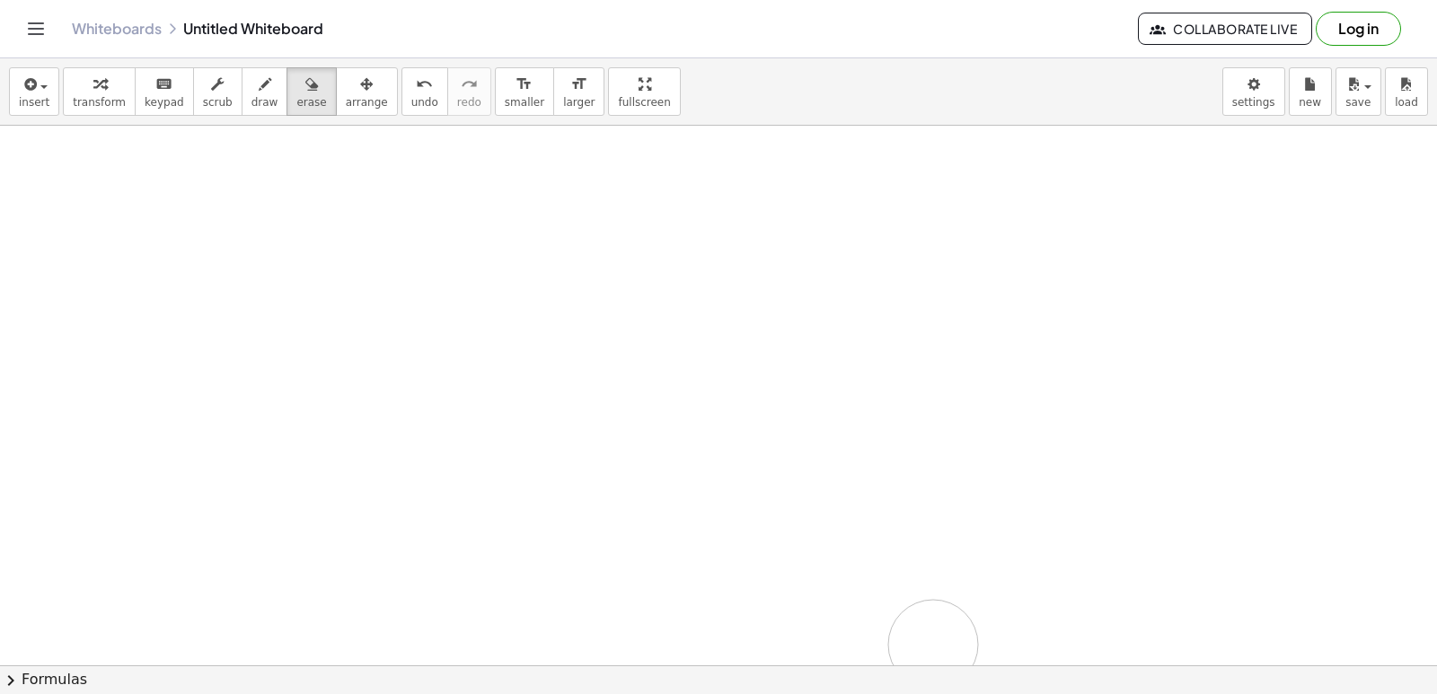
click at [876, 668] on div "insert select one: Math Expression Function Text Youtube Video Graphing Geometr…" at bounding box center [718, 376] width 1437 height 636
